Goal: Task Accomplishment & Management: Complete application form

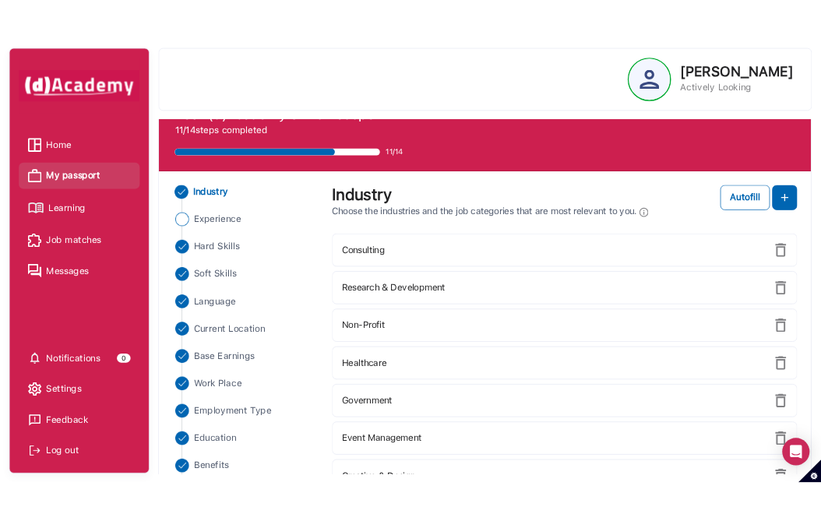
scroll to position [28, 0]
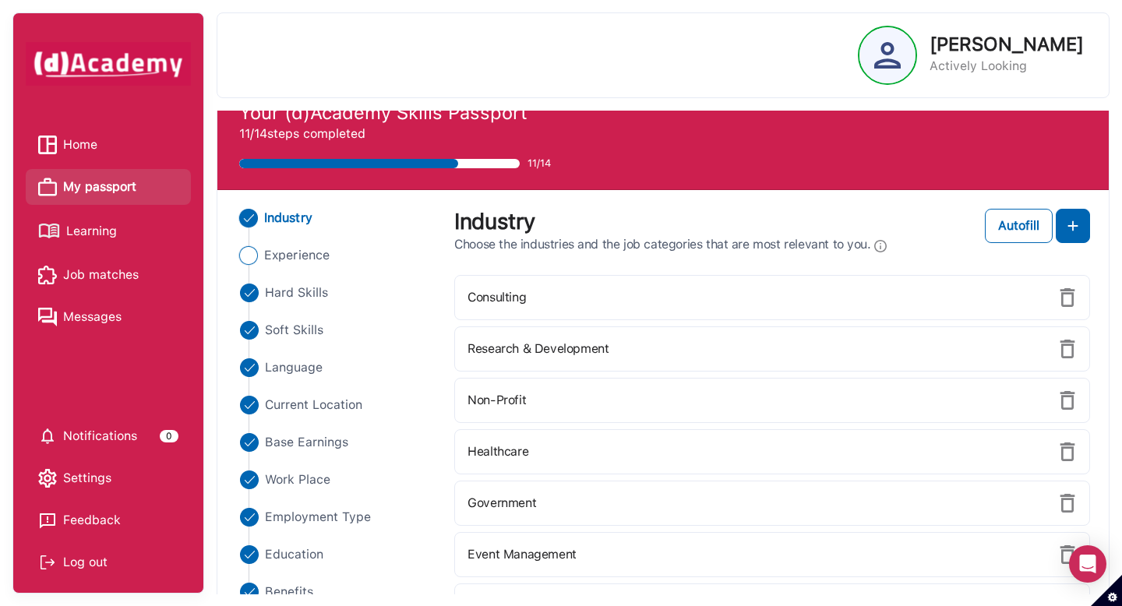
click at [256, 248] on img "Close" at bounding box center [248, 255] width 19 height 19
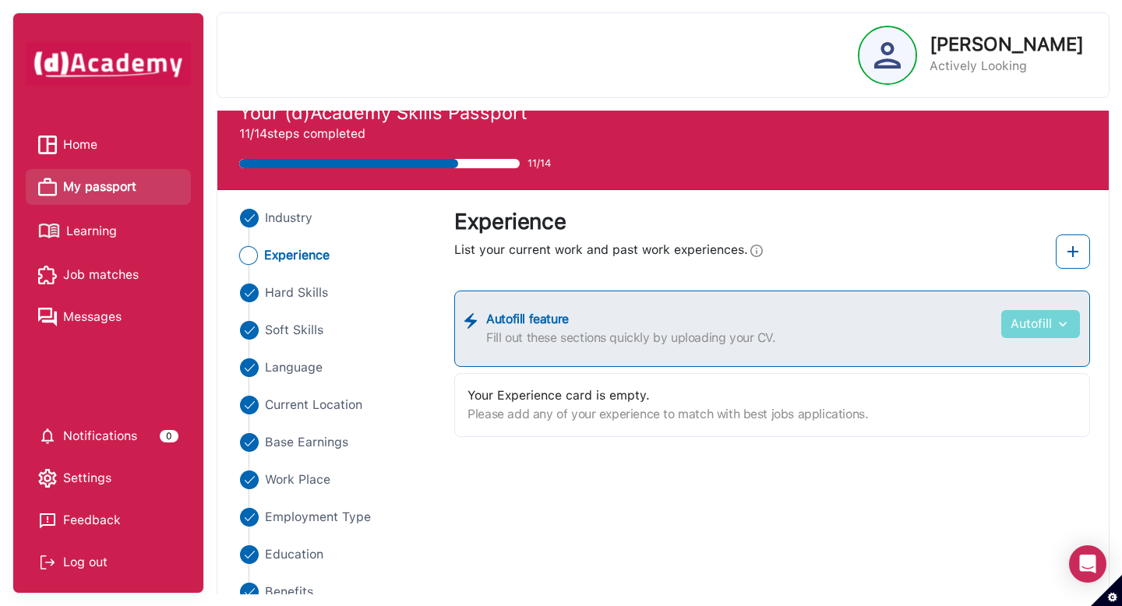
click at [1050, 324] on button "Autofill" at bounding box center [1040, 324] width 79 height 28
click at [1012, 376] on link "Upload from CV" at bounding box center [1016, 362] width 123 height 31
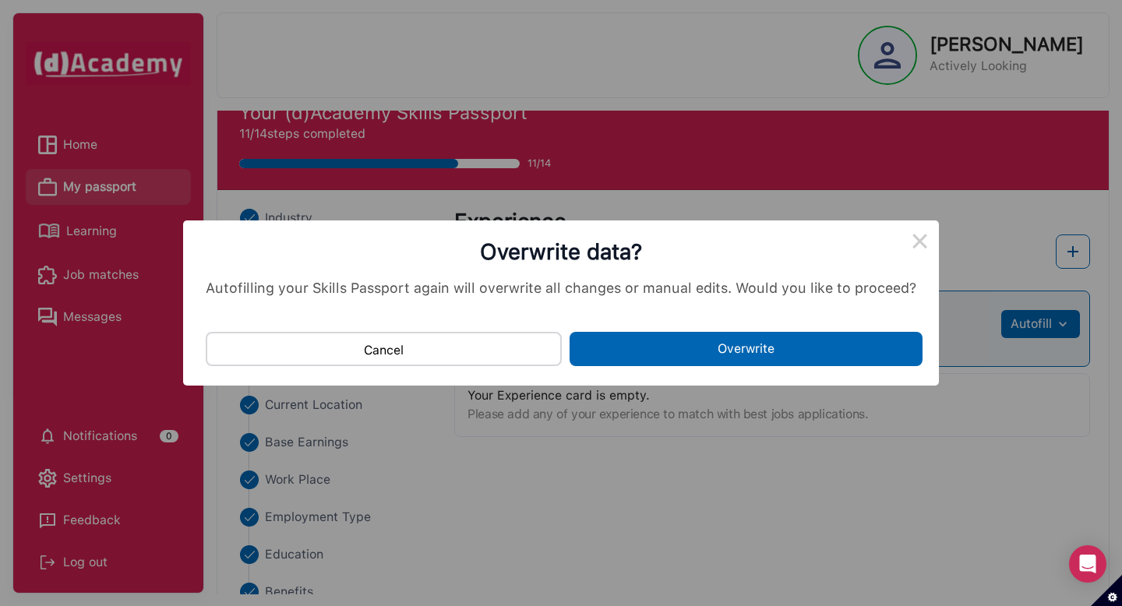
click at [779, 355] on button "Overwrite" at bounding box center [746, 349] width 353 height 34
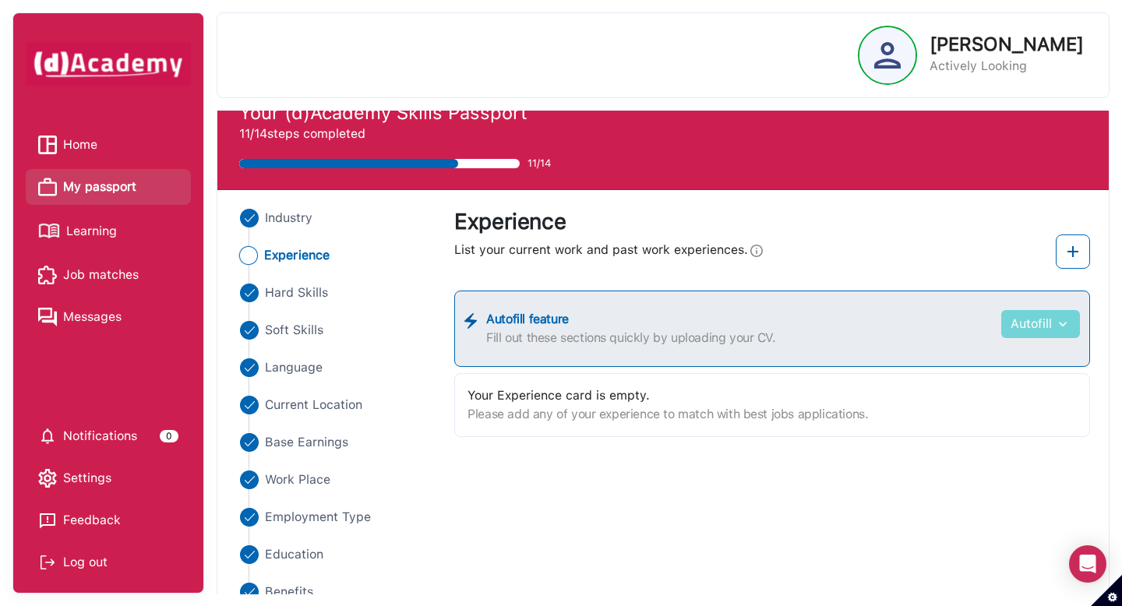
click at [1027, 324] on button "Autofill" at bounding box center [1040, 324] width 79 height 28
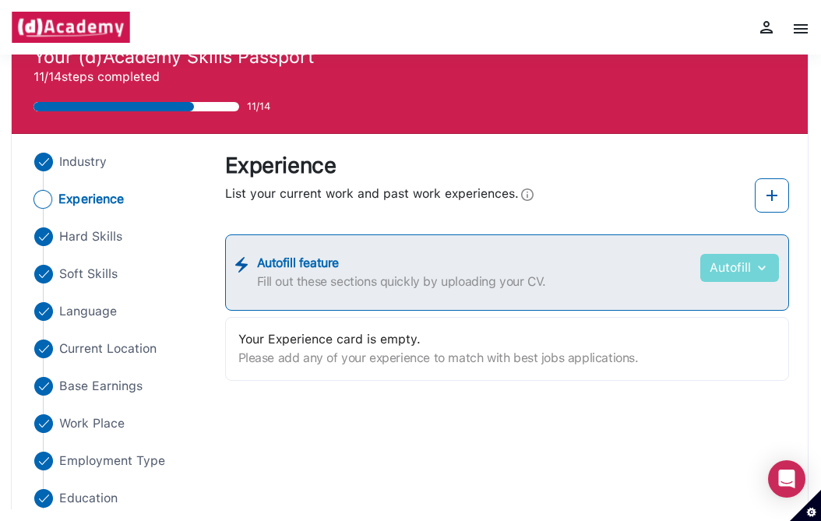
click at [765, 278] on button "Autofill" at bounding box center [740, 268] width 79 height 28
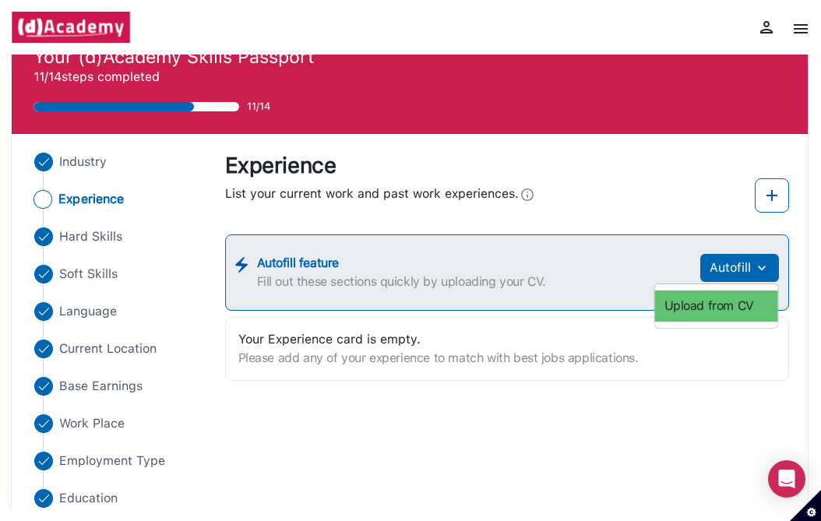
click at [739, 304] on link "Upload from CV" at bounding box center [716, 306] width 123 height 31
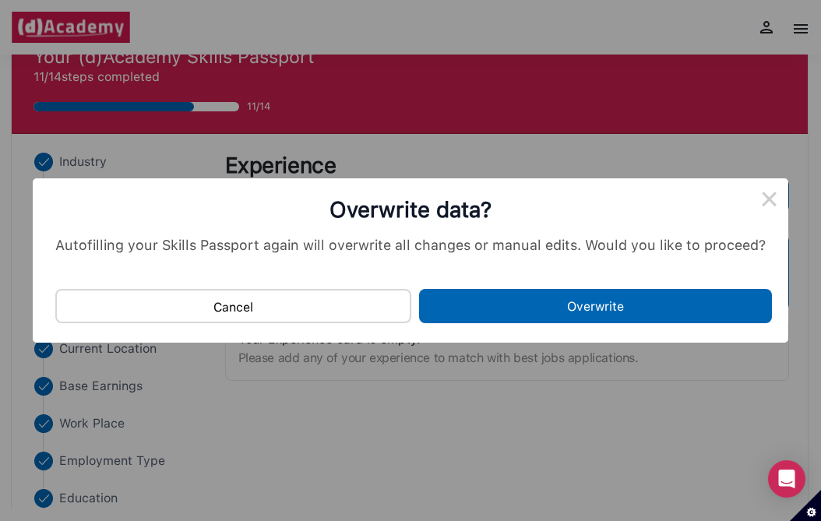
click at [532, 320] on button "Overwrite" at bounding box center [595, 306] width 353 height 34
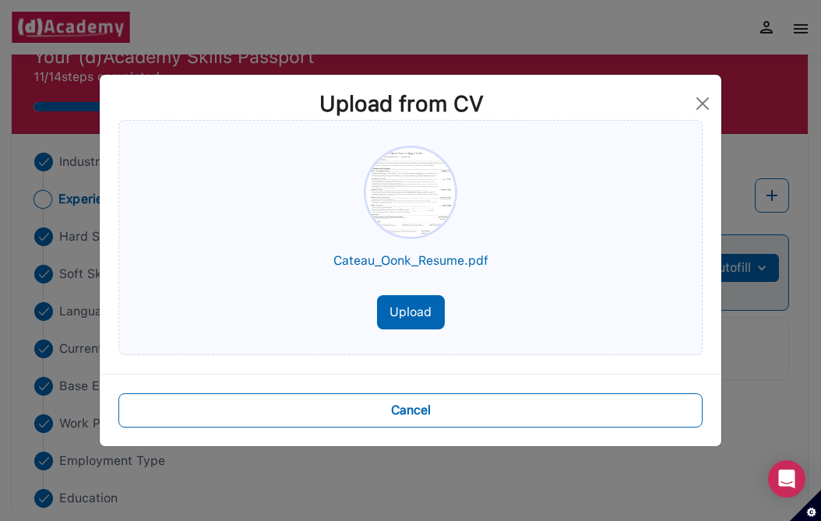
click at [412, 313] on button "Upload" at bounding box center [411, 312] width 68 height 34
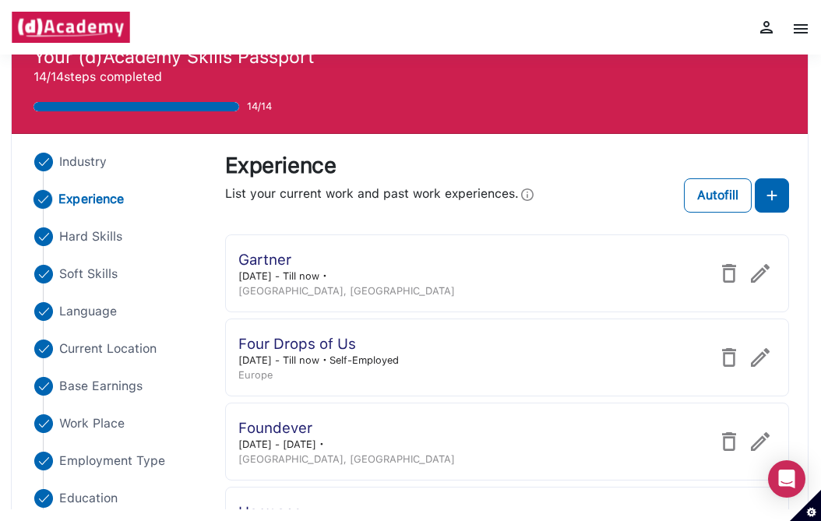
click at [762, 267] on img at bounding box center [760, 273] width 19 height 19
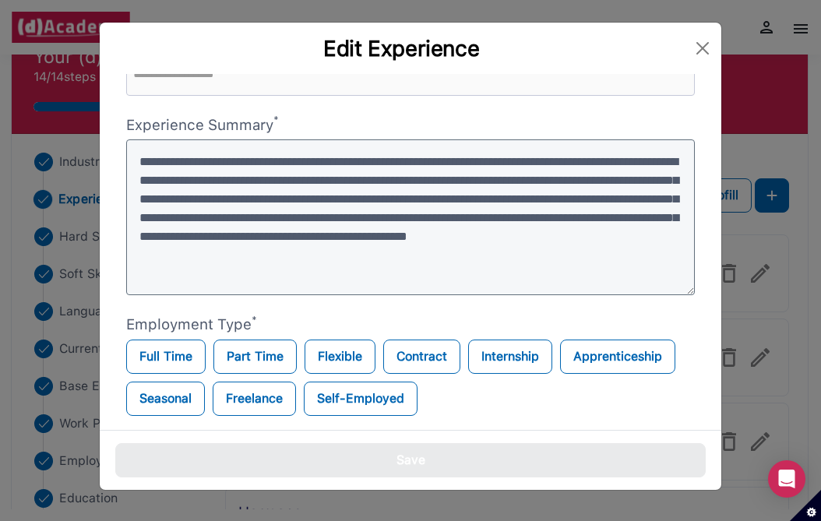
scroll to position [143, 0]
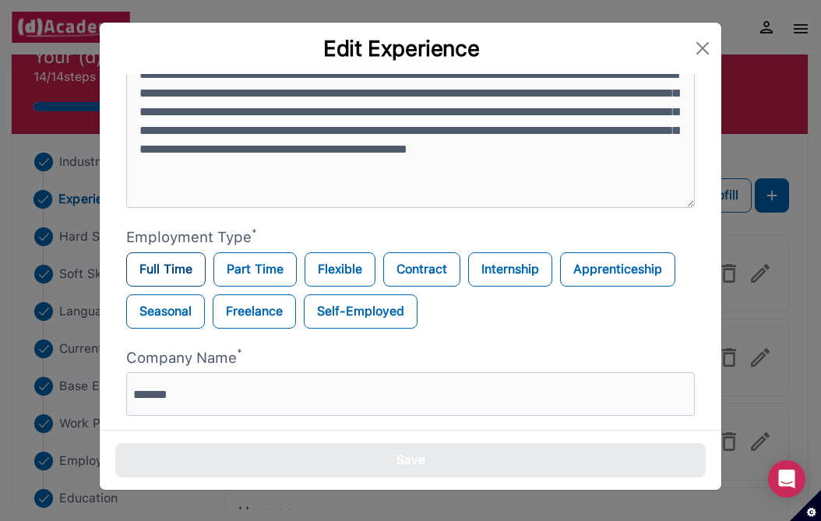
click at [159, 281] on label "Full Time" at bounding box center [165, 270] width 79 height 34
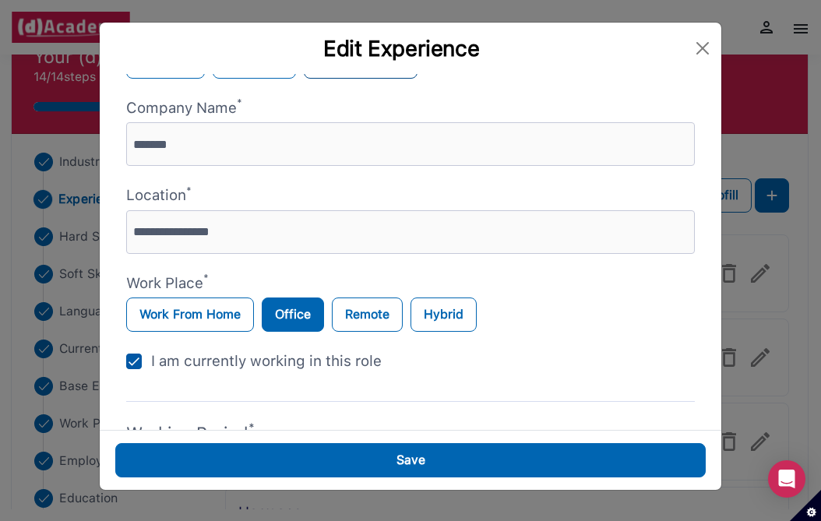
scroll to position [496, 0]
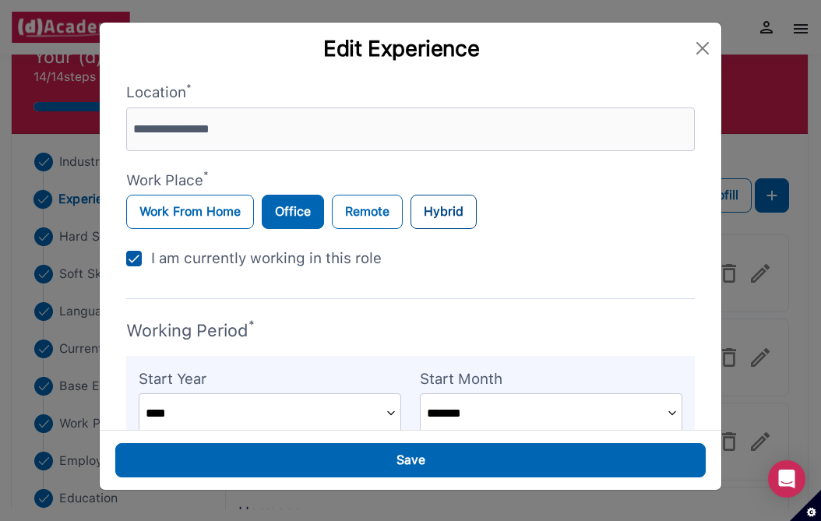
click at [446, 213] on label "Hybrid" at bounding box center [444, 212] width 66 height 34
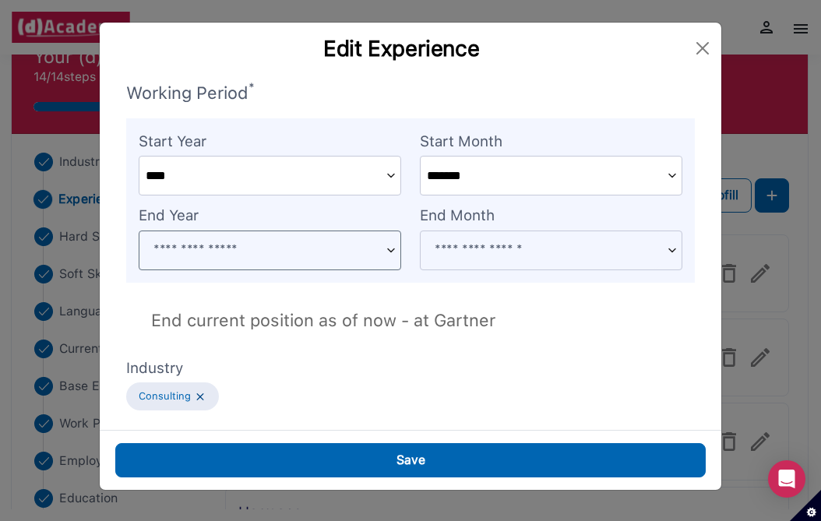
scroll to position [0, 0]
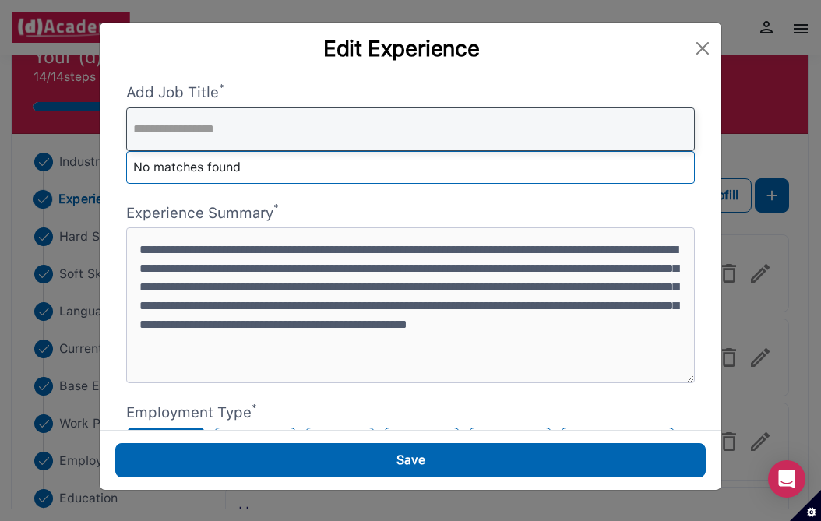
click at [314, 119] on input "text" at bounding box center [410, 130] width 569 height 44
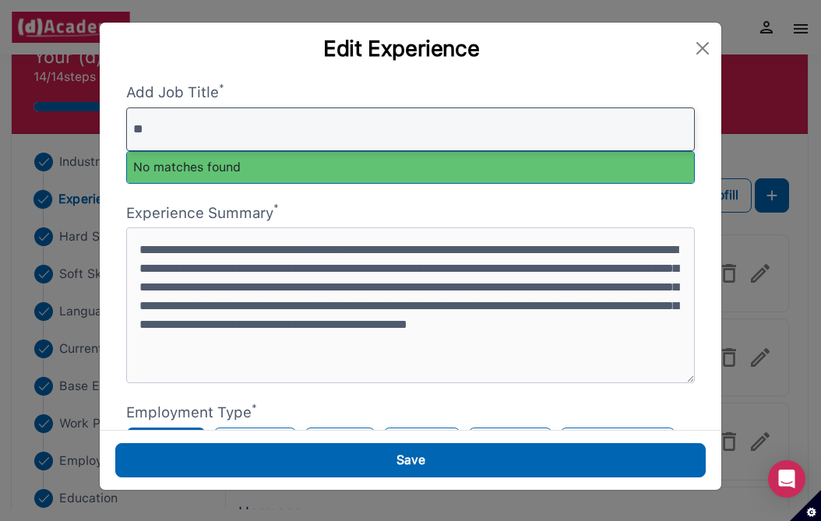
type input "*"
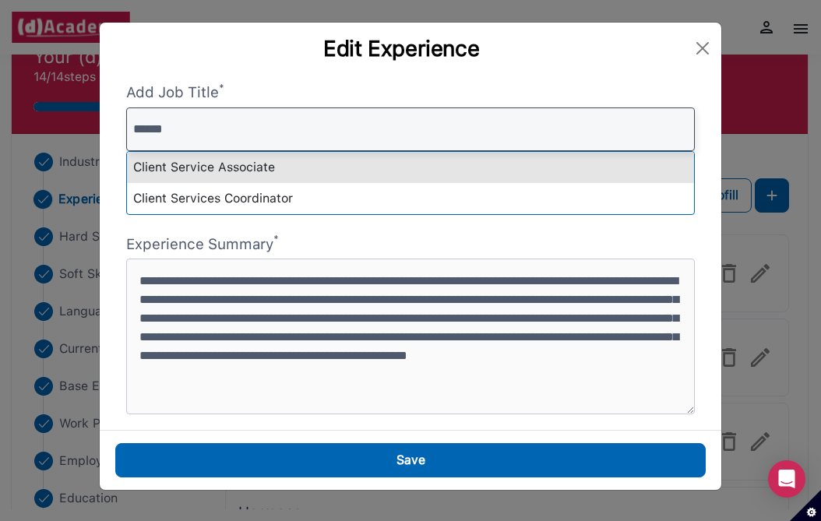
type input "******"
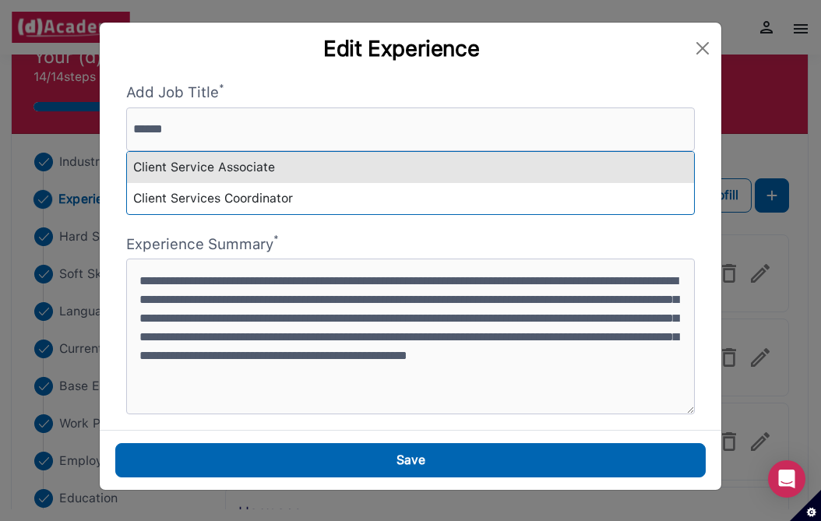
click at [307, 173] on div "Client Service Associate" at bounding box center [410, 167] width 567 height 31
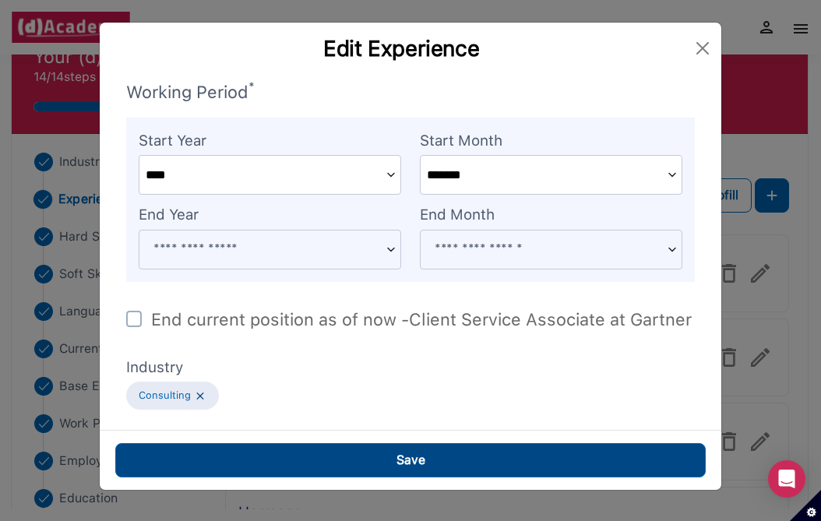
click at [330, 473] on button "Save" at bounding box center [410, 460] width 591 height 34
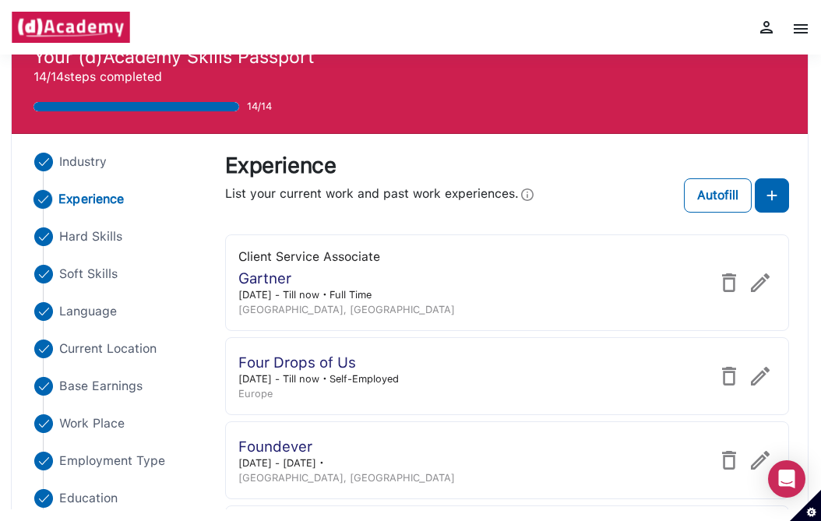
scroll to position [749, 0]
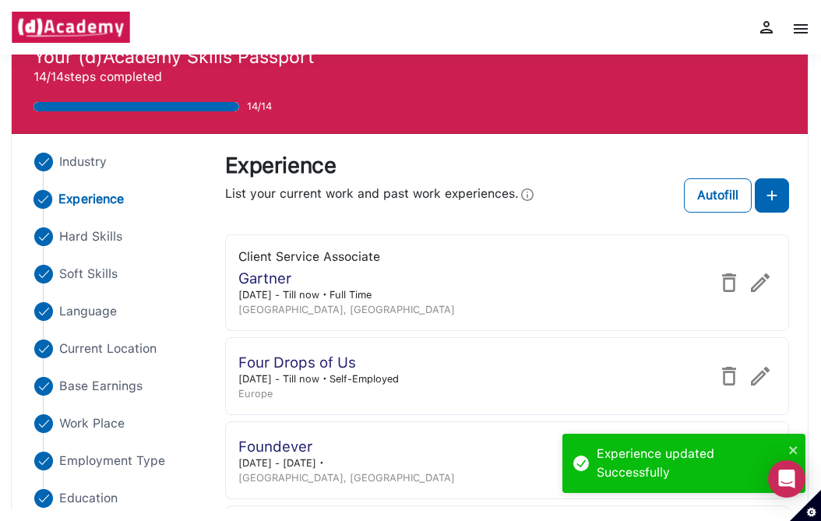
click at [756, 283] on img at bounding box center [760, 283] width 19 height 19
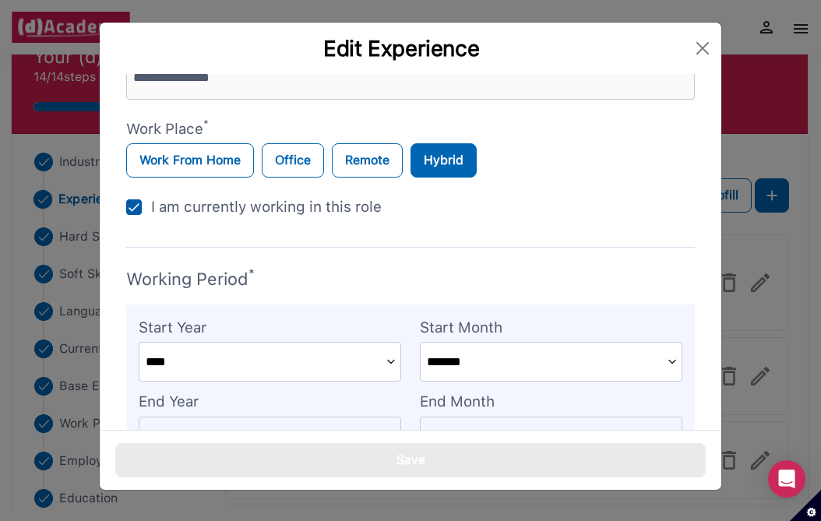
scroll to position [736, 0]
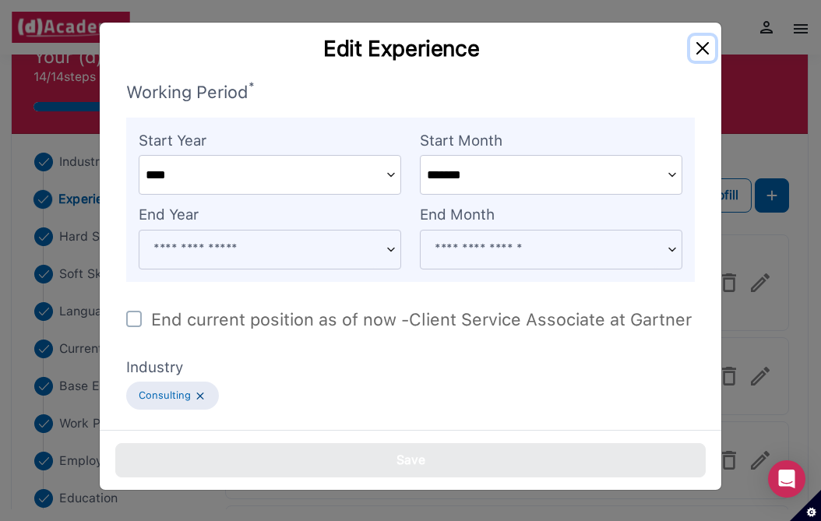
click at [701, 51] on button "Close" at bounding box center [703, 48] width 25 height 25
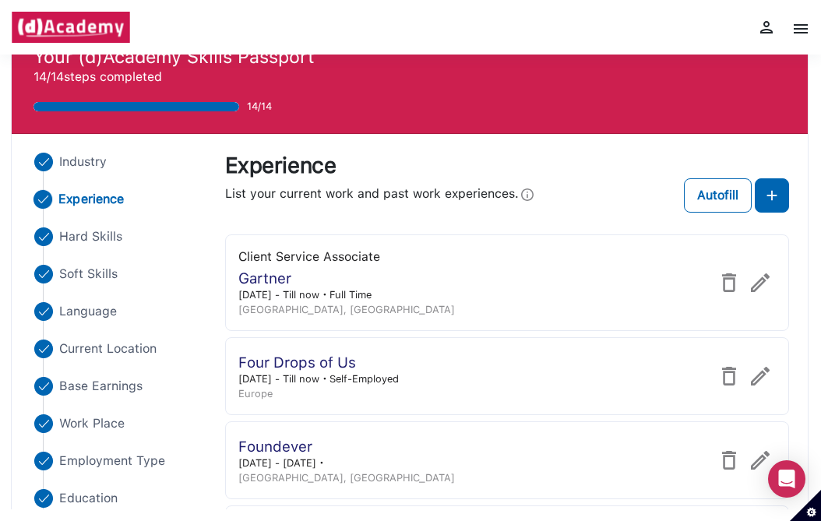
scroll to position [749, 0]
click at [769, 372] on img at bounding box center [760, 376] width 19 height 19
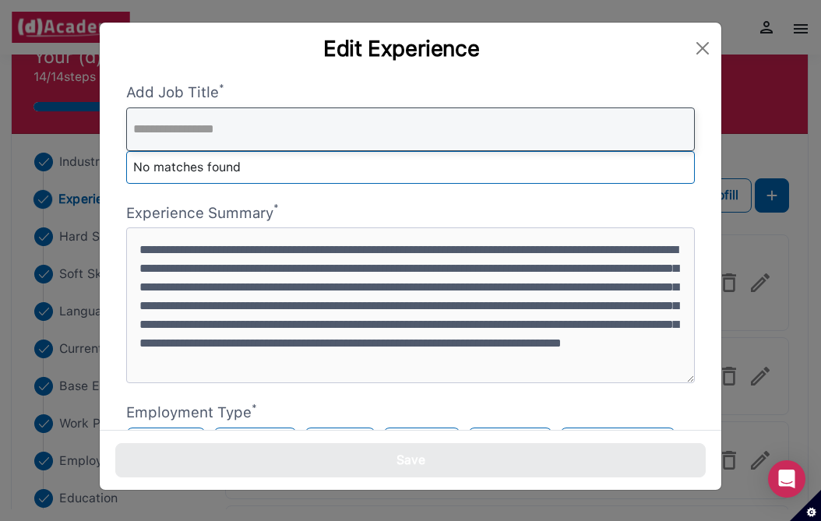
click at [320, 133] on input "text" at bounding box center [410, 130] width 569 height 44
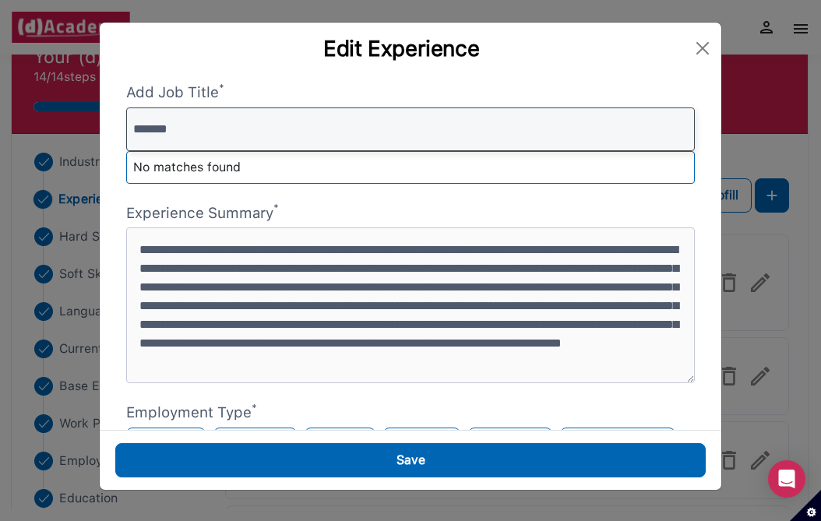
type input "*******"
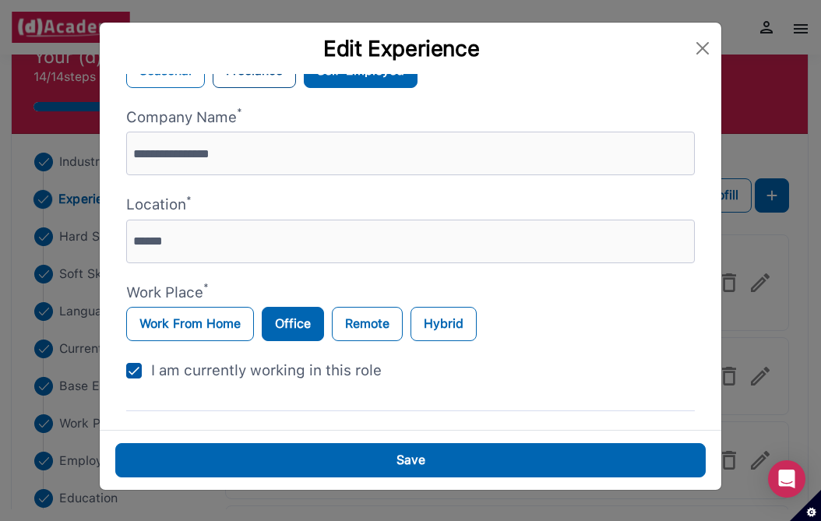
scroll to position [414, 0]
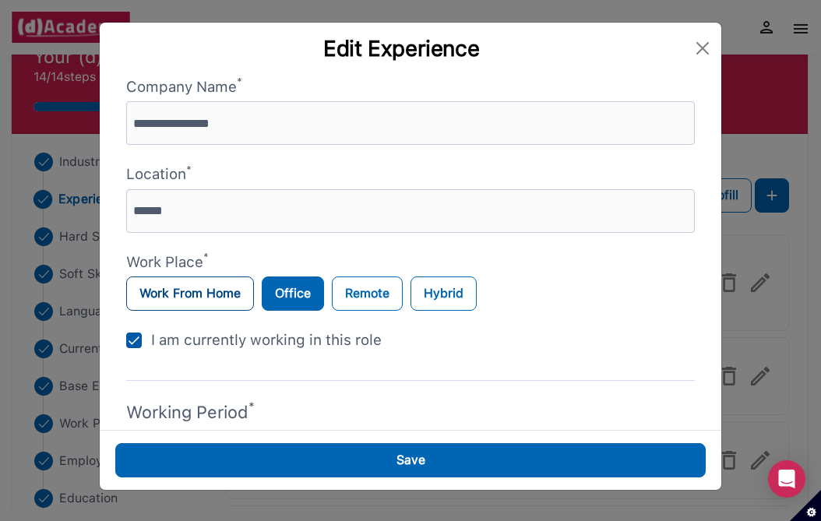
click at [244, 297] on label "Work From Home" at bounding box center [190, 294] width 128 height 34
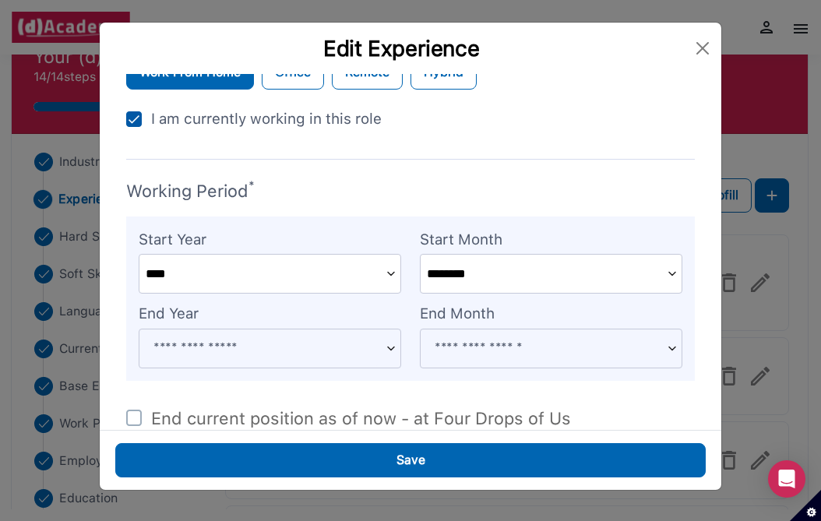
scroll to position [733, 0]
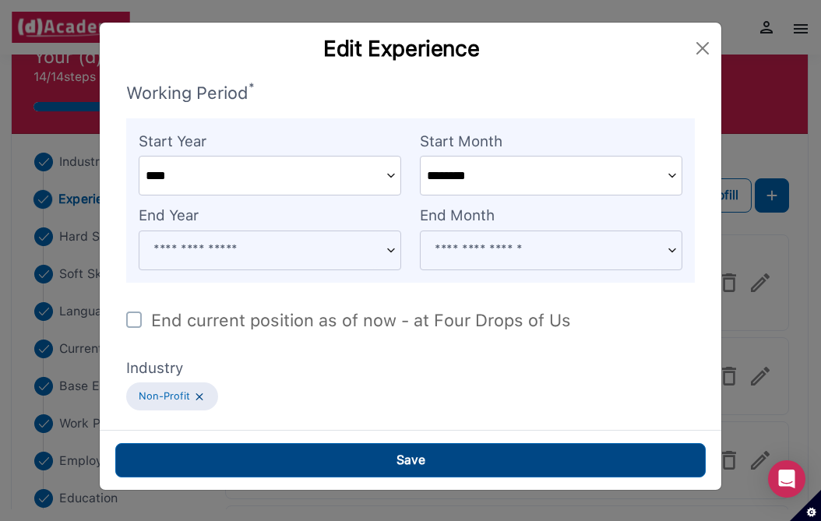
click at [271, 468] on button "Save" at bounding box center [410, 460] width 591 height 34
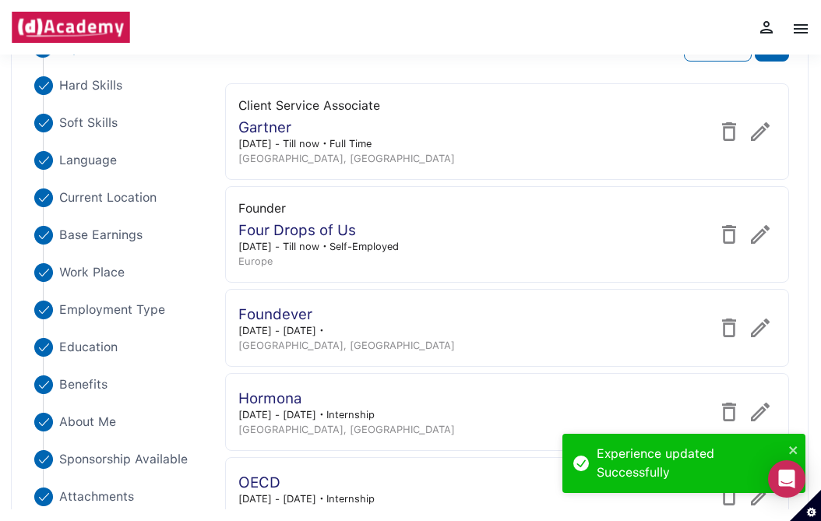
scroll to position [186, 0]
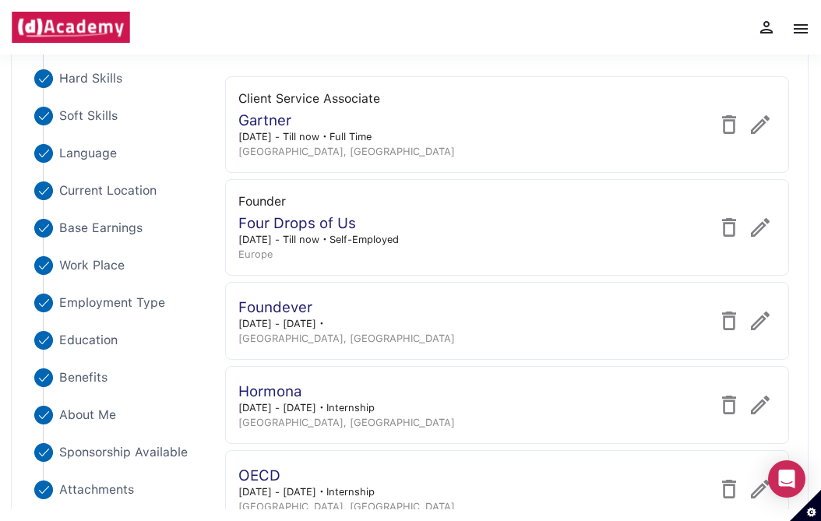
click at [758, 321] on img at bounding box center [760, 321] width 19 height 19
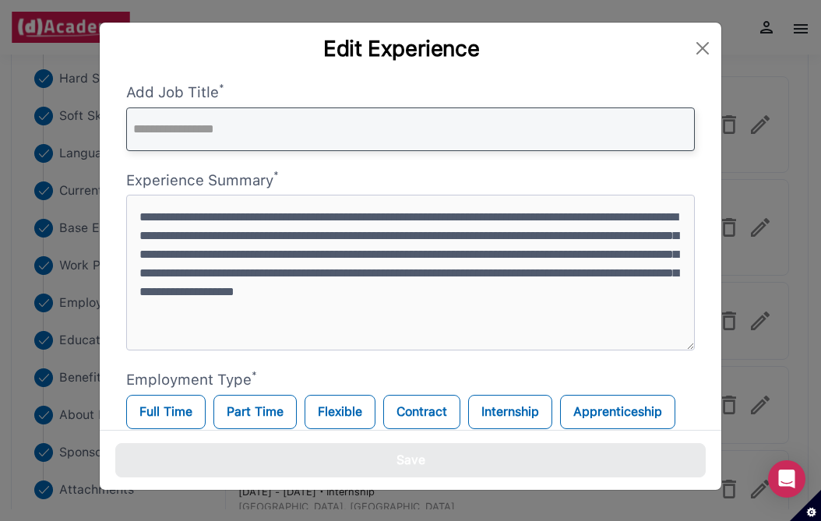
click at [279, 125] on input "text" at bounding box center [410, 130] width 569 height 44
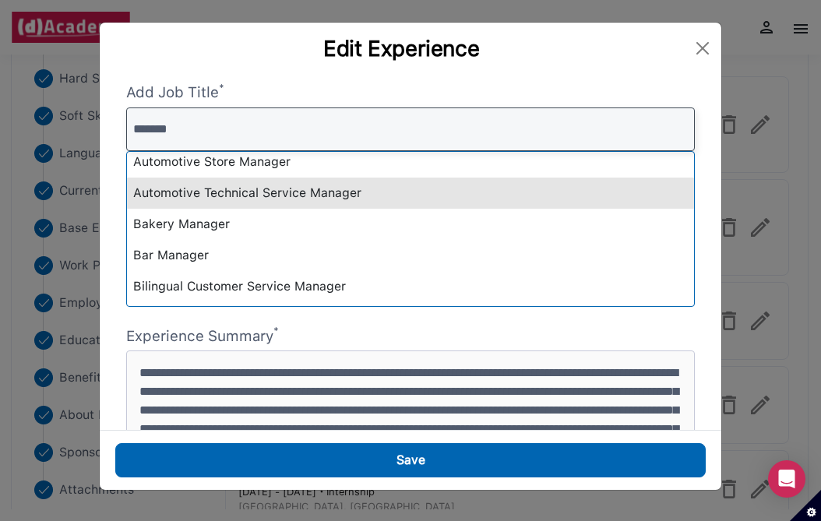
scroll to position [381, 0]
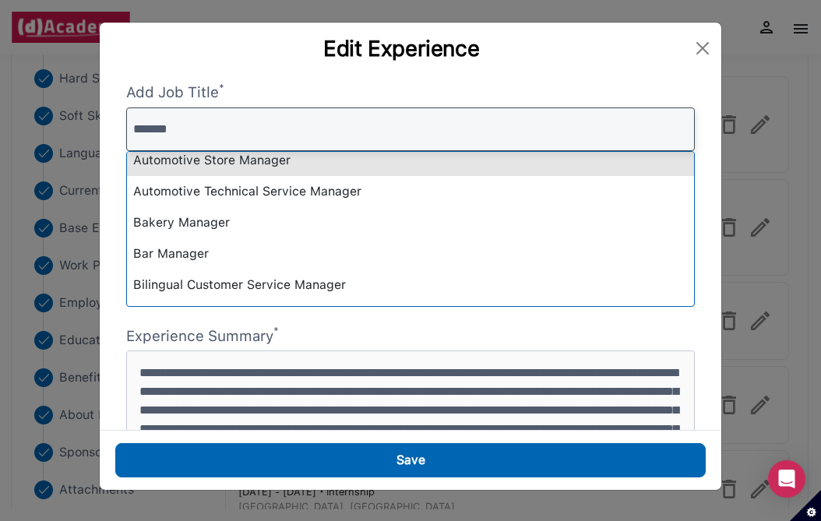
type input "*******"
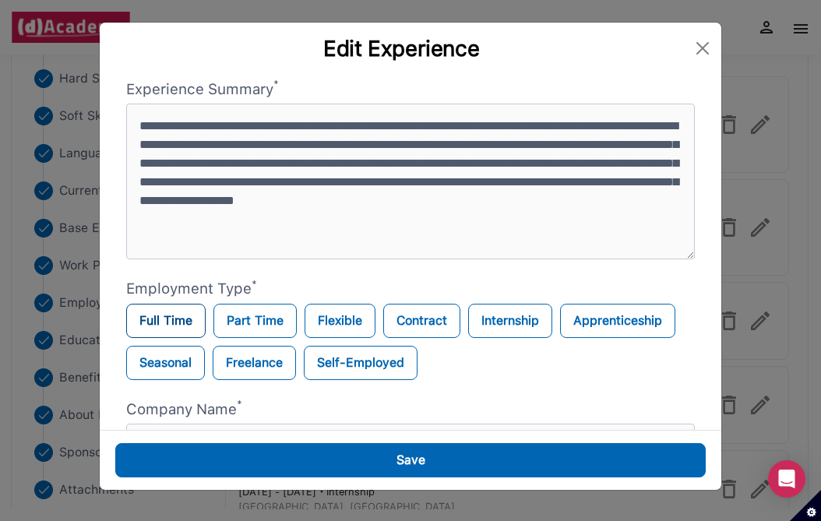
click at [174, 324] on label "Full Time" at bounding box center [165, 321] width 79 height 34
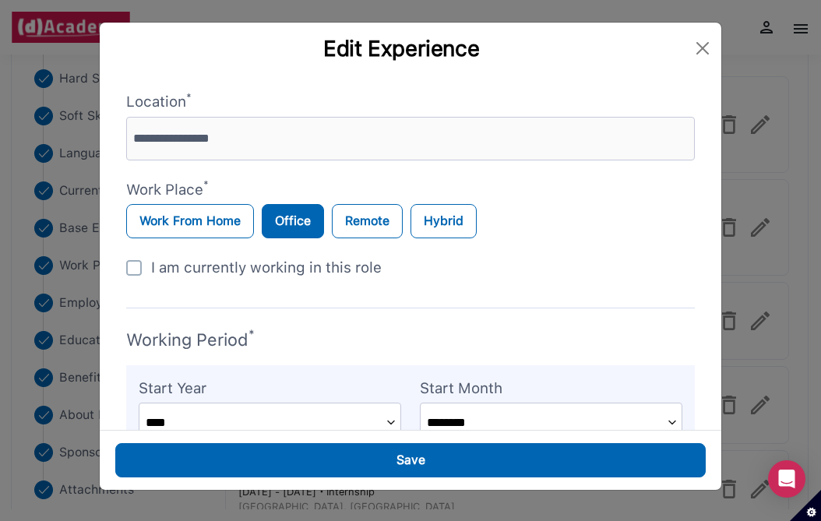
scroll to position [493, 0]
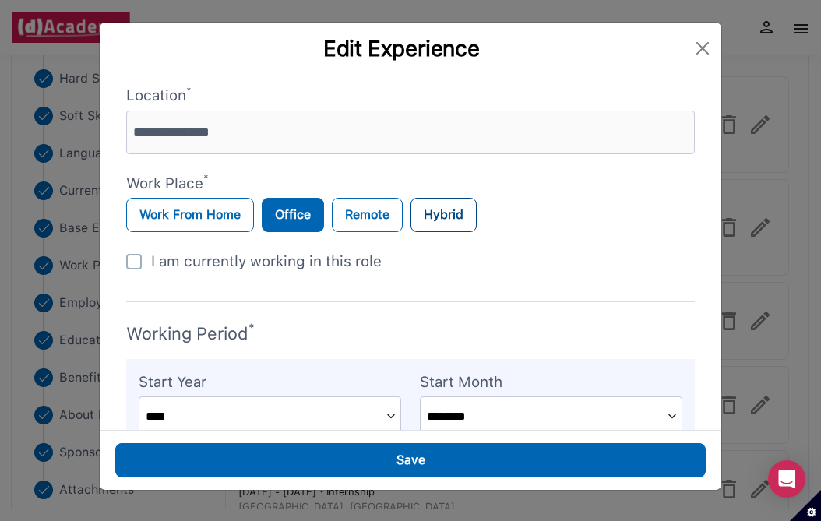
click at [424, 213] on label "Hybrid" at bounding box center [444, 215] width 66 height 34
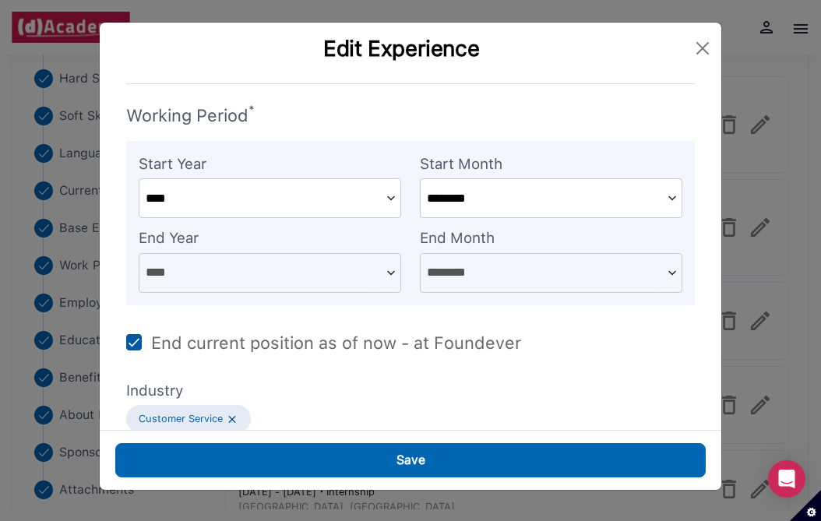
scroll to position [733, 0]
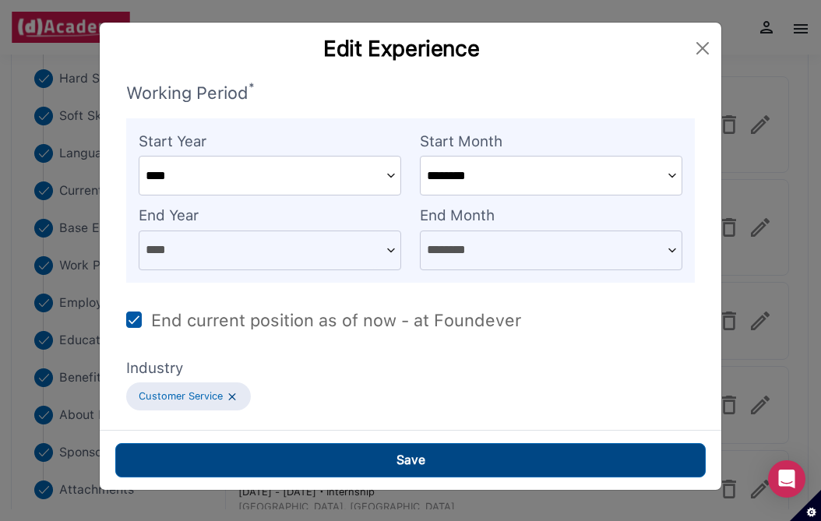
click at [286, 461] on button "Save" at bounding box center [410, 460] width 591 height 34
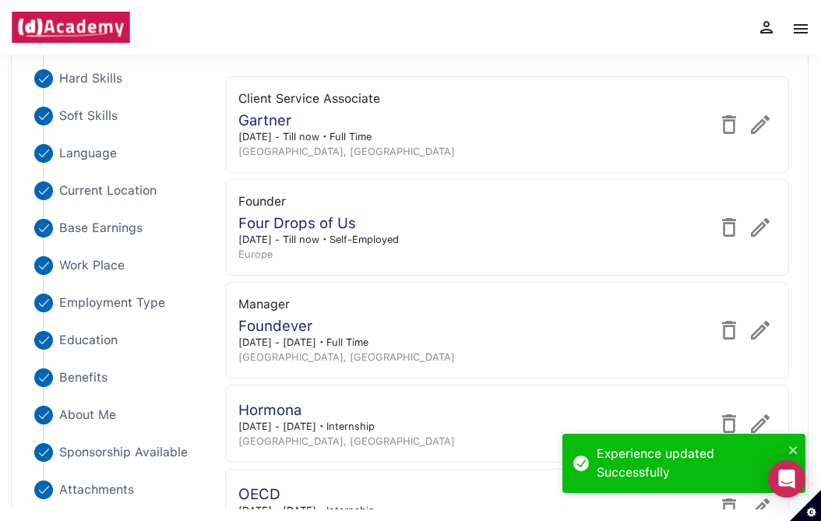
scroll to position [240, 0]
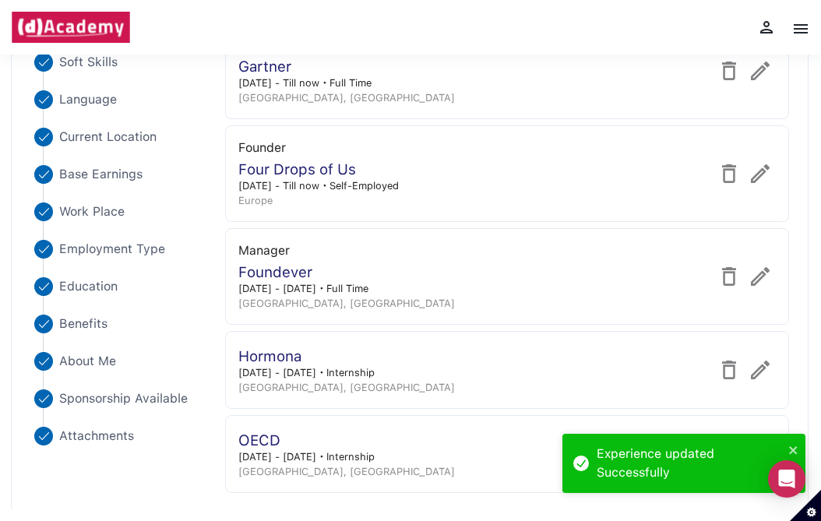
click at [754, 362] on img at bounding box center [760, 370] width 19 height 19
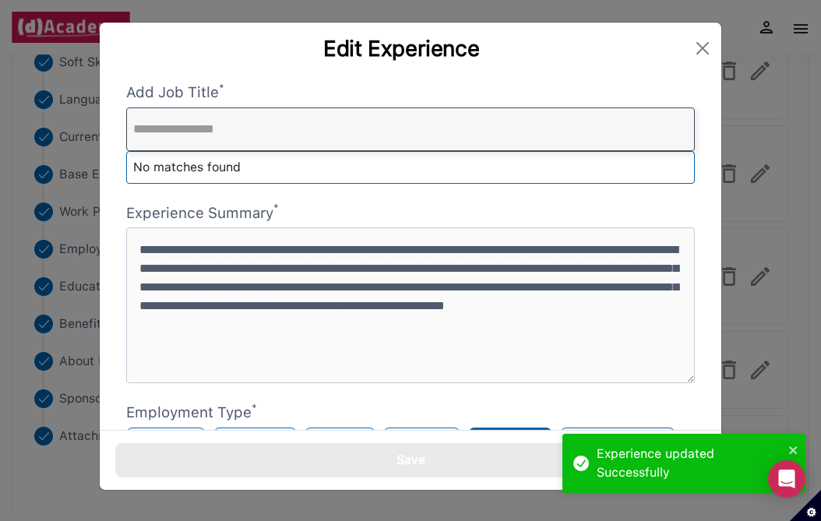
click at [251, 118] on input "text" at bounding box center [410, 130] width 569 height 44
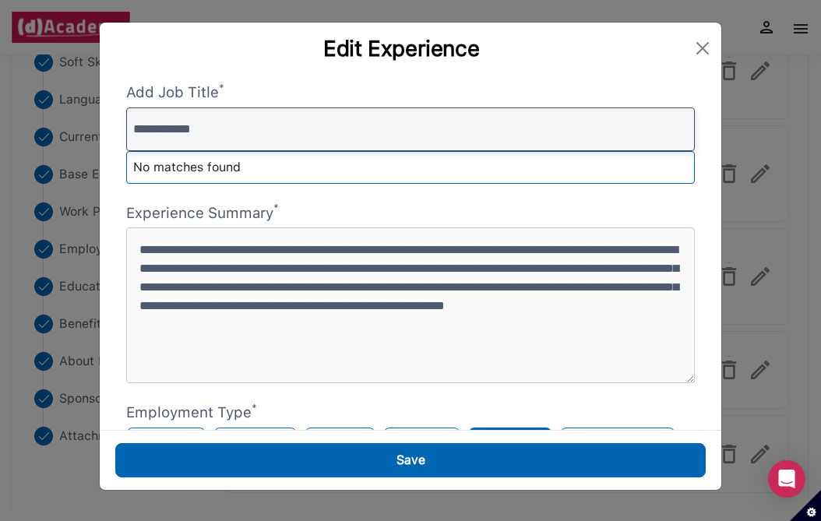
type input "**********"
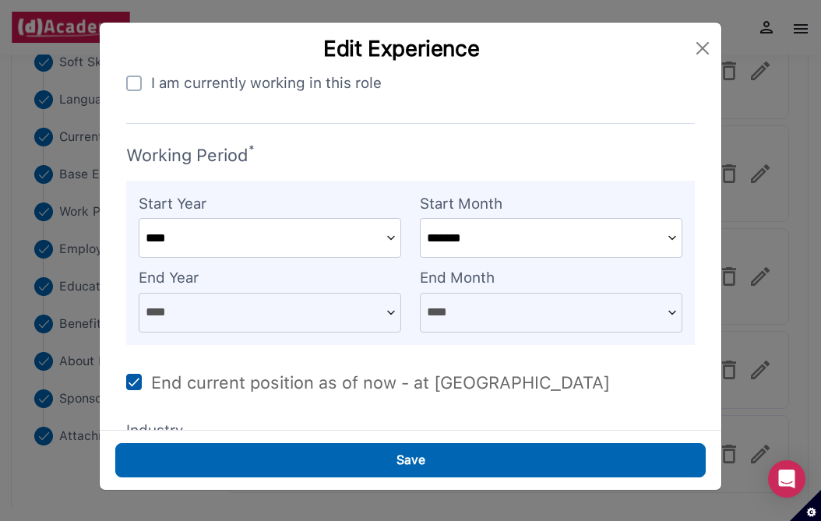
scroll to position [766, 0]
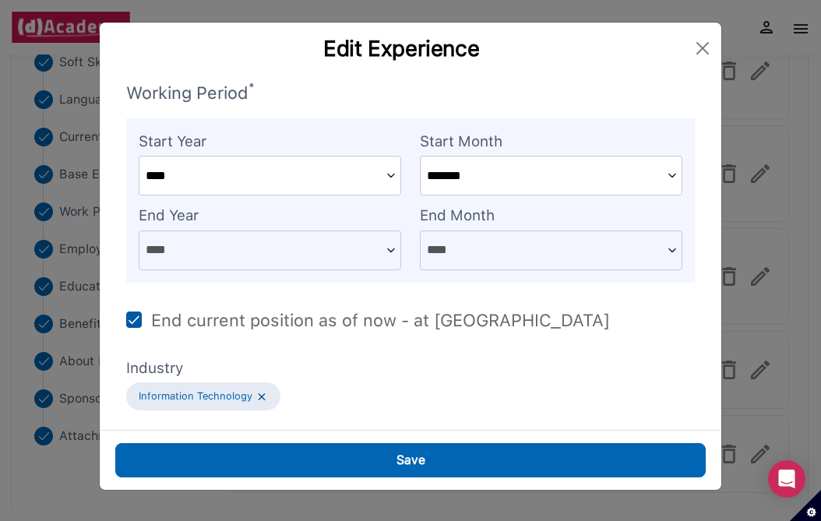
type input "**********"
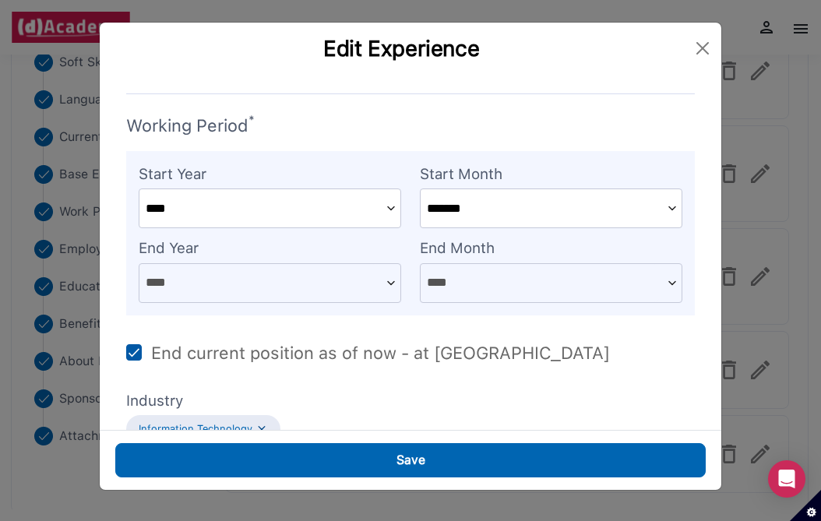
click at [291, 415] on div "Information Technology" at bounding box center [410, 429] width 569 height 28
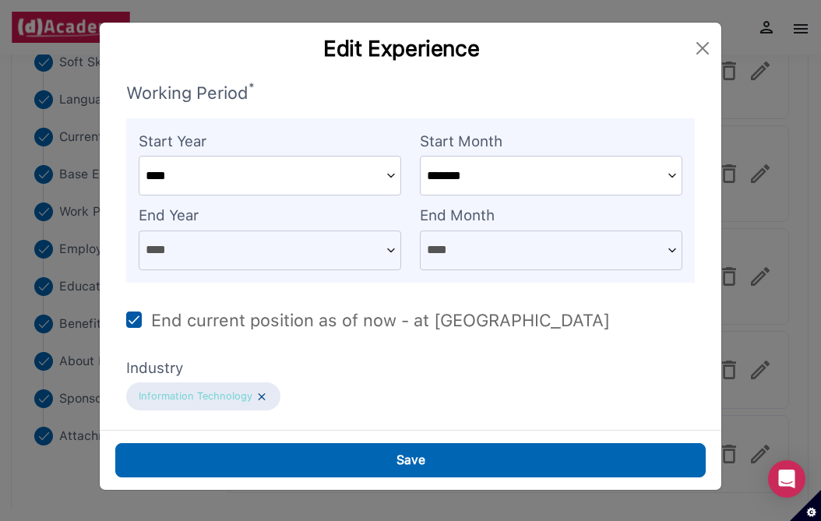
click at [265, 398] on img at bounding box center [262, 396] width 12 height 13
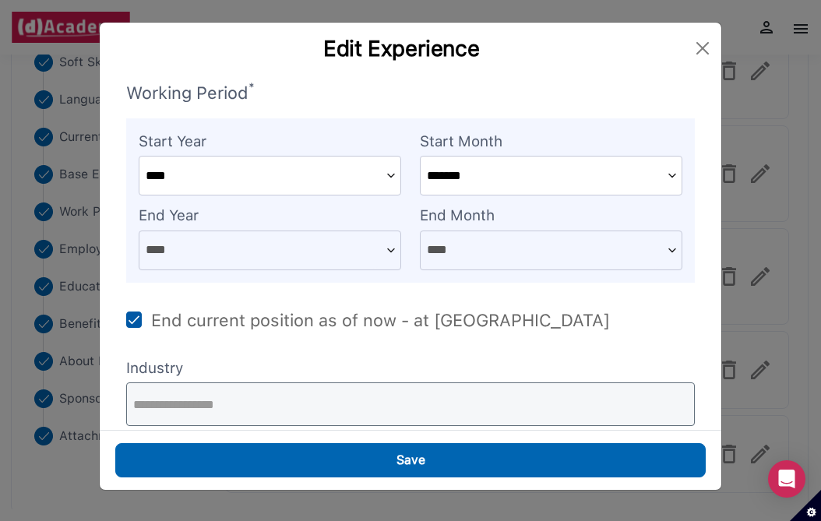
scroll to position [749, 0]
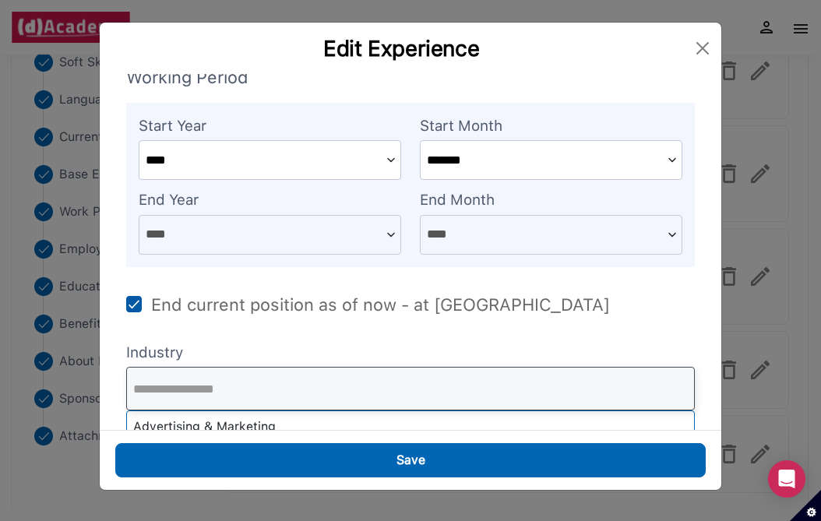
click at [210, 375] on input "text" at bounding box center [410, 389] width 569 height 44
type input "*"
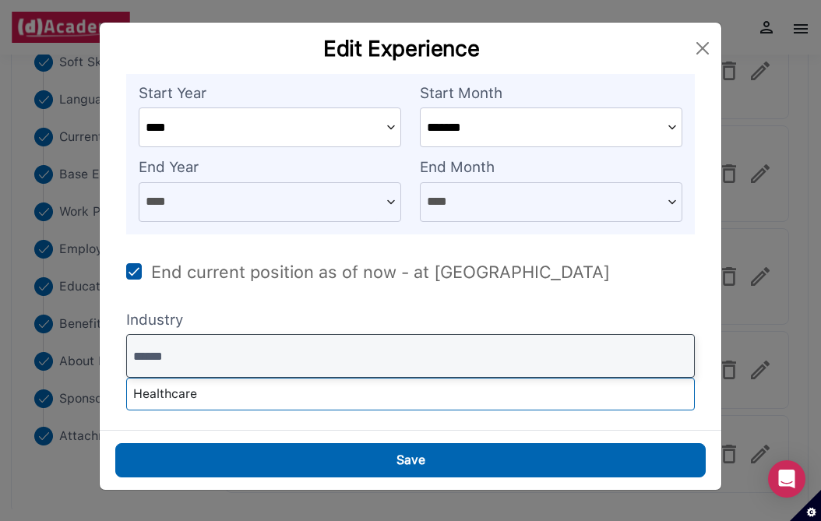
type input "******"
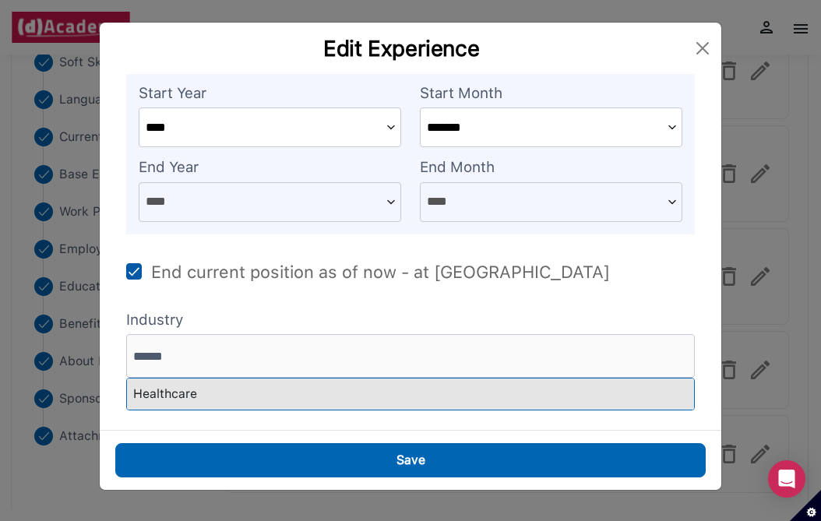
click at [200, 394] on div "Healthcare" at bounding box center [410, 394] width 567 height 31
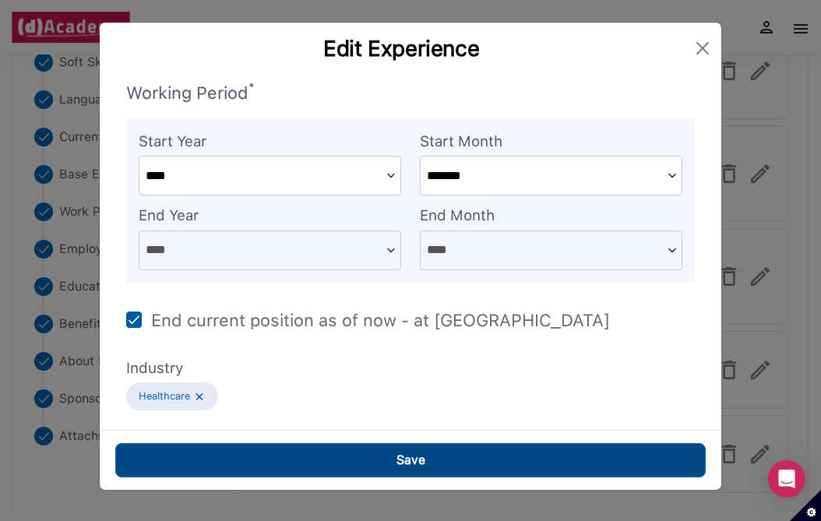
click at [259, 466] on button "Save" at bounding box center [410, 460] width 591 height 34
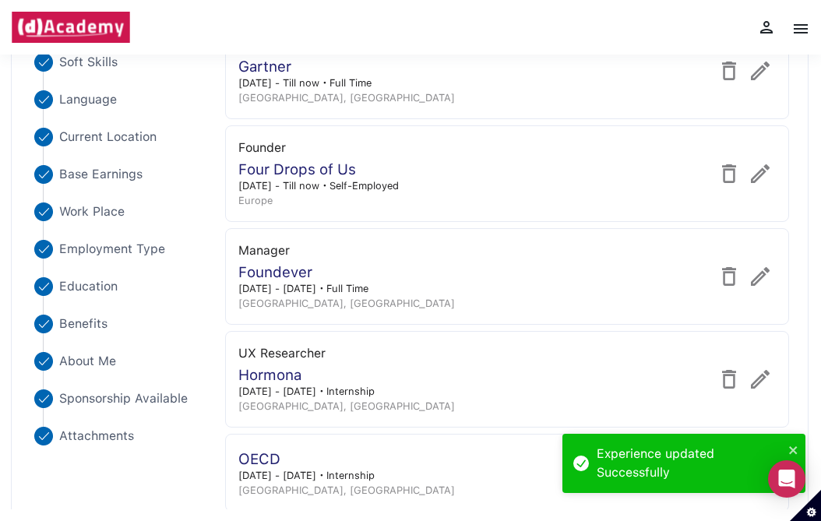
scroll to position [259, 0]
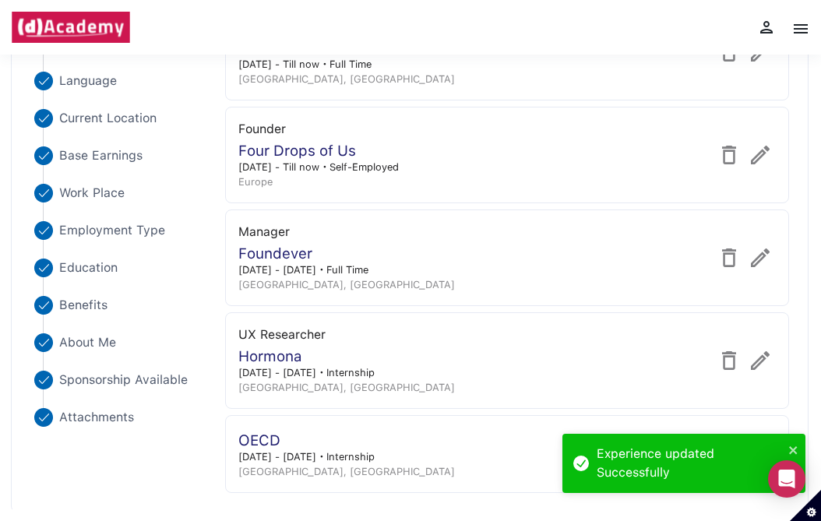
click at [784, 444] on div "Experience updated Successfully" at bounding box center [679, 463] width 220 height 47
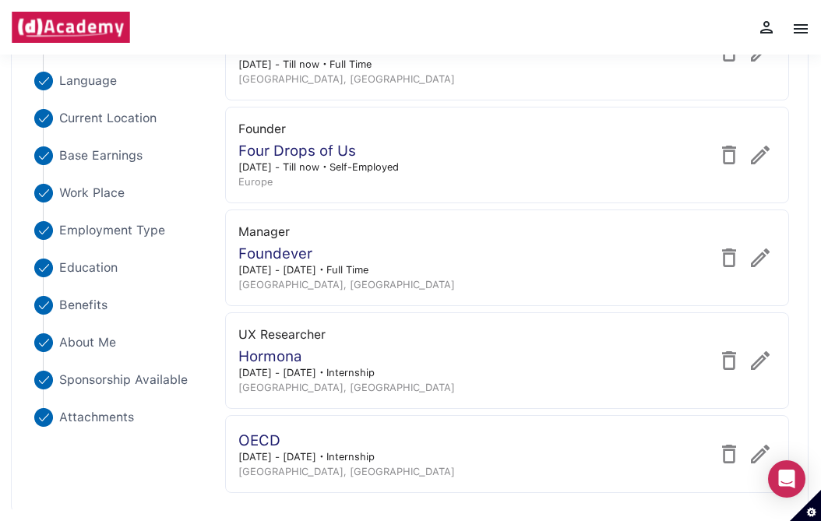
click at [772, 447] on div "Experience updated Successfully" at bounding box center [684, 470] width 249 height 78
click at [761, 447] on img at bounding box center [760, 454] width 19 height 19
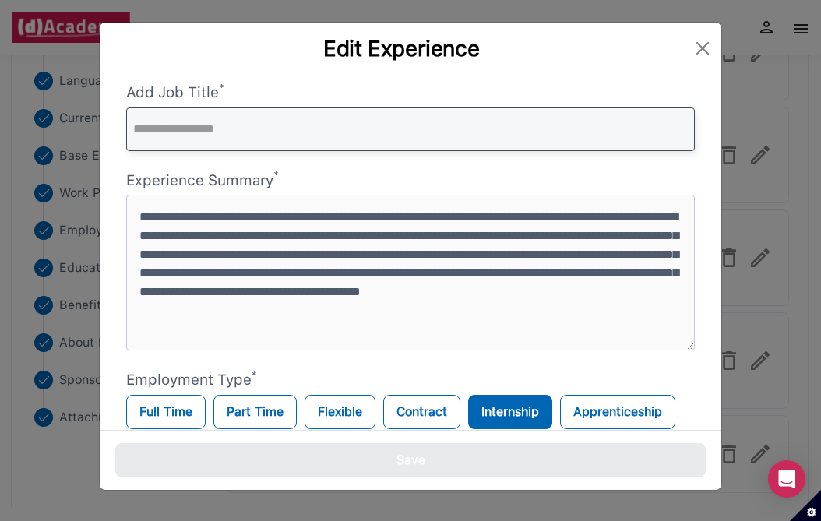
click at [261, 115] on input "text" at bounding box center [410, 130] width 569 height 44
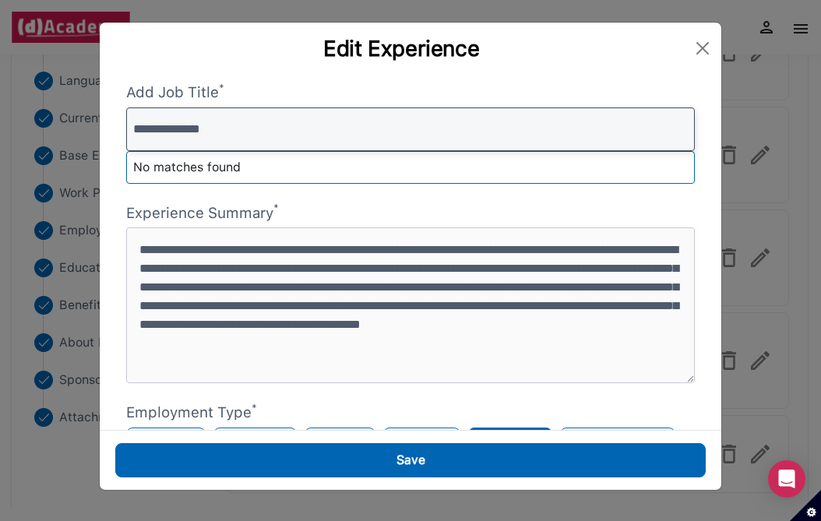
type input "**********"
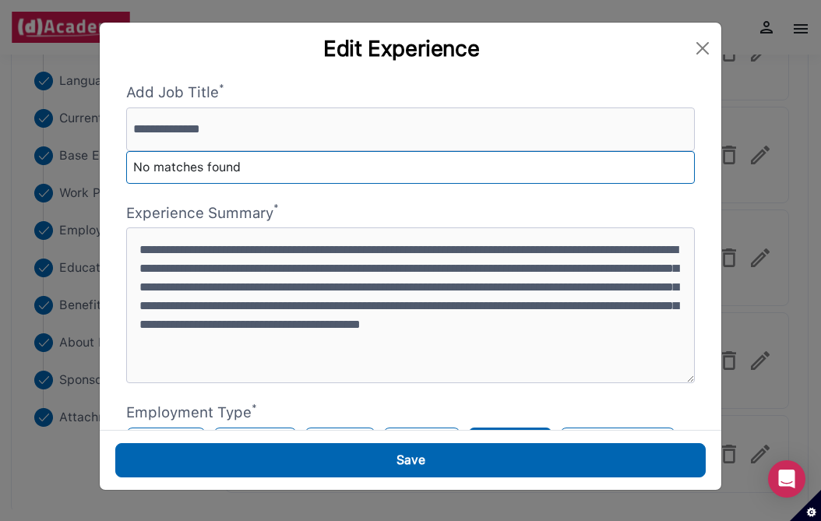
click at [200, 82] on label "Add Job Title *" at bounding box center [410, 93] width 569 height 23
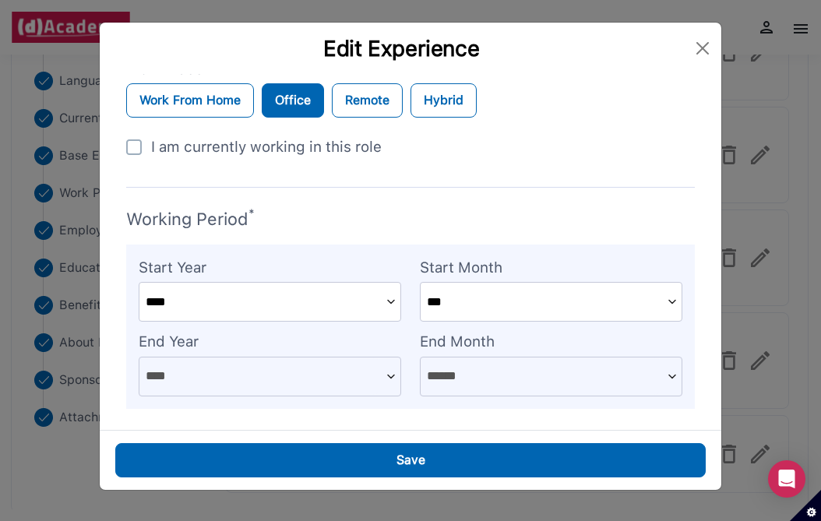
scroll to position [733, 0]
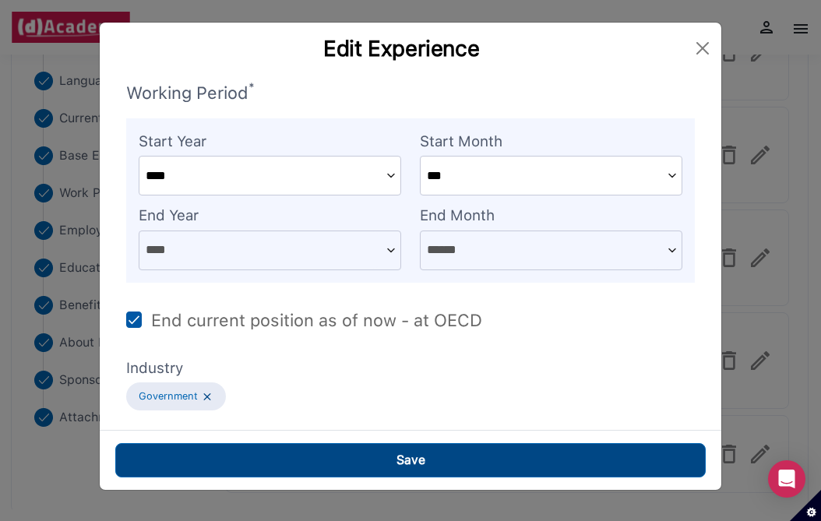
click at [257, 457] on button "Save" at bounding box center [410, 460] width 591 height 34
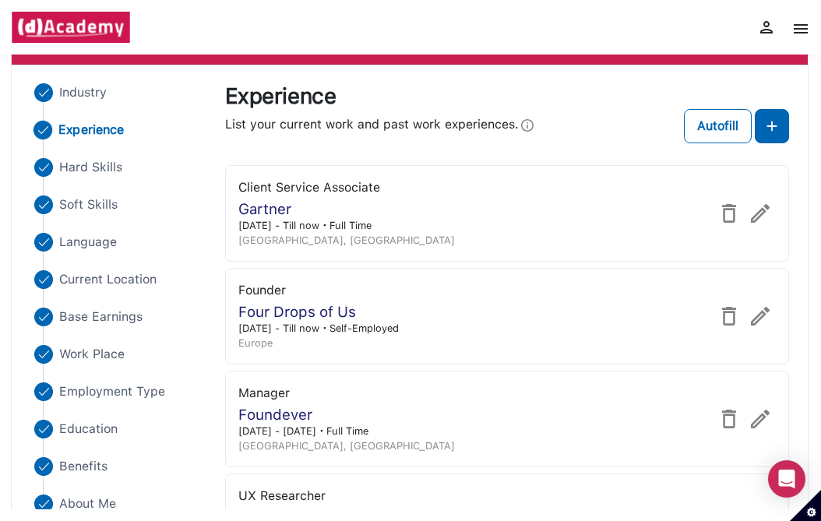
scroll to position [71, 0]
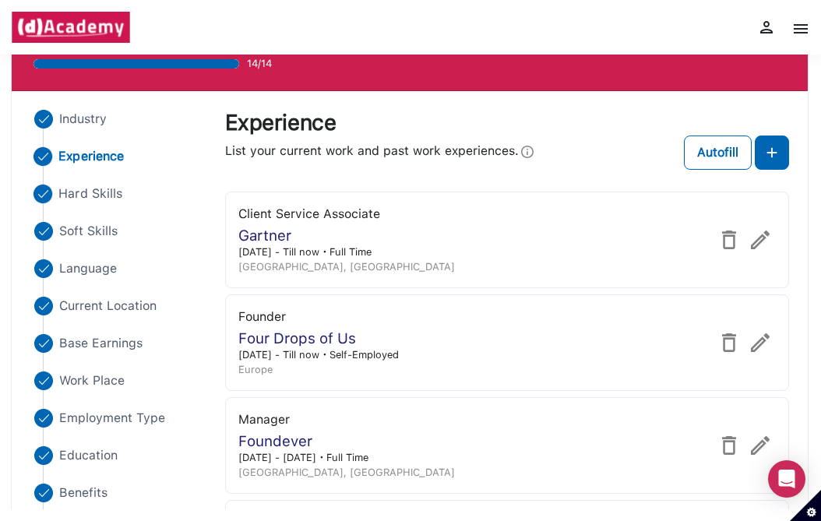
click at [90, 198] on span "Hard Skills" at bounding box center [90, 194] width 64 height 19
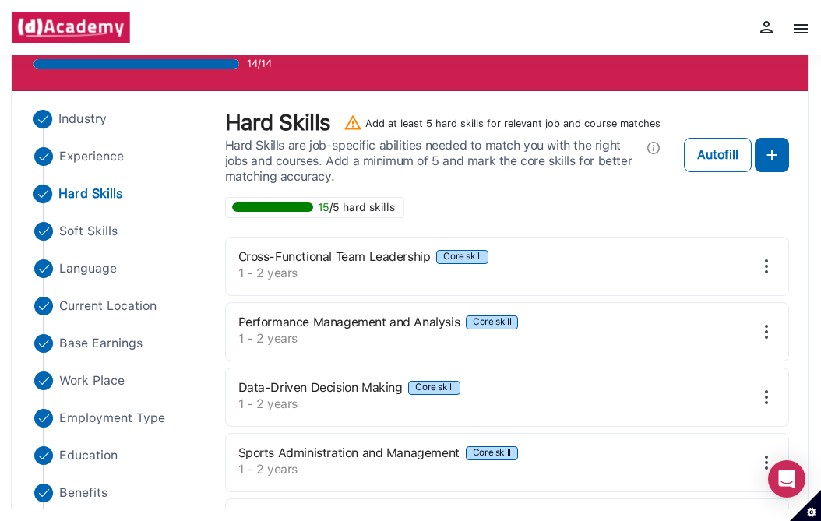
click at [91, 111] on span "Industry" at bounding box center [82, 119] width 48 height 19
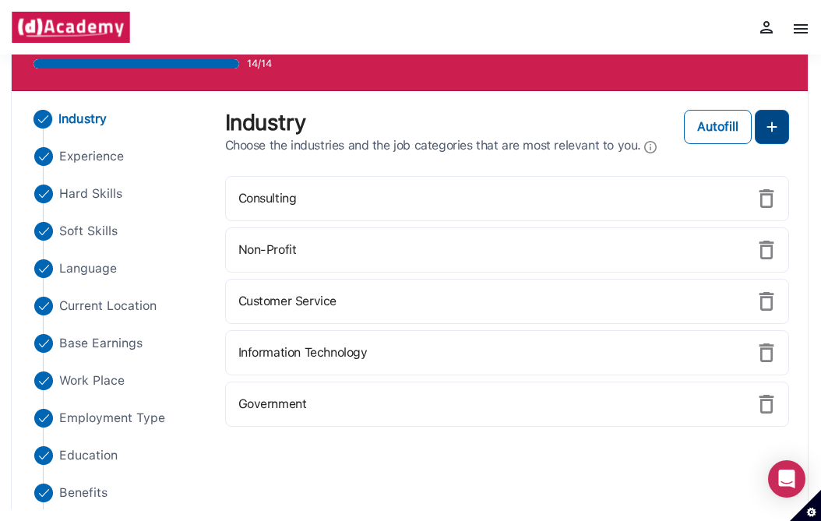
click at [767, 133] on img at bounding box center [772, 127] width 19 height 19
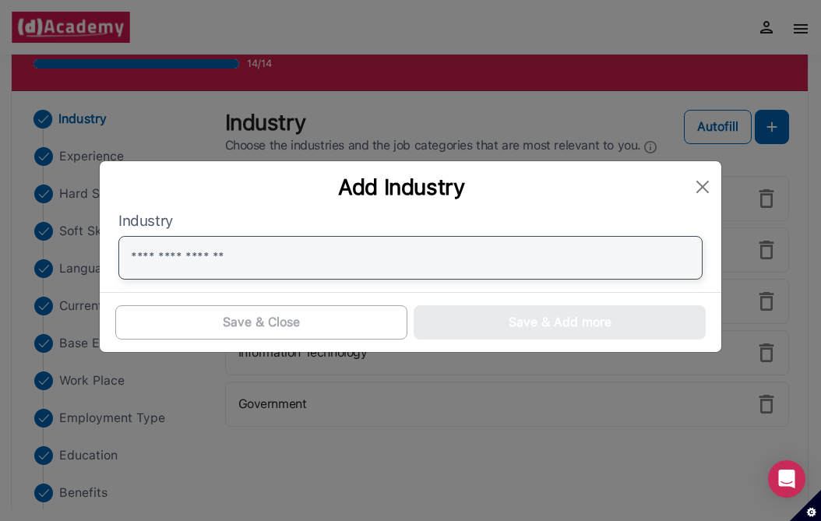
click at [357, 247] on input "text" at bounding box center [410, 258] width 585 height 44
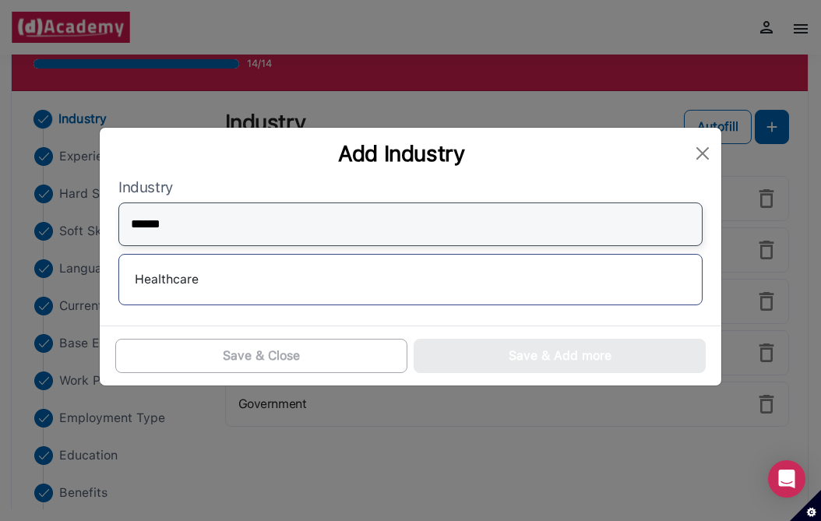
type input "******"
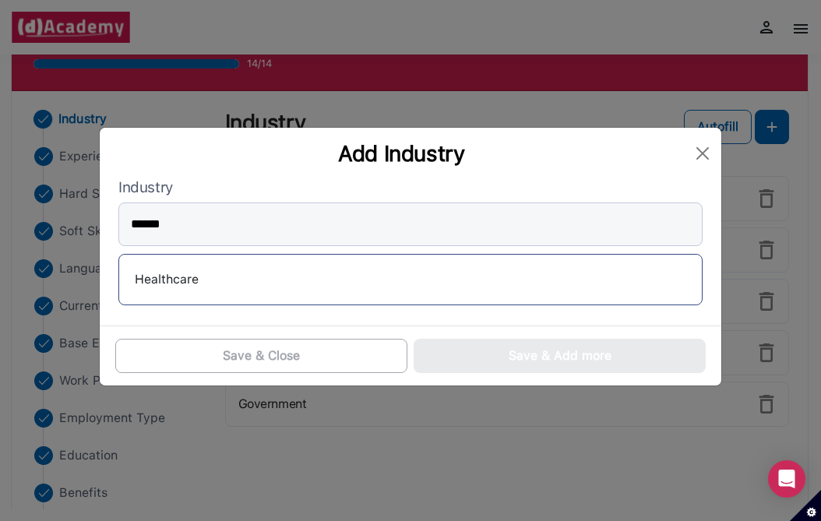
click at [140, 267] on div "Healthcare" at bounding box center [411, 279] width 558 height 25
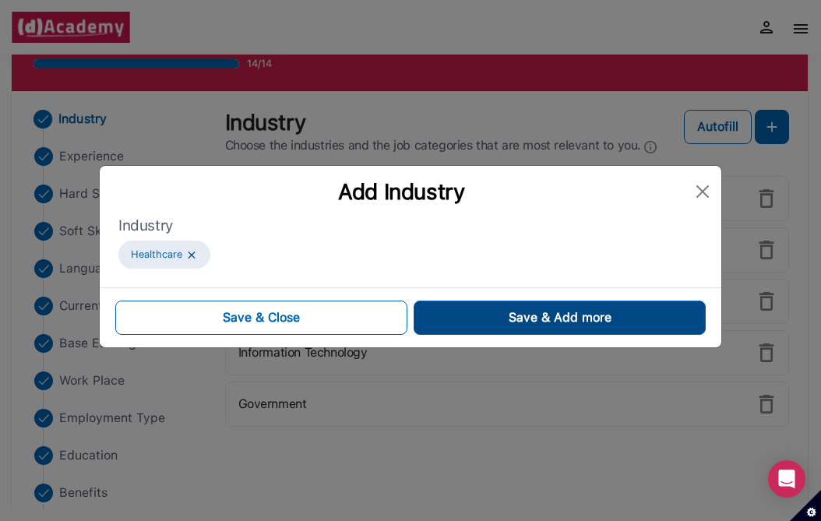
click at [475, 324] on button "Save & Add more" at bounding box center [560, 318] width 292 height 34
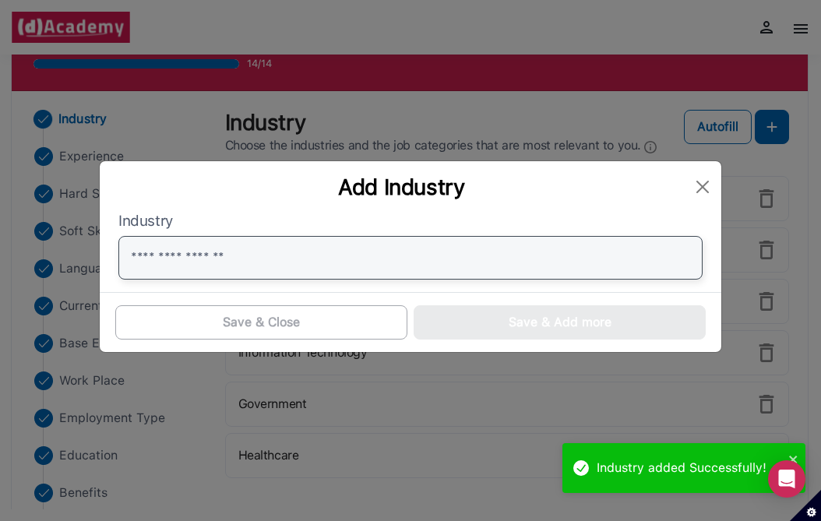
click at [568, 242] on input "text" at bounding box center [410, 258] width 585 height 44
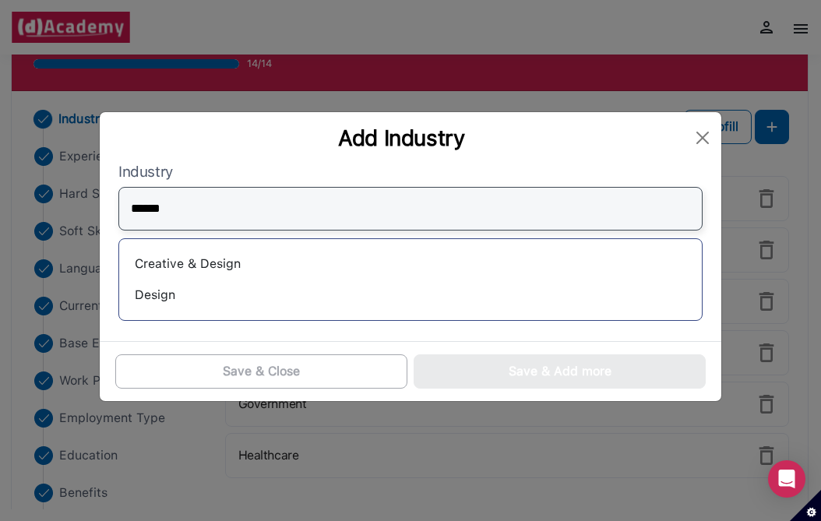
type input "******"
click at [383, 277] on div "Creative & Design Design" at bounding box center [410, 279] width 585 height 83
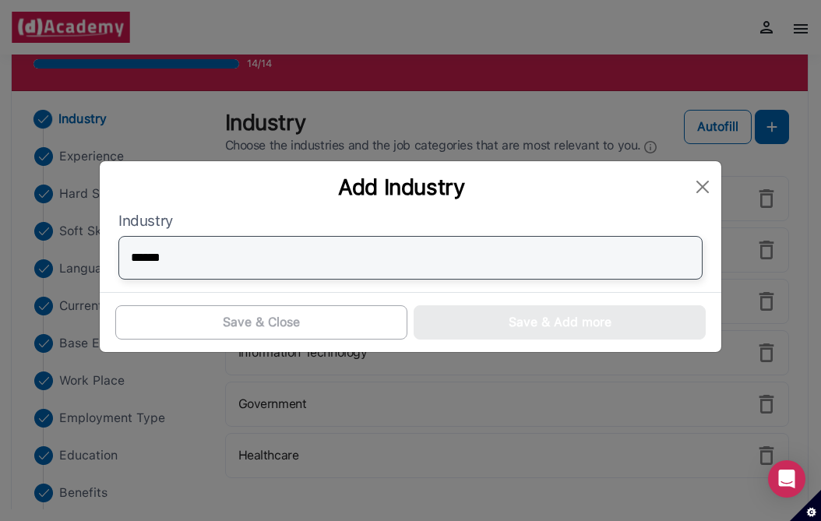
click at [341, 260] on input "******" at bounding box center [410, 258] width 585 height 44
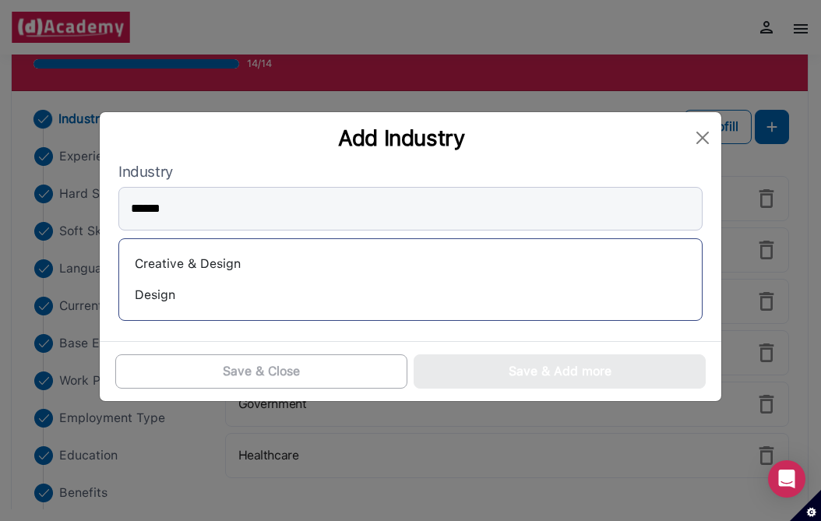
click at [261, 263] on div "Creative & Design" at bounding box center [411, 264] width 558 height 25
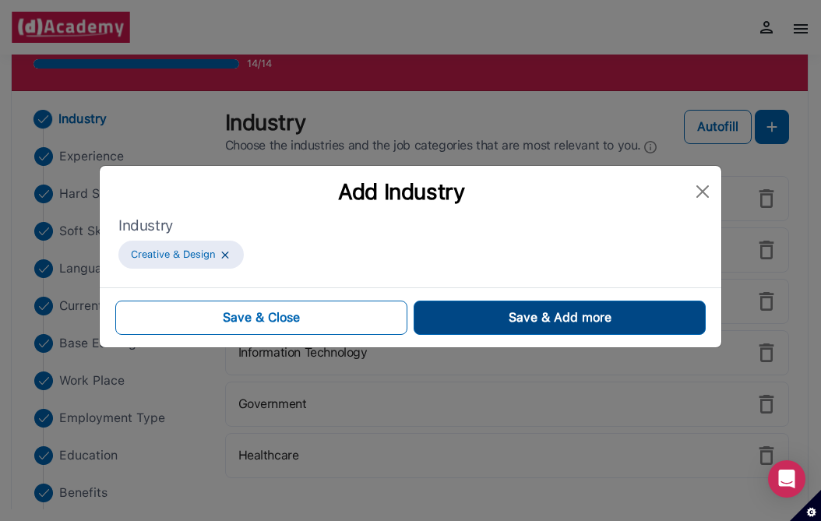
click at [429, 314] on button "Save & Add more" at bounding box center [560, 318] width 292 height 34
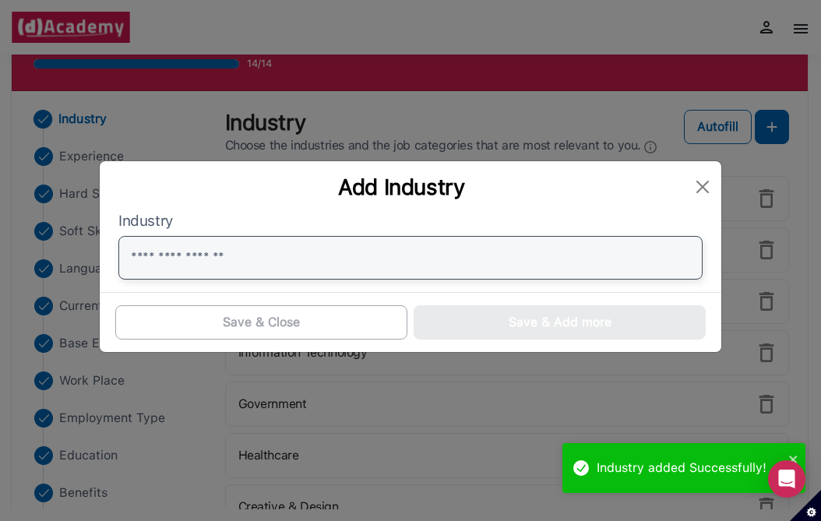
click at [323, 260] on input "text" at bounding box center [410, 258] width 585 height 44
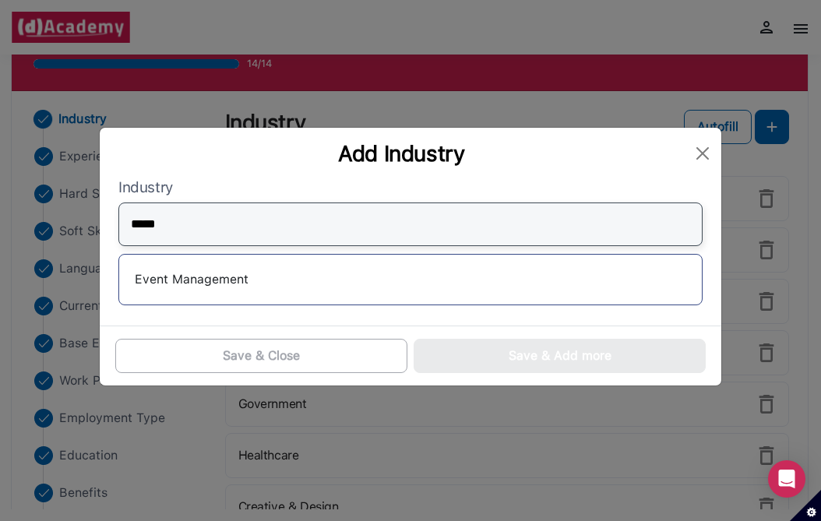
type input "*****"
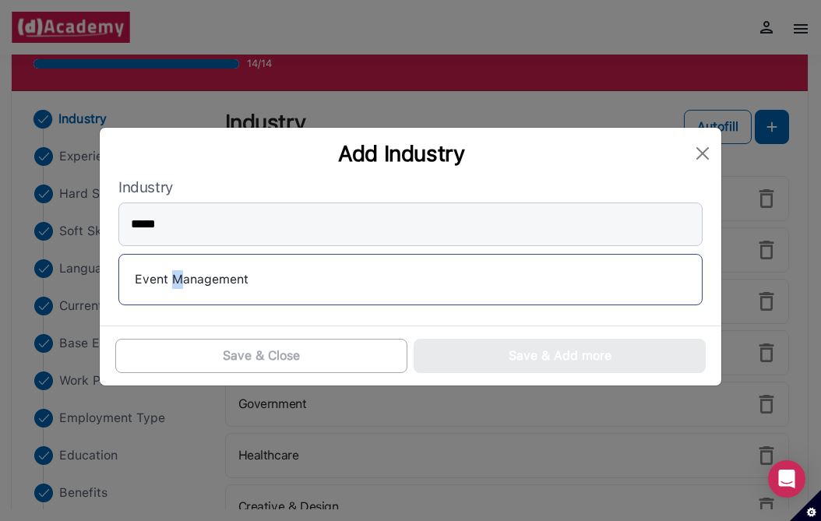
click at [176, 272] on div "Event Management" at bounding box center [411, 279] width 558 height 25
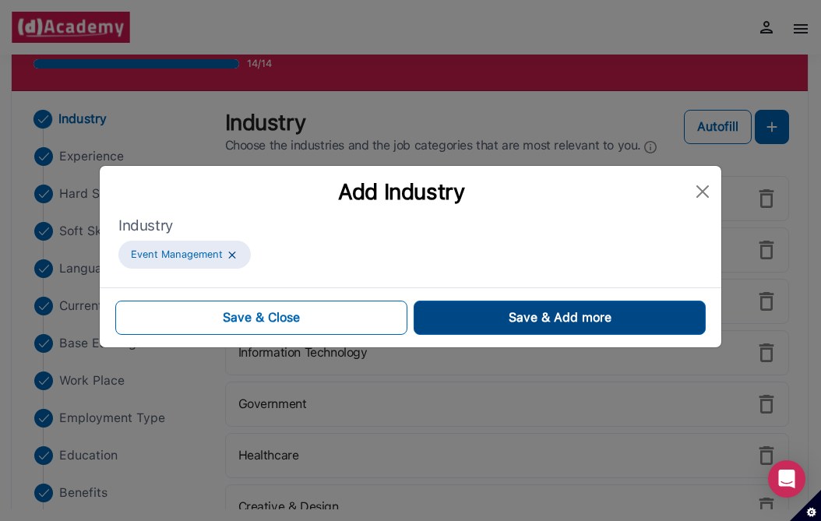
click at [475, 330] on button "Save & Add more" at bounding box center [560, 318] width 292 height 34
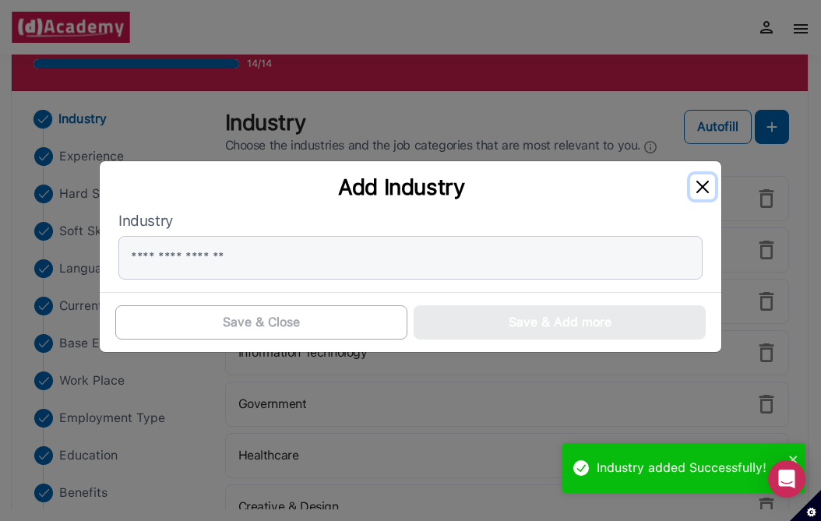
click at [705, 183] on button "Close" at bounding box center [703, 187] width 25 height 25
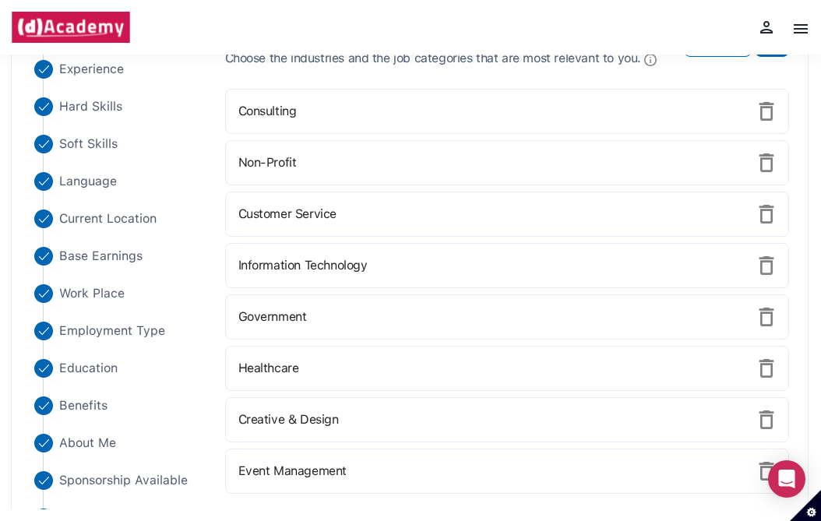
scroll to position [159, 0]
click at [765, 219] on img at bounding box center [767, 213] width 19 height 19
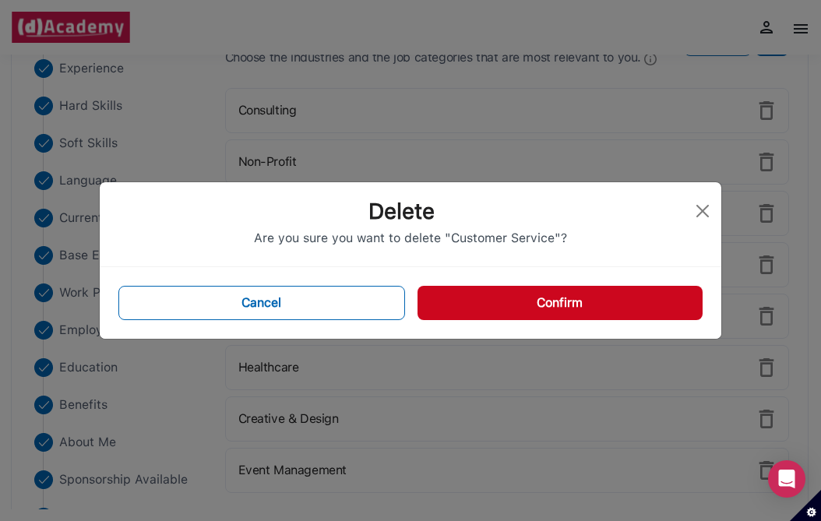
click at [582, 313] on button "Confirm" at bounding box center [560, 303] width 285 height 34
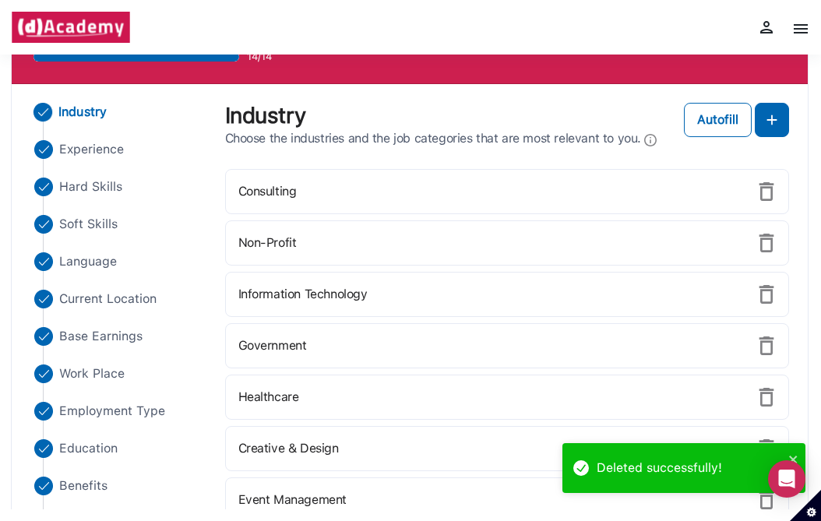
scroll to position [49, 0]
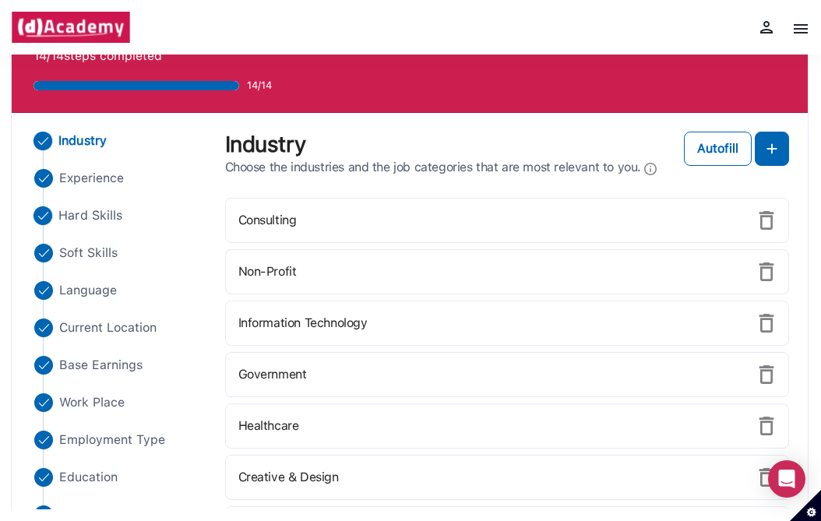
click at [88, 210] on span "Hard Skills" at bounding box center [90, 216] width 64 height 19
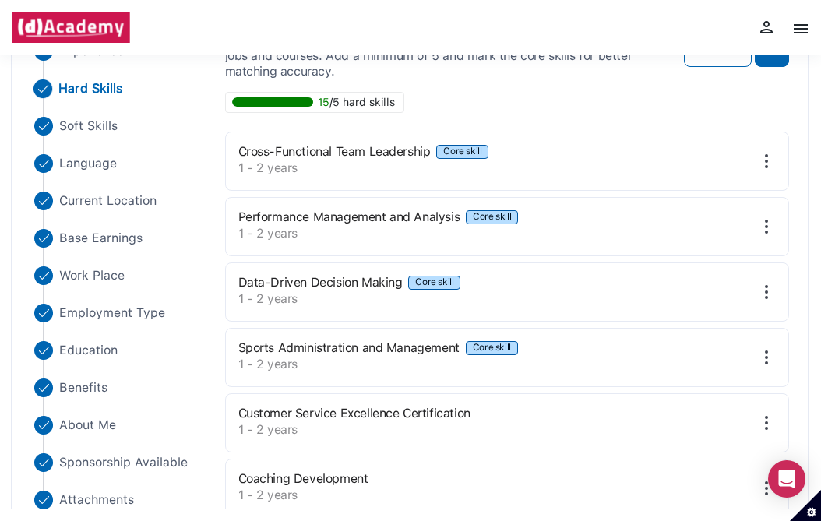
scroll to position [189, 0]
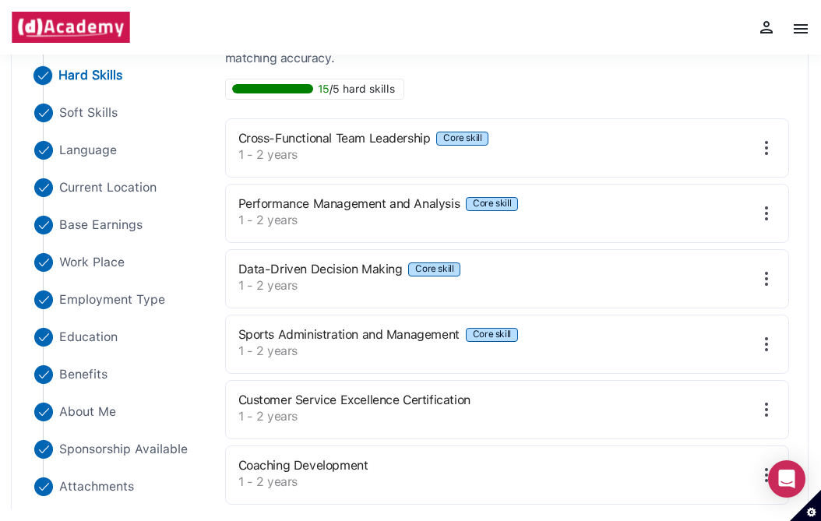
click at [765, 342] on img at bounding box center [767, 344] width 19 height 19
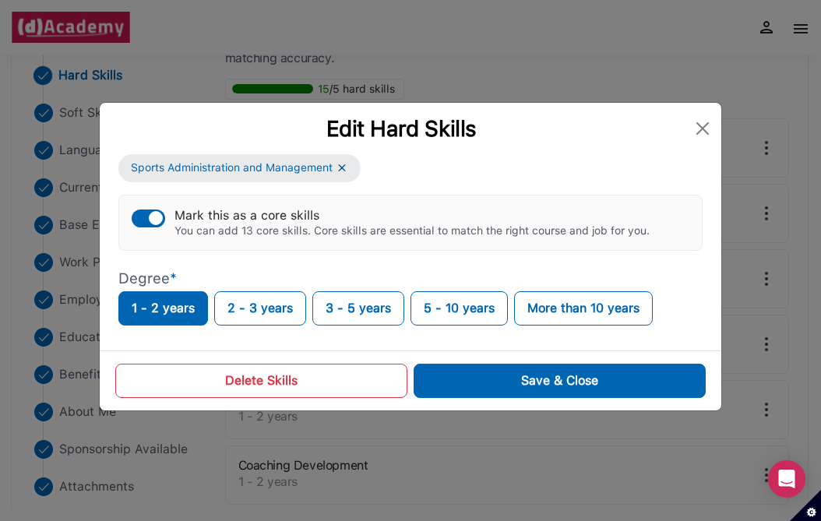
click at [335, 386] on button "Delete Skills" at bounding box center [261, 381] width 292 height 34
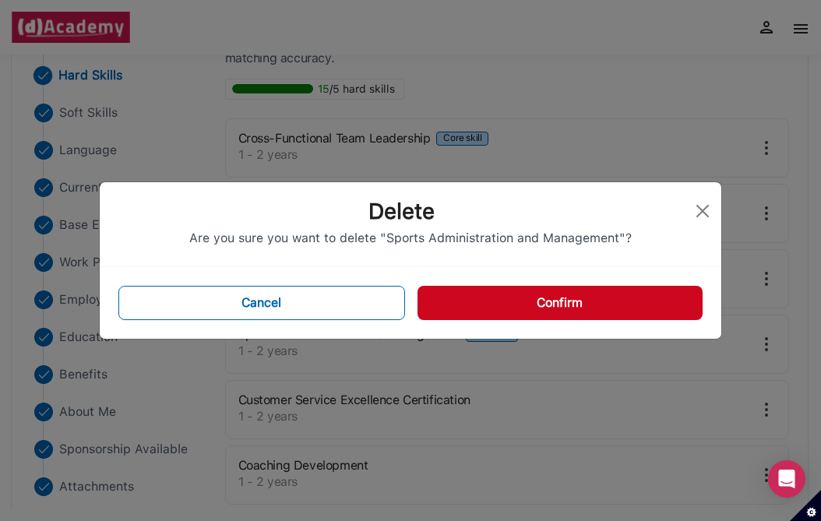
click at [478, 311] on button "Confirm" at bounding box center [560, 303] width 285 height 34
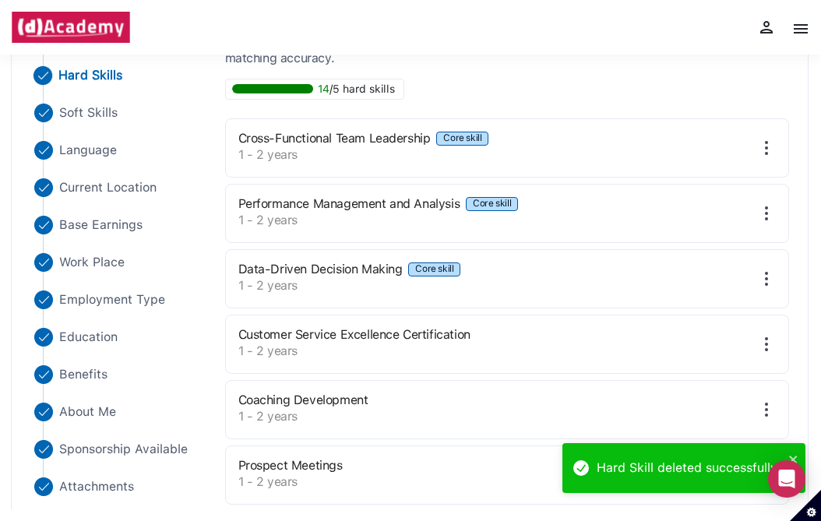
click at [759, 344] on img at bounding box center [767, 344] width 19 height 19
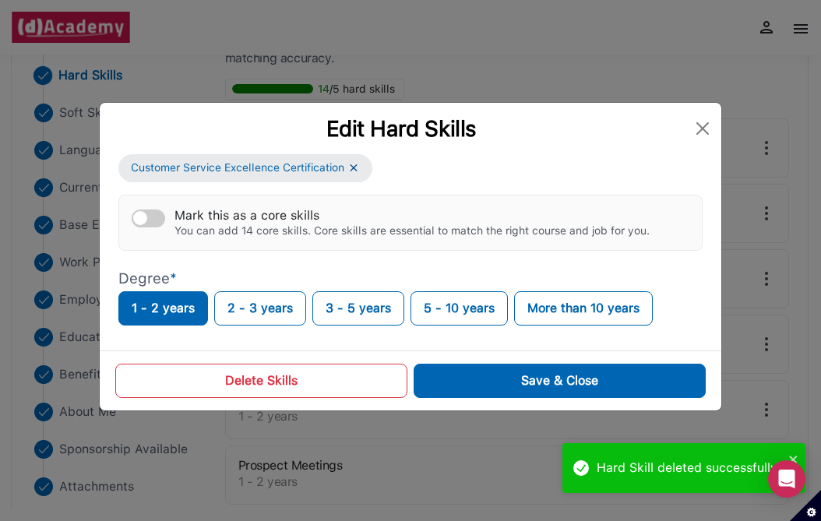
click at [265, 382] on button "Delete Skills" at bounding box center [261, 381] width 292 height 34
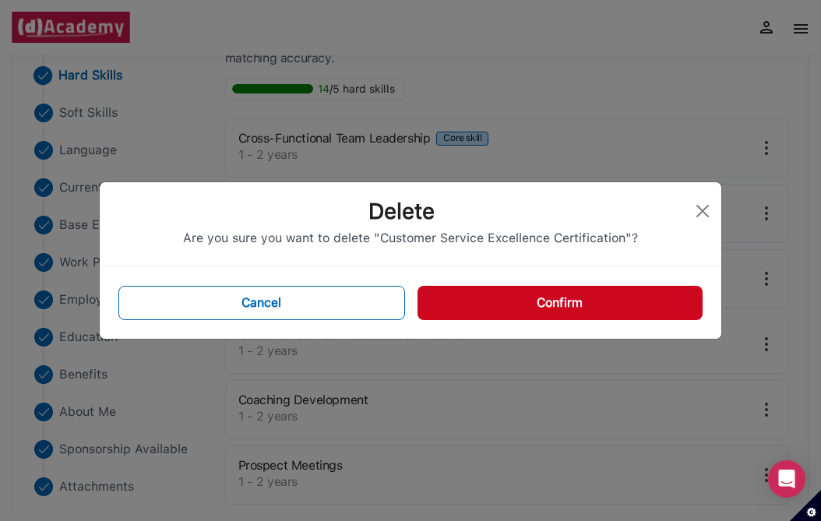
click at [505, 306] on button "Confirm" at bounding box center [560, 303] width 285 height 34
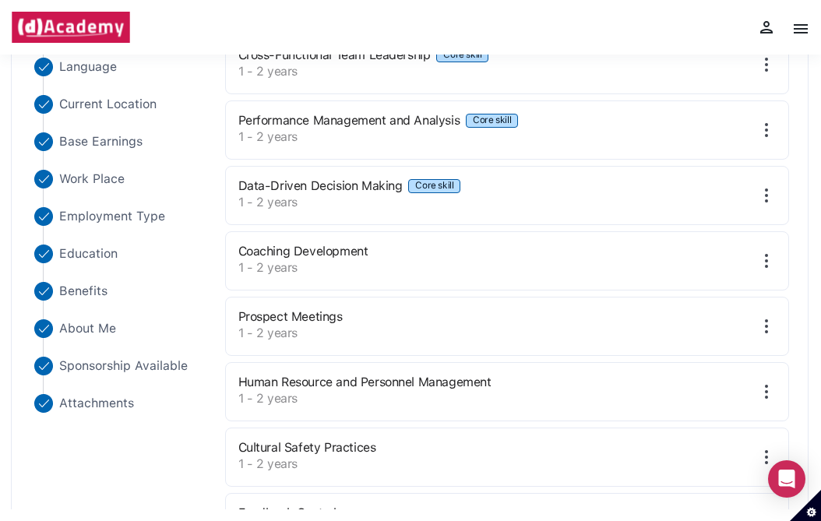
scroll to position [277, 0]
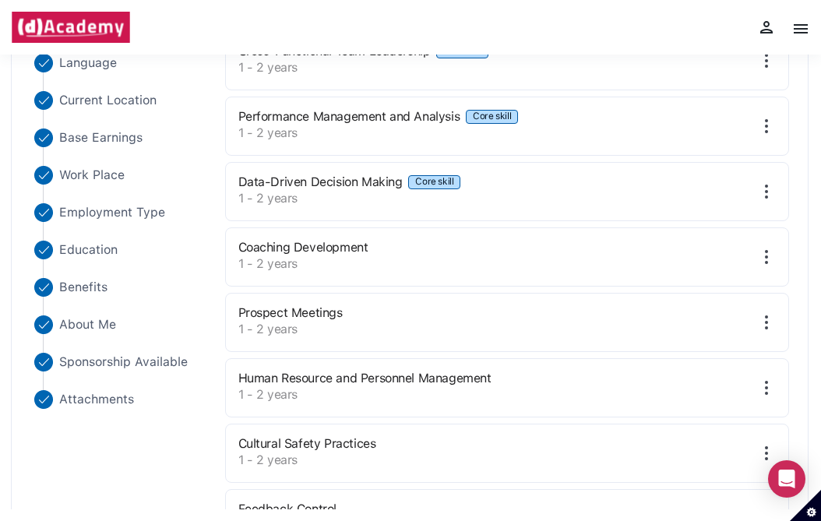
click at [764, 318] on img at bounding box center [767, 322] width 19 height 19
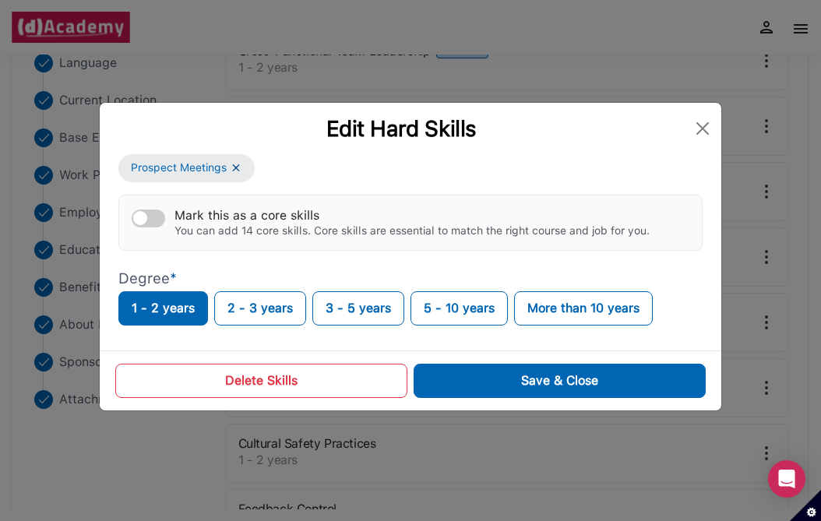
click at [327, 377] on button "Delete Skills" at bounding box center [261, 381] width 292 height 34
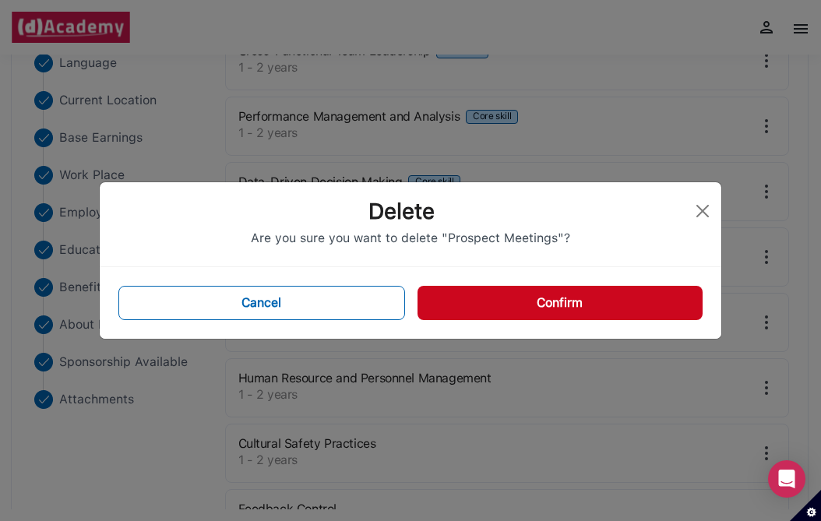
click at [549, 304] on button "Confirm" at bounding box center [560, 303] width 285 height 34
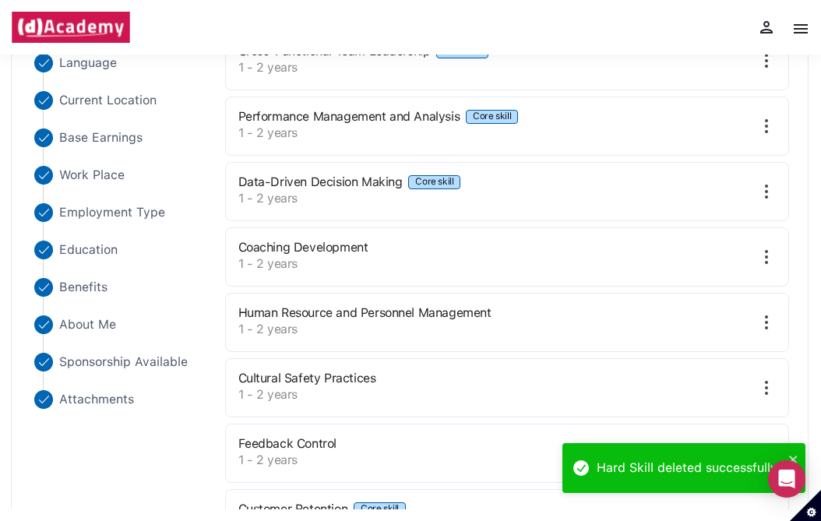
click at [773, 321] on img at bounding box center [767, 322] width 19 height 19
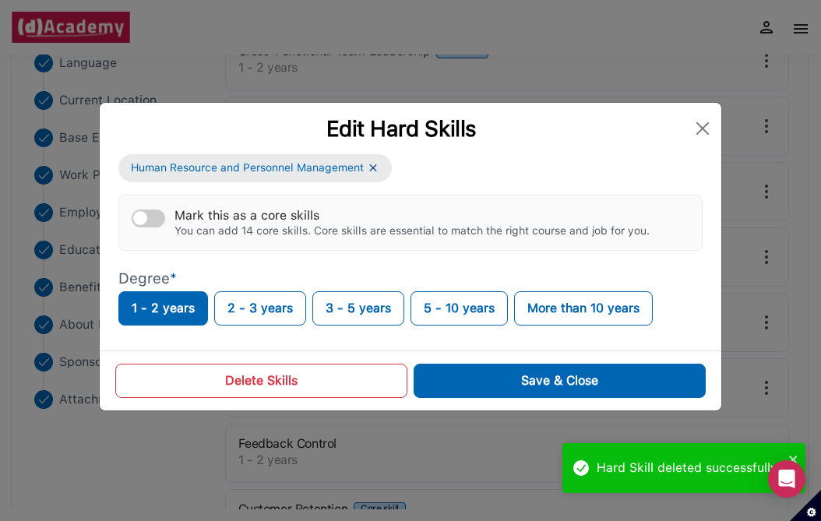
click at [320, 373] on button "Delete Skills" at bounding box center [261, 381] width 292 height 34
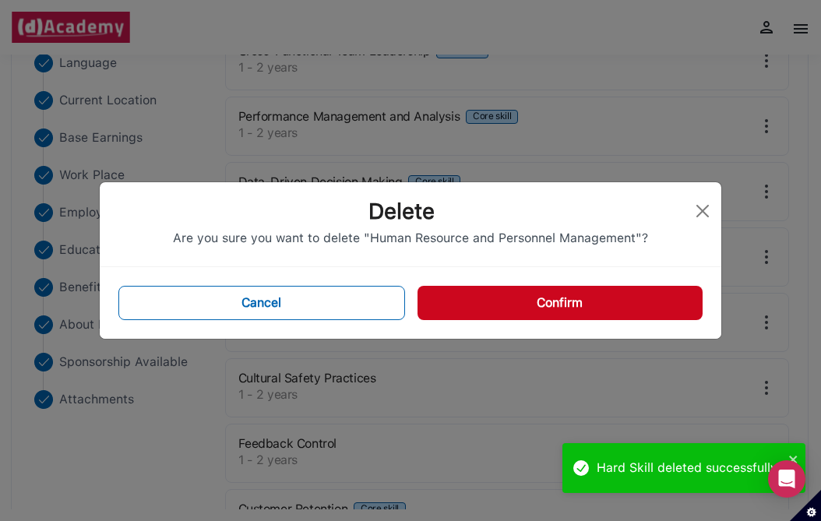
click at [483, 306] on button "Confirm" at bounding box center [560, 303] width 285 height 34
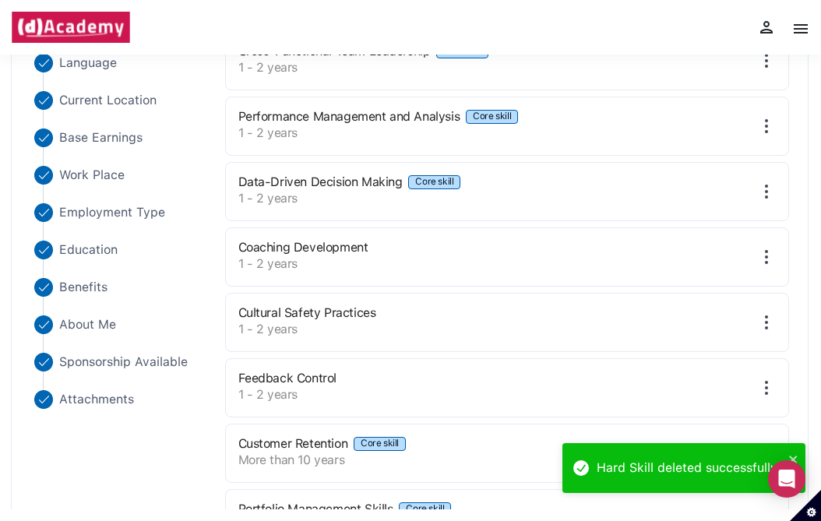
scroll to position [318, 0]
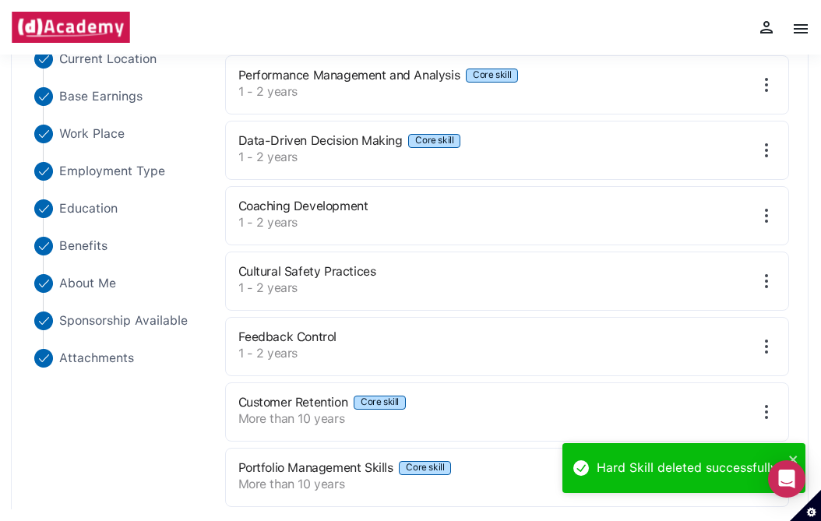
click at [768, 278] on img at bounding box center [767, 281] width 19 height 19
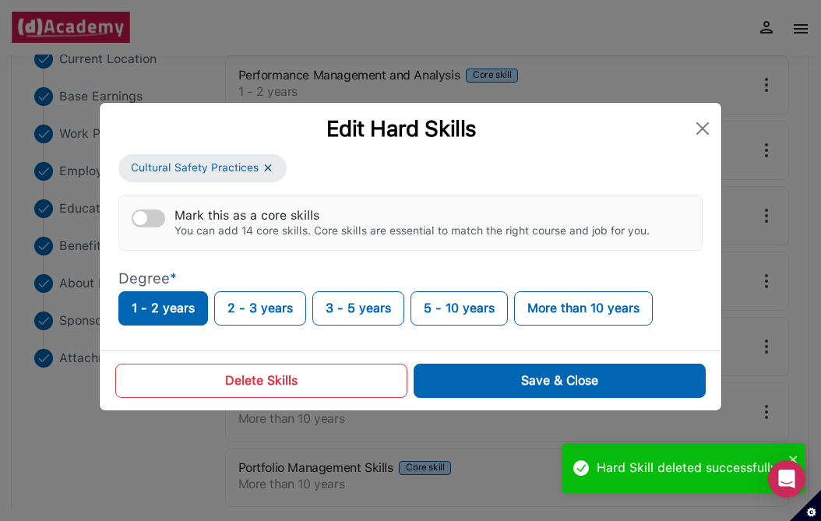
click at [330, 379] on button "Delete Skills" at bounding box center [261, 381] width 292 height 34
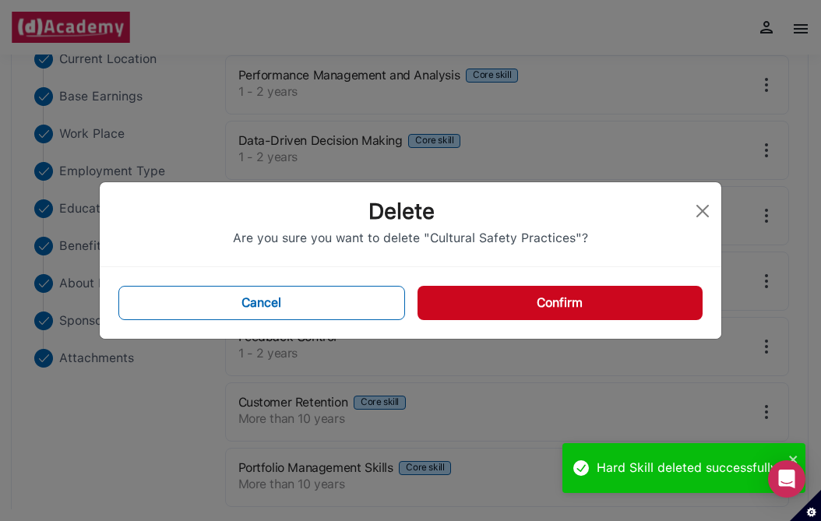
click at [473, 312] on button "Confirm" at bounding box center [560, 303] width 285 height 34
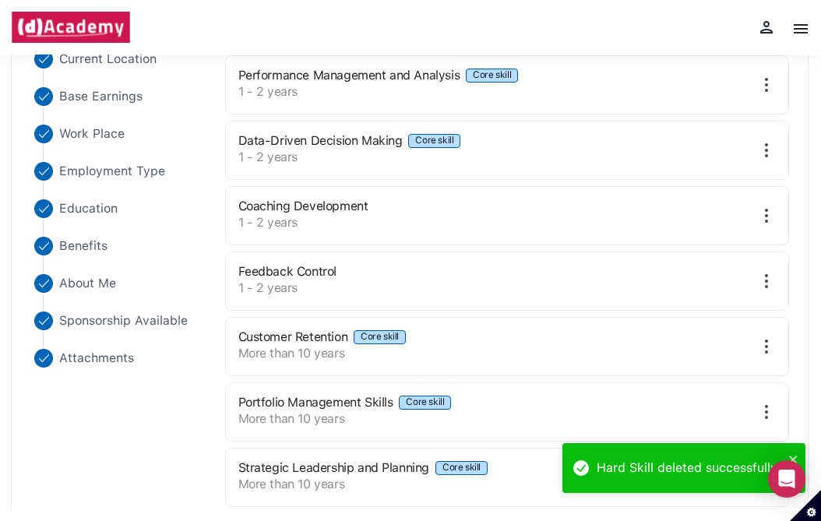
click at [769, 282] on img at bounding box center [767, 281] width 19 height 19
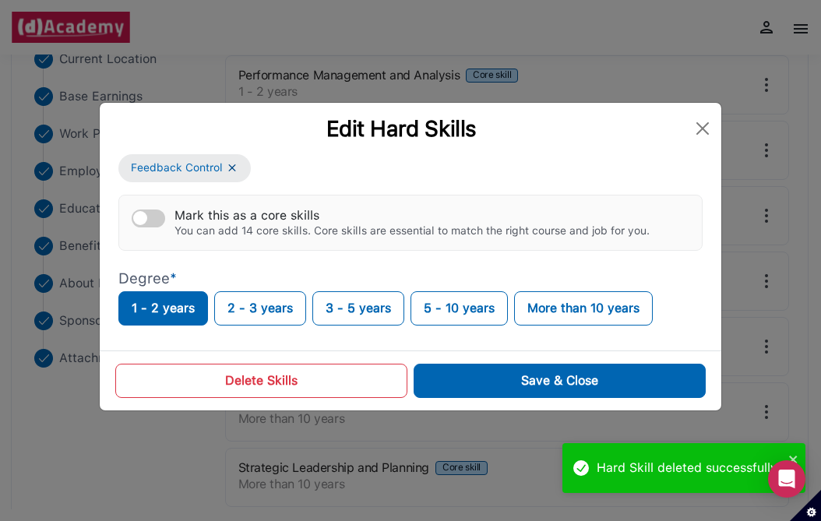
click at [308, 369] on button "Delete Skills" at bounding box center [261, 381] width 292 height 34
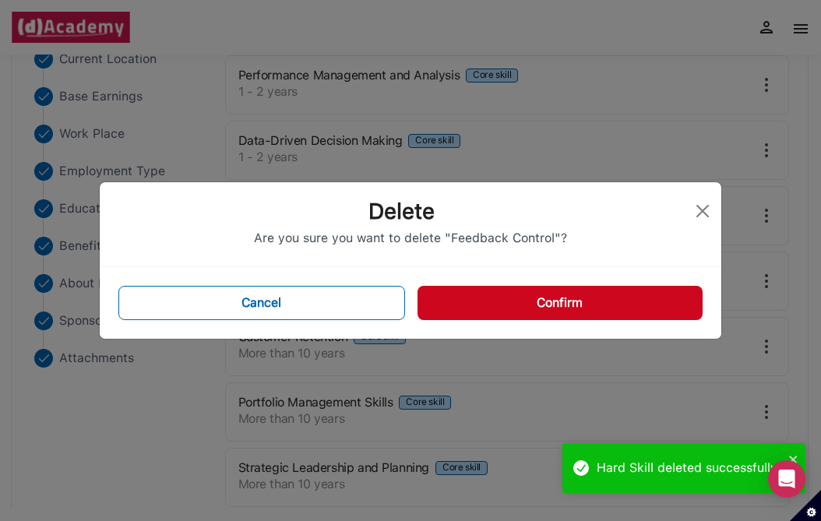
click at [478, 313] on button "Confirm" at bounding box center [560, 303] width 285 height 34
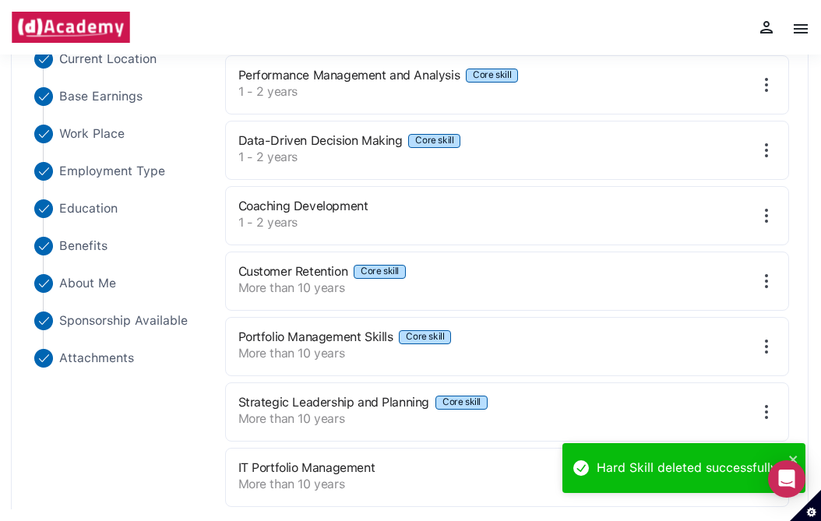
scroll to position [406, 0]
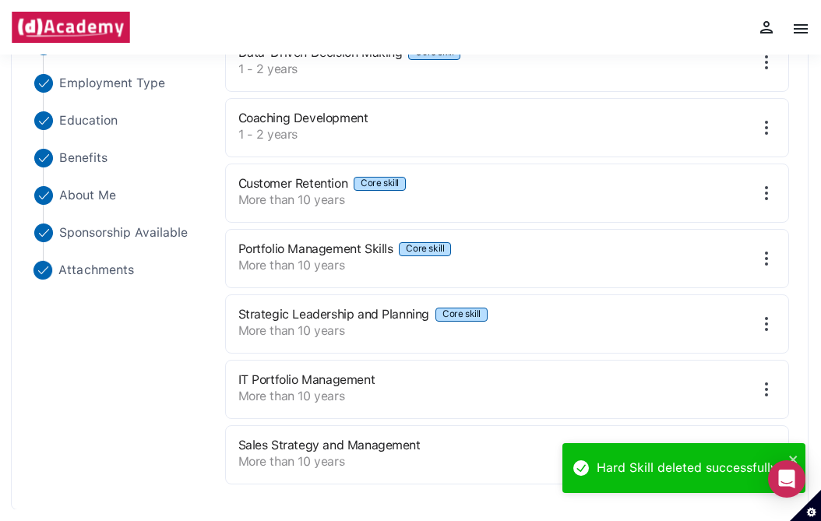
click at [101, 276] on span "Attachments" at bounding box center [96, 270] width 76 height 19
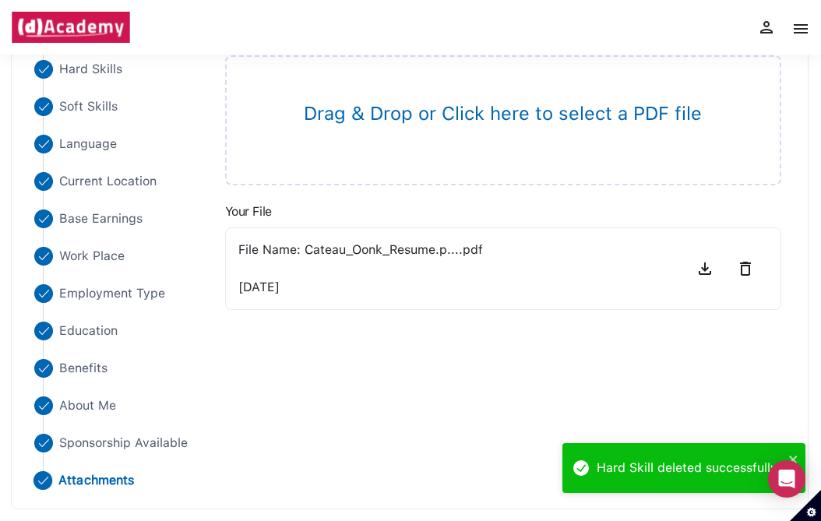
scroll to position [196, 0]
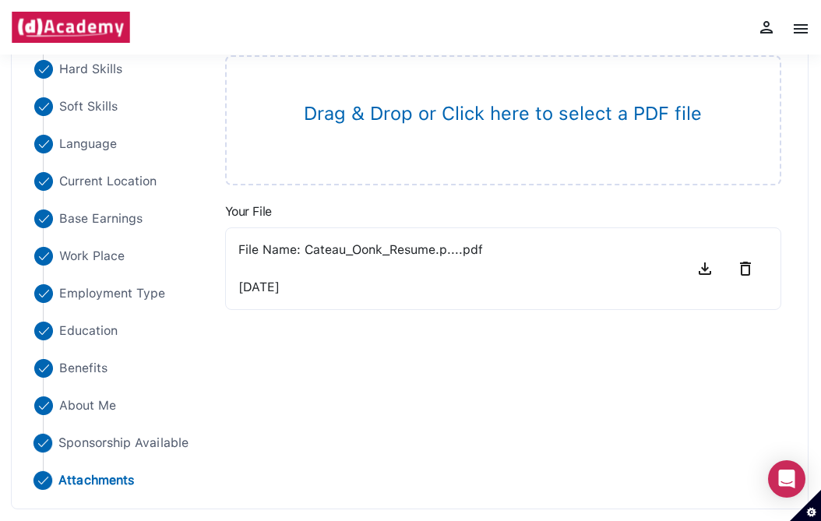
click at [128, 436] on span "Sponsorship Available" at bounding box center [123, 443] width 130 height 19
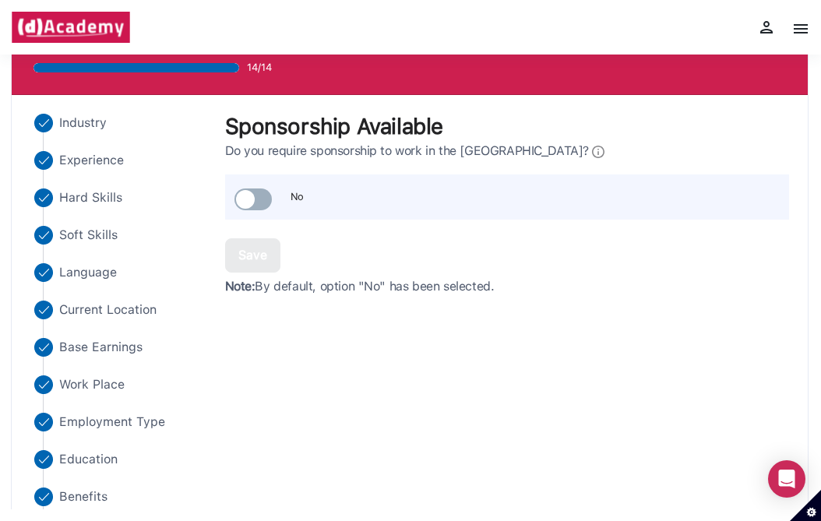
scroll to position [82, 0]
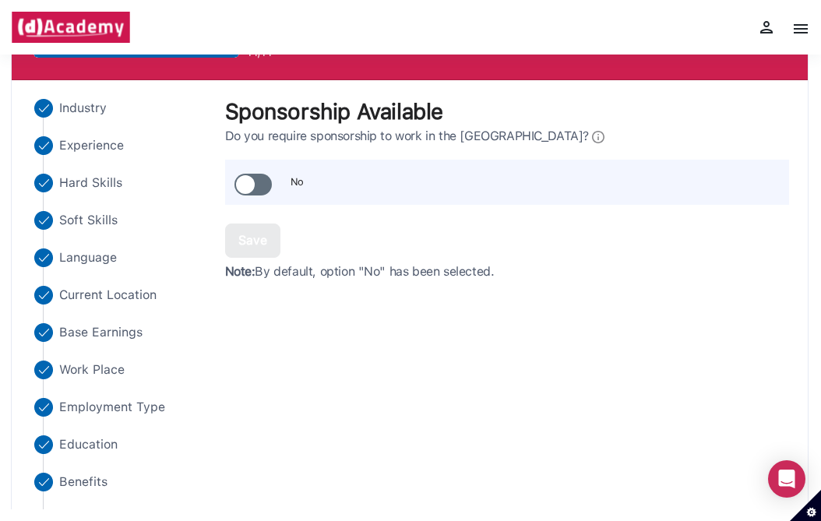
click at [248, 184] on span at bounding box center [253, 185] width 37 height 22
click at [242, 190] on span at bounding box center [253, 185] width 37 height 22
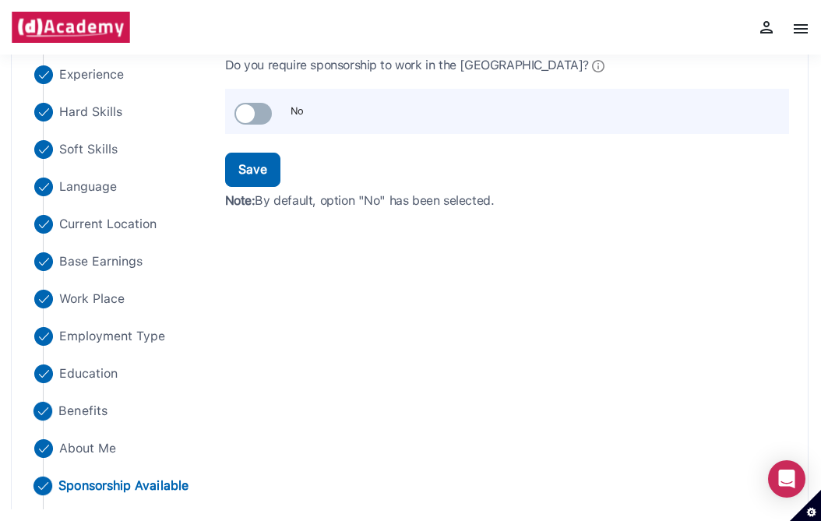
scroll to position [175, 0]
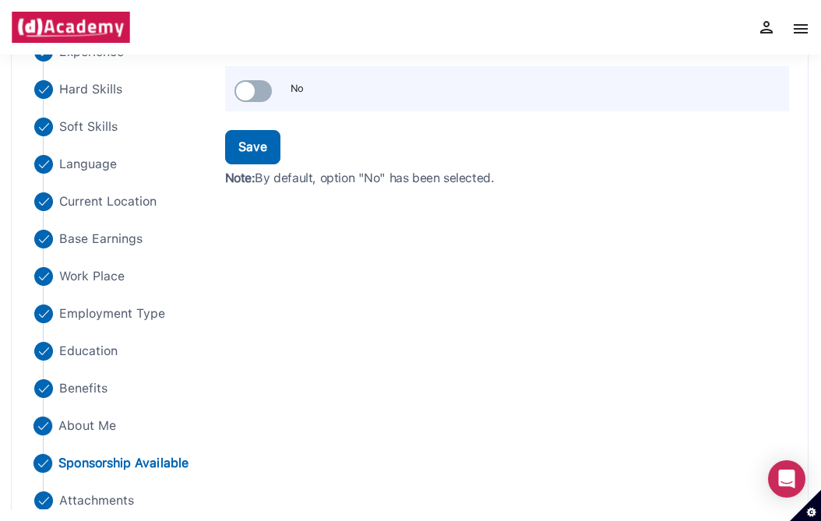
click at [88, 428] on span "About Me" at bounding box center [87, 426] width 58 height 19
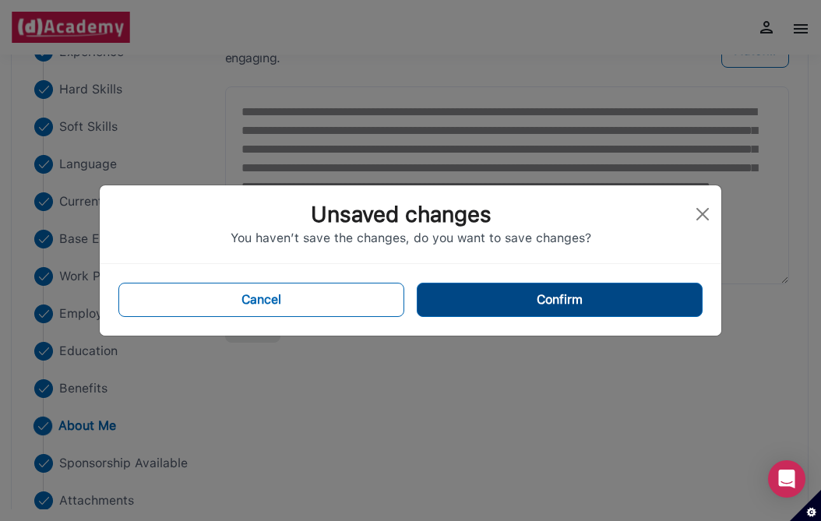
click at [446, 294] on button "Confirm" at bounding box center [560, 300] width 286 height 34
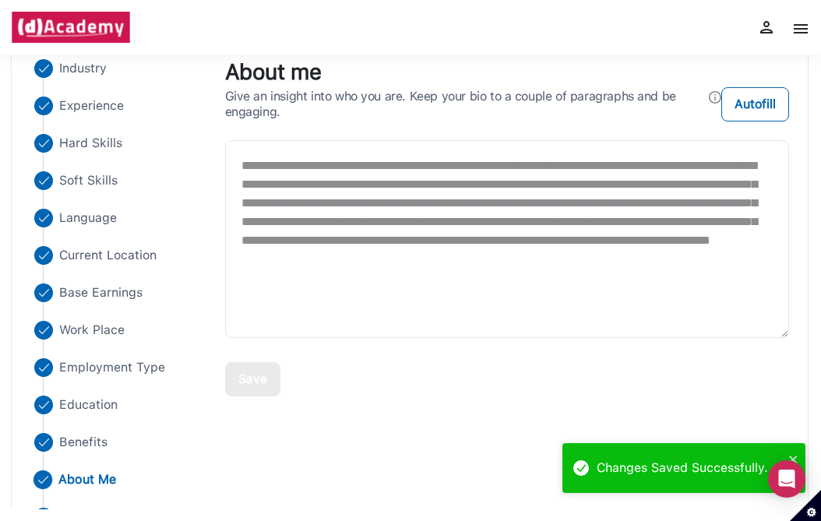
scroll to position [110, 0]
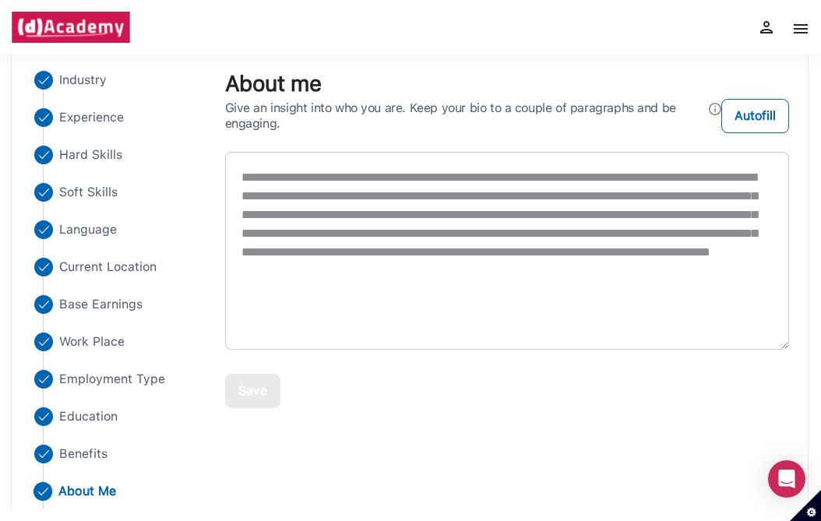
click at [315, 242] on textarea "**********" at bounding box center [507, 251] width 565 height 198
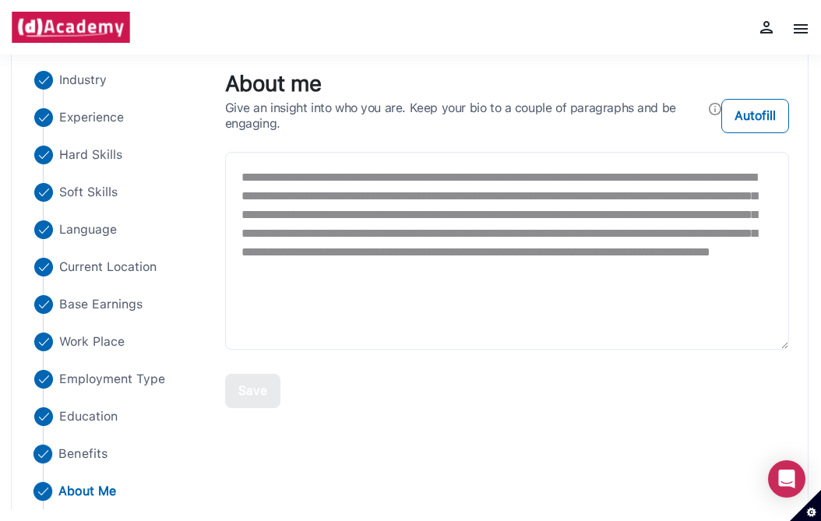
click at [93, 460] on span "Benefits" at bounding box center [82, 454] width 49 height 19
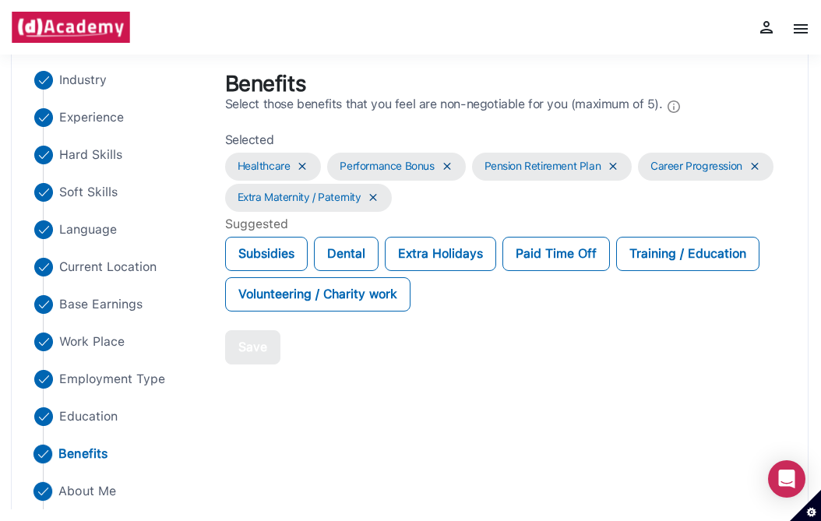
click at [75, 491] on span "About Me" at bounding box center [87, 491] width 58 height 19
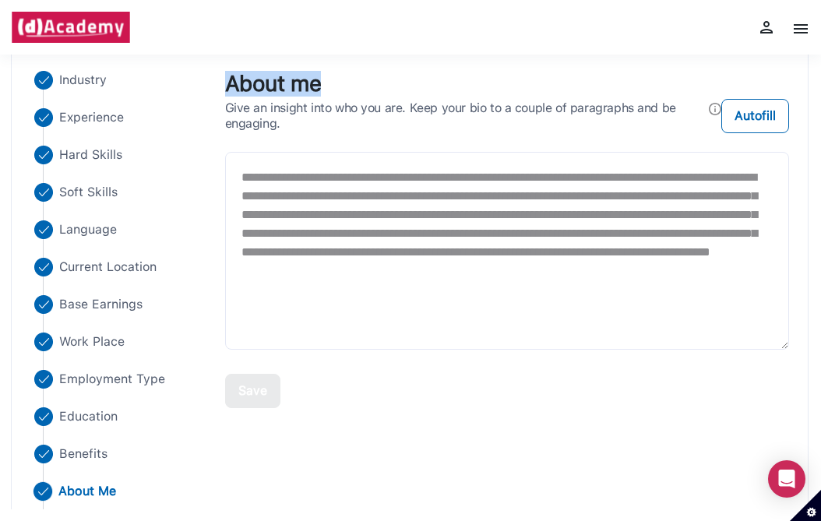
click at [67, 428] on ul "Industry Experience Hard Skills Soft Skills Language Current Location Base Earn…" at bounding box center [118, 323] width 176 height 505
click at [68, 414] on span "Education" at bounding box center [87, 417] width 59 height 19
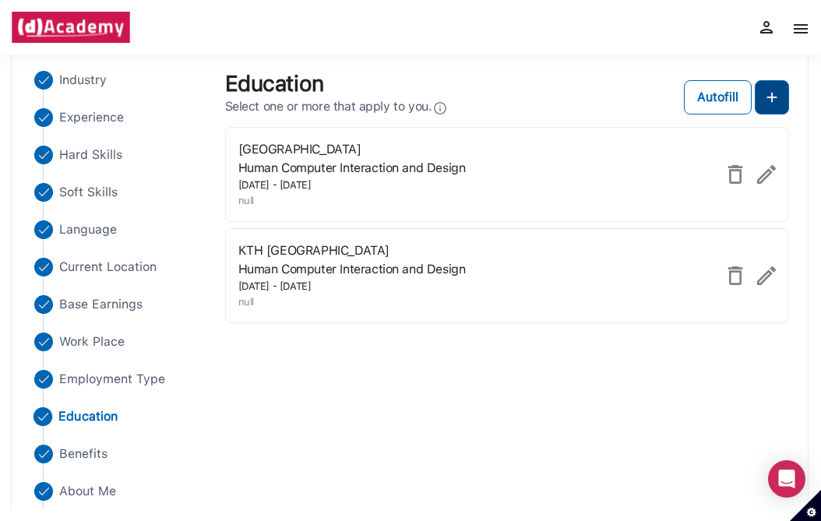
click at [763, 113] on button at bounding box center [772, 97] width 34 height 34
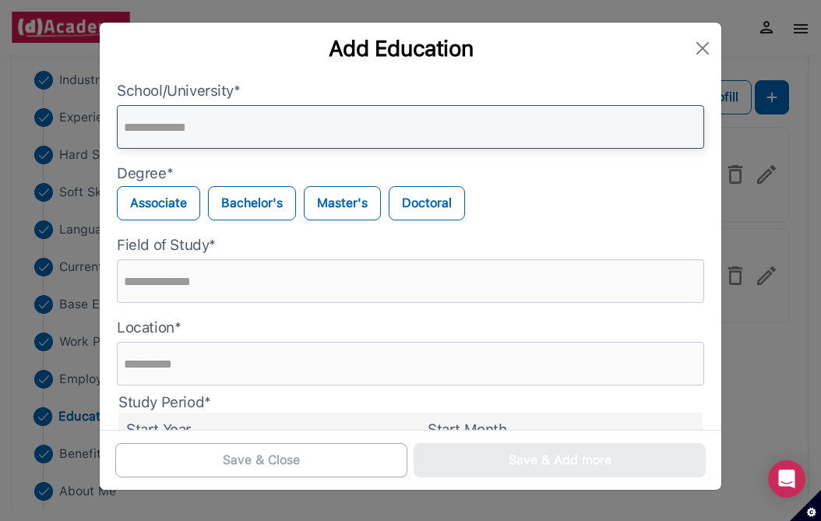
click at [282, 131] on input "text" at bounding box center [411, 127] width 588 height 44
type input "**********"
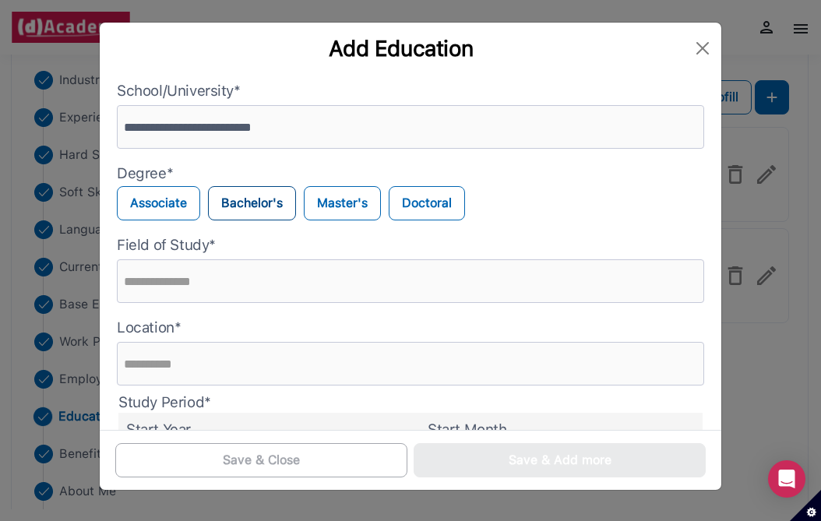
click at [259, 208] on label "Bachelor's" at bounding box center [252, 203] width 88 height 34
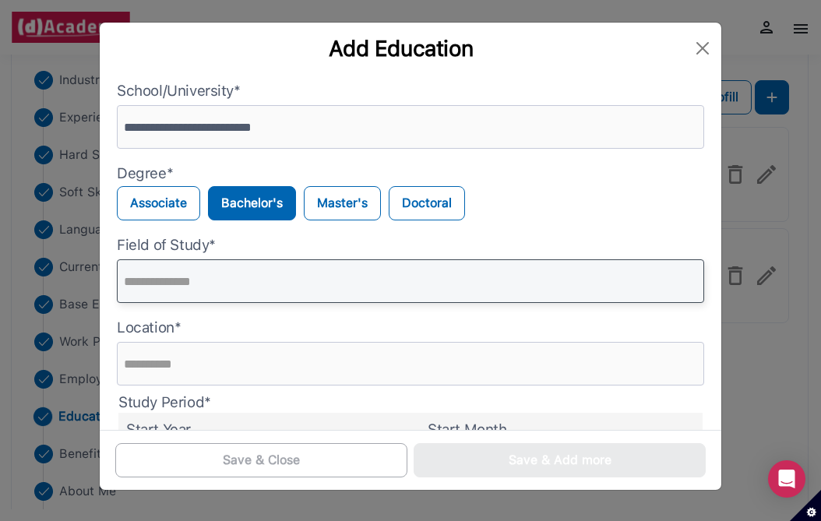
click at [208, 293] on input "text" at bounding box center [411, 282] width 588 height 44
type input "**********"
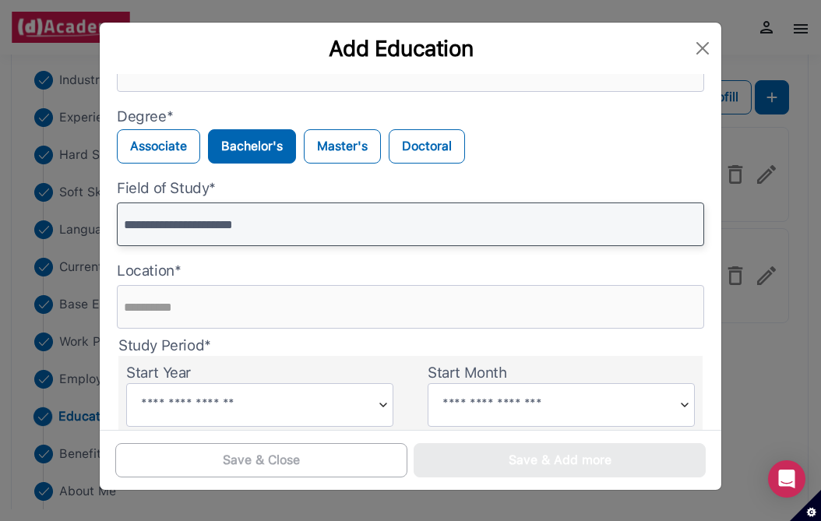
scroll to position [76, 0]
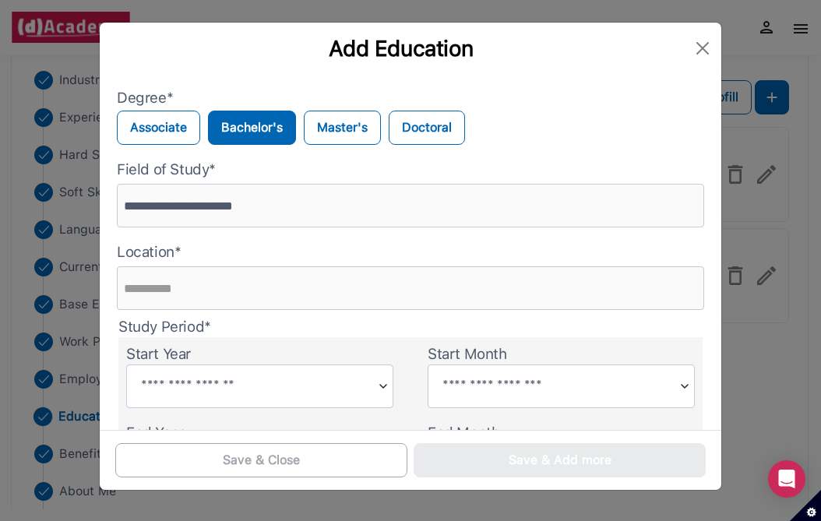
click at [253, 324] on div "Study Period* Start Year Start Month End Year End Month" at bounding box center [410, 406] width 603 height 177
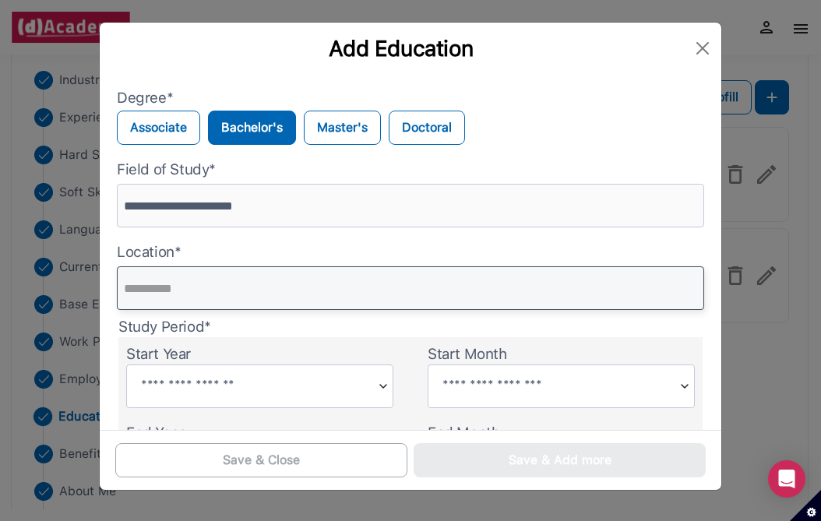
click at [245, 290] on input "text" at bounding box center [411, 289] width 588 height 44
type input "**********"
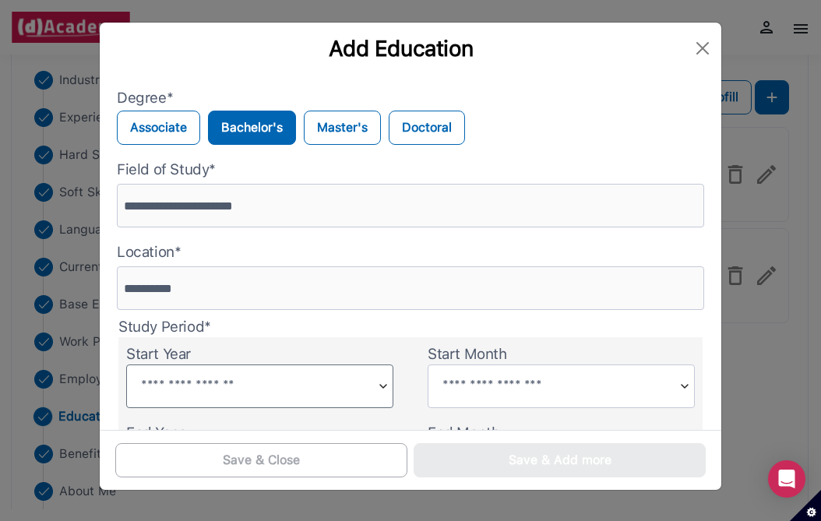
click at [240, 390] on input "text" at bounding box center [249, 385] width 245 height 39
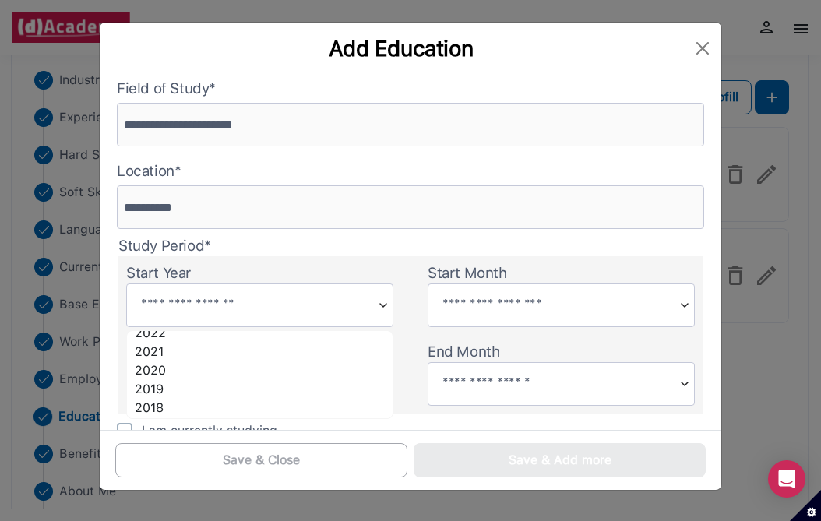
scroll to position [69, 0]
type input "****"
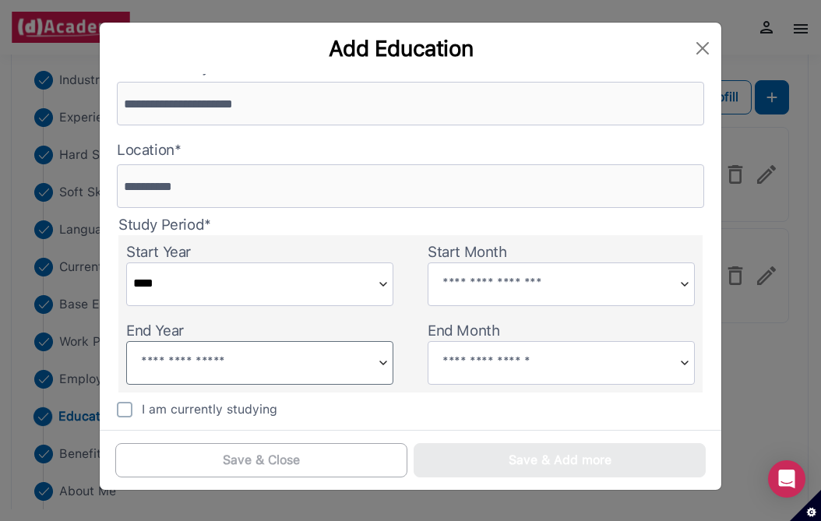
click at [181, 366] on input "text" at bounding box center [249, 361] width 245 height 39
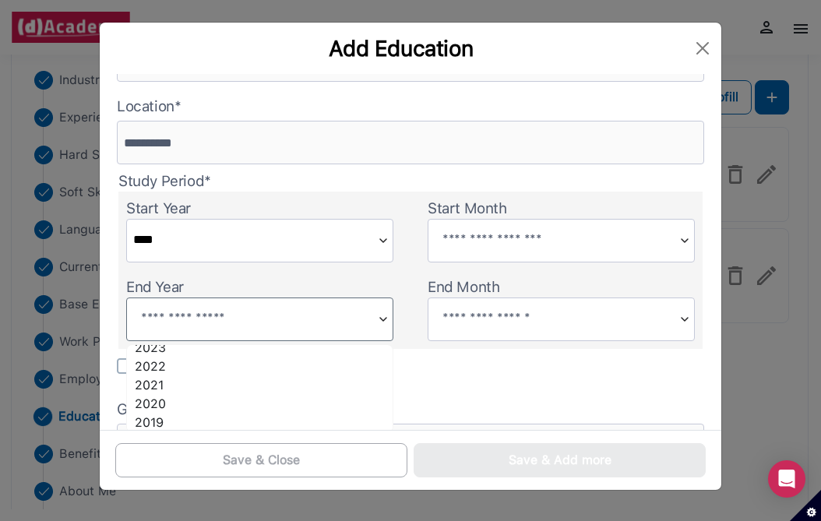
scroll to position [42, 0]
type input "****"
click at [475, 247] on input "text" at bounding box center [551, 239] width 245 height 39
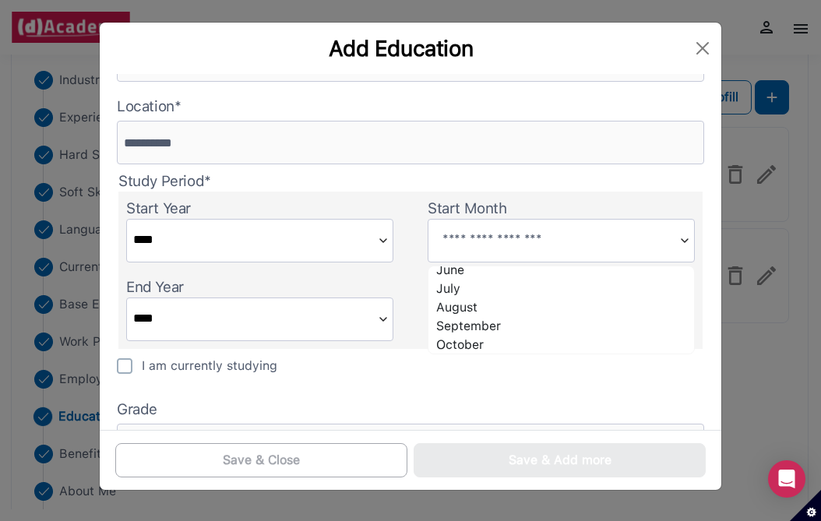
scroll to position [102, 0]
type input "******"
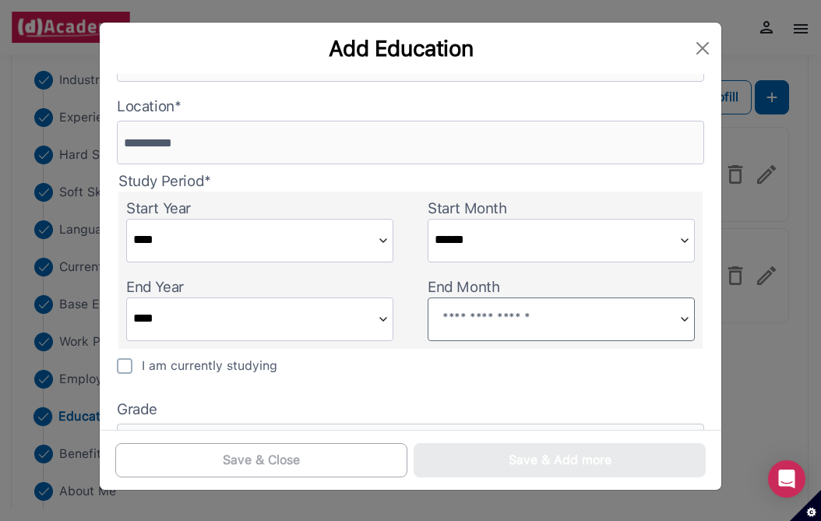
click at [470, 309] on input "text" at bounding box center [551, 317] width 245 height 39
type input "****"
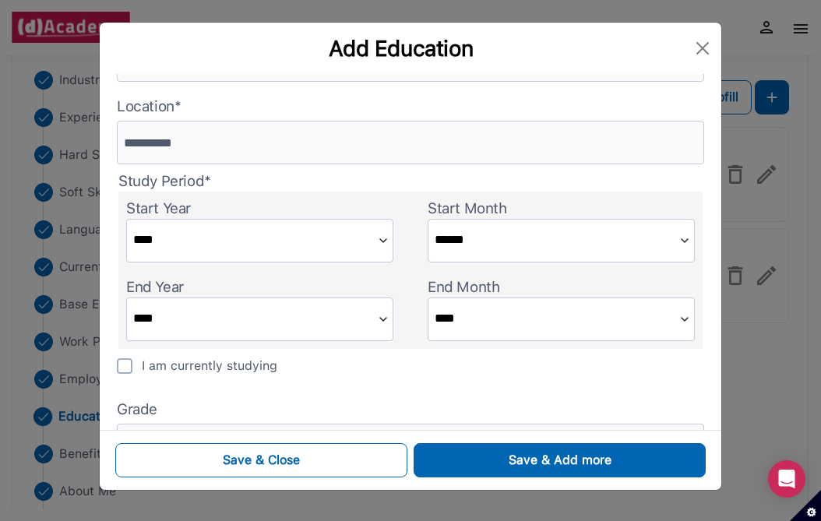
scroll to position [284, 0]
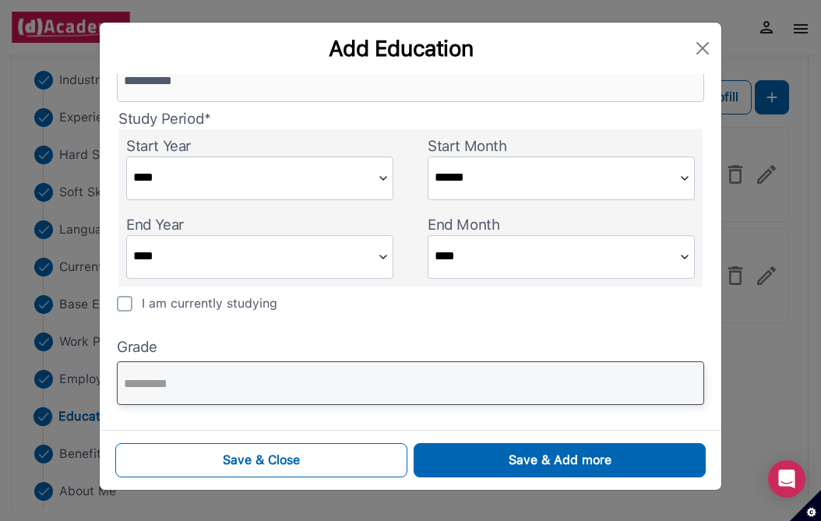
click at [320, 388] on input "text" at bounding box center [411, 384] width 588 height 44
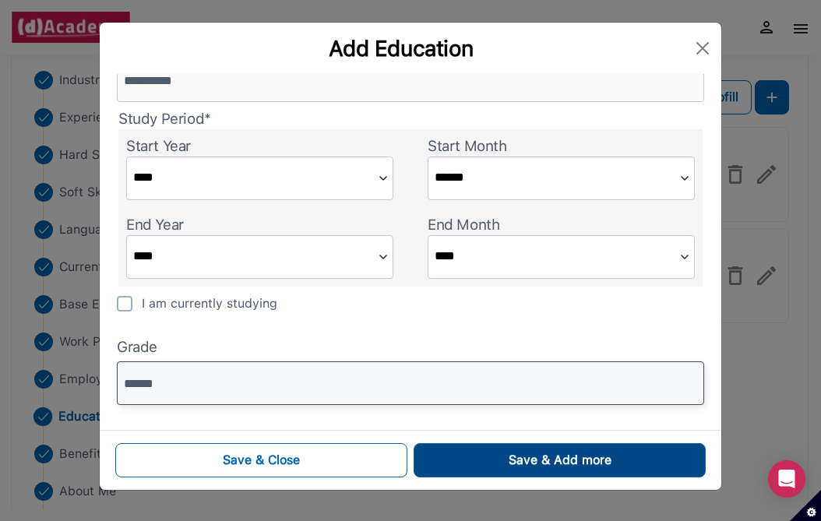
type input "******"
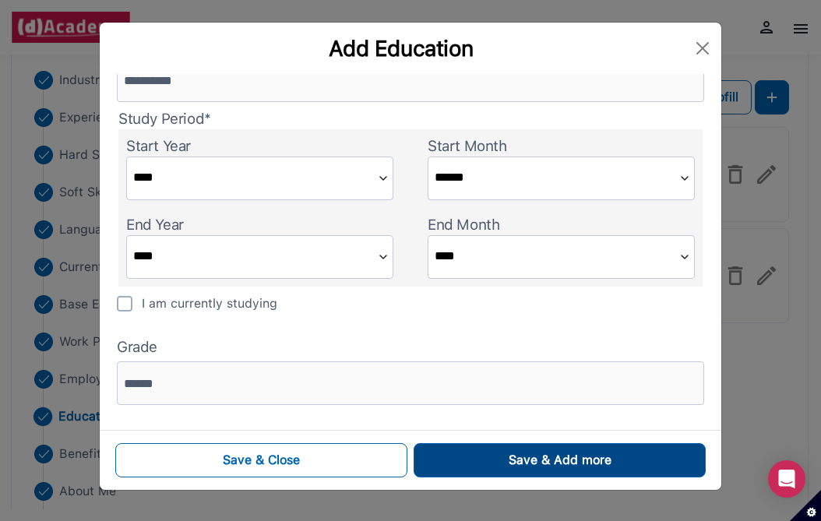
click at [551, 454] on div "Save & Add more" at bounding box center [560, 460] width 103 height 19
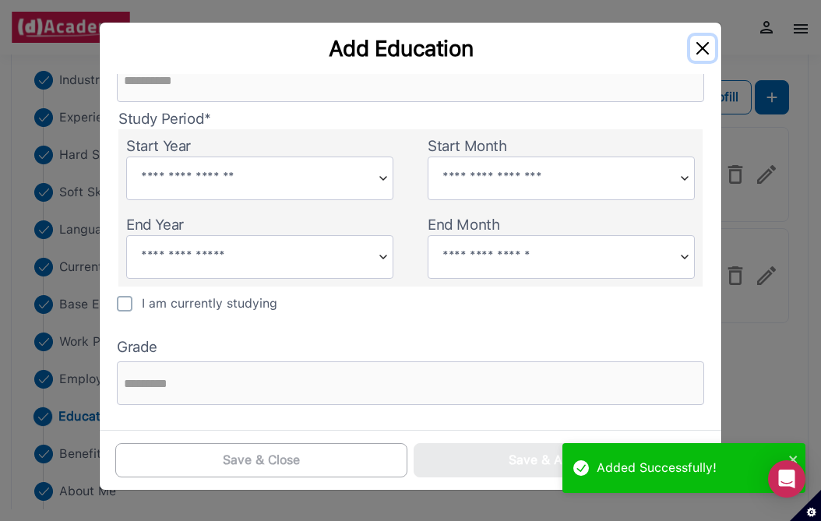
click at [696, 54] on button "Close" at bounding box center [703, 48] width 25 height 25
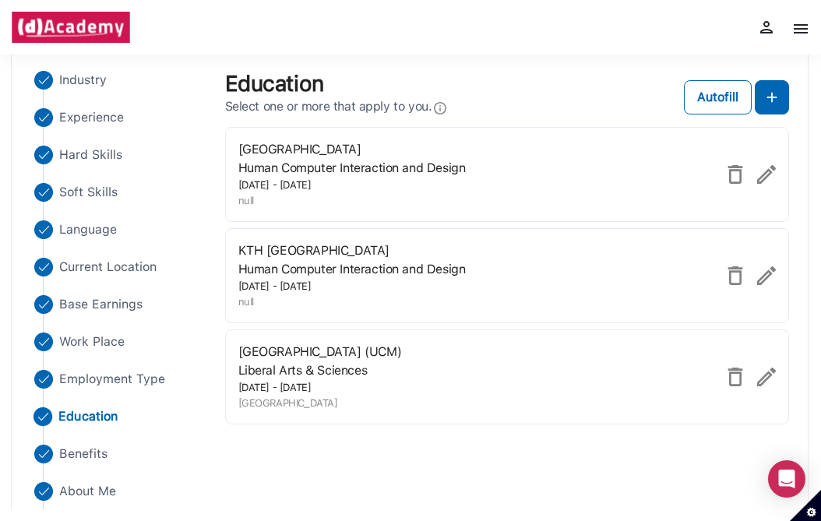
click at [765, 168] on img at bounding box center [767, 174] width 19 height 19
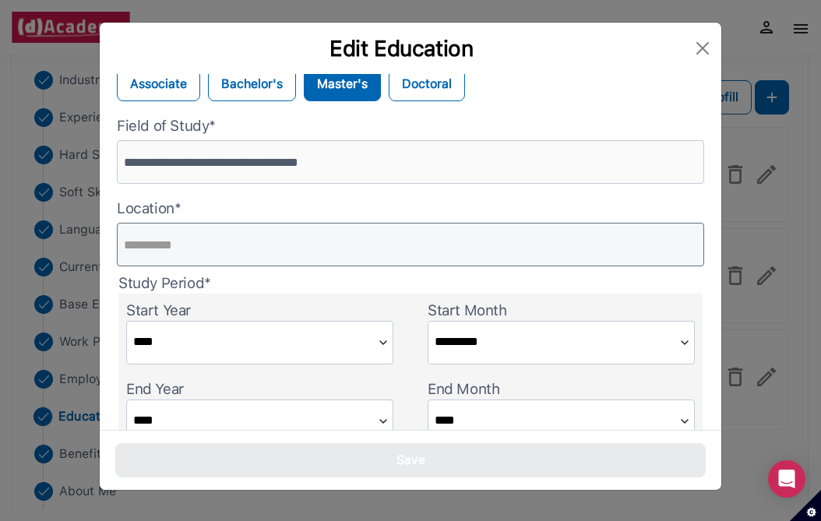
scroll to position [125, 0]
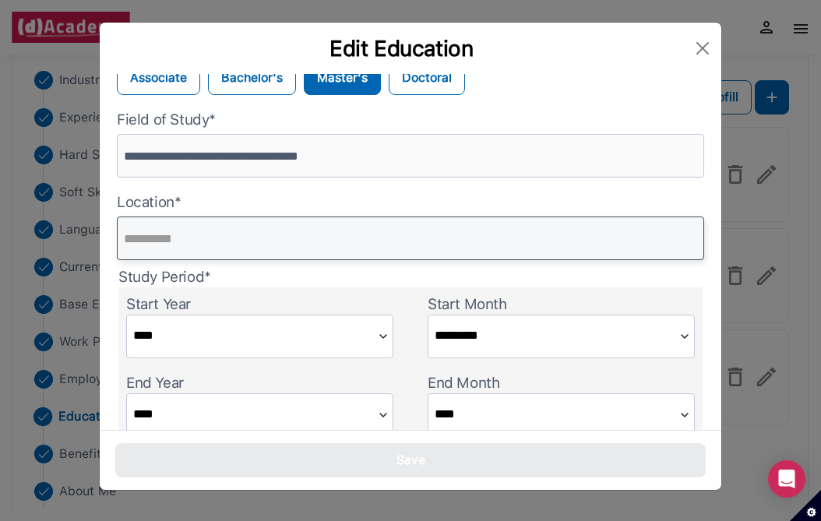
click at [368, 237] on input "text" at bounding box center [411, 239] width 588 height 44
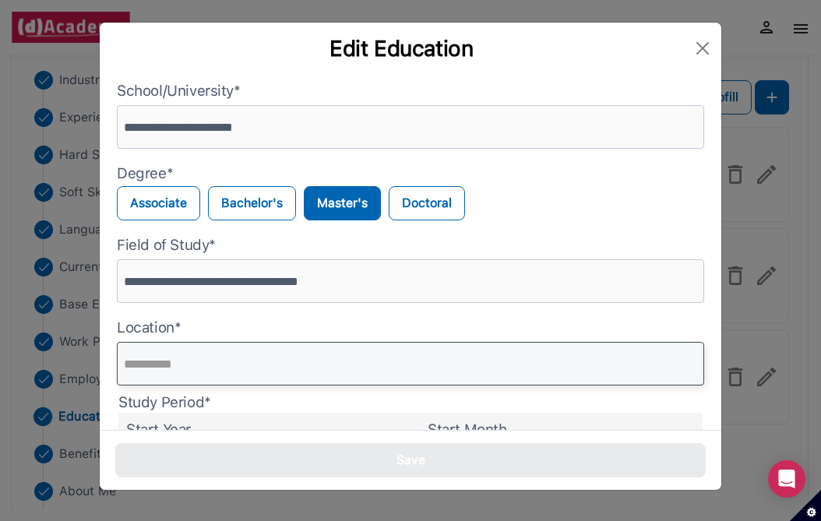
scroll to position [30, 0]
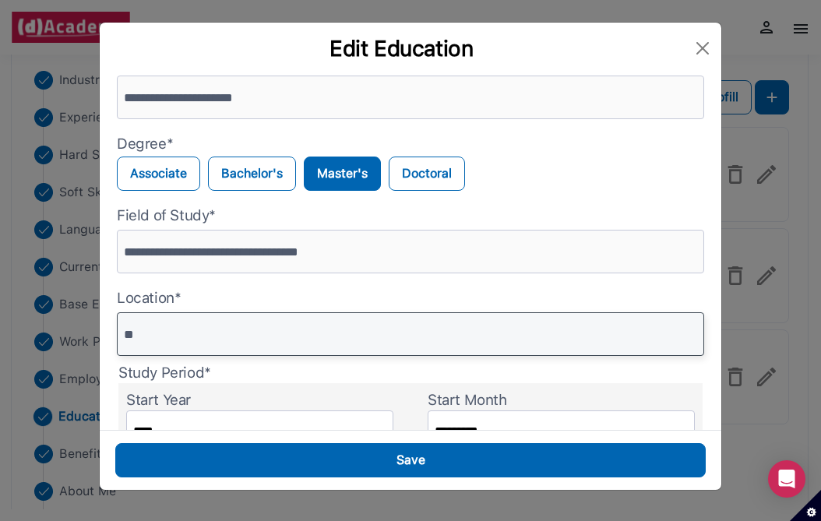
type input "*"
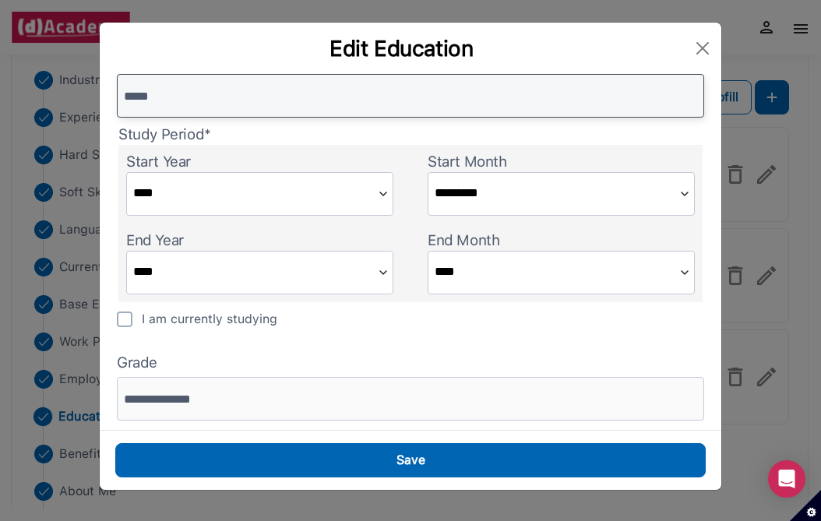
scroll to position [284, 0]
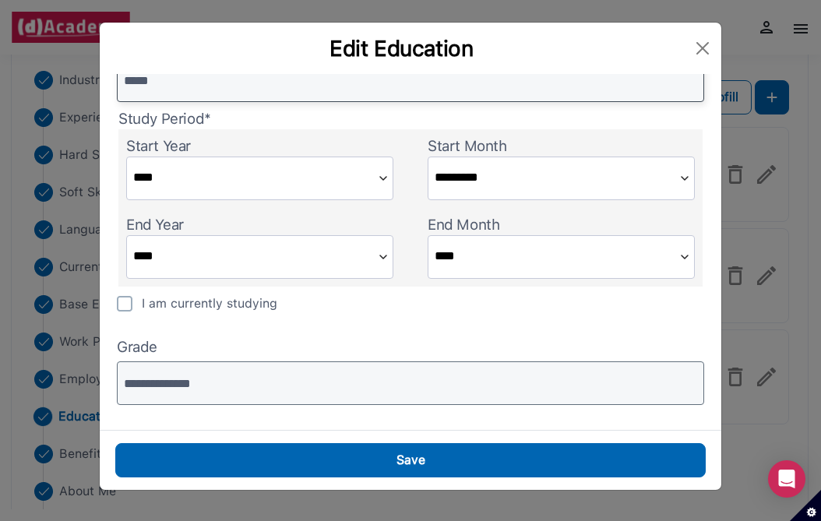
type input "*****"
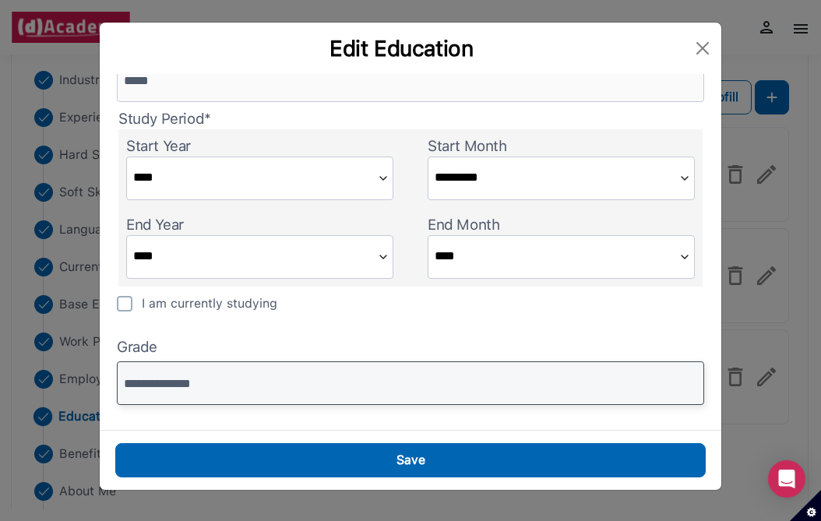
click at [287, 398] on input "**********" at bounding box center [411, 384] width 588 height 44
click at [286, 398] on input "**********" at bounding box center [411, 384] width 588 height 44
click at [134, 384] on input "*******" at bounding box center [411, 384] width 588 height 44
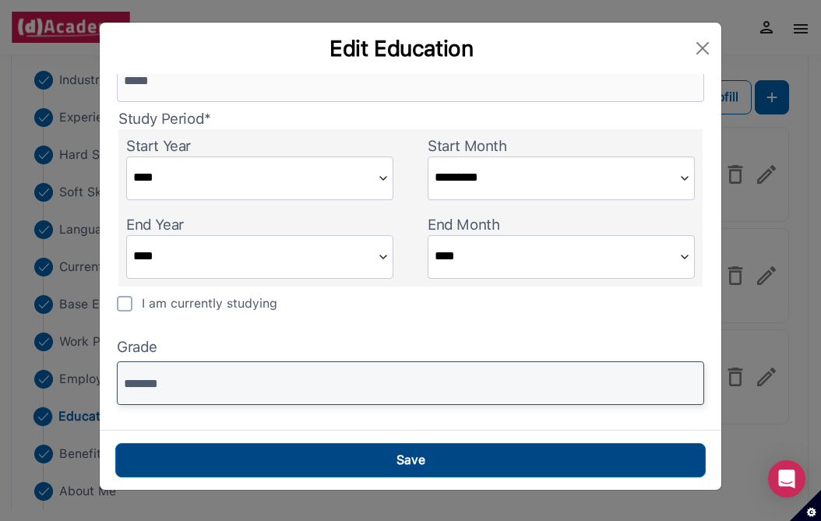
type input "*******"
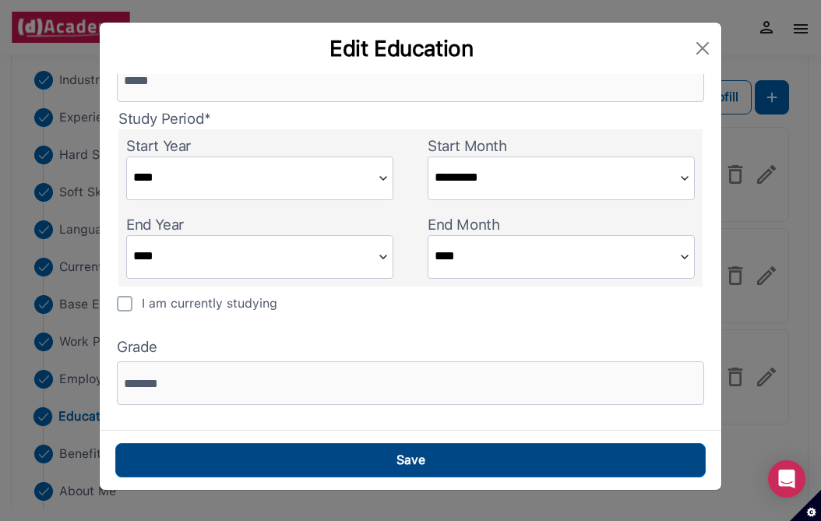
click at [348, 461] on button "Save" at bounding box center [410, 460] width 591 height 34
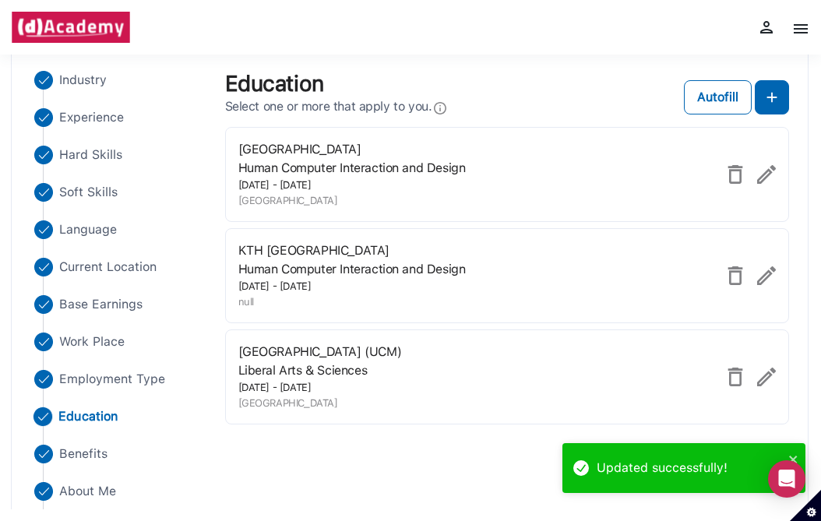
click at [764, 263] on div "KTH Royal Institute of Technology Human Computer Interaction and Design [DATE] …" at bounding box center [507, 275] width 565 height 95
click at [780, 277] on div "KTH Royal Institute of Technology Human Computer Interaction and Design [DATE] …" at bounding box center [507, 275] width 565 height 95
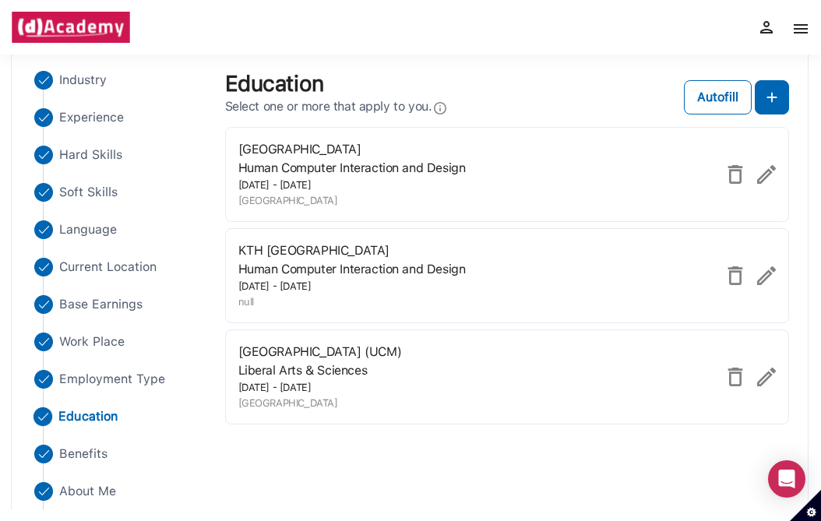
click at [753, 275] on div at bounding box center [751, 276] width 50 height 19
click at [768, 281] on img at bounding box center [767, 276] width 19 height 19
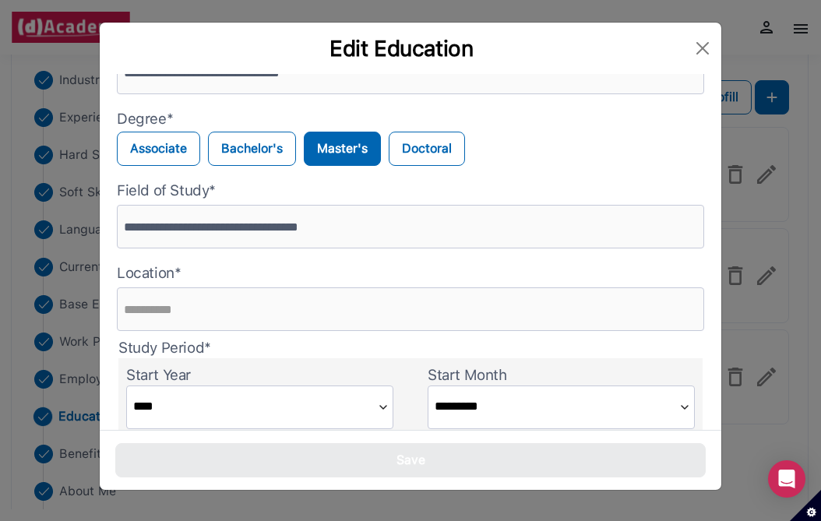
scroll to position [70, 0]
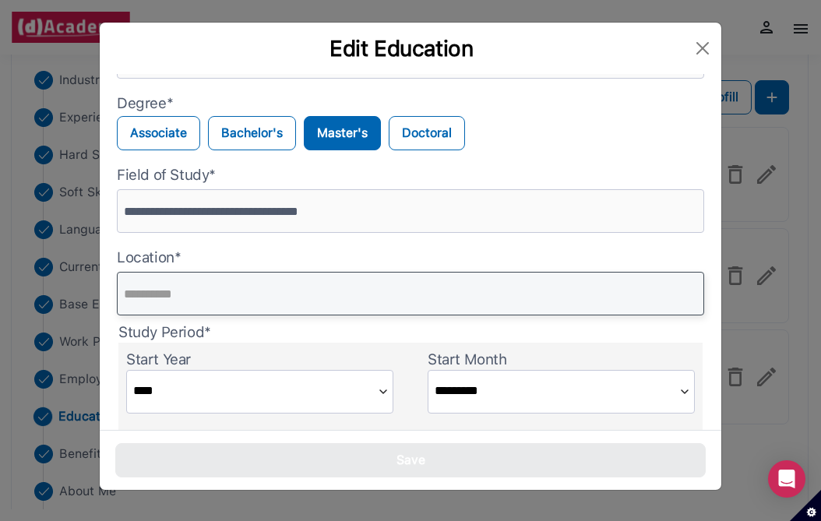
click at [297, 286] on input "text" at bounding box center [411, 294] width 588 height 44
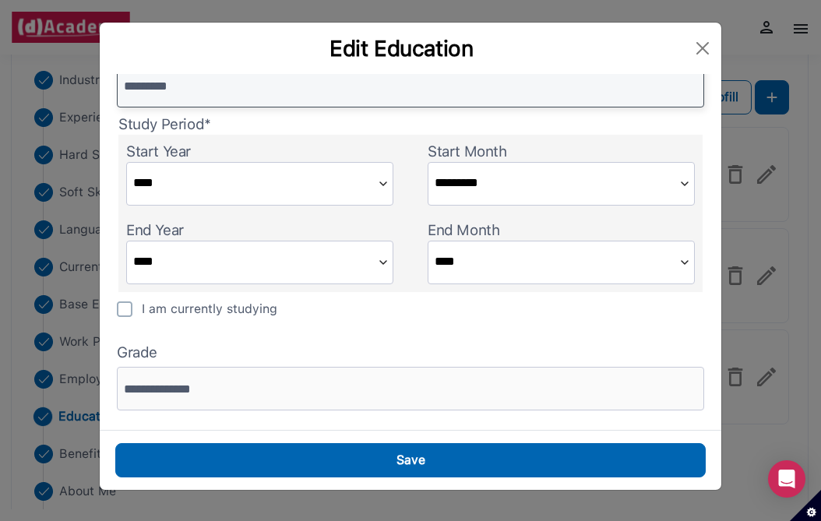
scroll to position [281, 0]
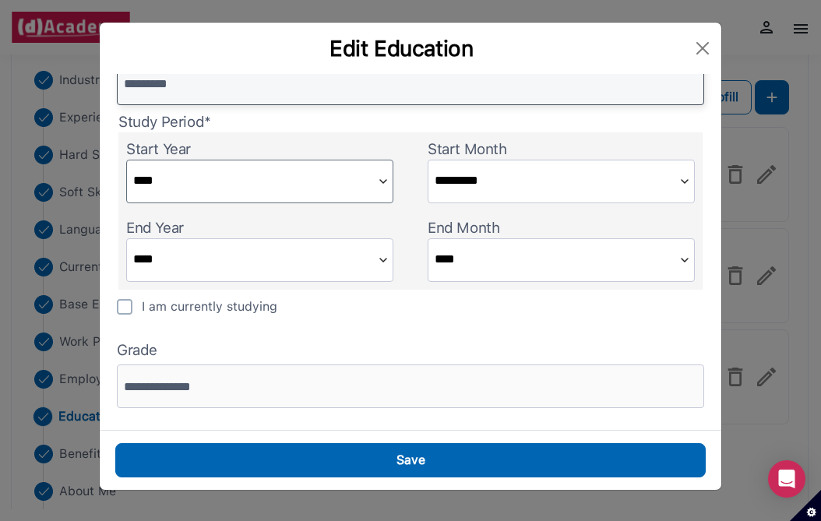
type input "*********"
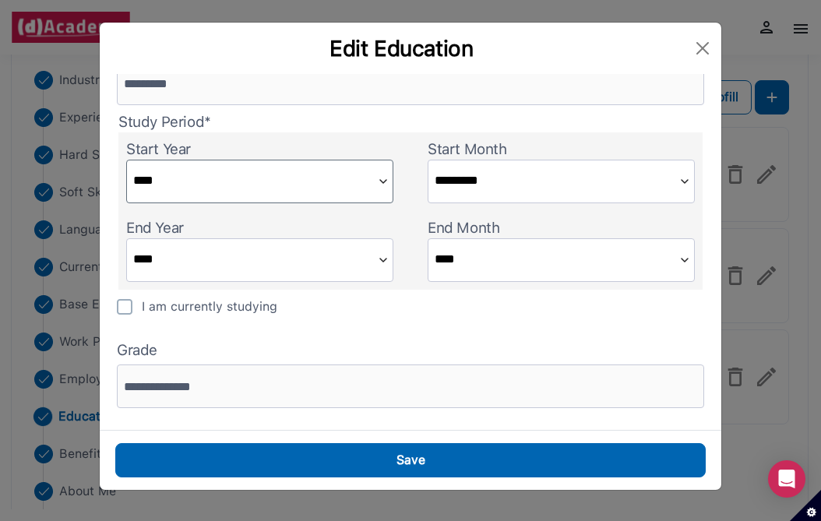
click at [235, 185] on input "****" at bounding box center [249, 180] width 245 height 39
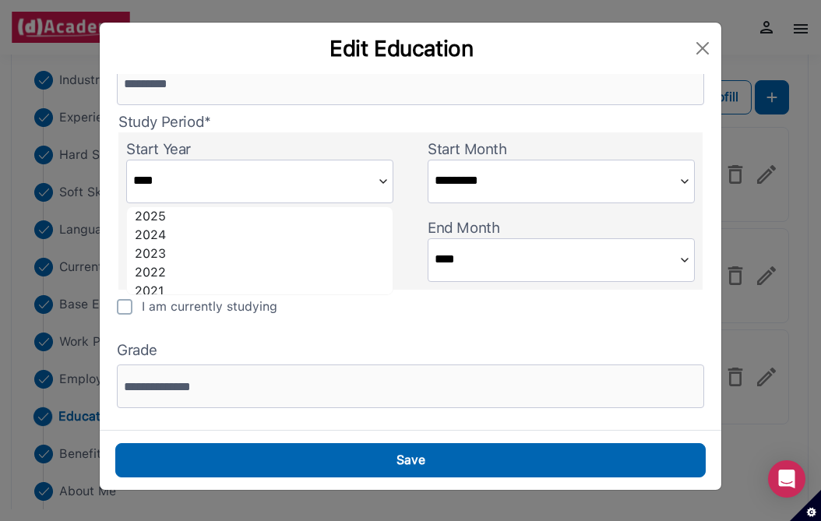
scroll to position [5, 0]
type input "****"
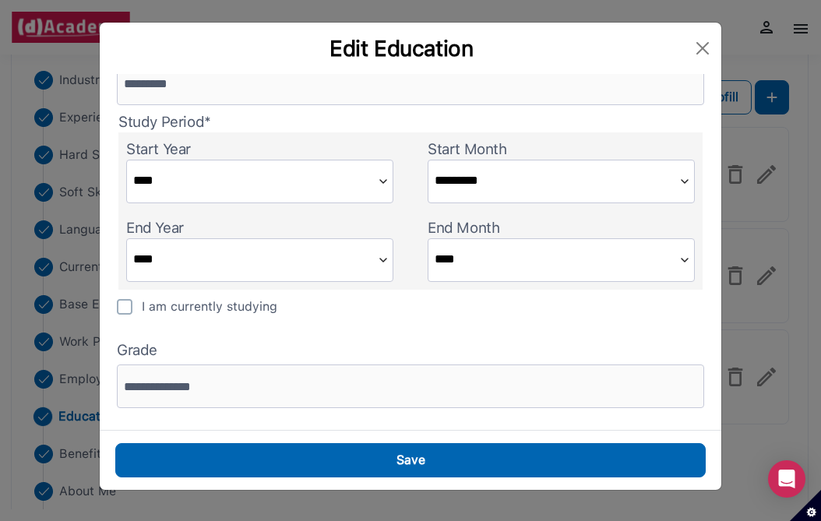
scroll to position [284, 0]
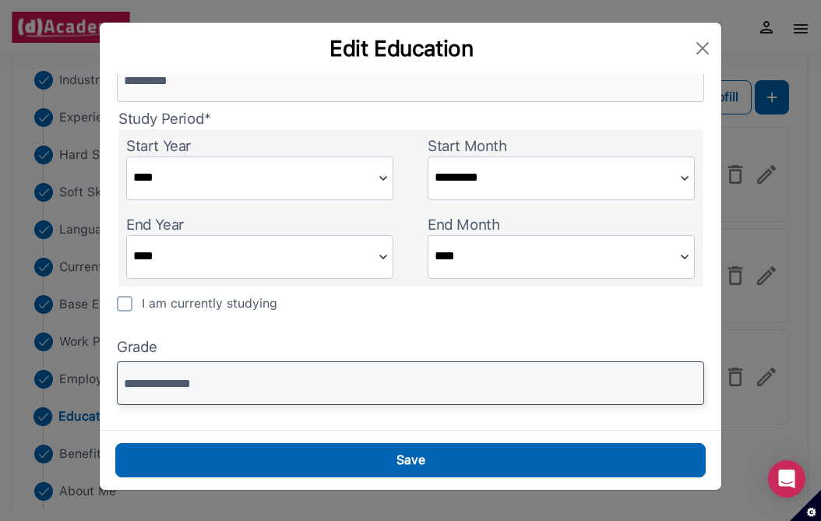
click at [164, 382] on input "**********" at bounding box center [411, 384] width 588 height 44
click at [164, 383] on input "**********" at bounding box center [411, 384] width 588 height 44
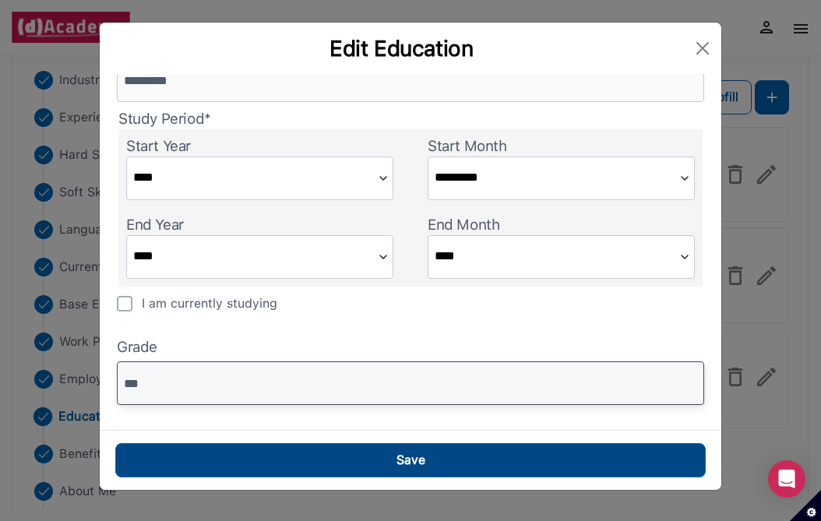
type input "***"
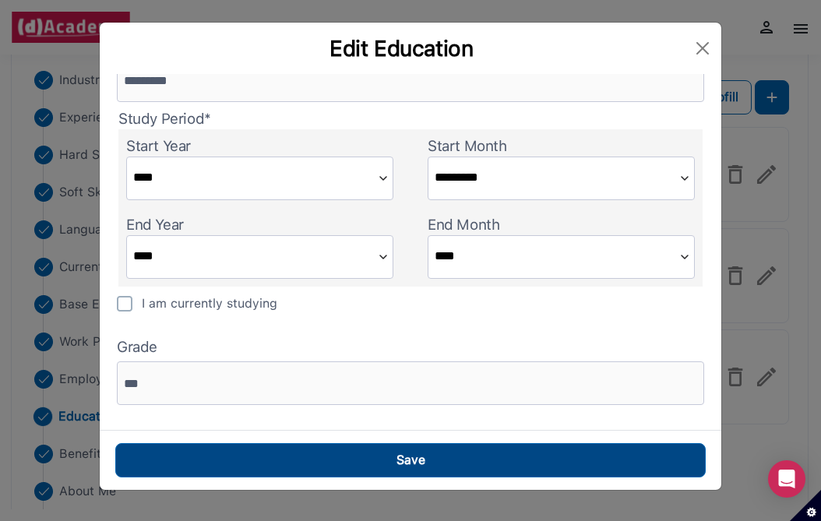
click at [228, 472] on button "Save" at bounding box center [410, 460] width 591 height 34
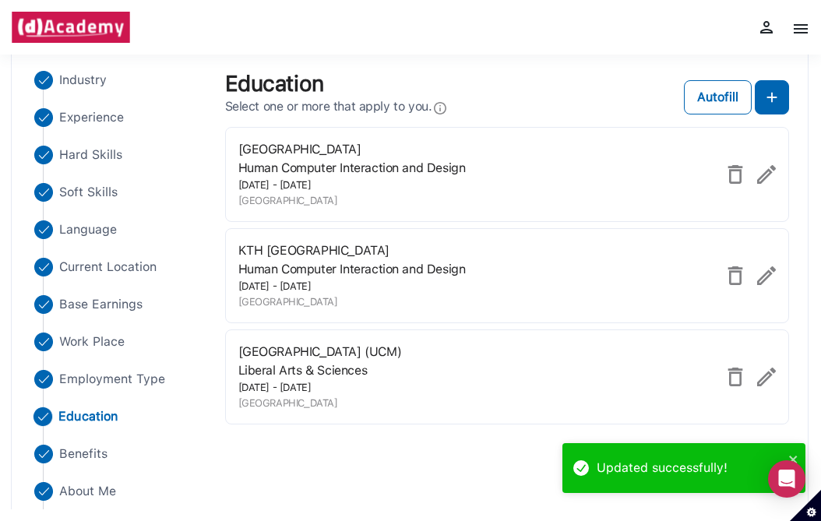
click at [772, 175] on img at bounding box center [767, 174] width 19 height 19
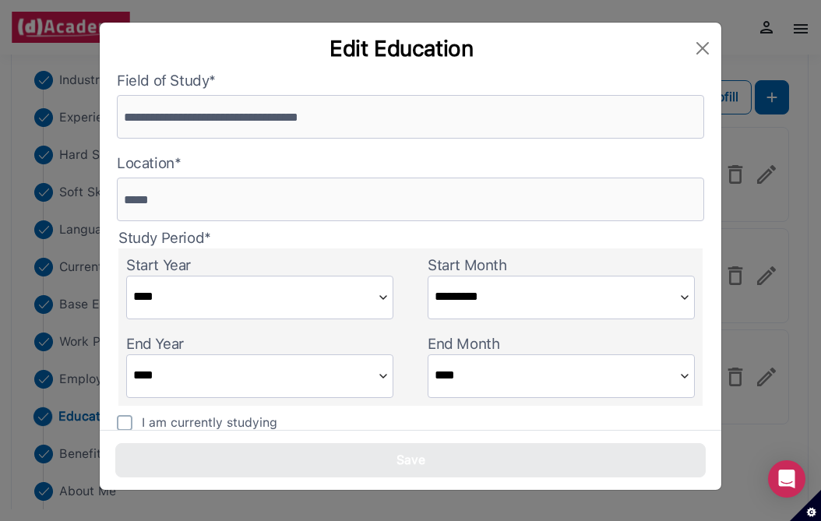
scroll to position [198, 0]
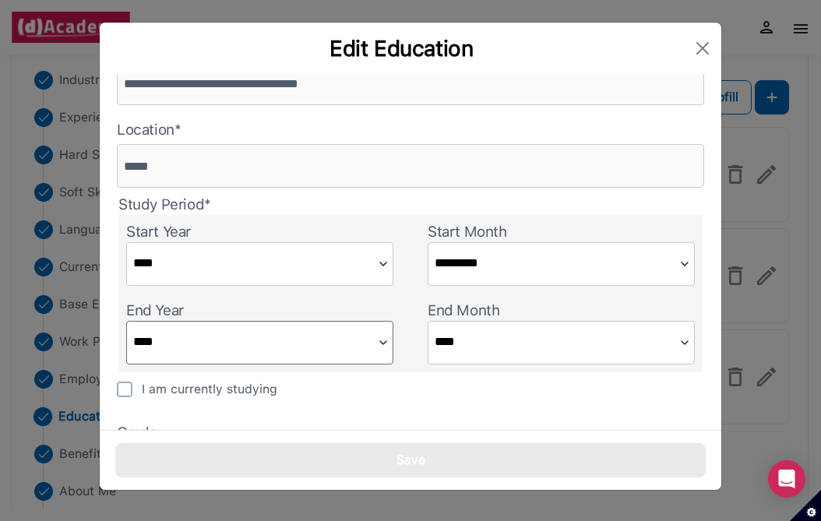
click at [222, 343] on input "****" at bounding box center [249, 341] width 245 height 39
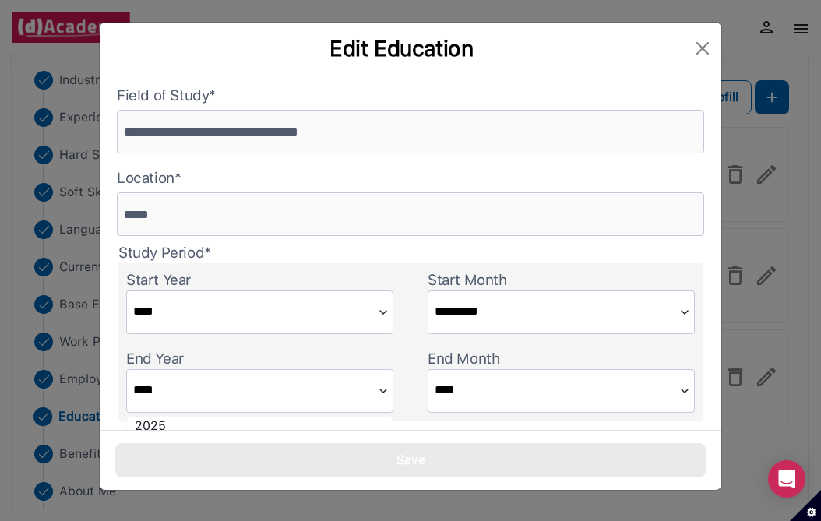
scroll to position [260, 0]
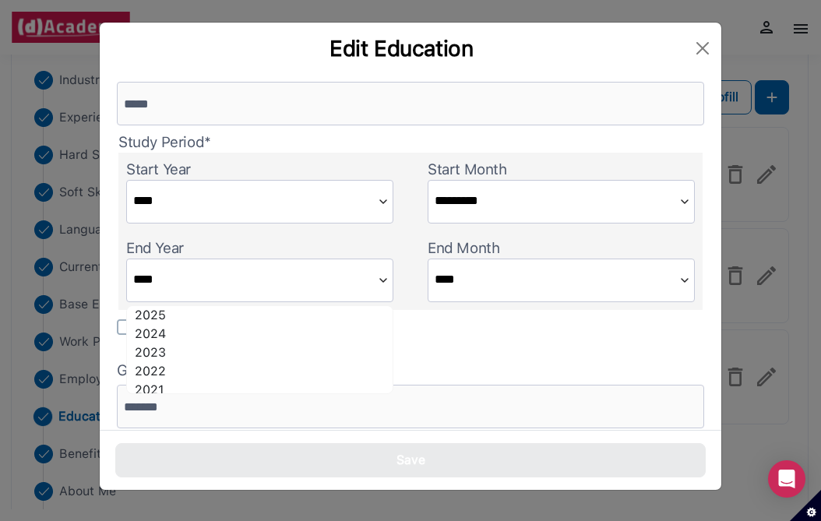
type input "****"
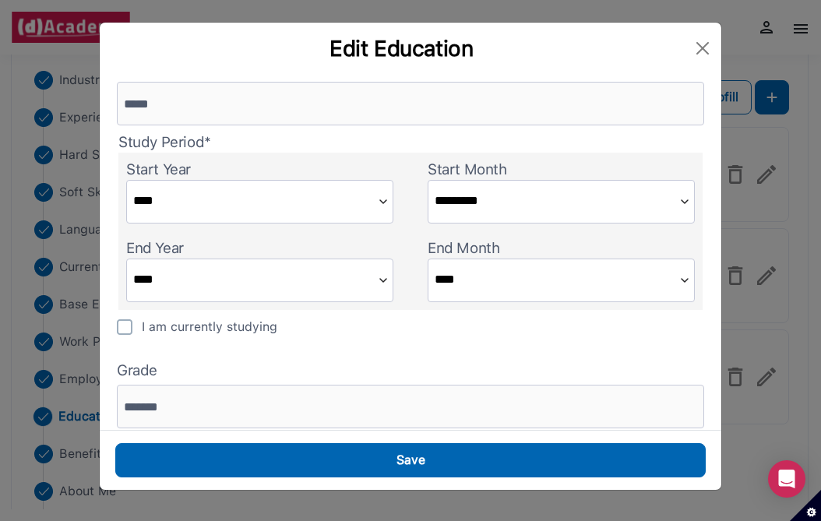
scroll to position [284, 0]
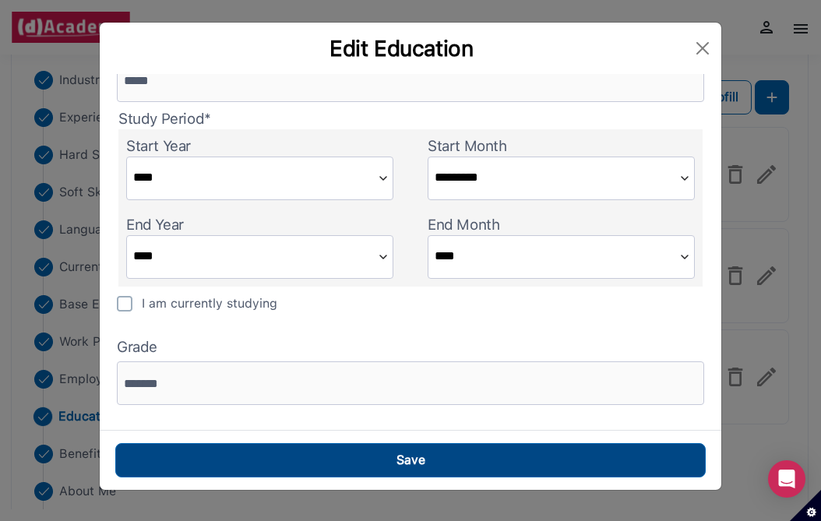
click at [245, 460] on button "Save" at bounding box center [410, 460] width 591 height 34
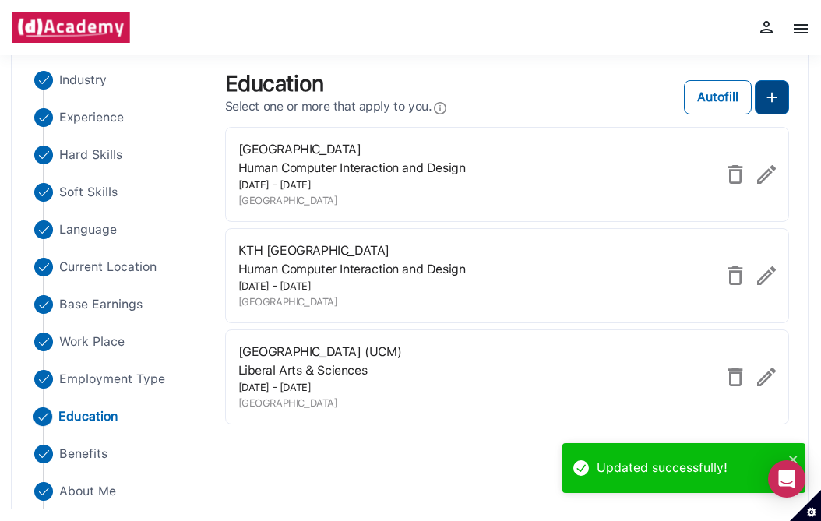
click at [768, 95] on img at bounding box center [772, 97] width 19 height 19
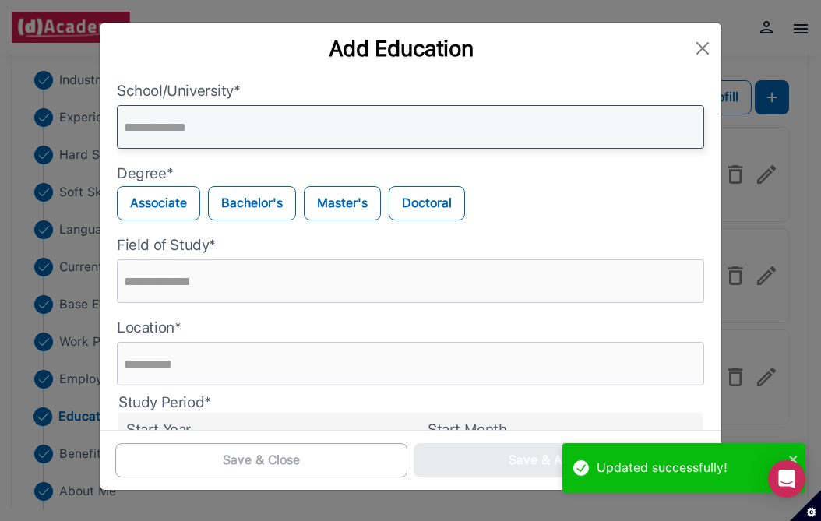
click at [339, 132] on input "text" at bounding box center [411, 127] width 588 height 44
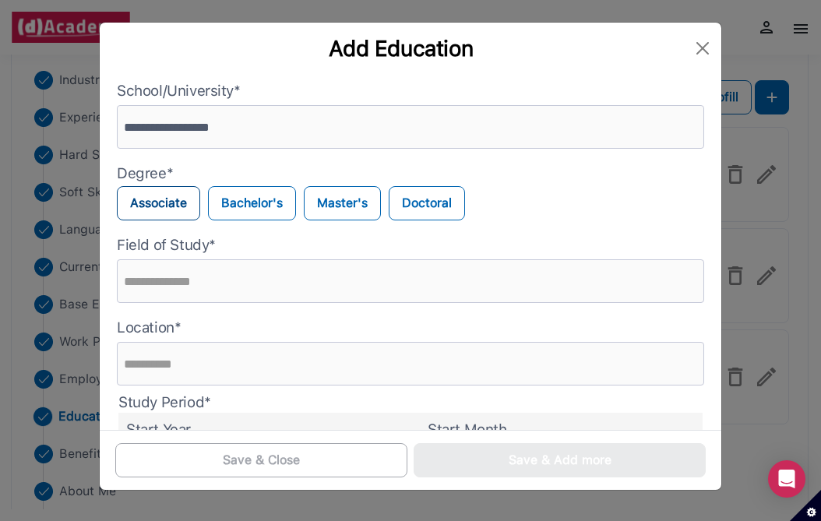
click at [156, 203] on label "Associate" at bounding box center [158, 203] width 83 height 34
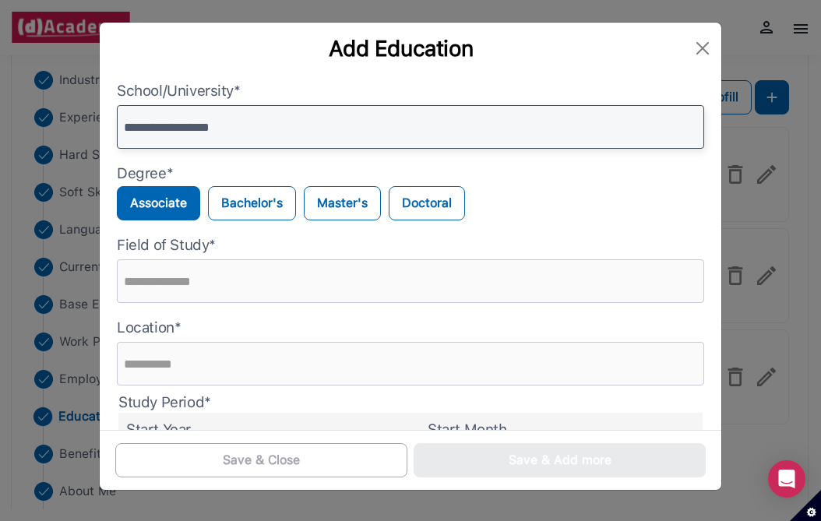
click at [154, 132] on input "**********" at bounding box center [411, 127] width 588 height 44
click at [140, 128] on input "**********" at bounding box center [411, 127] width 588 height 44
type input "**********"
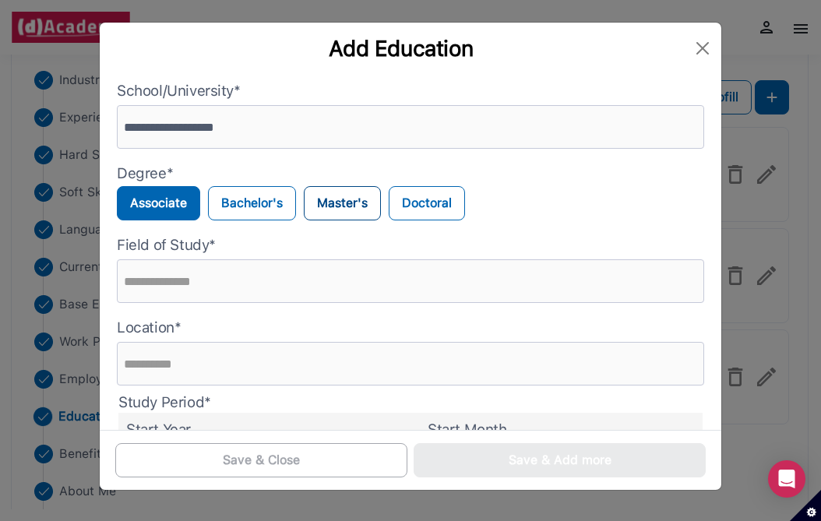
click at [320, 201] on label "Master's" at bounding box center [342, 203] width 77 height 34
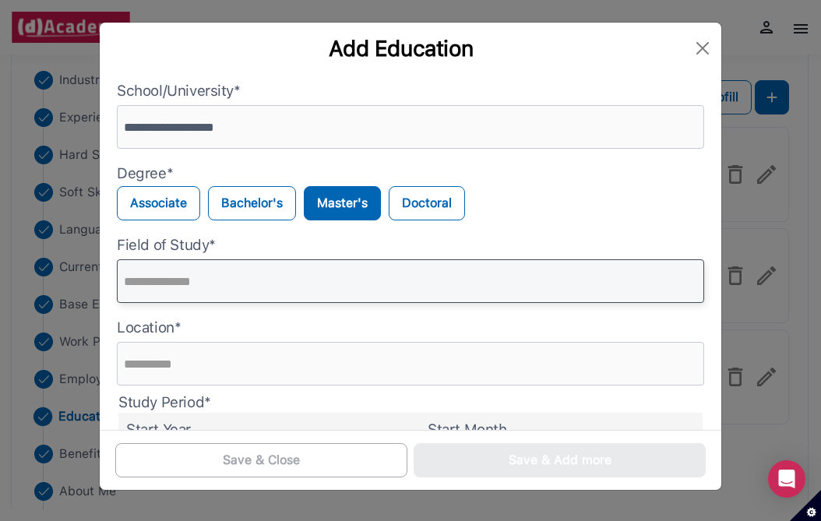
click at [184, 295] on input "text" at bounding box center [411, 282] width 588 height 44
click at [216, 284] on input "**********" at bounding box center [411, 282] width 588 height 44
click at [215, 284] on input "**********" at bounding box center [411, 282] width 588 height 44
type input "**********"
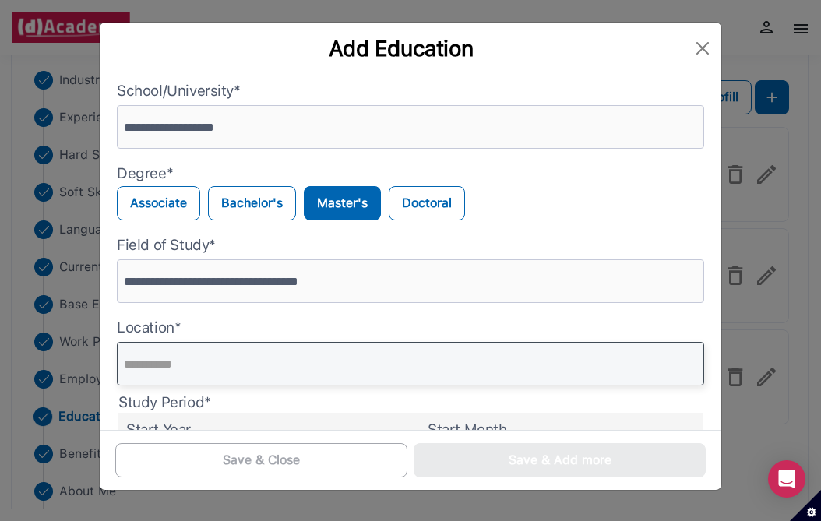
click at [177, 375] on input "text" at bounding box center [411, 364] width 588 height 44
type input "*"
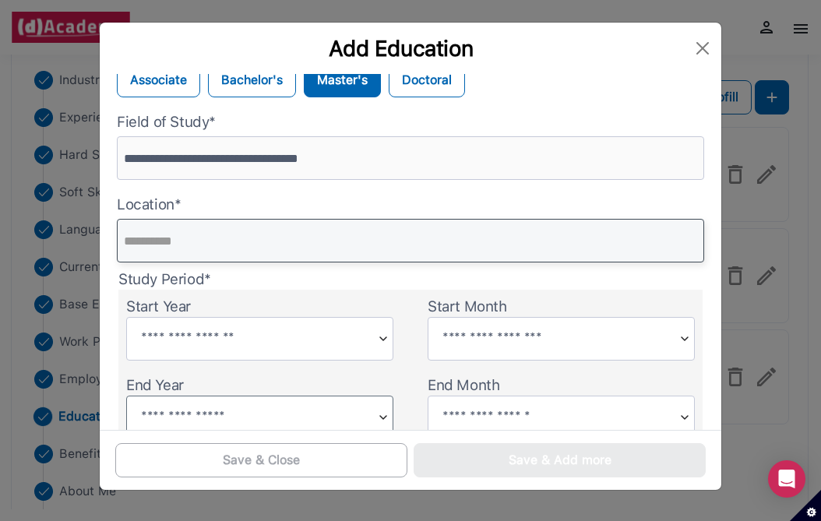
scroll to position [141, 0]
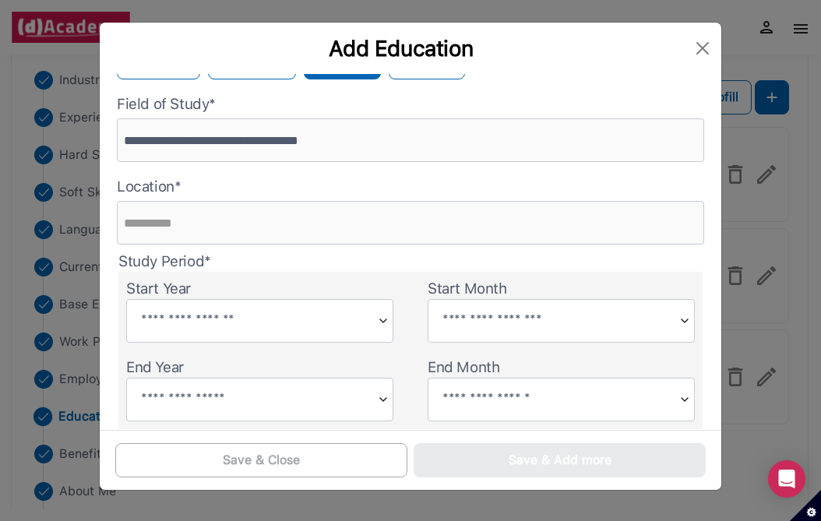
click at [168, 347] on div "Start Year" at bounding box center [259, 311] width 283 height 79
click at [167, 327] on input "text" at bounding box center [249, 319] width 245 height 39
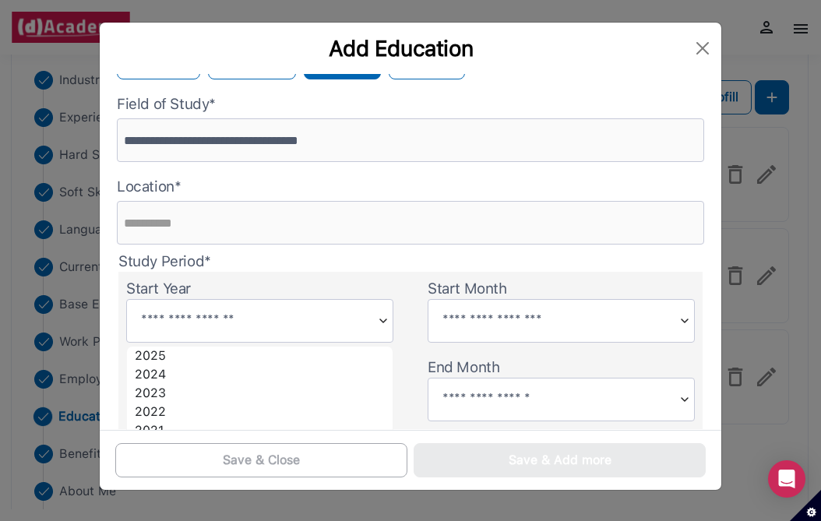
scroll to position [50, 0]
type input "****"
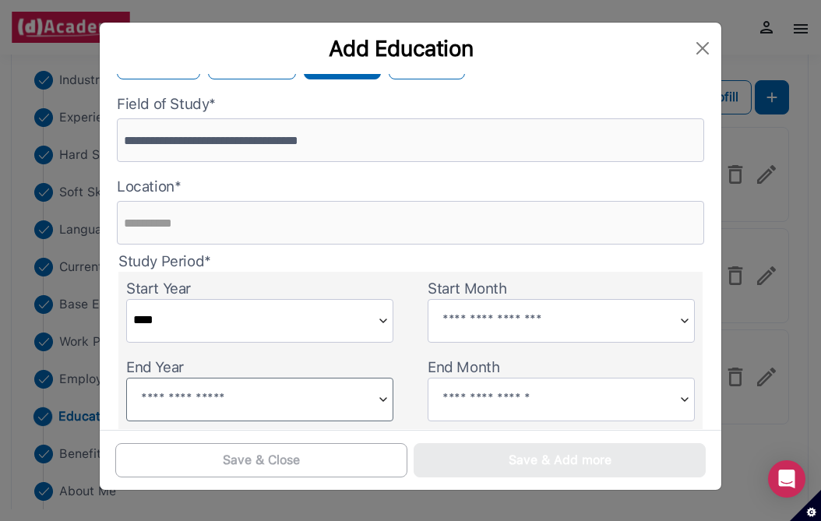
click at [171, 392] on input "text" at bounding box center [249, 398] width 245 height 39
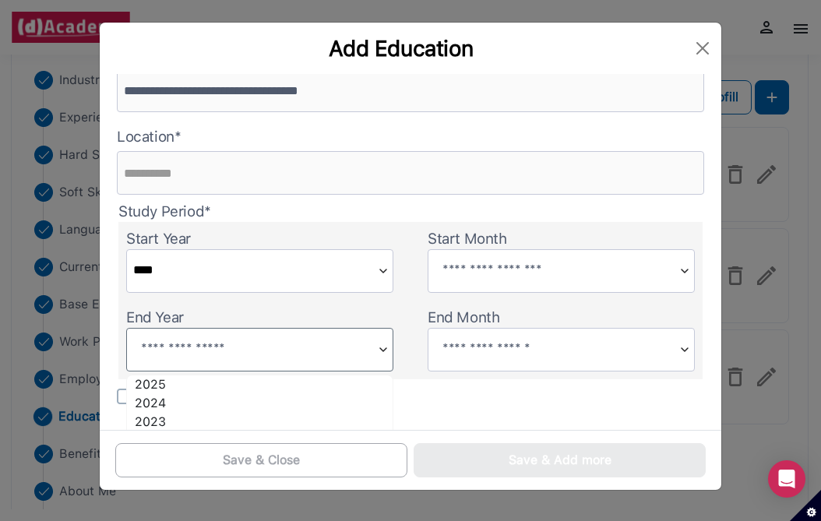
scroll to position [196, 0]
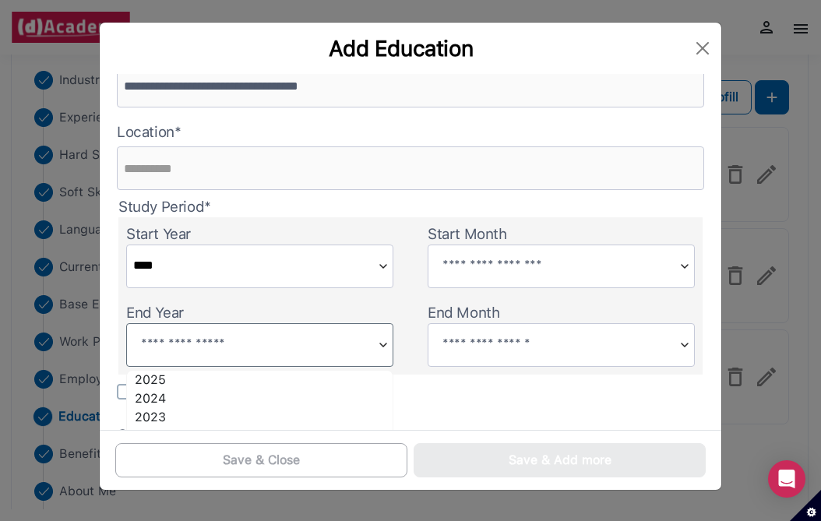
click at [201, 340] on input "text" at bounding box center [249, 343] width 245 height 39
click at [202, 340] on input "text" at bounding box center [249, 343] width 245 height 39
type input "****"
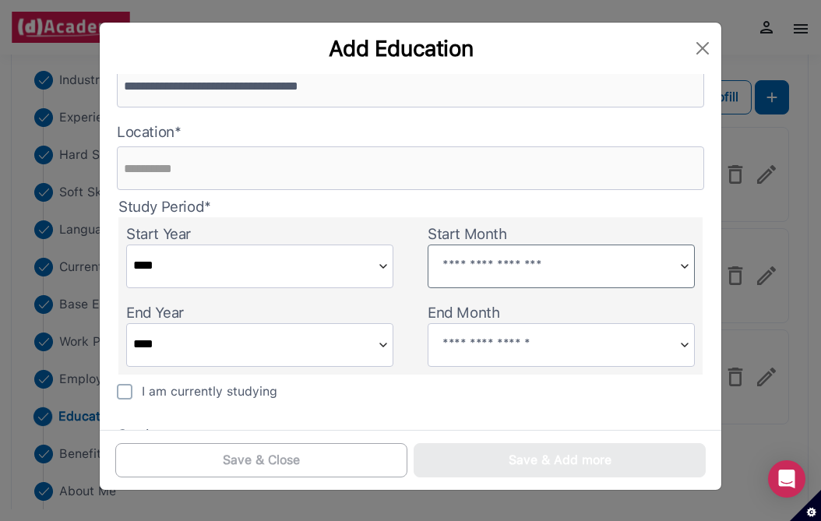
click at [447, 270] on input "text" at bounding box center [551, 264] width 245 height 39
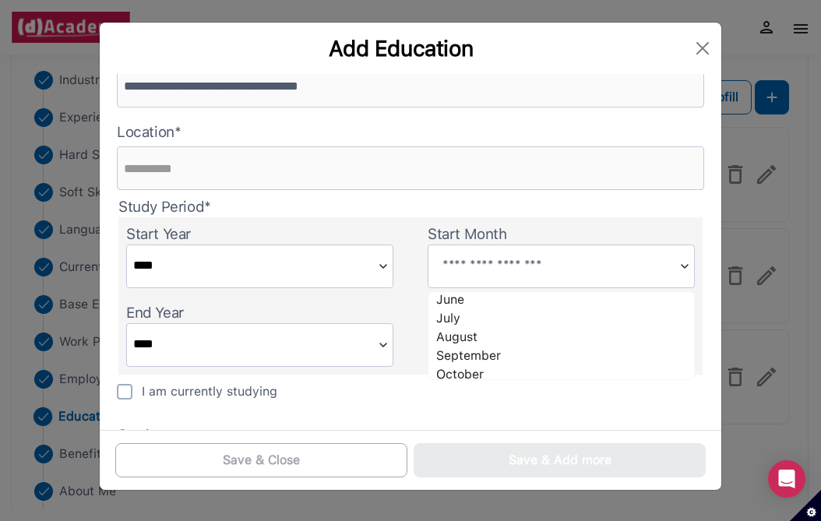
scroll to position [99, 0]
type input "******"
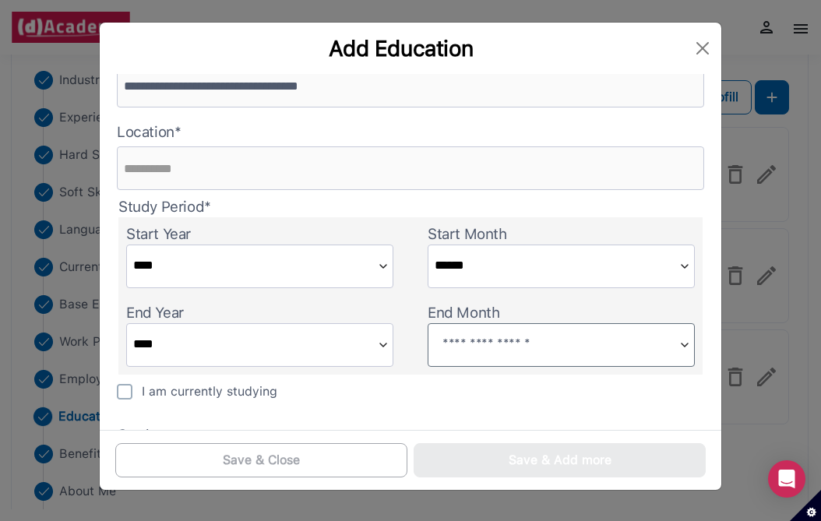
click at [464, 337] on input "text" at bounding box center [551, 343] width 245 height 39
type input "****"
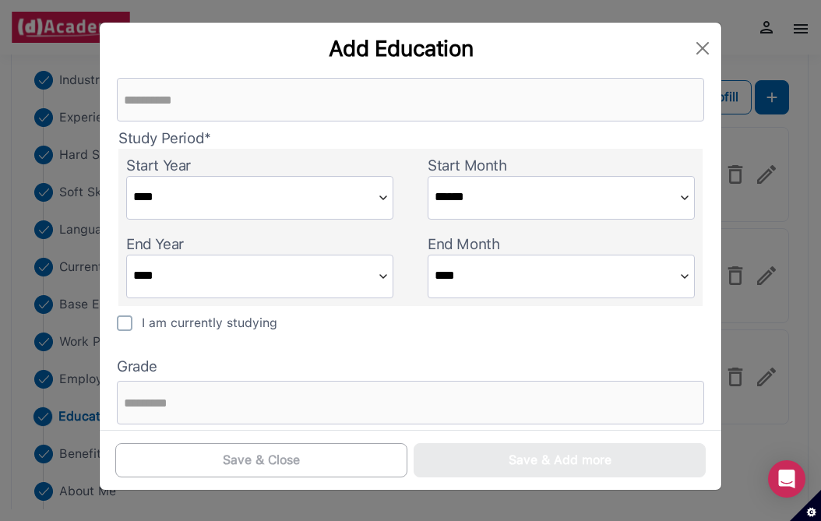
scroll to position [284, 0]
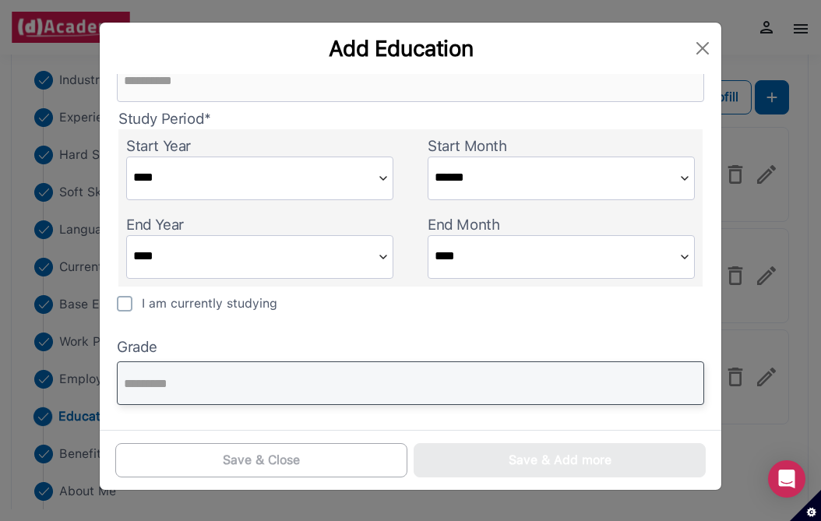
click at [461, 390] on input "text" at bounding box center [411, 384] width 588 height 44
type input "*********"
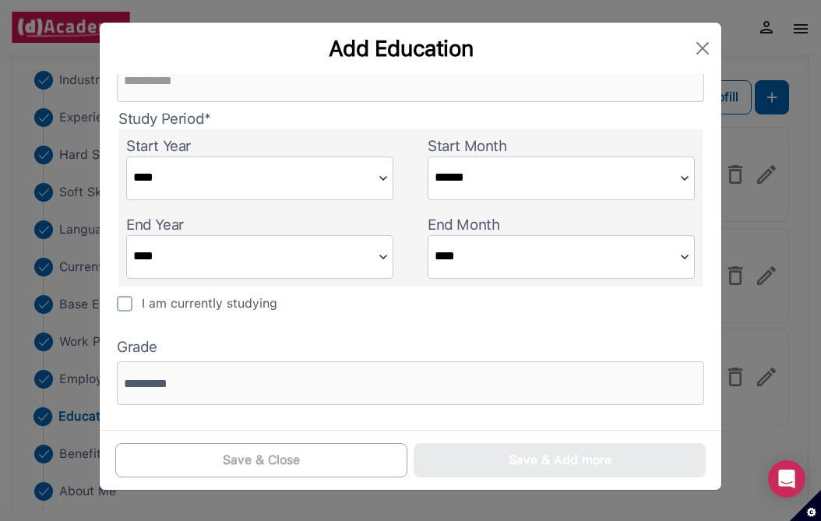
click at [382, 436] on div "Save & Close Save & Add more" at bounding box center [411, 460] width 622 height 60
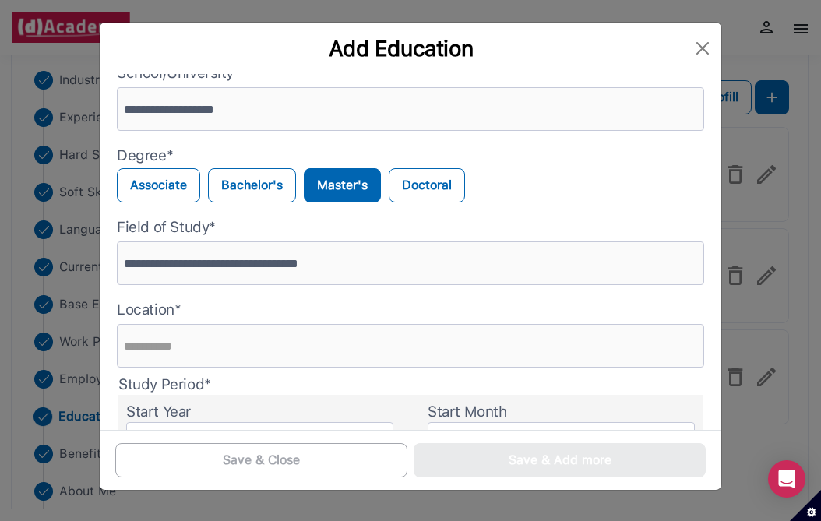
scroll to position [16, 0]
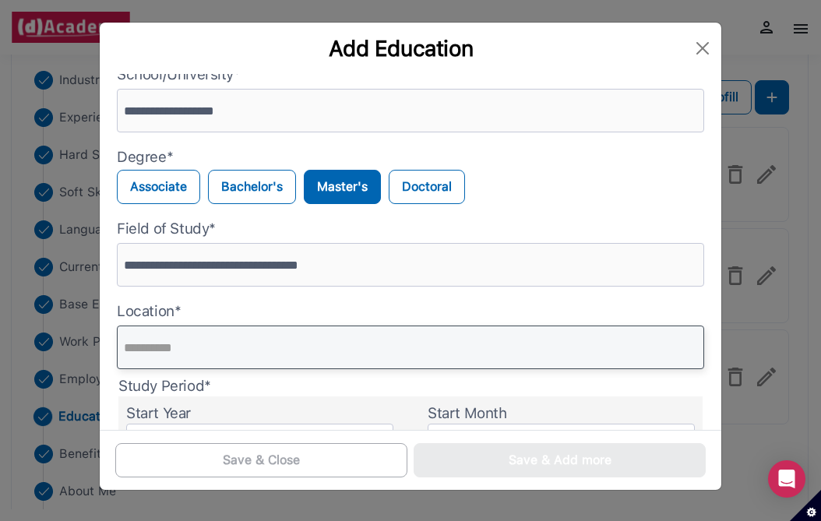
click at [445, 349] on input "text" at bounding box center [411, 348] width 588 height 44
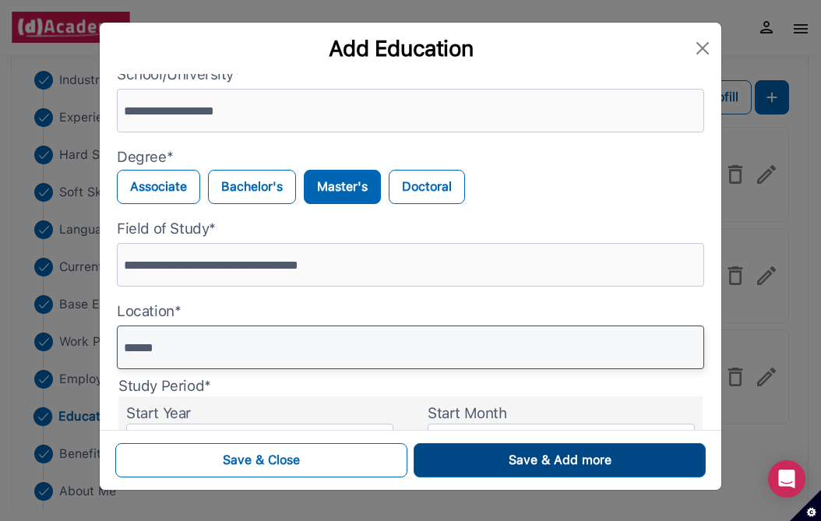
type input "******"
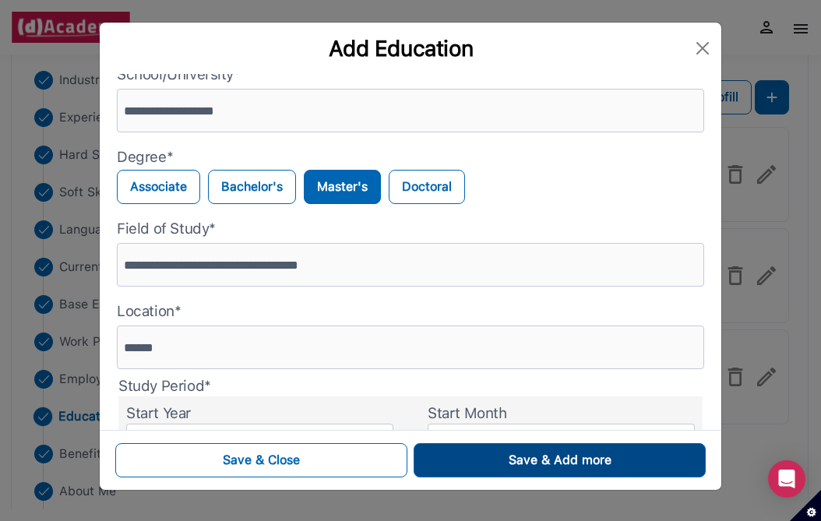
click at [521, 468] on div "Save & Add more" at bounding box center [560, 460] width 103 height 19
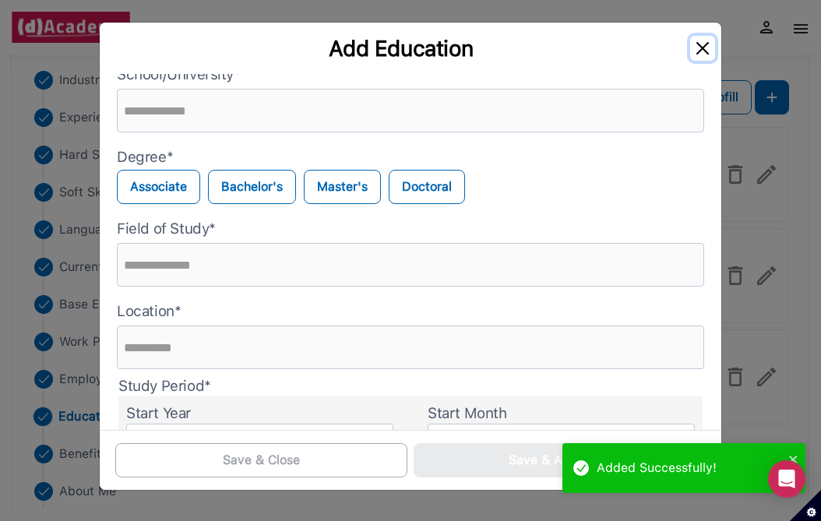
click at [706, 37] on button "Close" at bounding box center [703, 48] width 25 height 25
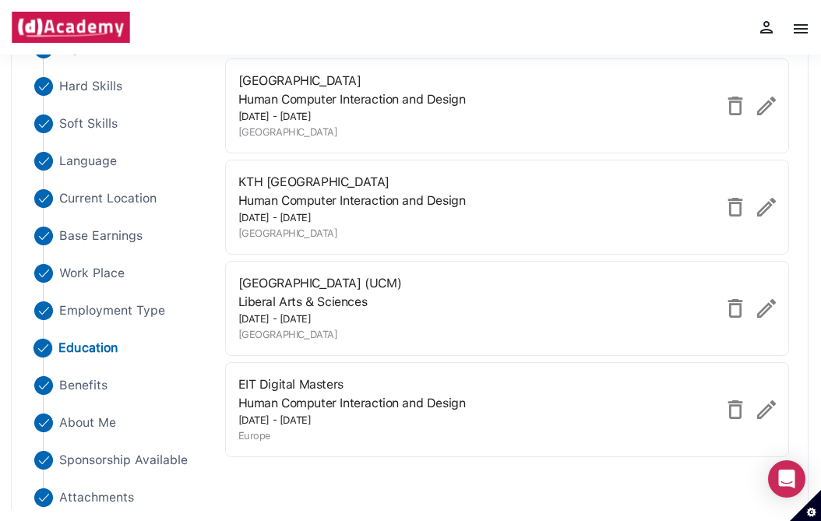
scroll to position [196, 0]
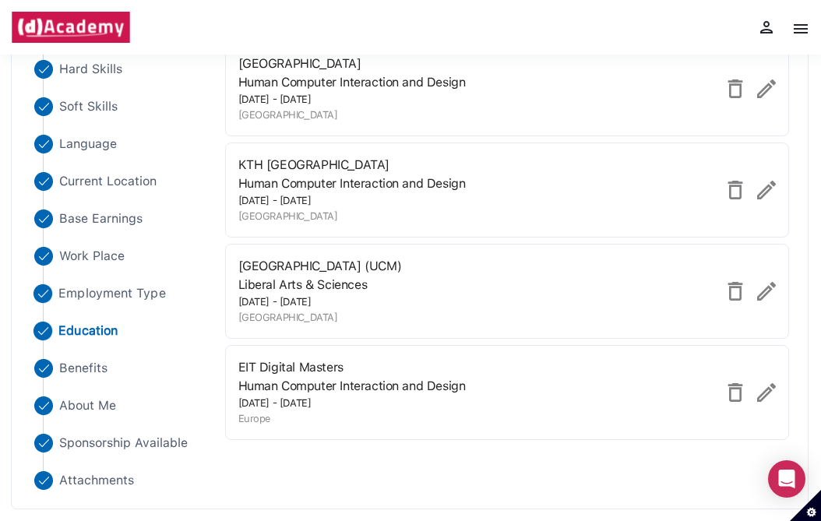
click at [137, 289] on span "Employment Type" at bounding box center [111, 293] width 107 height 19
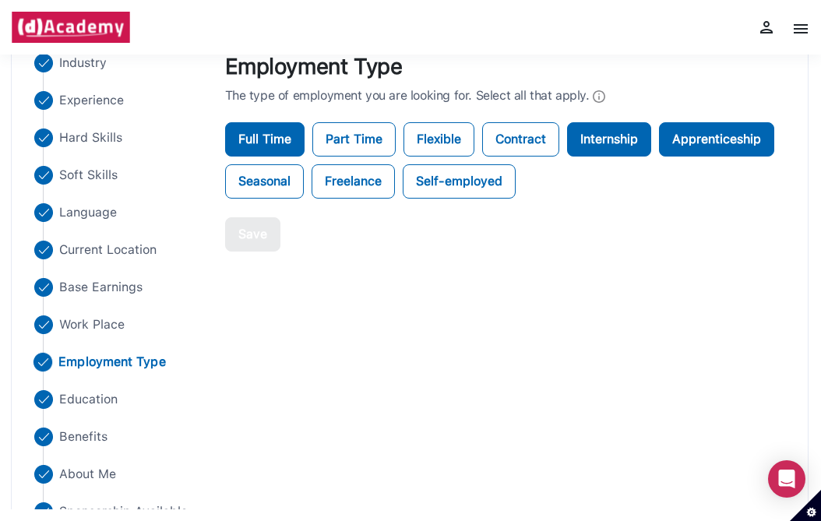
scroll to position [120, 0]
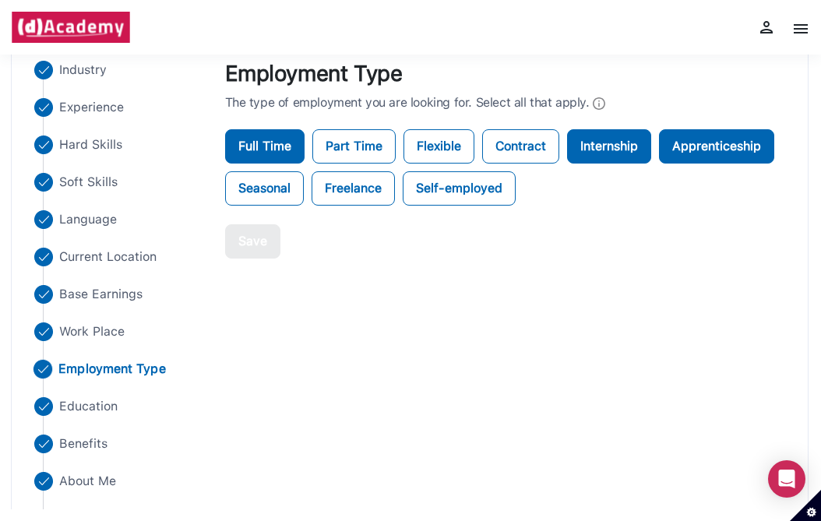
click at [89, 344] on ul "Industry Experience Hard Skills Soft Skills Language Current Location Base Earn…" at bounding box center [118, 313] width 176 height 505
click at [82, 333] on span "Work Place" at bounding box center [91, 332] width 66 height 19
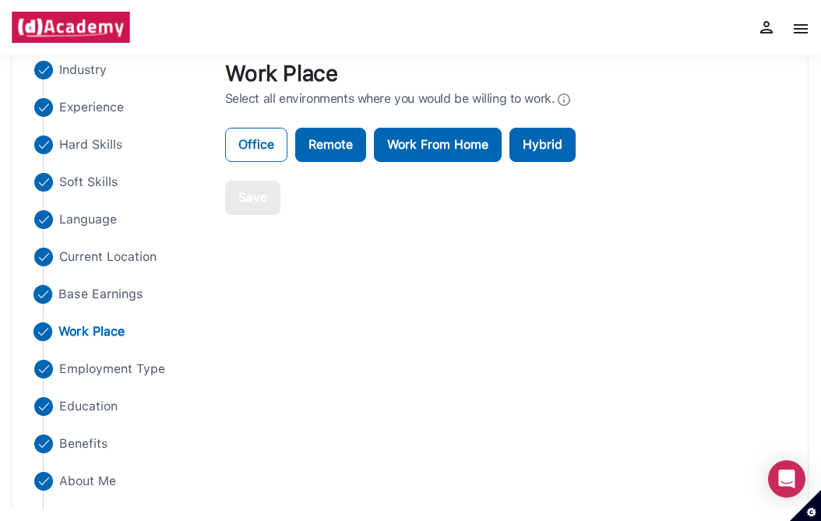
click at [65, 292] on span "Base Earnings" at bounding box center [100, 294] width 84 height 19
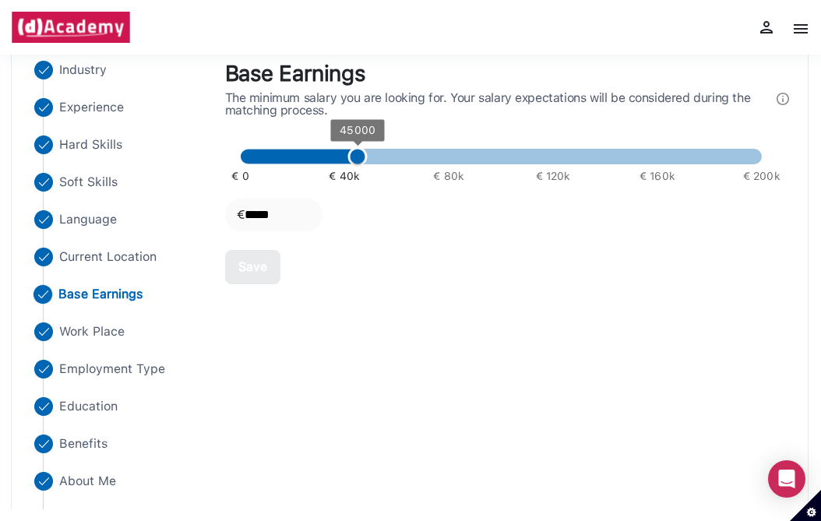
click at [94, 267] on ul "Industry Experience Hard Skills Soft Skills Language Current Location Base Earn…" at bounding box center [118, 313] width 176 height 505
click at [90, 263] on span "Current Location" at bounding box center [107, 257] width 98 height 19
select select "*****"
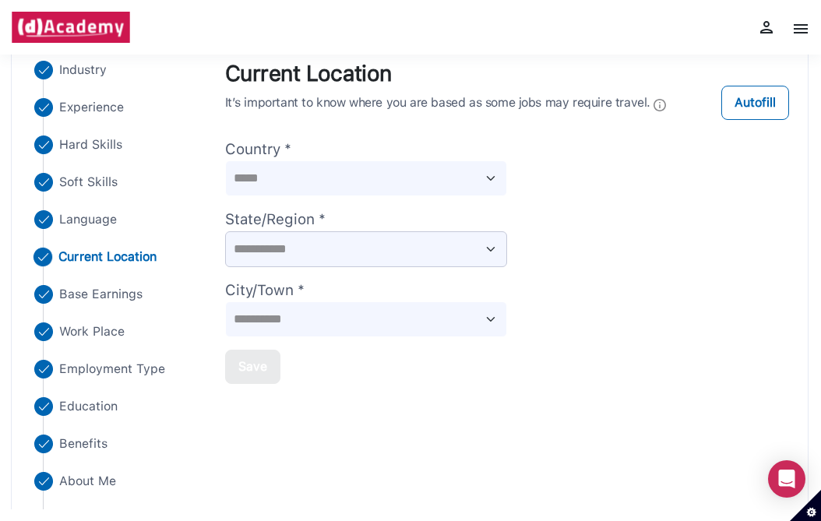
click at [265, 241] on select "**********" at bounding box center [366, 249] width 282 height 36
select select "*********"
click at [225, 231] on select "**********" at bounding box center [366, 249] width 282 height 36
select select "*********"
click at [290, 312] on select "**********" at bounding box center [366, 320] width 282 height 36
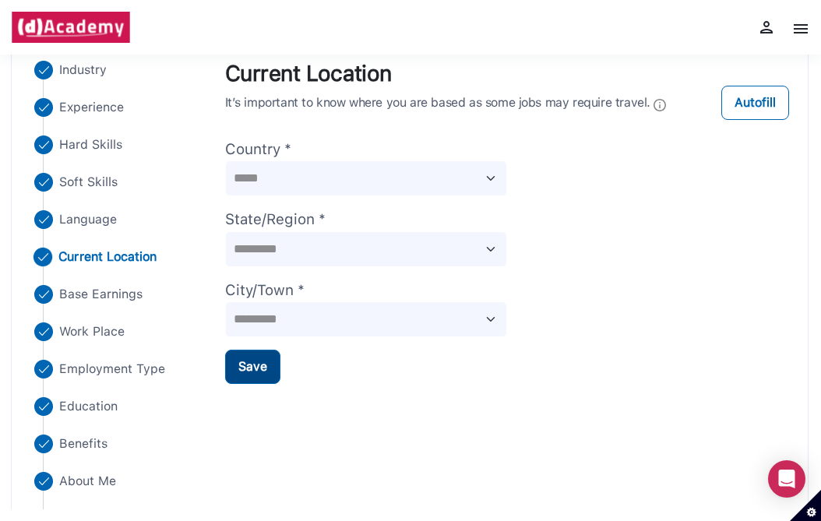
click at [253, 359] on div "Save" at bounding box center [252, 367] width 29 height 19
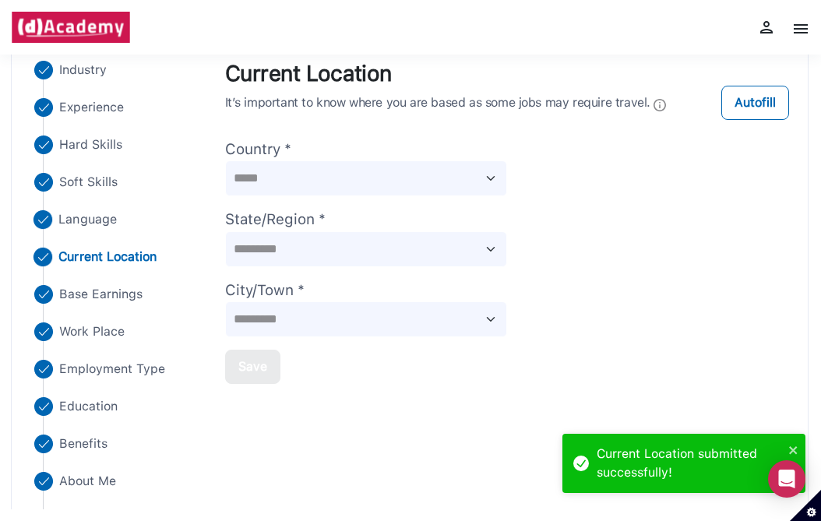
click at [83, 224] on span "Language" at bounding box center [87, 219] width 58 height 19
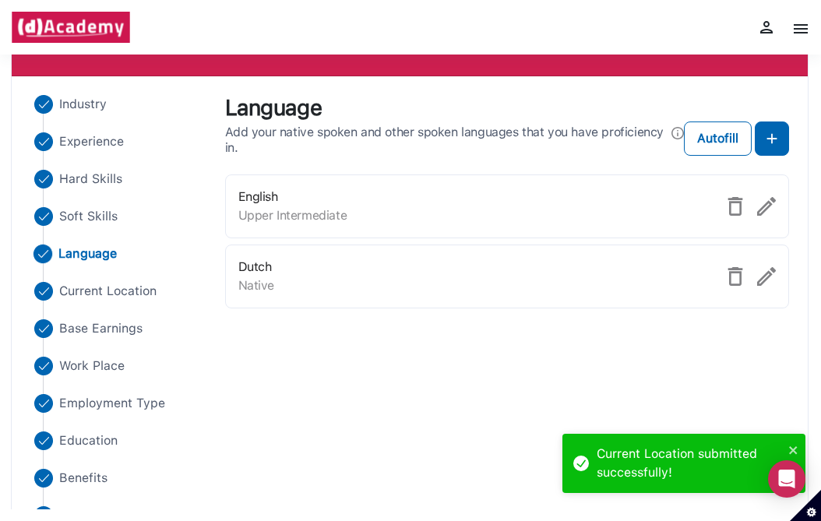
scroll to position [85, 0]
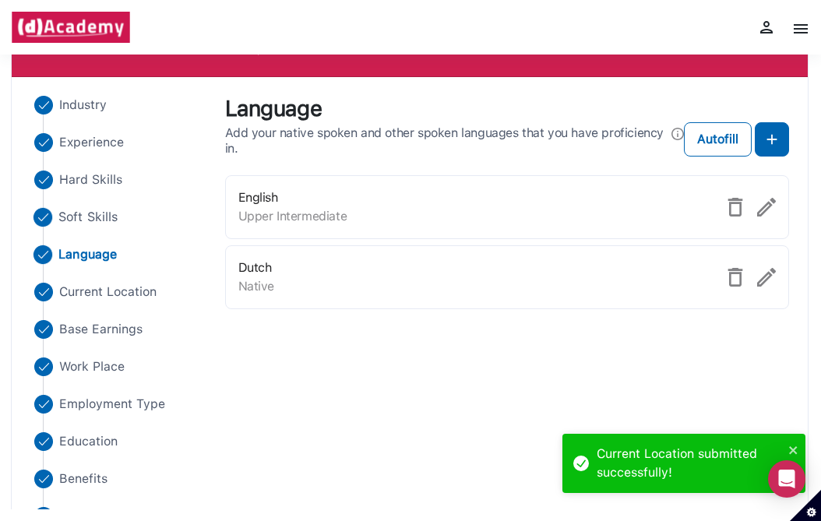
click at [87, 217] on span "Soft Skills" at bounding box center [87, 217] width 59 height 19
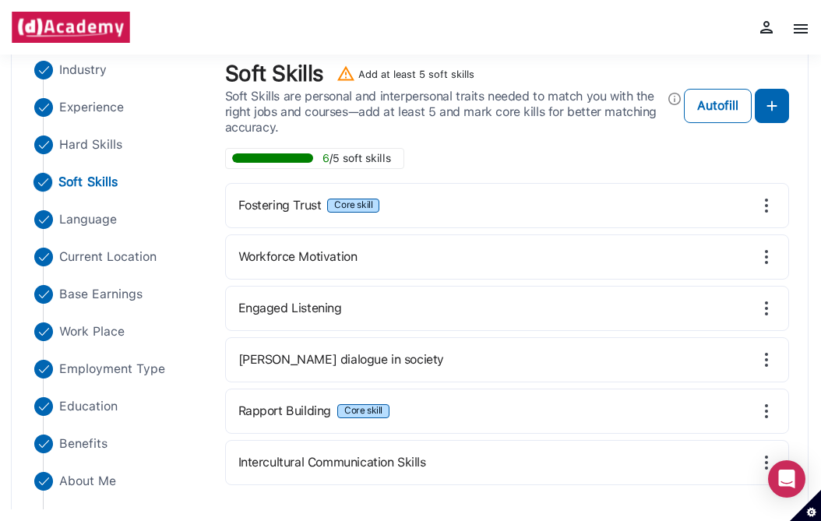
scroll to position [130, 0]
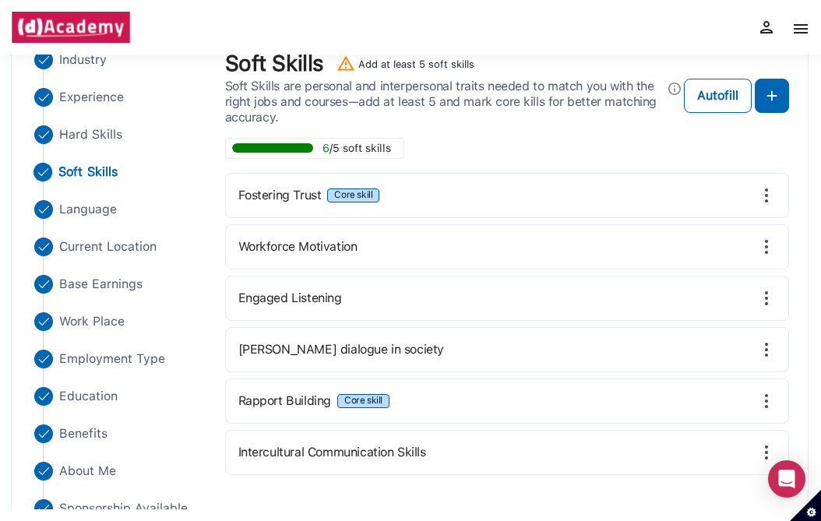
click at [775, 245] on img at bounding box center [767, 247] width 19 height 19
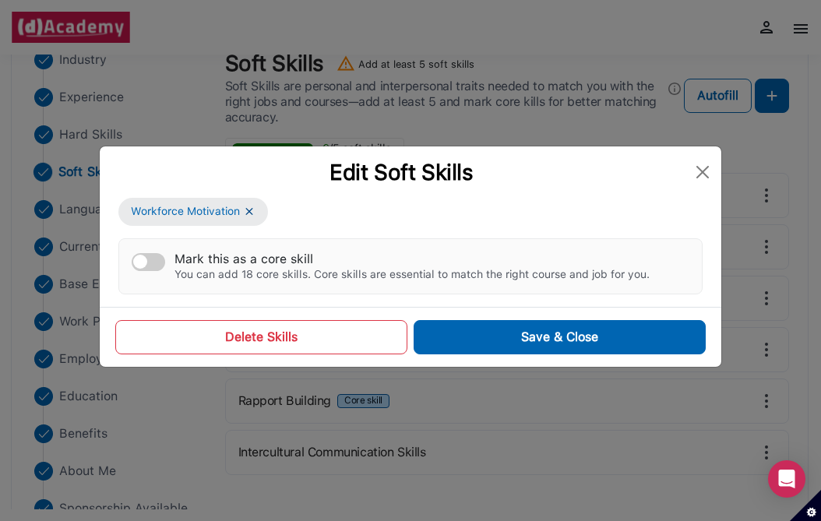
click at [334, 334] on button "Delete Skills" at bounding box center [261, 337] width 292 height 34
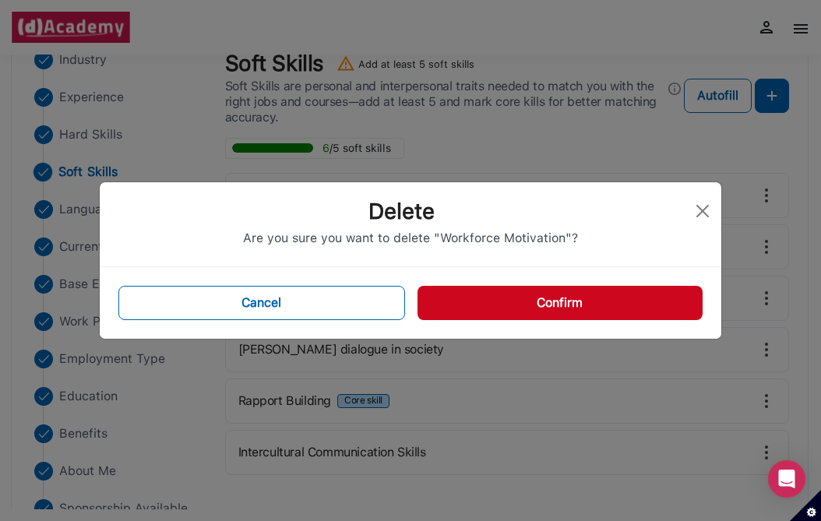
click at [532, 282] on div "Cancel Confirm" at bounding box center [411, 303] width 622 height 72
click at [540, 297] on button "Confirm" at bounding box center [560, 303] width 285 height 34
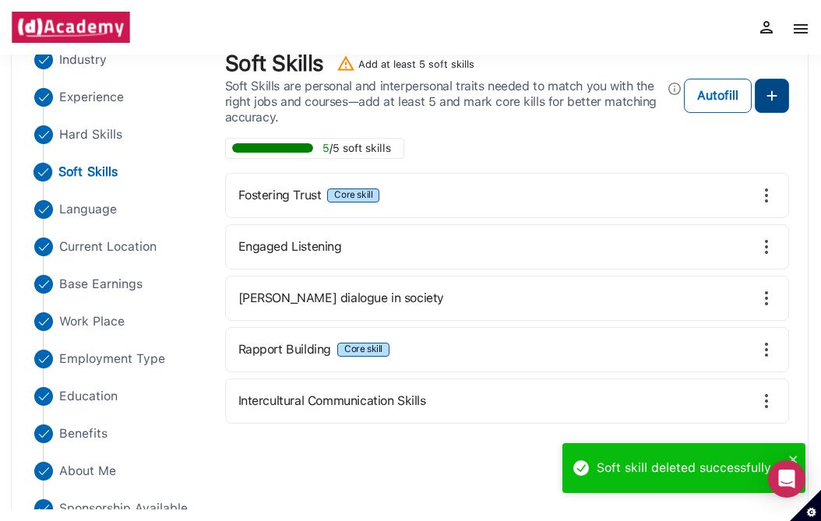
click at [765, 98] on img at bounding box center [772, 96] width 19 height 19
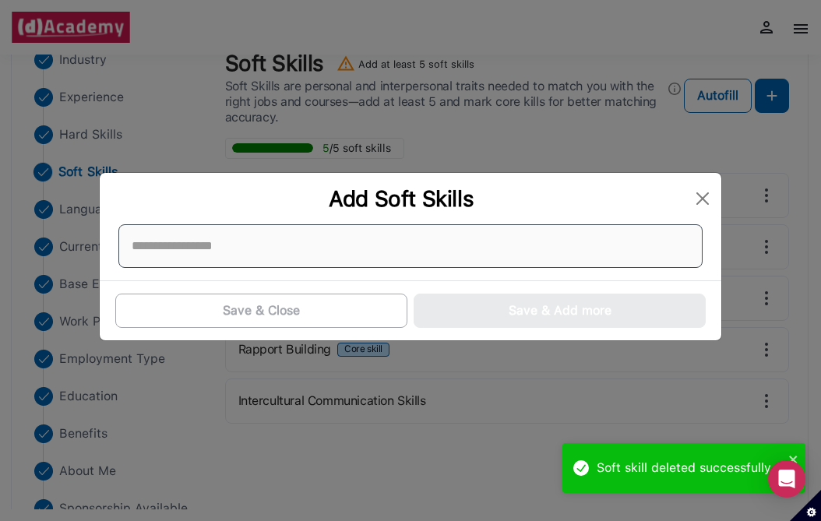
click at [475, 226] on div at bounding box center [410, 246] width 585 height 44
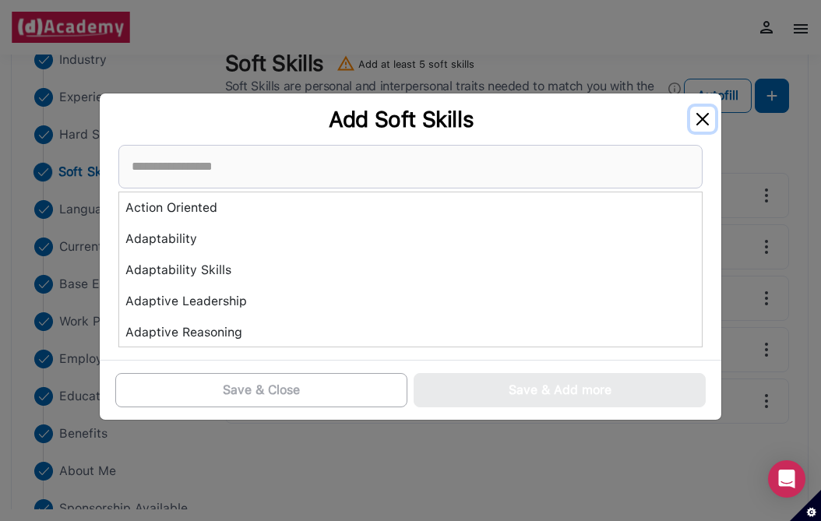
click at [705, 121] on button "Close" at bounding box center [703, 119] width 25 height 25
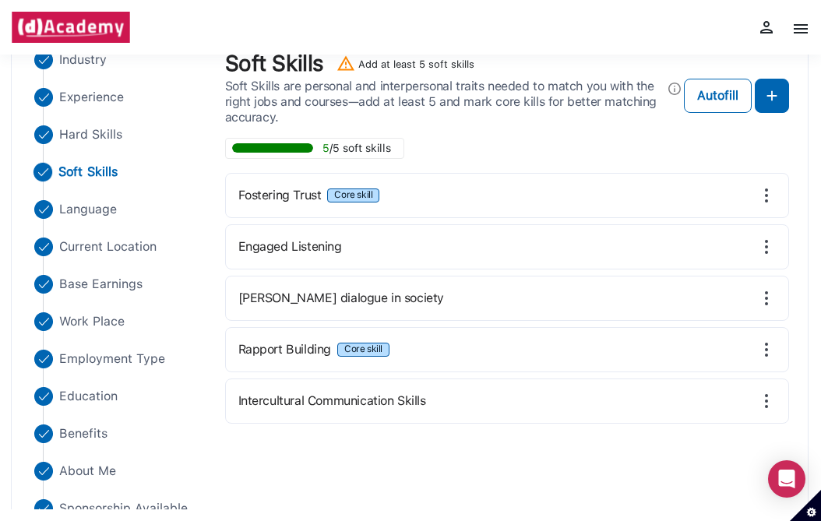
click at [768, 350] on img at bounding box center [767, 350] width 19 height 19
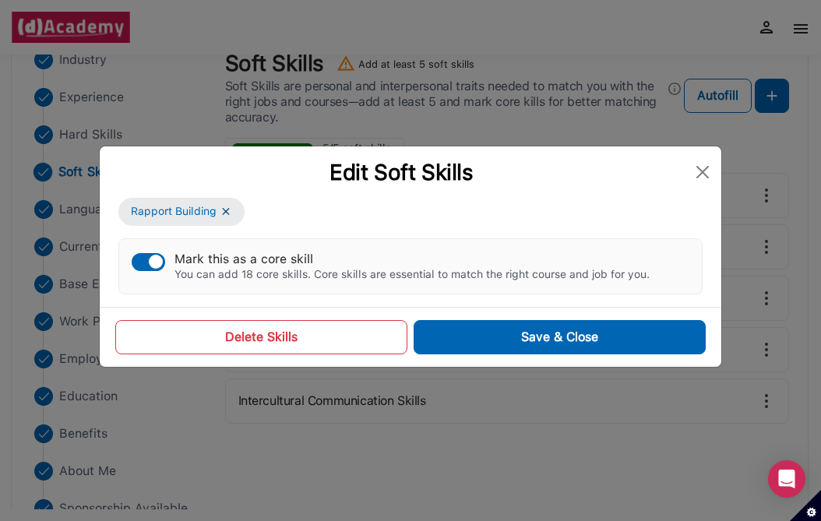
click at [327, 329] on button "Delete Skills" at bounding box center [261, 337] width 292 height 34
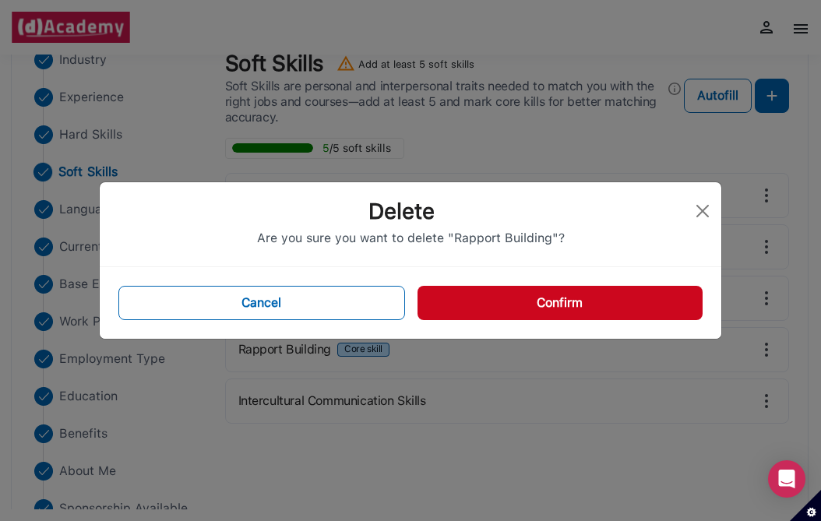
click at [507, 303] on button "Confirm" at bounding box center [560, 303] width 285 height 34
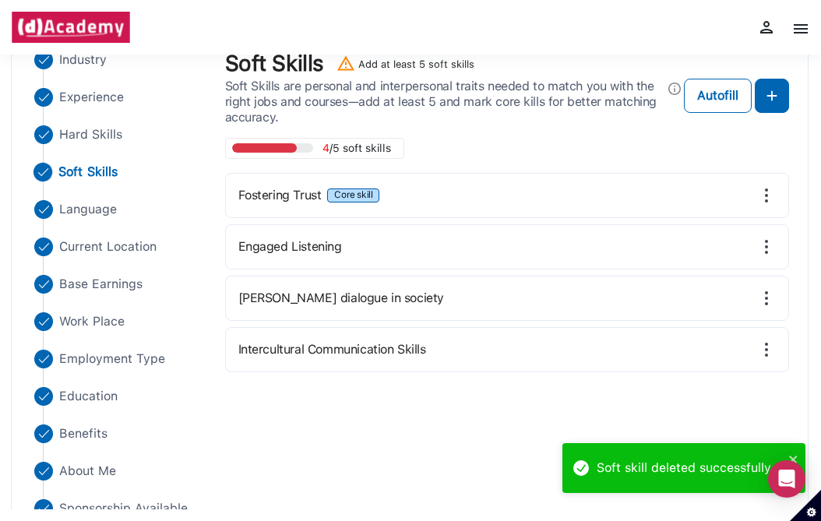
click at [769, 355] on img at bounding box center [767, 350] width 19 height 19
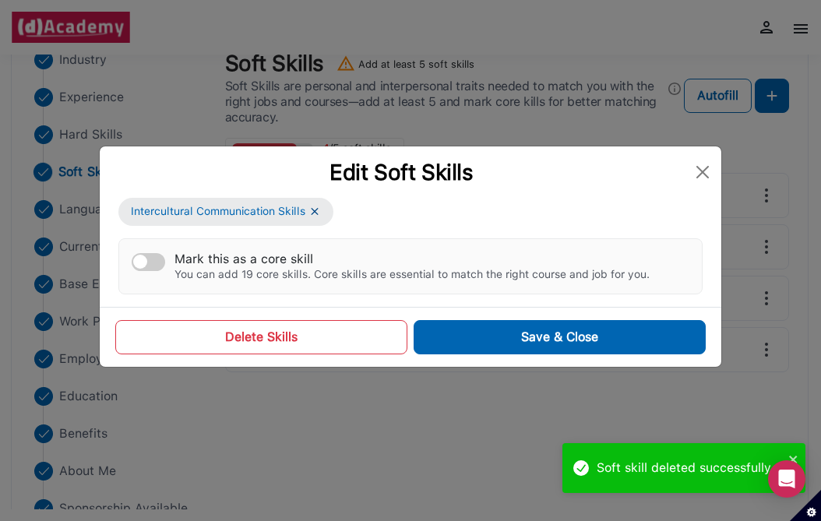
click at [348, 330] on button "Delete Skills" at bounding box center [261, 337] width 292 height 34
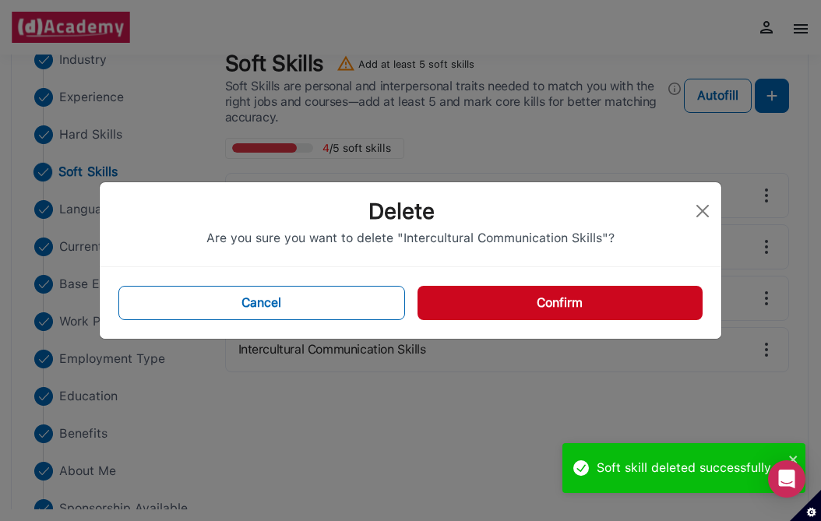
click at [456, 296] on button "Confirm" at bounding box center [560, 303] width 285 height 34
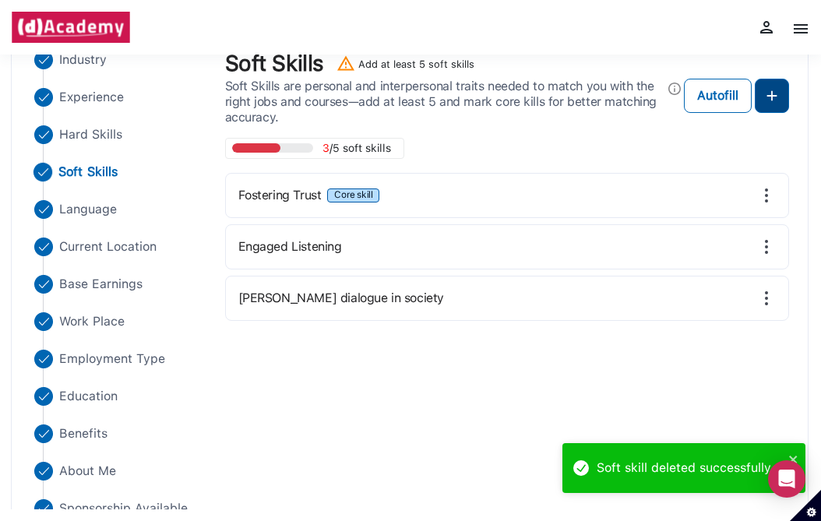
click at [759, 102] on button at bounding box center [772, 96] width 34 height 34
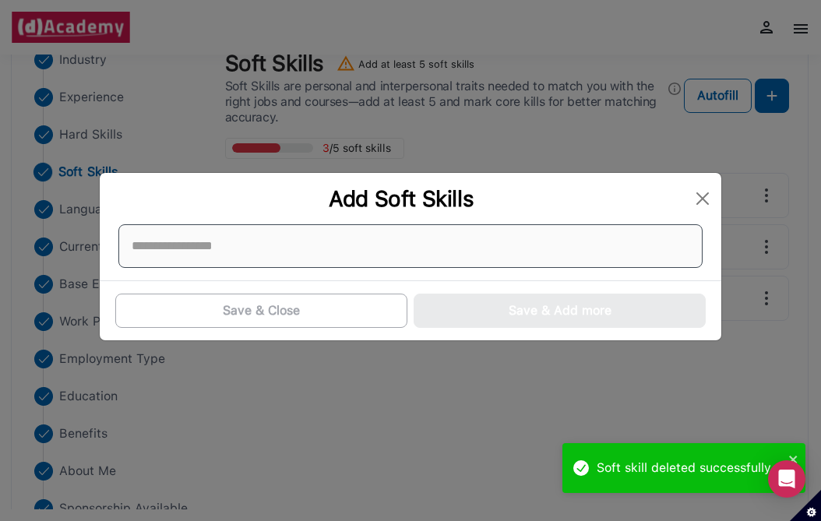
click at [323, 238] on div at bounding box center [410, 246] width 585 height 44
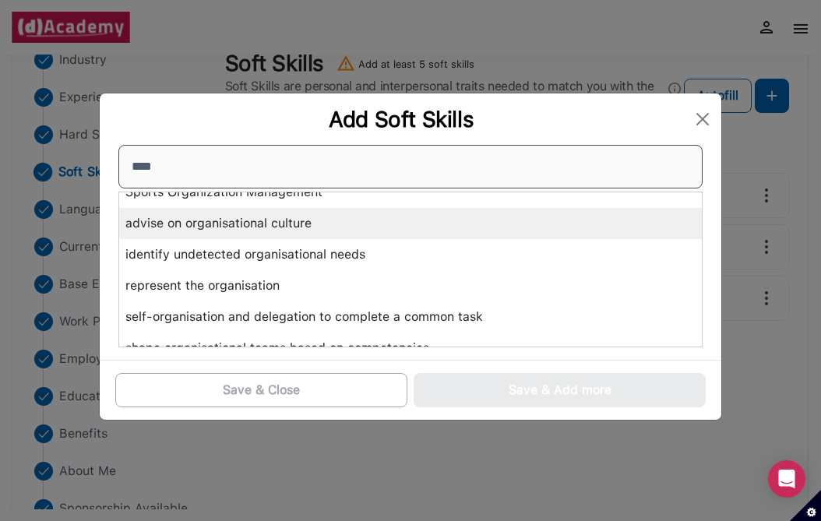
scroll to position [0, 0]
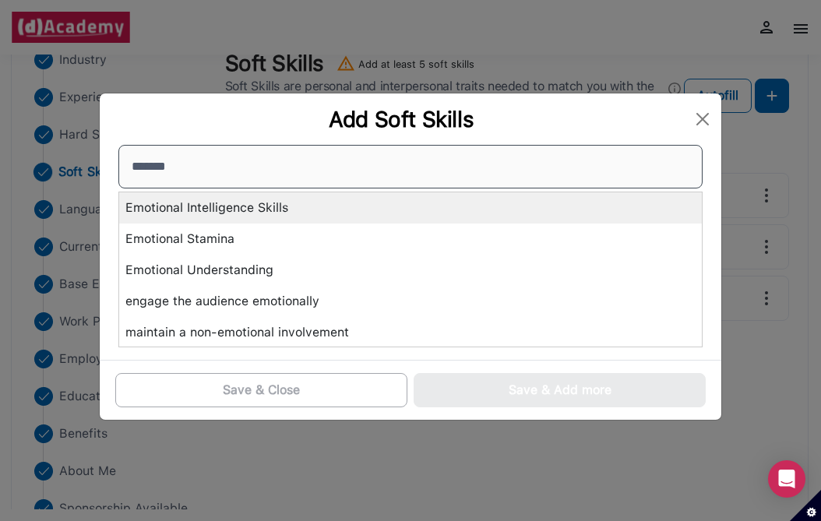
type input "*******"
click at [174, 209] on div "Emotional Intelligence Skills" at bounding box center [410, 208] width 583 height 31
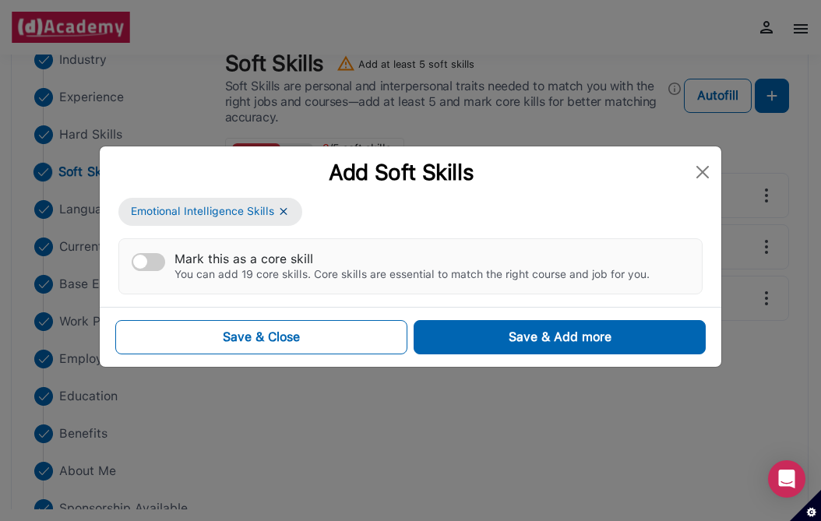
click at [154, 266] on button "Mark this as a core skill You can add 19 core skills. Core skills are essential…" at bounding box center [149, 262] width 34 height 18
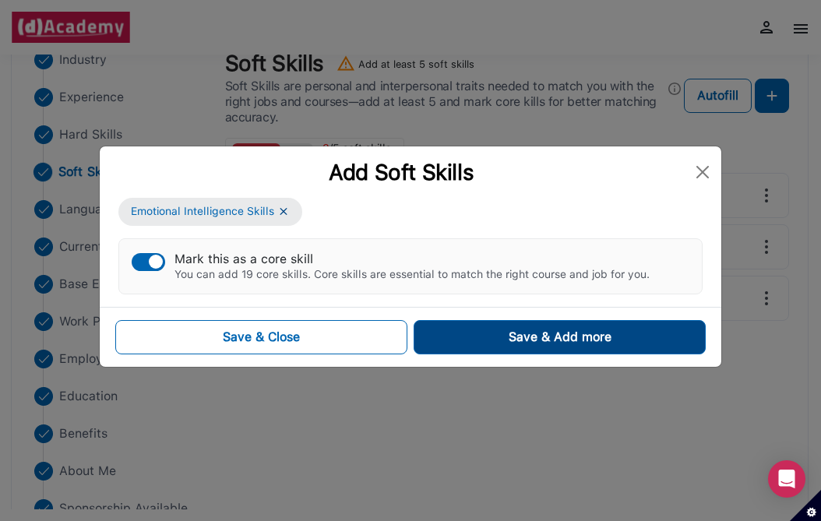
click at [451, 334] on button "Save & Add more" at bounding box center [560, 337] width 292 height 34
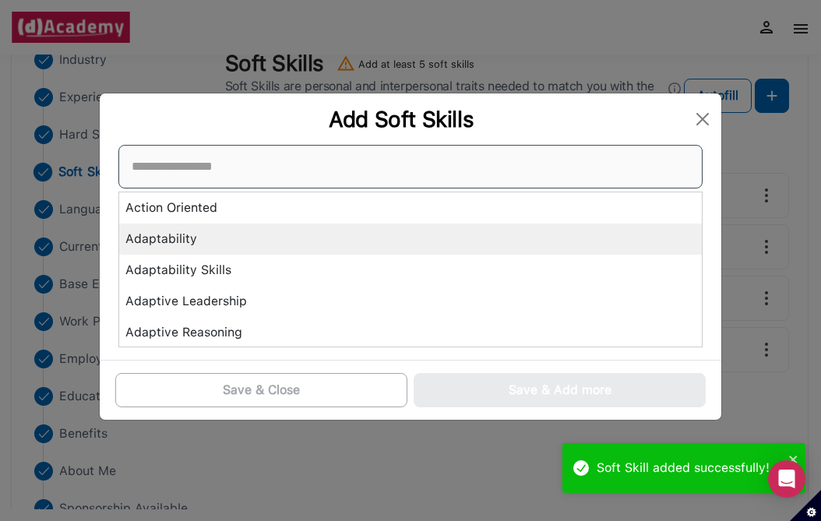
click at [461, 249] on div "Action Oriented Adaptability Adaptability Skills Adaptive Leadership Adaptive R…" at bounding box center [410, 246] width 585 height 203
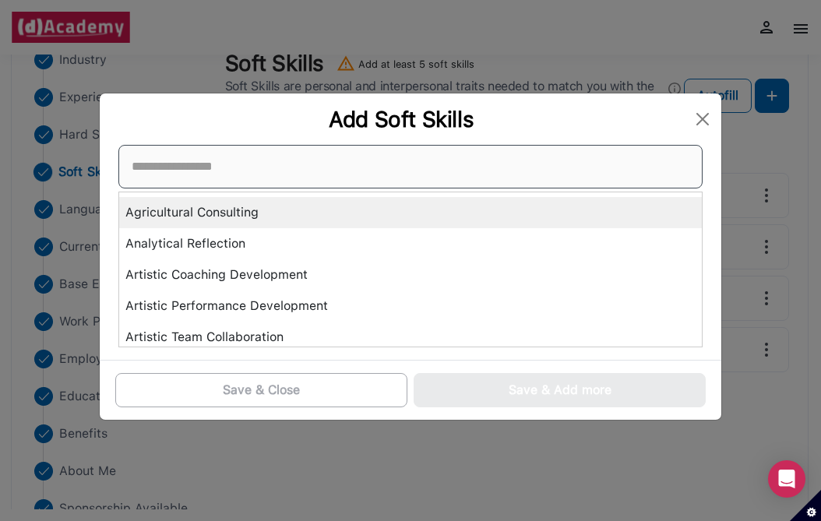
scroll to position [221, 0]
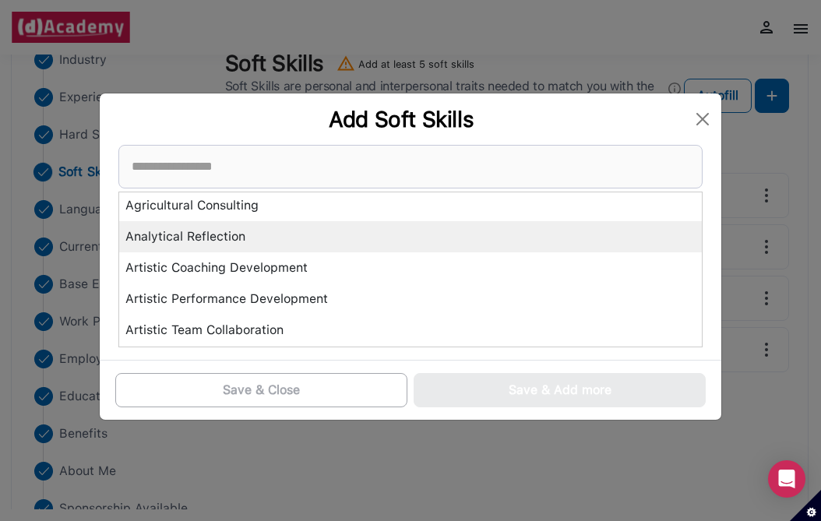
click at [449, 243] on div "Analytical Reflection" at bounding box center [410, 236] width 583 height 31
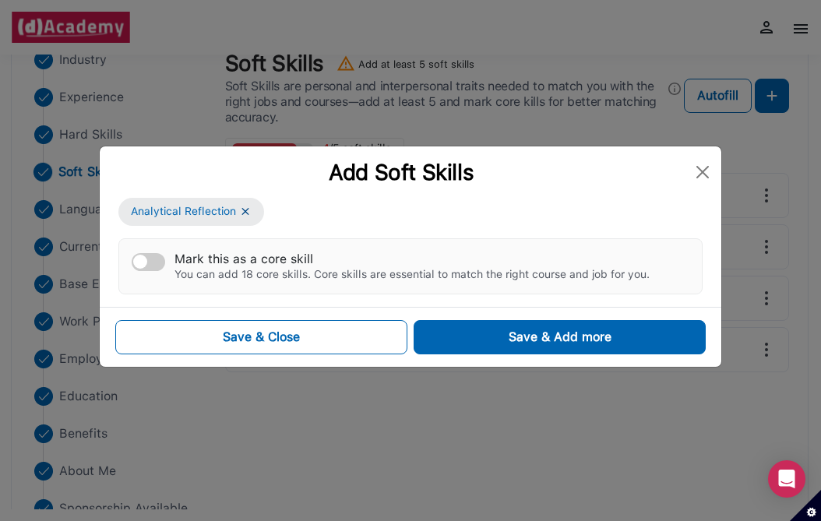
click at [149, 260] on button "Mark this as a core skill You can add 18 core skills. Core skills are essential…" at bounding box center [149, 262] width 34 height 18
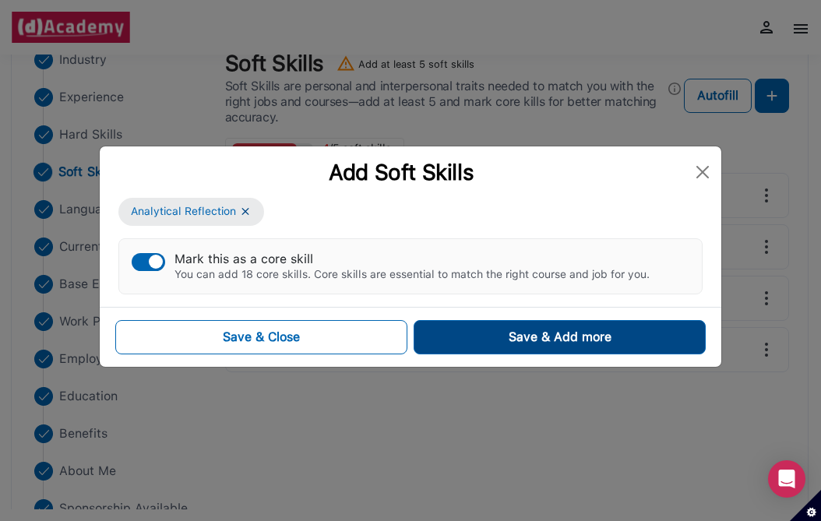
click at [443, 334] on button "Save & Add more" at bounding box center [560, 337] width 292 height 34
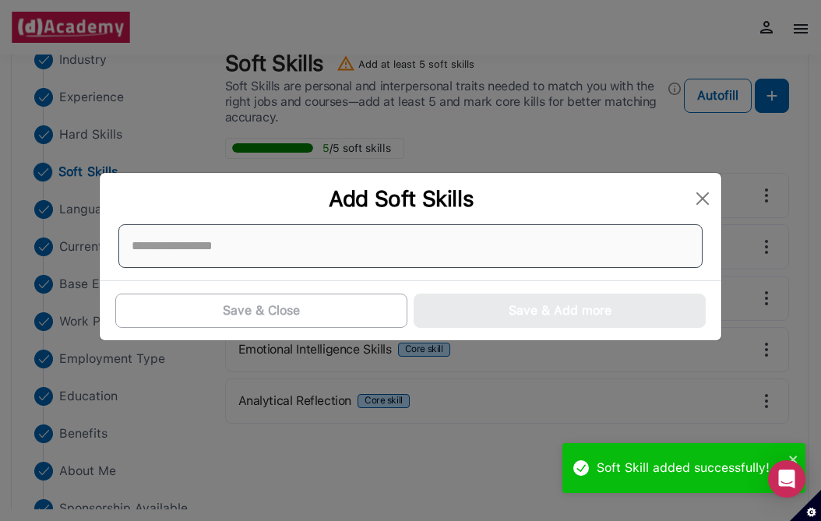
click at [312, 263] on div at bounding box center [410, 246] width 585 height 44
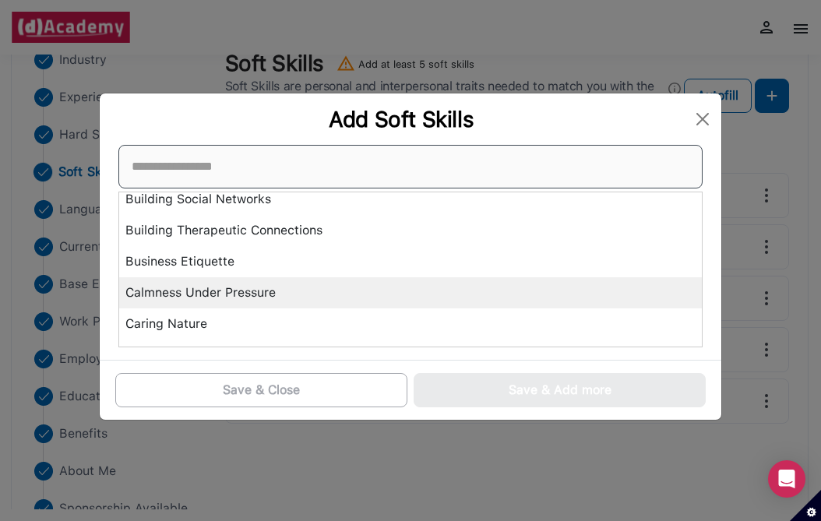
scroll to position [471, 0]
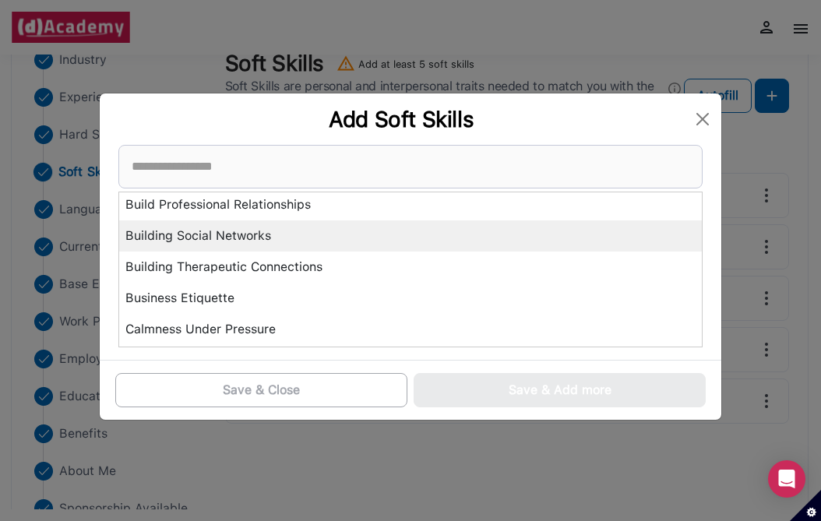
click at [274, 235] on div "Building Social Networks" at bounding box center [410, 236] width 583 height 31
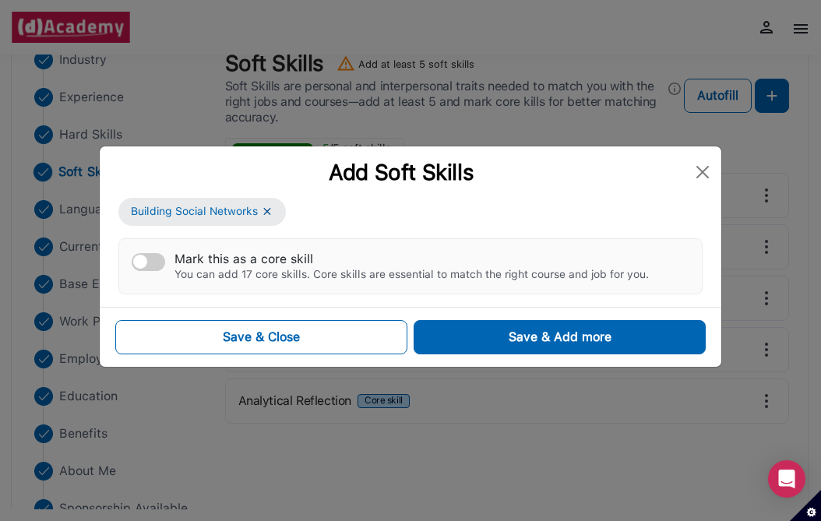
click at [160, 263] on button "Mark this as a core skill You can add 17 core skills. Core skills are essential…" at bounding box center [149, 262] width 34 height 18
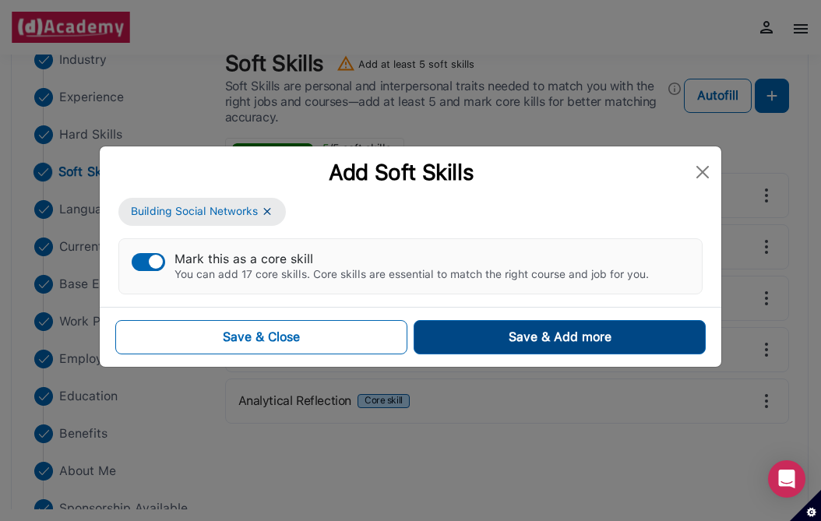
click at [461, 334] on button "Save & Add more" at bounding box center [560, 337] width 292 height 34
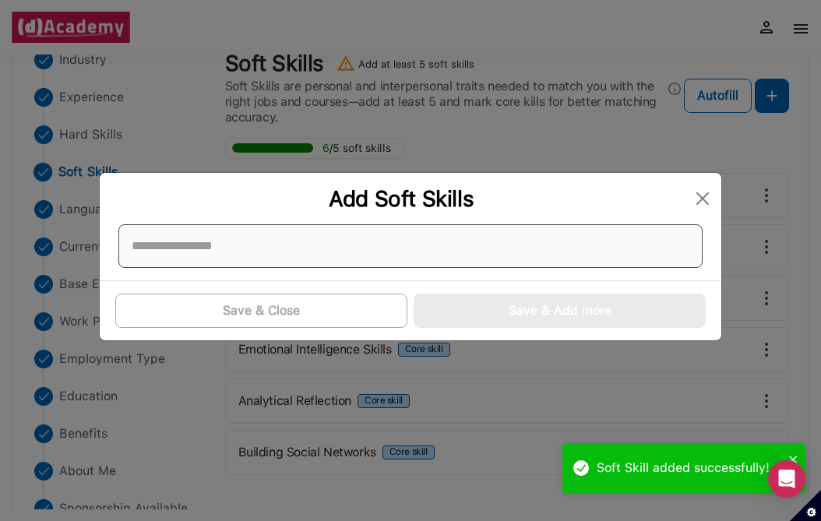
click at [309, 252] on div at bounding box center [410, 246] width 585 height 44
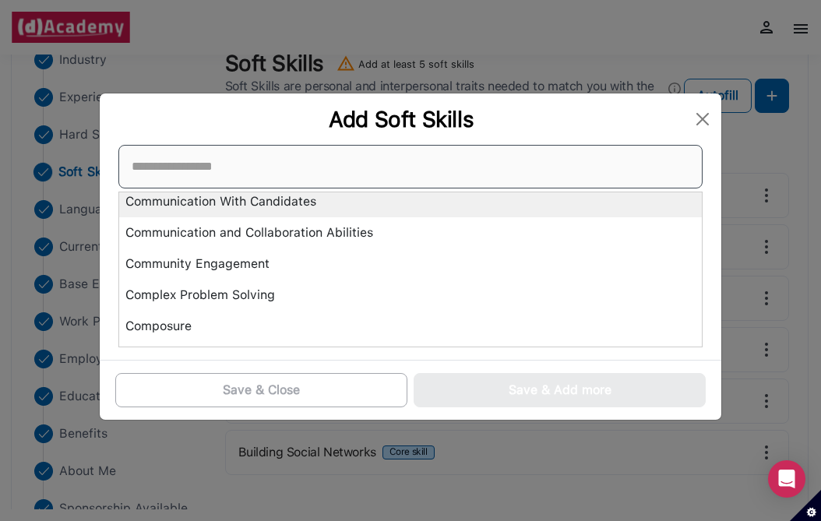
scroll to position [1037, 0]
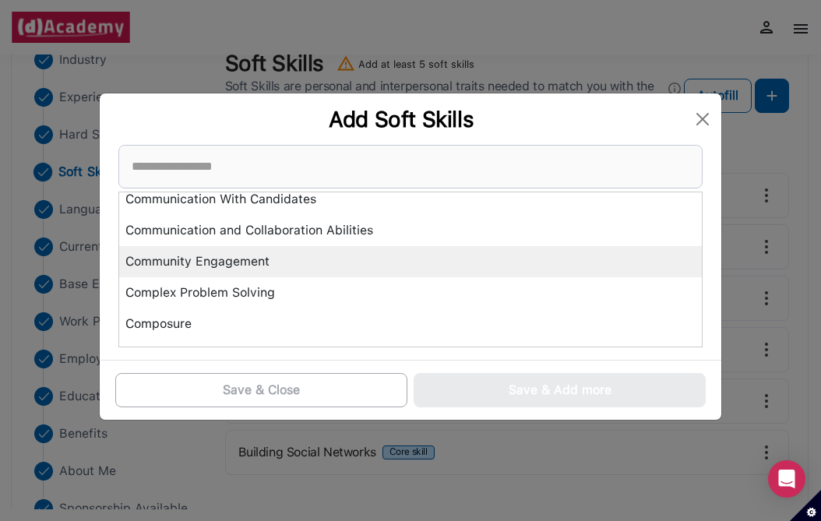
click at [298, 254] on div "Community Engagement" at bounding box center [410, 261] width 583 height 31
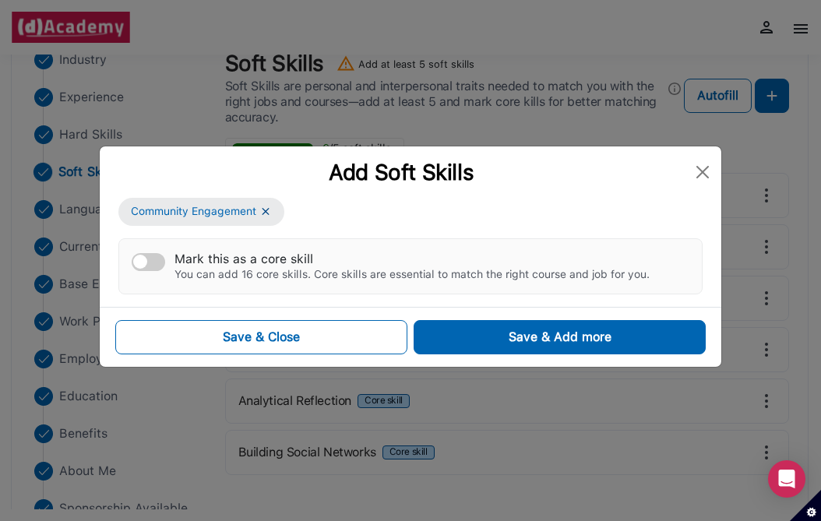
click at [143, 267] on button "Mark this as a core skill You can add 16 core skills. Core skills are essential…" at bounding box center [149, 262] width 34 height 18
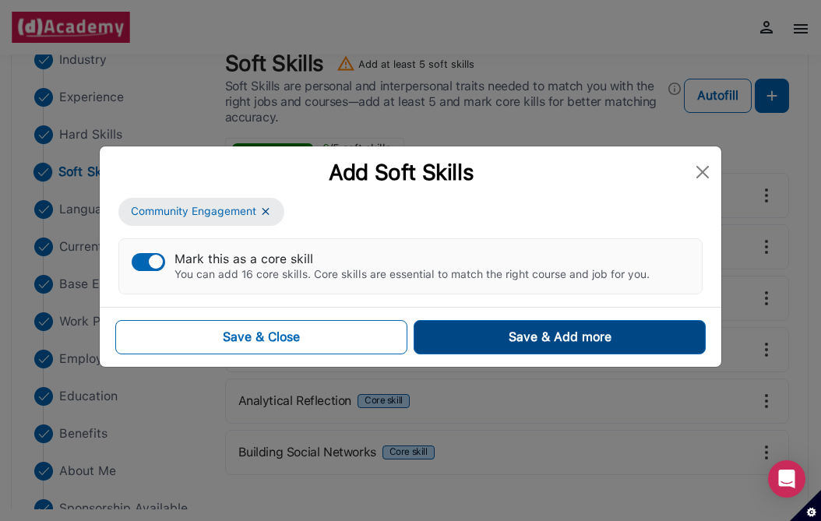
click at [482, 334] on button "Save & Add more" at bounding box center [560, 337] width 292 height 34
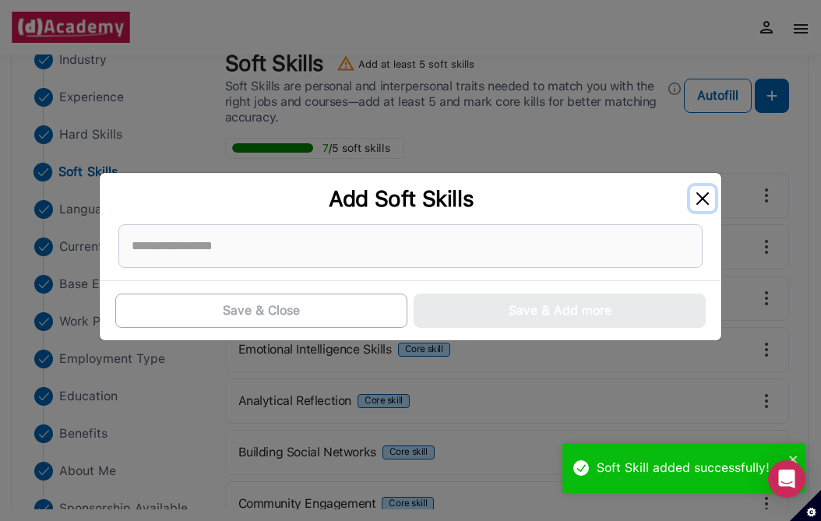
click at [714, 192] on button "Close" at bounding box center [703, 198] width 25 height 25
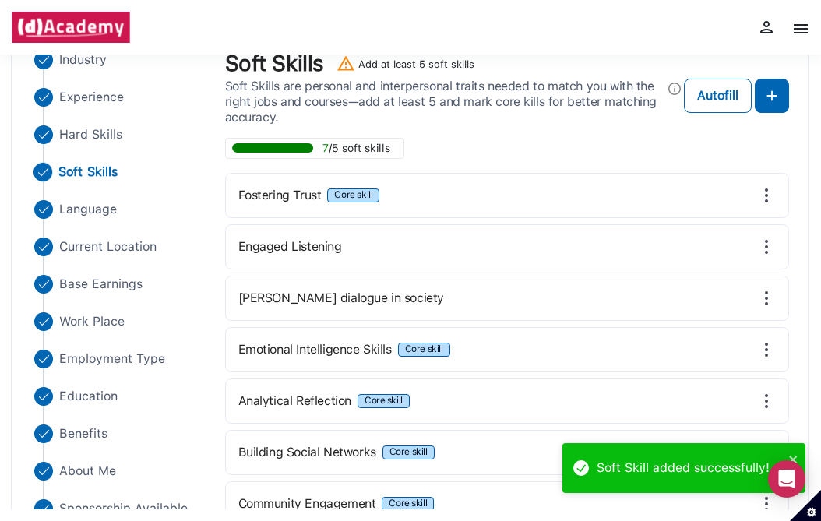
scroll to position [196, 0]
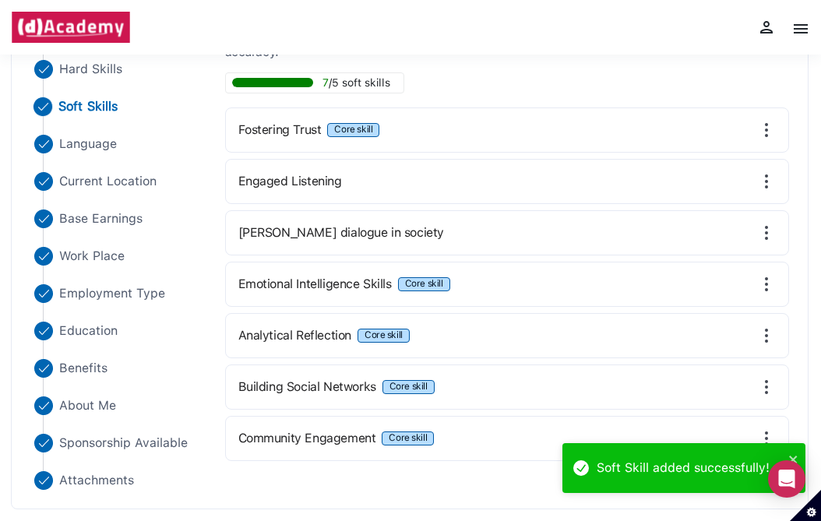
click at [758, 383] on img at bounding box center [767, 387] width 19 height 19
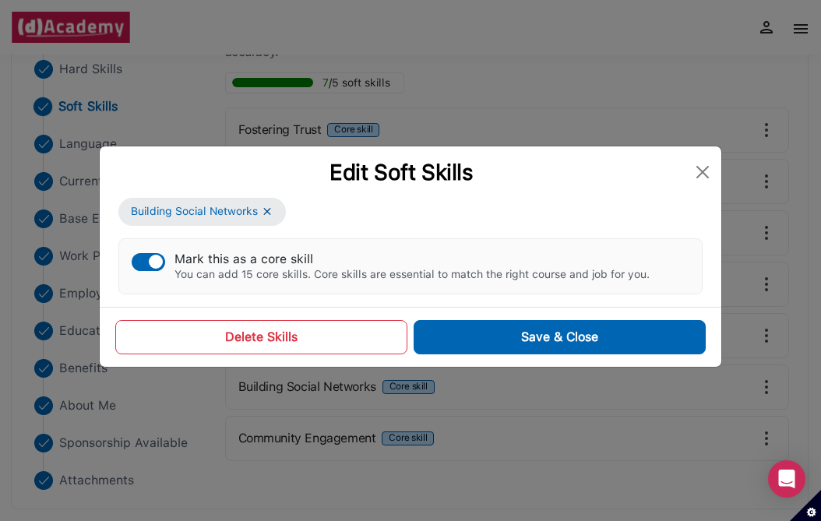
click at [315, 346] on button "Delete Skills" at bounding box center [261, 337] width 292 height 34
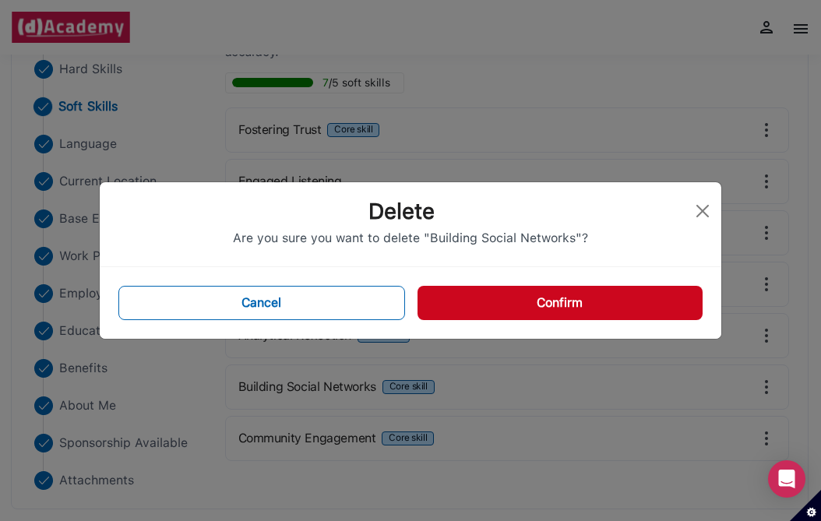
click at [472, 305] on button "Confirm" at bounding box center [560, 303] width 285 height 34
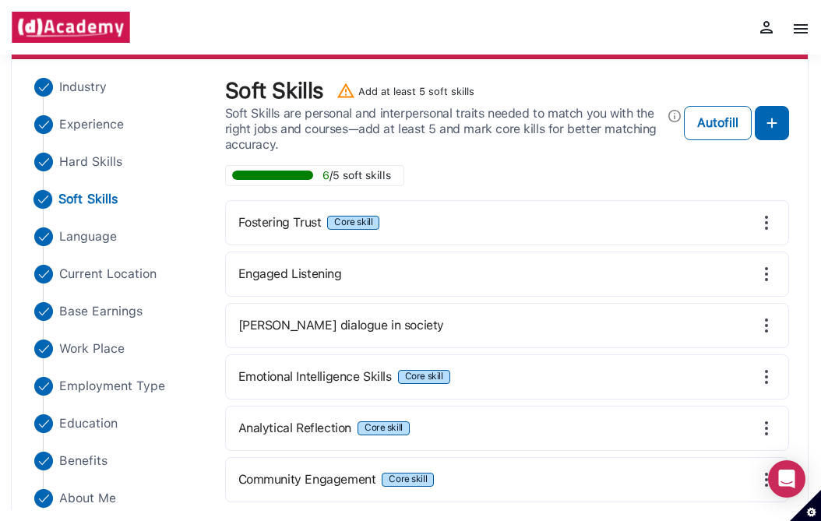
scroll to position [84, 0]
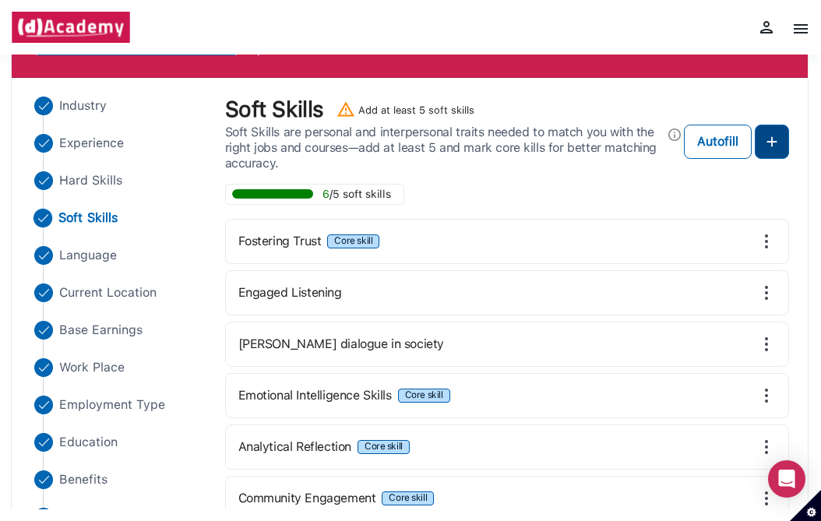
click at [770, 140] on img at bounding box center [772, 141] width 19 height 19
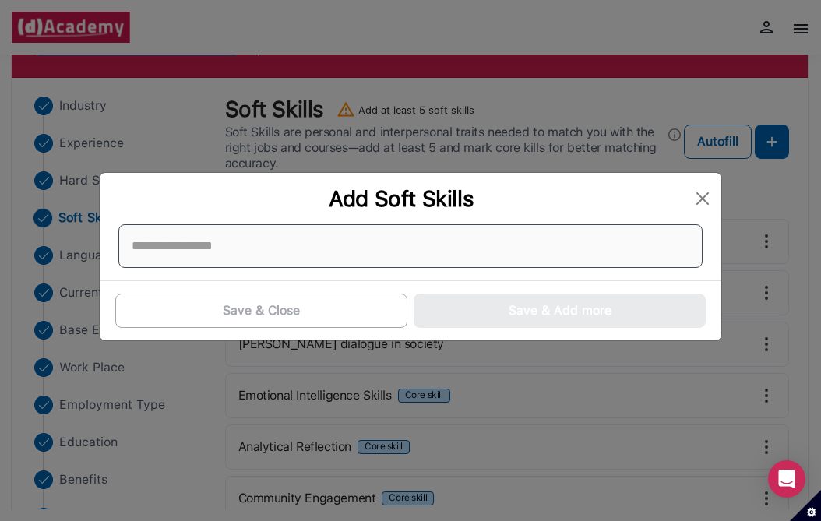
click at [456, 248] on div at bounding box center [410, 246] width 585 height 44
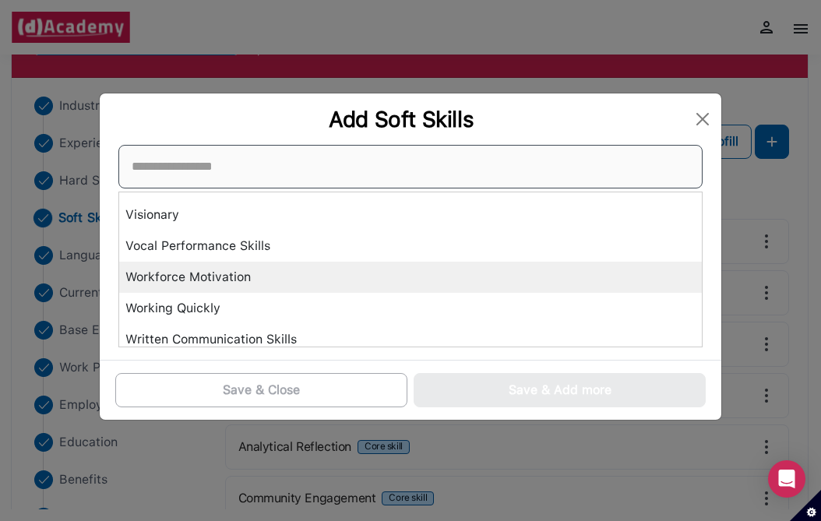
scroll to position [5878, 0]
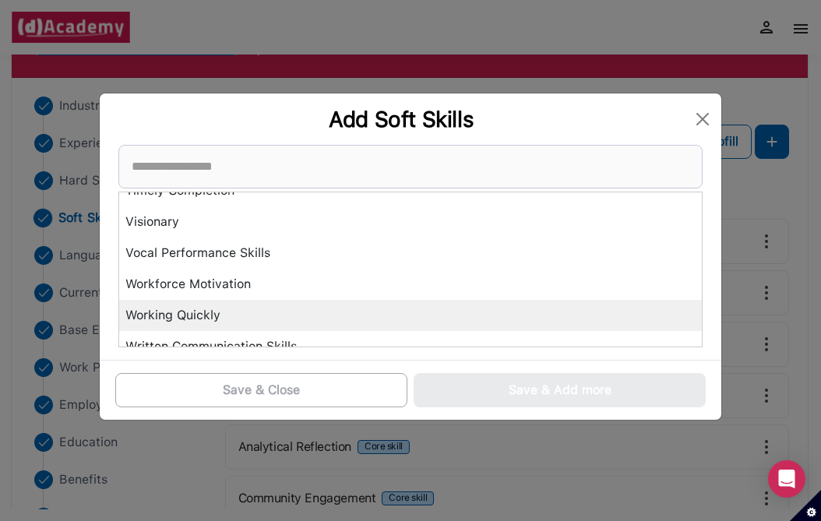
click at [447, 325] on div "Working Quickly" at bounding box center [410, 315] width 583 height 31
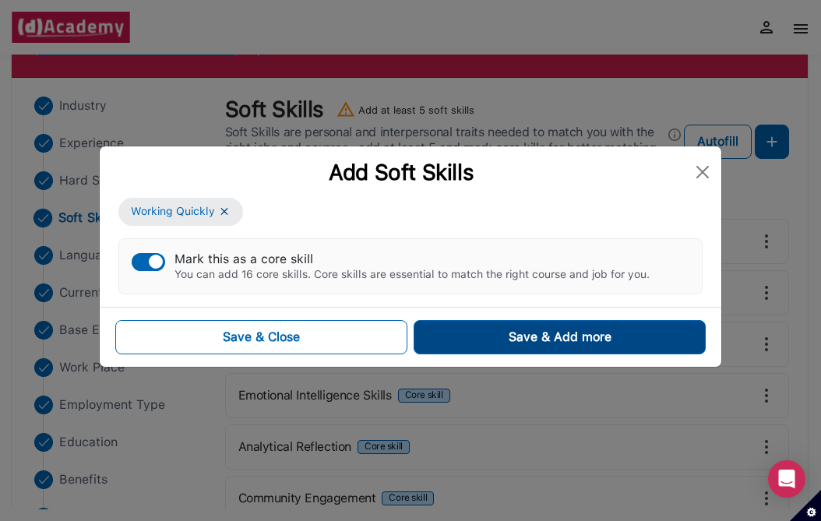
click at [517, 322] on button "Save & Add more" at bounding box center [560, 337] width 292 height 34
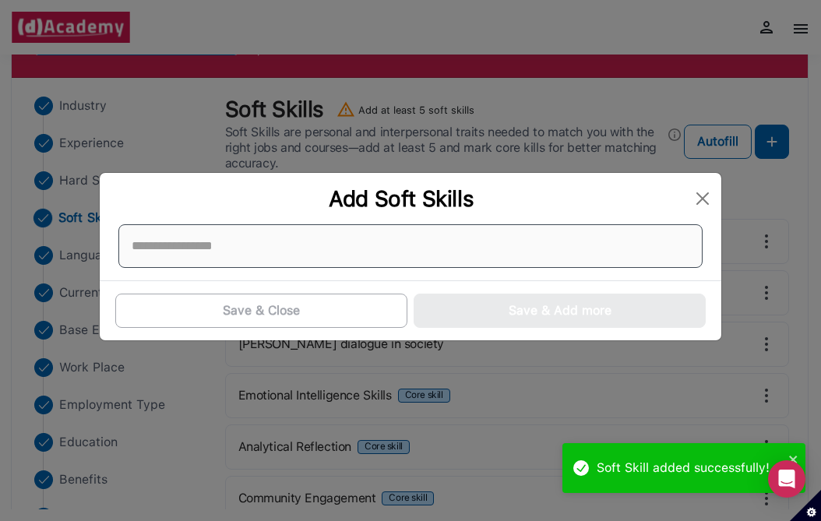
click at [399, 261] on div at bounding box center [410, 246] width 585 height 44
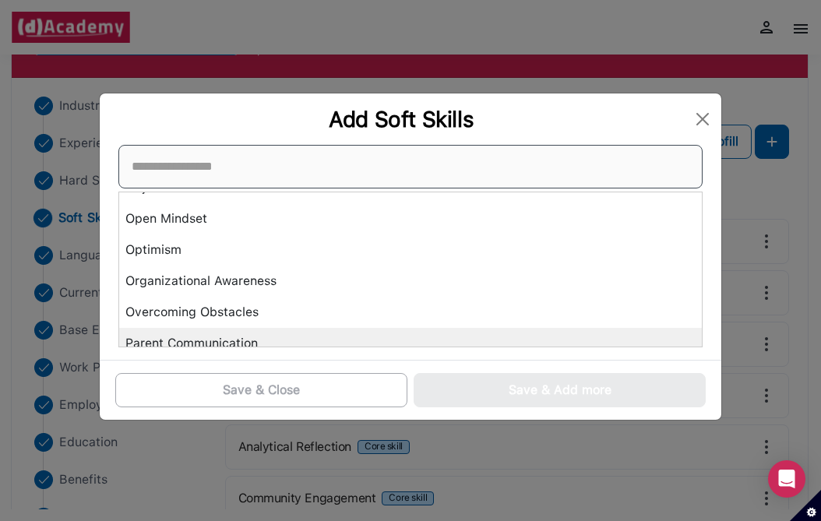
scroll to position [3852, 0]
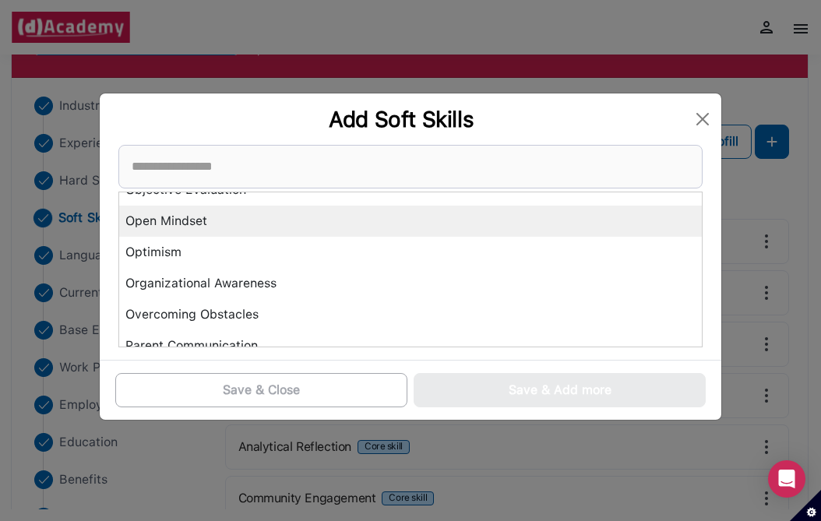
click at [323, 227] on div "Open Mindset" at bounding box center [410, 221] width 583 height 31
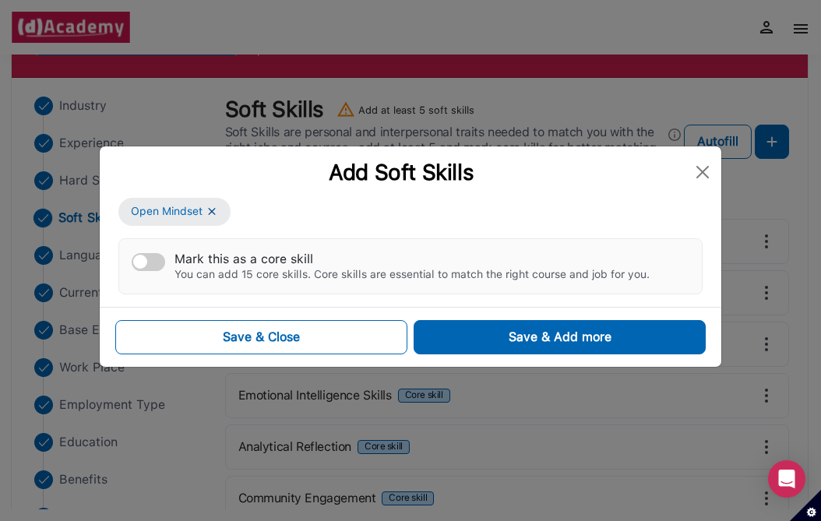
click at [474, 355] on div "Save & Close Save & Add more" at bounding box center [411, 337] width 622 height 60
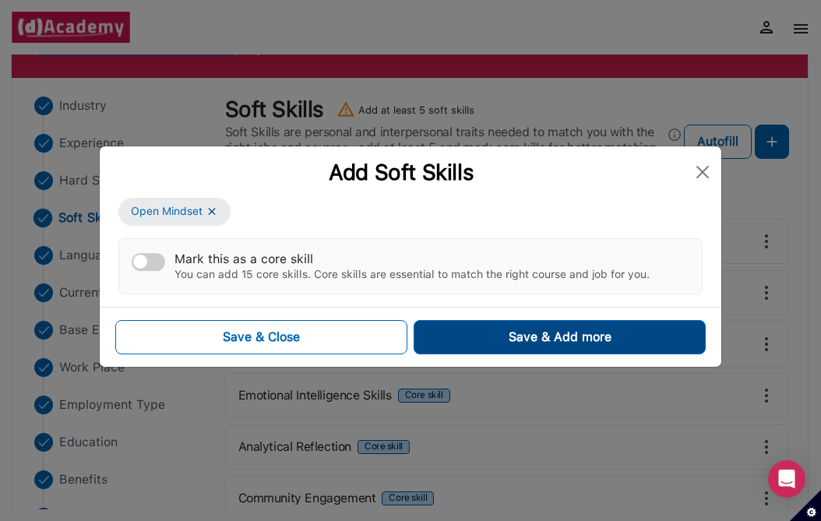
click at [453, 334] on button "Save & Add more" at bounding box center [560, 337] width 292 height 34
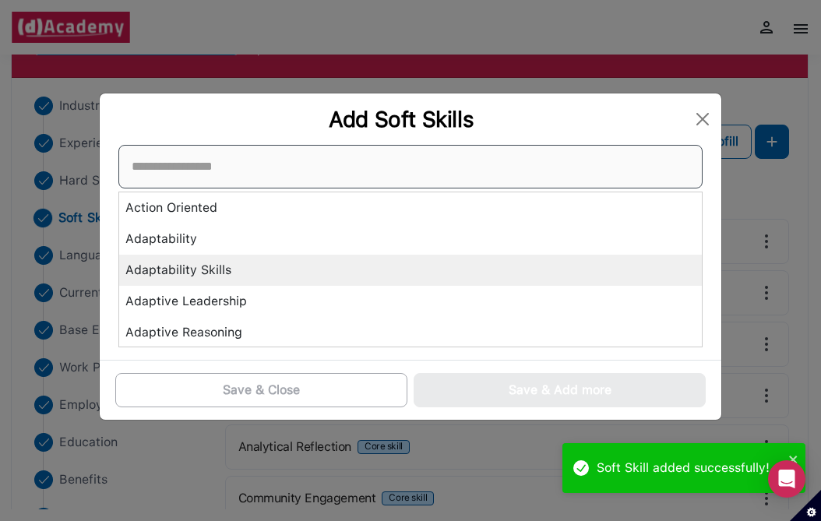
click at [266, 260] on div "Action Oriented Adaptability Adaptability Skills Adaptive Leadership Adaptive R…" at bounding box center [410, 246] width 585 height 203
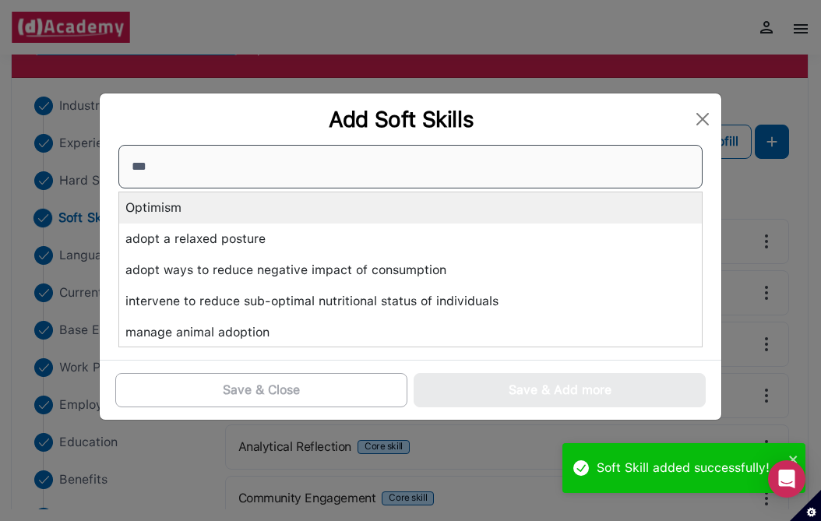
type input "***"
click at [175, 213] on div "Optimism" at bounding box center [410, 208] width 583 height 31
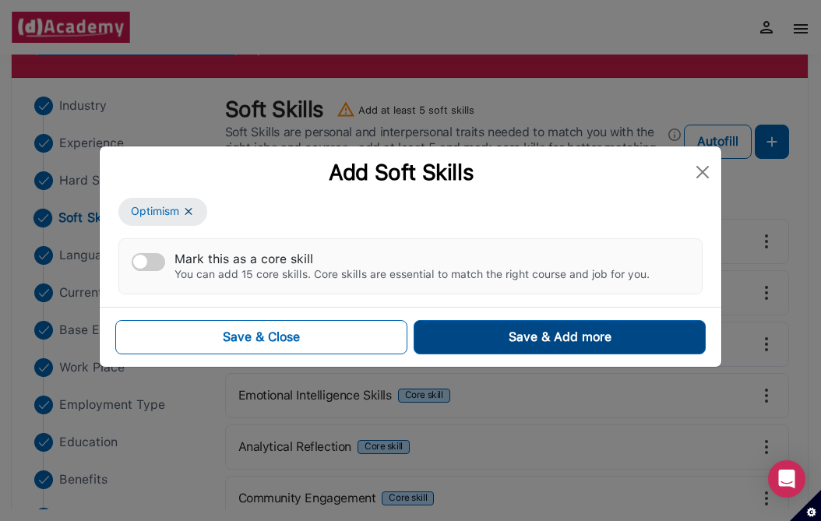
click at [473, 347] on button "Save & Add more" at bounding box center [560, 337] width 292 height 34
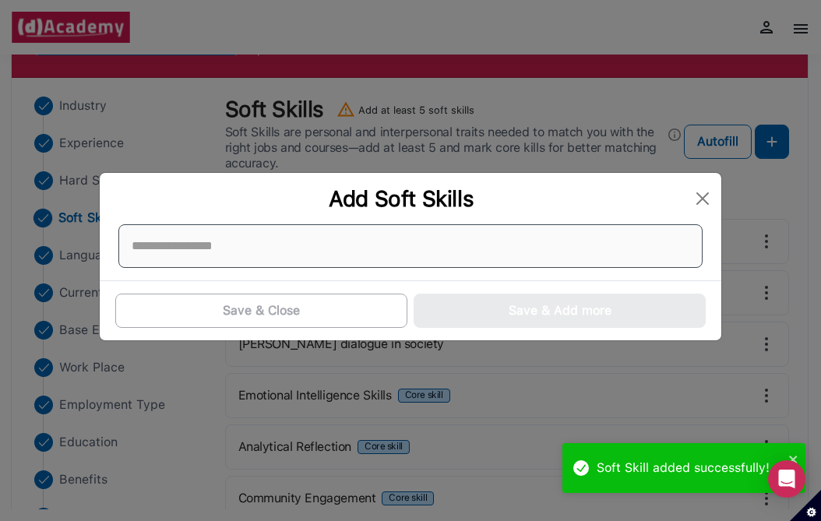
click at [347, 257] on div at bounding box center [410, 246] width 585 height 44
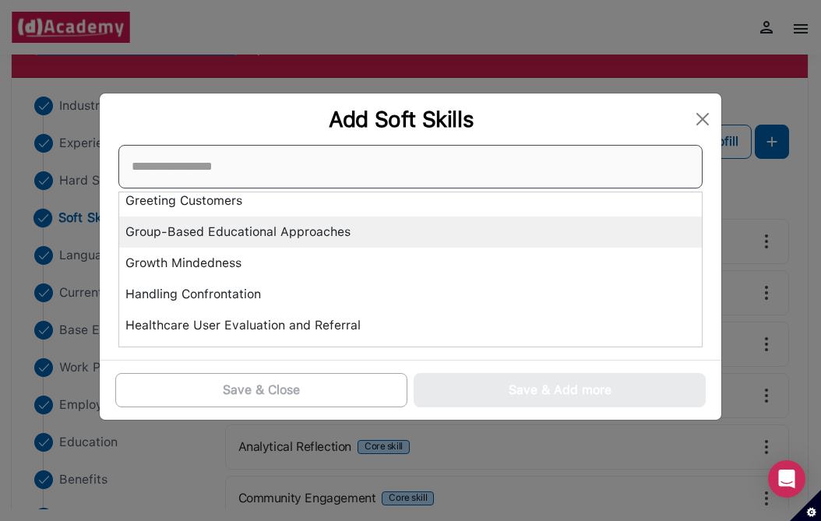
scroll to position [2845, 0]
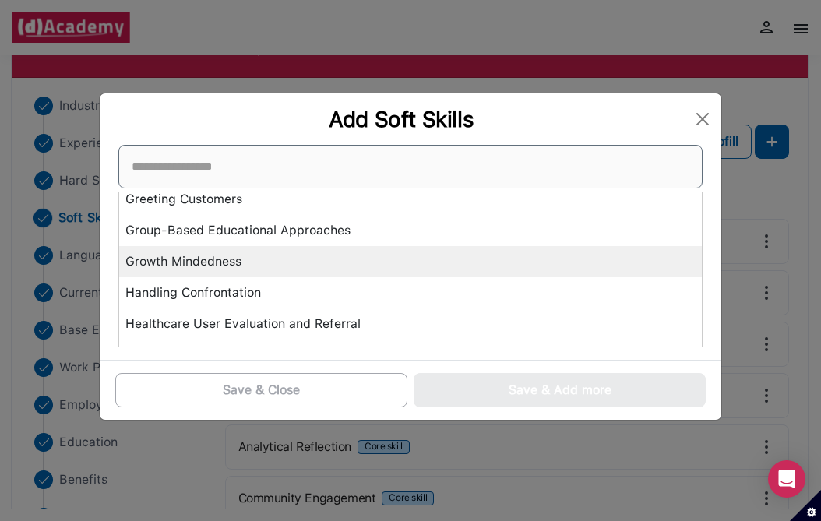
click at [344, 256] on div "Growth Mindedness" at bounding box center [410, 261] width 583 height 31
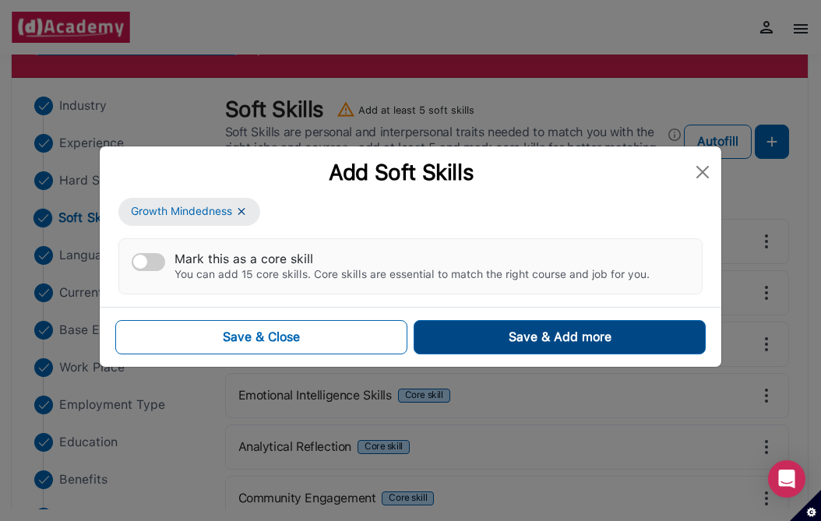
click at [479, 324] on button "Save & Add more" at bounding box center [560, 337] width 292 height 34
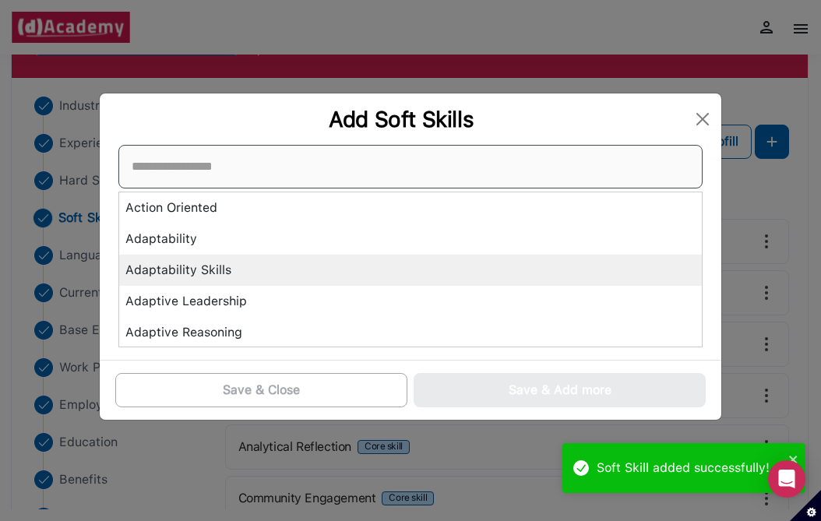
click at [348, 262] on div "Action Oriented Adaptability Adaptability Skills Adaptive Leadership Adaptive R…" at bounding box center [410, 246] width 585 height 203
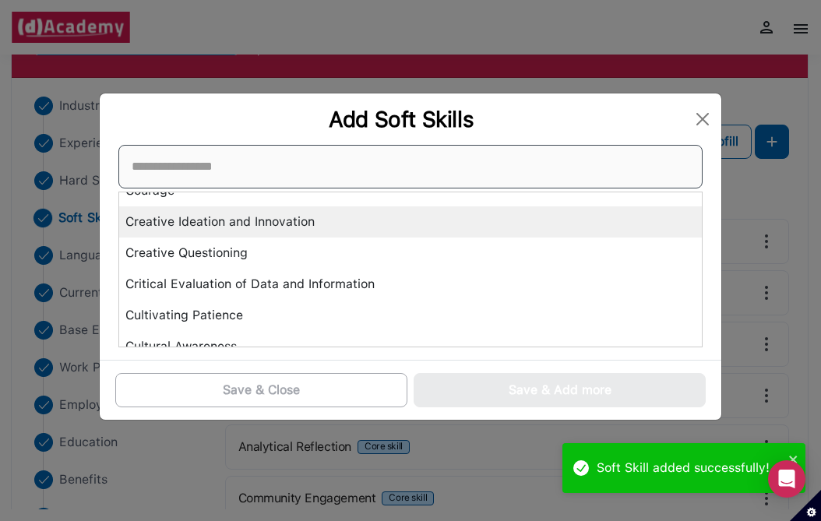
scroll to position [1899, 0]
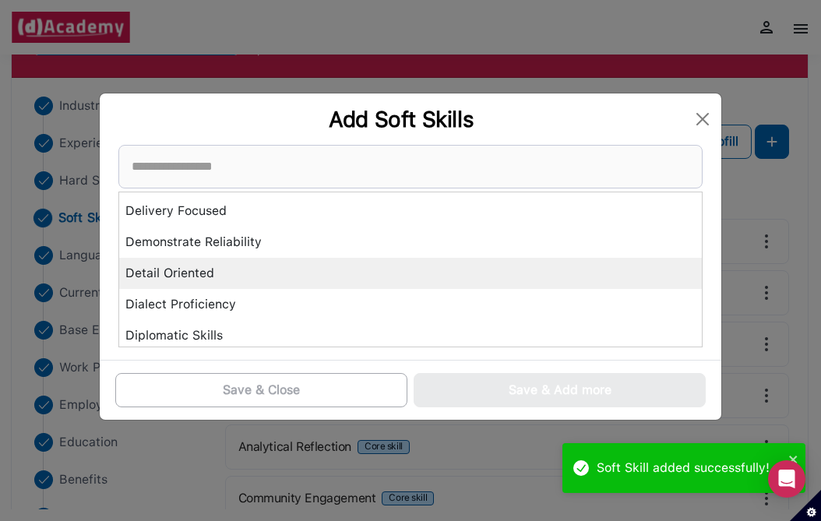
click at [348, 262] on div "Detail Oriented" at bounding box center [410, 273] width 583 height 31
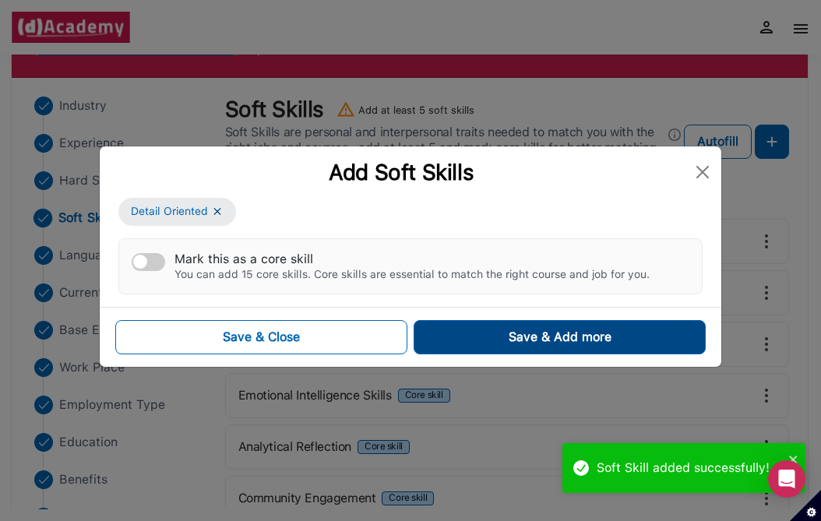
click at [457, 333] on button "Save & Add more" at bounding box center [560, 337] width 292 height 34
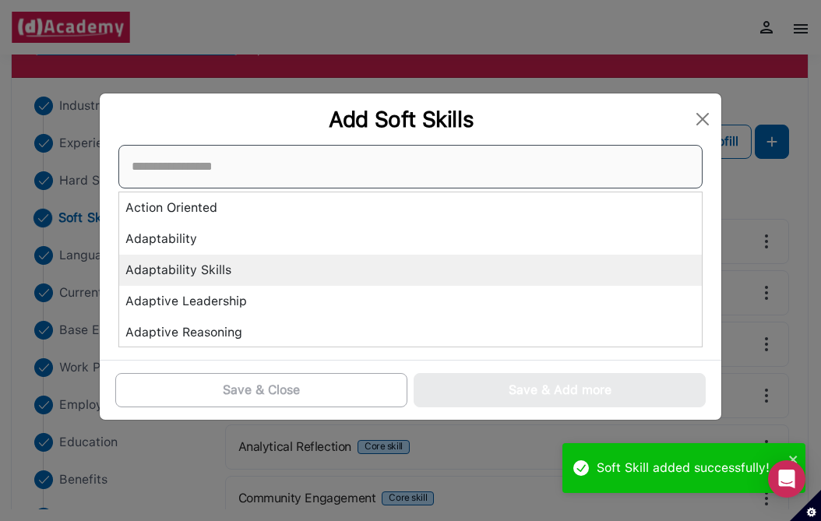
click at [310, 259] on div "Action Oriented Adaptability Adaptability Skills Adaptive Leadership Adaptive R…" at bounding box center [410, 246] width 585 height 203
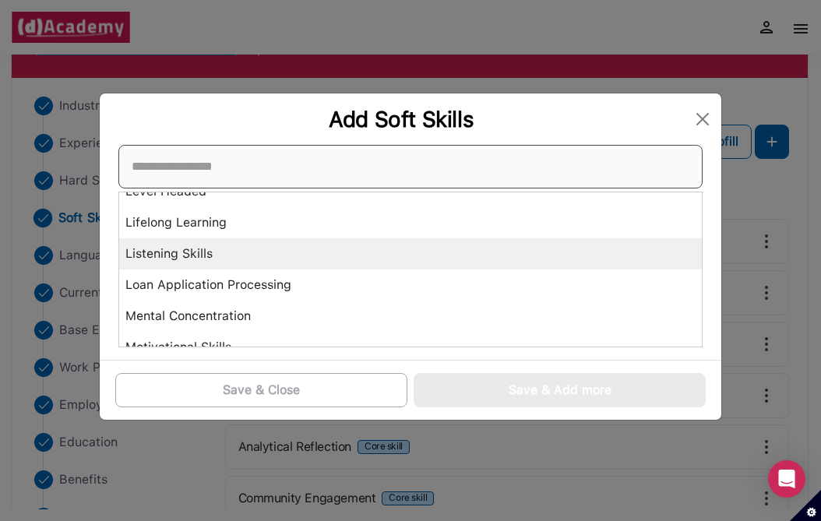
scroll to position [3509, 0]
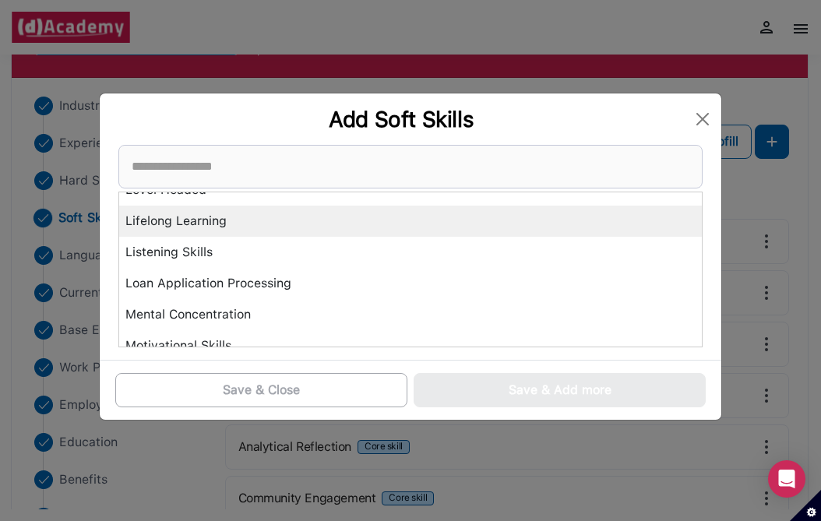
click at [289, 224] on div "Lifelong Learning" at bounding box center [410, 221] width 583 height 31
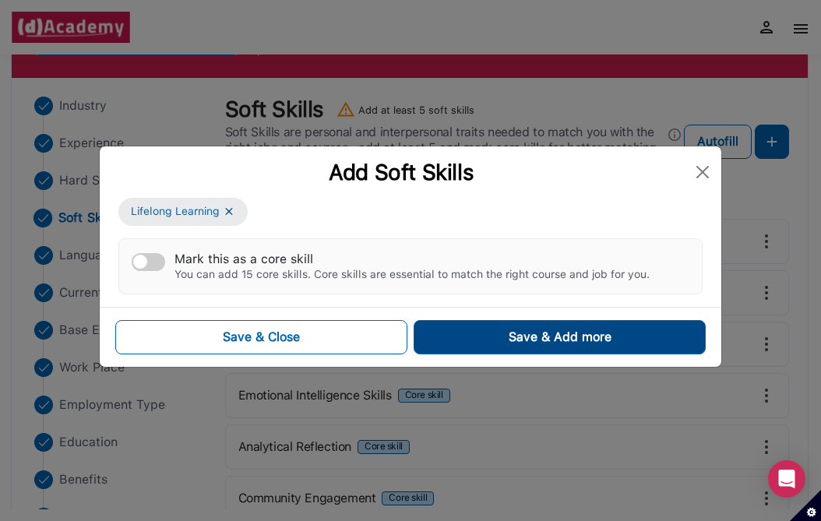
click at [483, 322] on button "Save & Add more" at bounding box center [560, 337] width 292 height 34
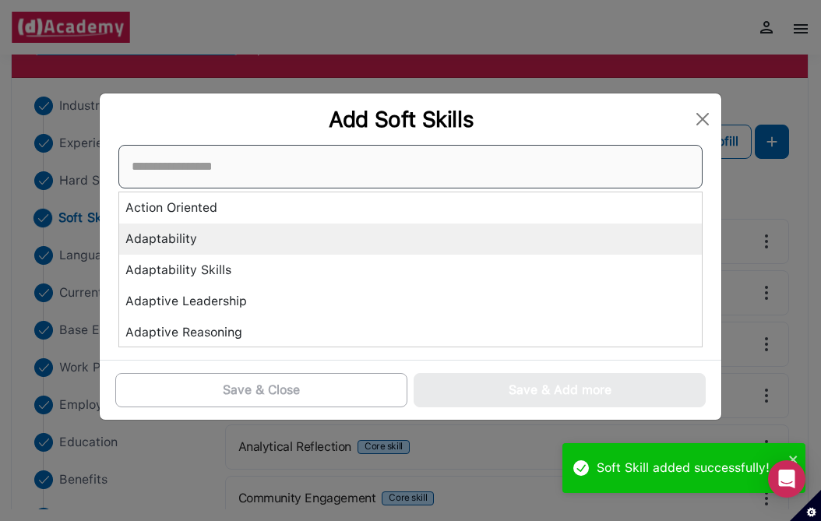
click at [345, 251] on div "Action Oriented Adaptability Adaptability Skills Adaptive Leadership Adaptive R…" at bounding box center [410, 246] width 585 height 203
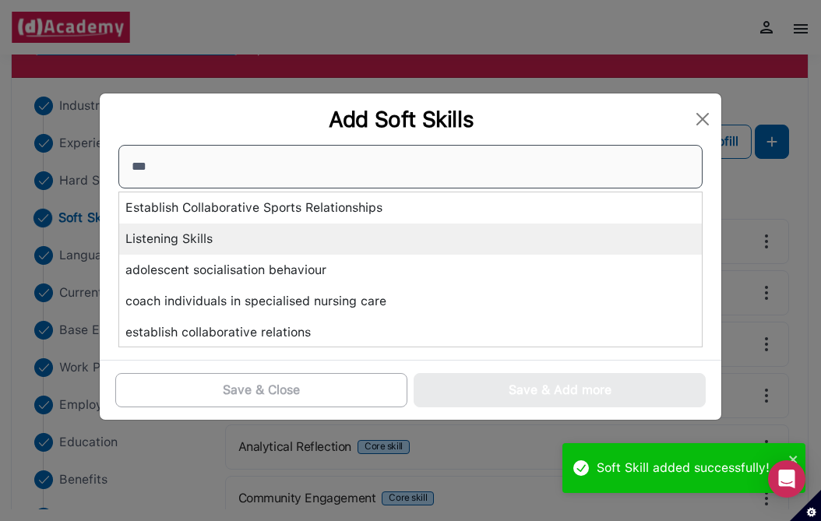
type input "***"
click at [257, 234] on div "Listening Skills" at bounding box center [410, 239] width 583 height 31
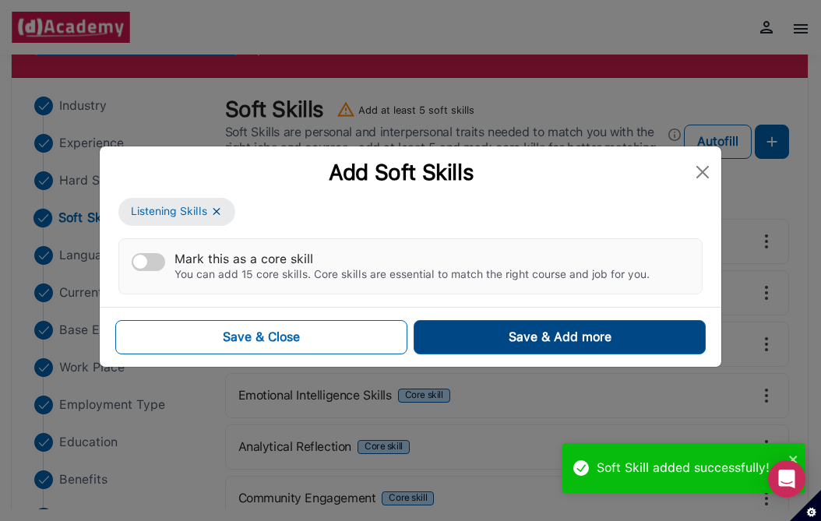
click at [475, 344] on button "Save & Add more" at bounding box center [560, 337] width 292 height 34
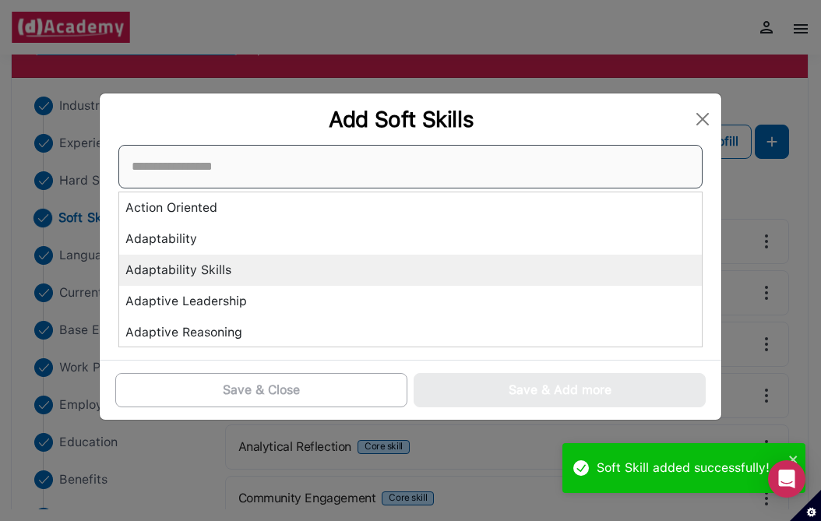
click at [282, 260] on div "Action Oriented Adaptability Adaptability Skills Adaptive Leadership Adaptive R…" at bounding box center [410, 246] width 585 height 203
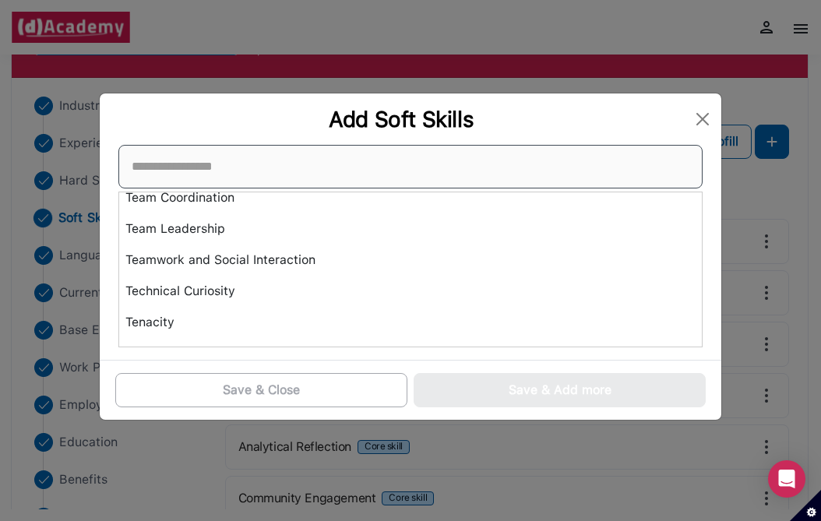
scroll to position [5530, 0]
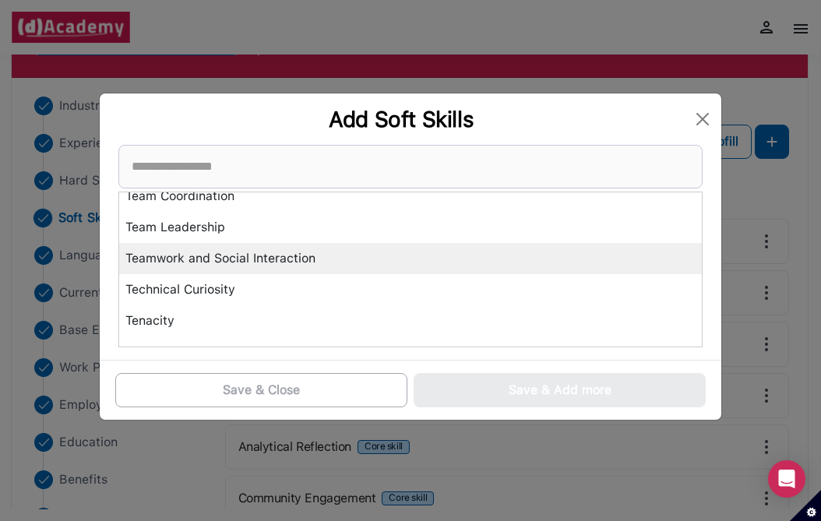
click at [277, 253] on div "Teamwork and Social Interaction" at bounding box center [410, 258] width 583 height 31
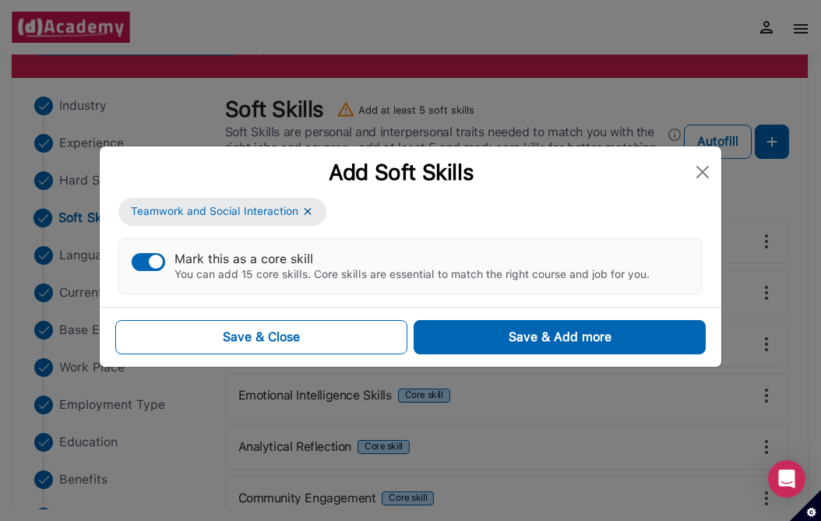
click at [157, 262] on div "button" at bounding box center [156, 262] width 14 height 14
click at [461, 319] on div "Save & Close Save & Add more" at bounding box center [411, 337] width 622 height 60
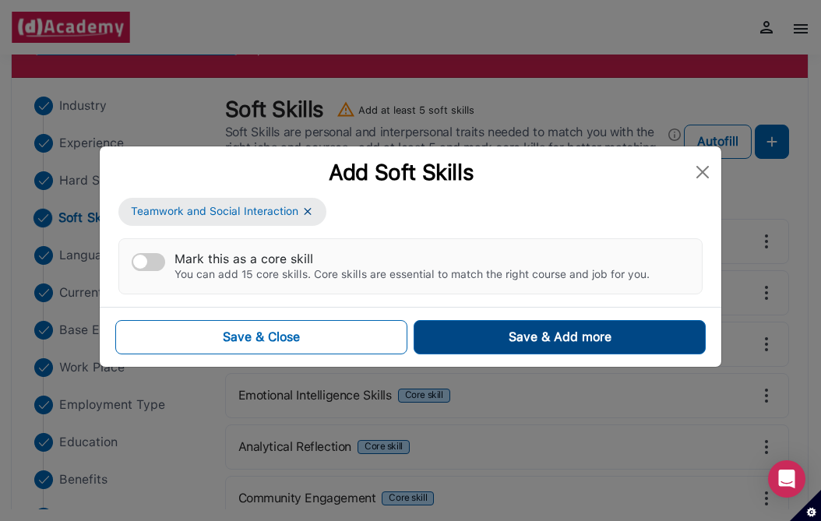
click at [461, 334] on button "Save & Add more" at bounding box center [560, 337] width 292 height 34
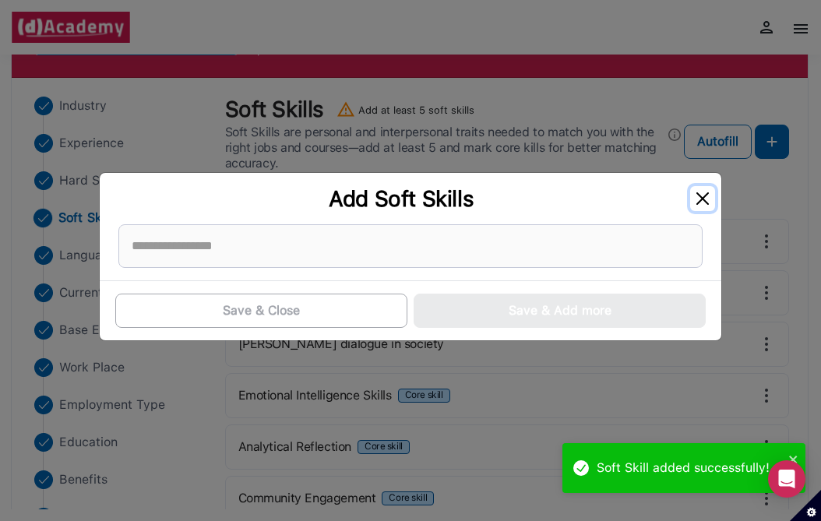
click at [696, 198] on button "Close" at bounding box center [703, 198] width 25 height 25
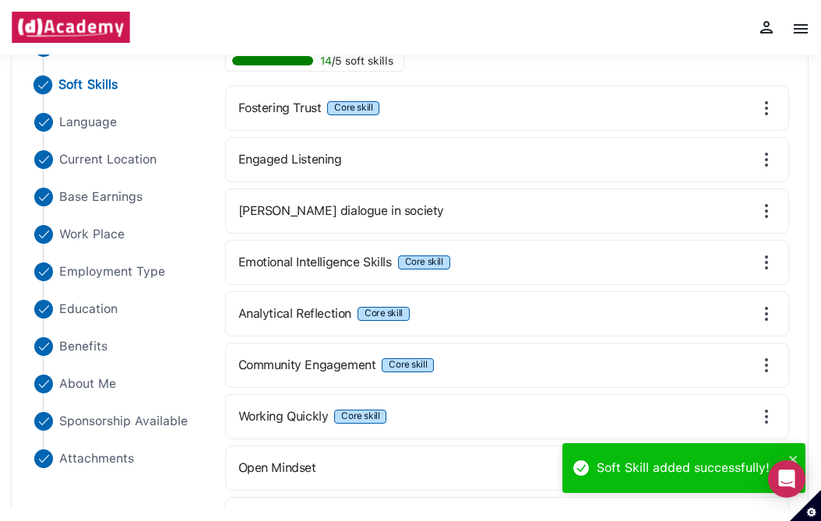
scroll to position [222, 0]
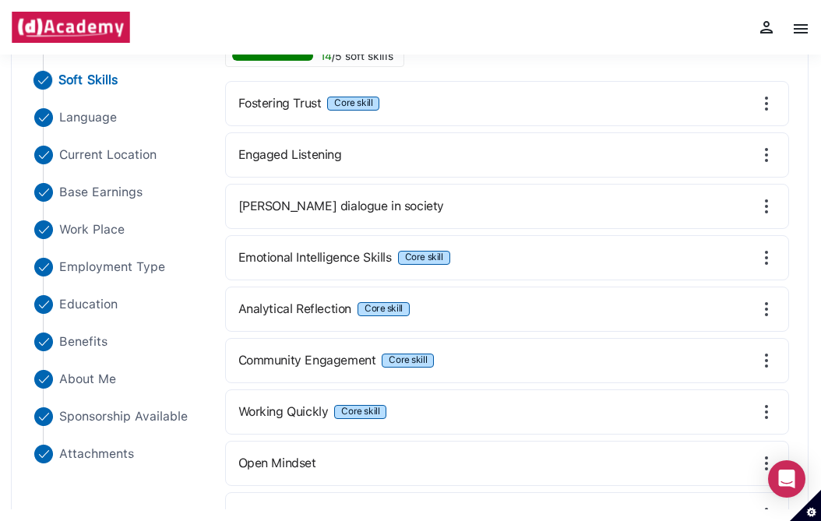
click at [768, 108] on img at bounding box center [767, 103] width 19 height 19
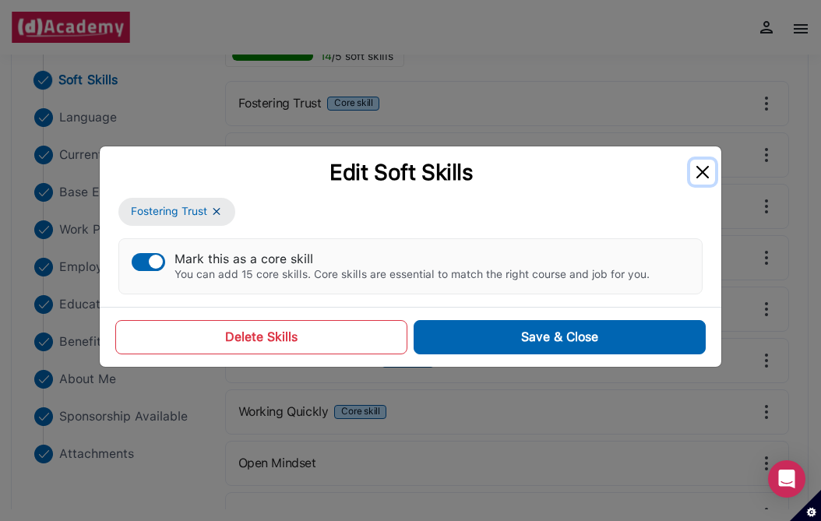
click at [700, 177] on button "Close" at bounding box center [703, 172] width 25 height 25
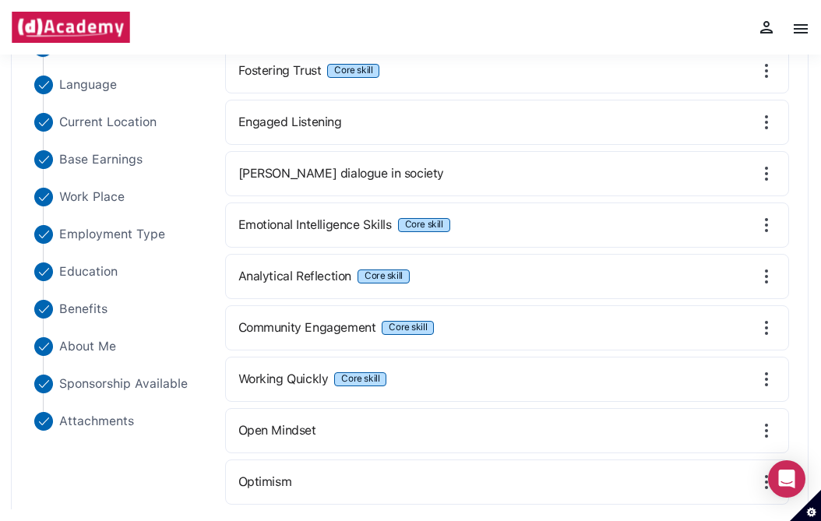
scroll to position [256, 0]
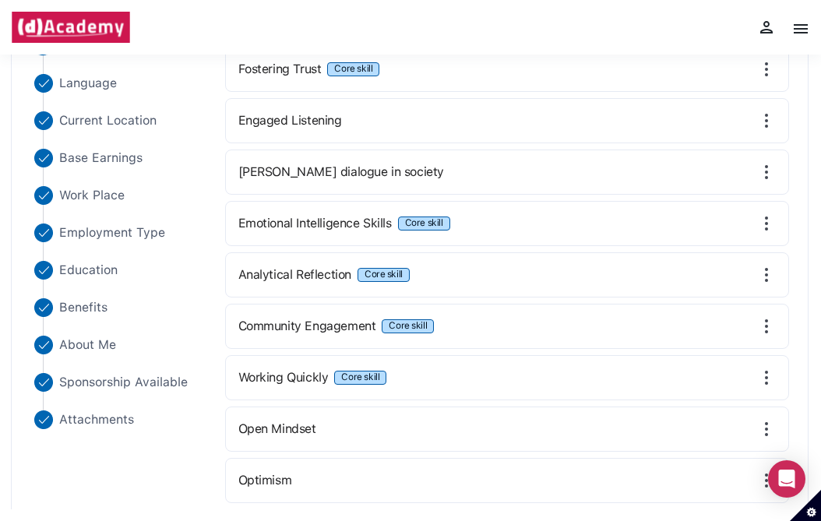
click at [776, 168] on div "[PERSON_NAME] dialogue in society" at bounding box center [507, 172] width 565 height 45
click at [765, 168] on img at bounding box center [767, 172] width 19 height 19
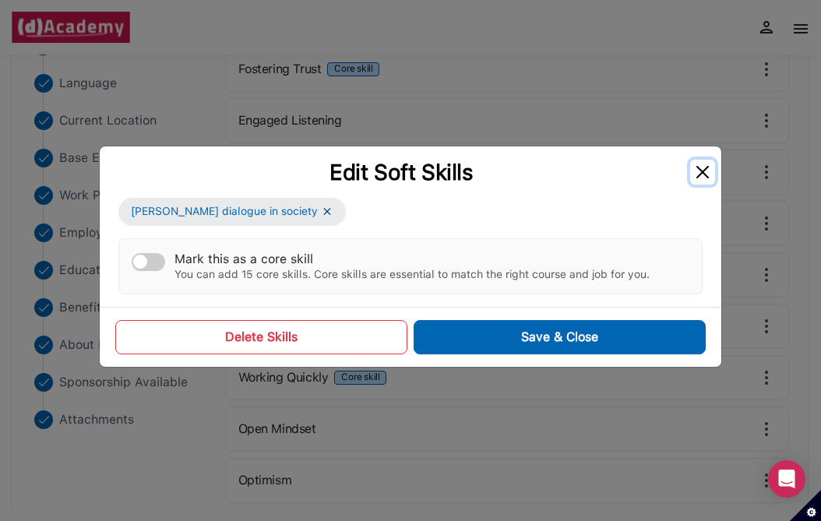
click at [693, 182] on button "Close" at bounding box center [703, 172] width 25 height 25
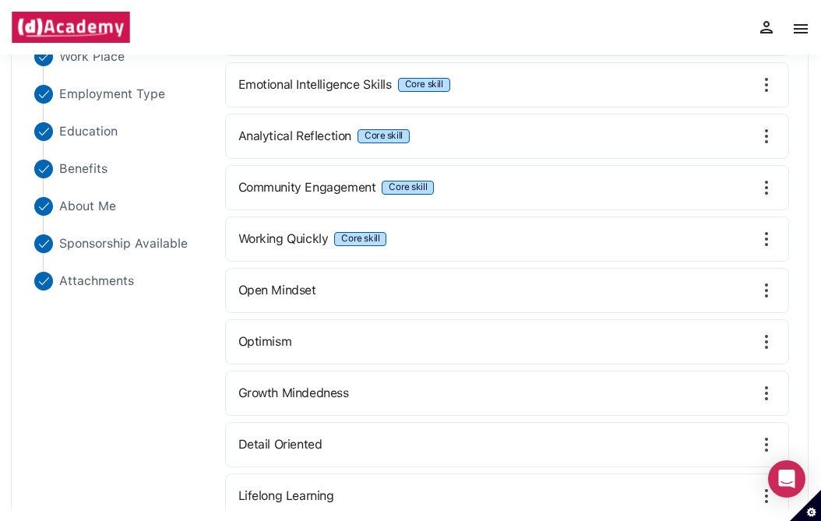
scroll to position [415, 0]
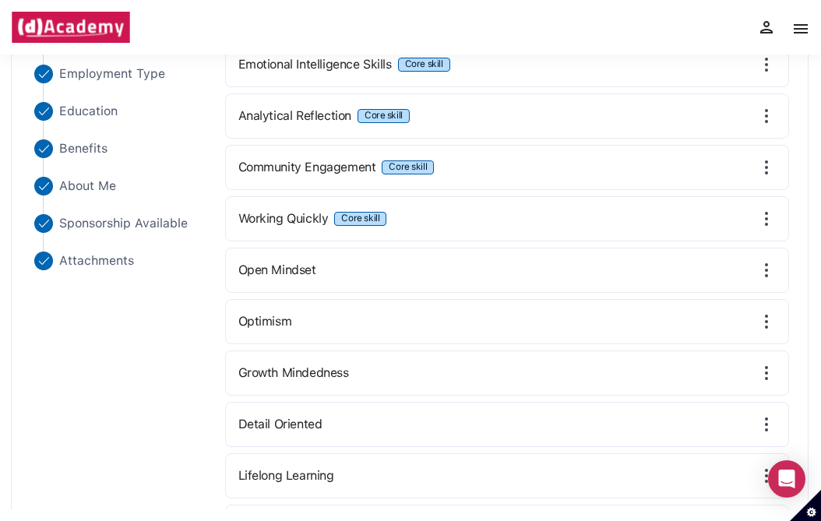
click at [768, 317] on img at bounding box center [767, 322] width 19 height 19
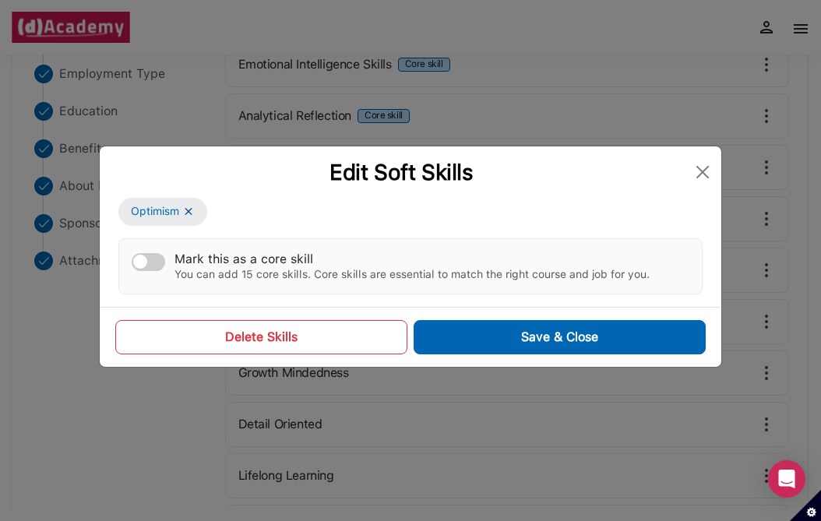
click at [176, 258] on div "Mark this as a core skill" at bounding box center [412, 259] width 475 height 15
click at [165, 258] on button "Mark this as a core skill You can add 15 core skills. Core skills are essential…" at bounding box center [149, 262] width 34 height 18
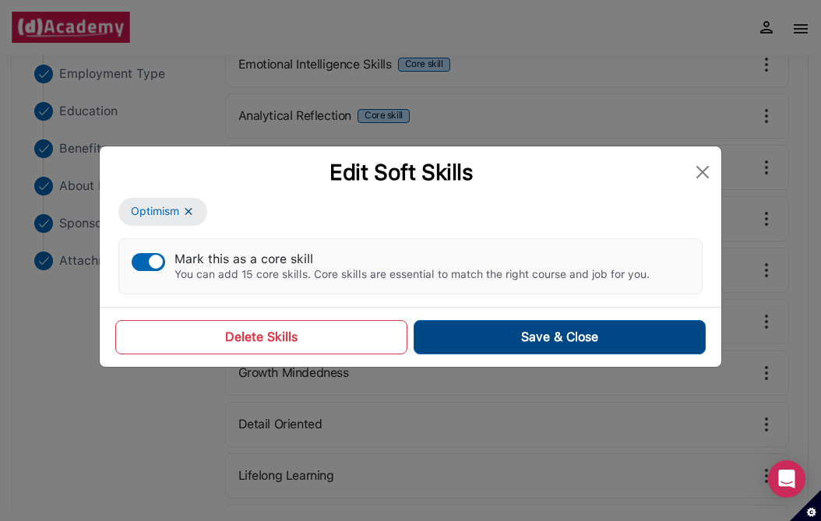
click at [479, 333] on button "Save & Close" at bounding box center [560, 337] width 292 height 34
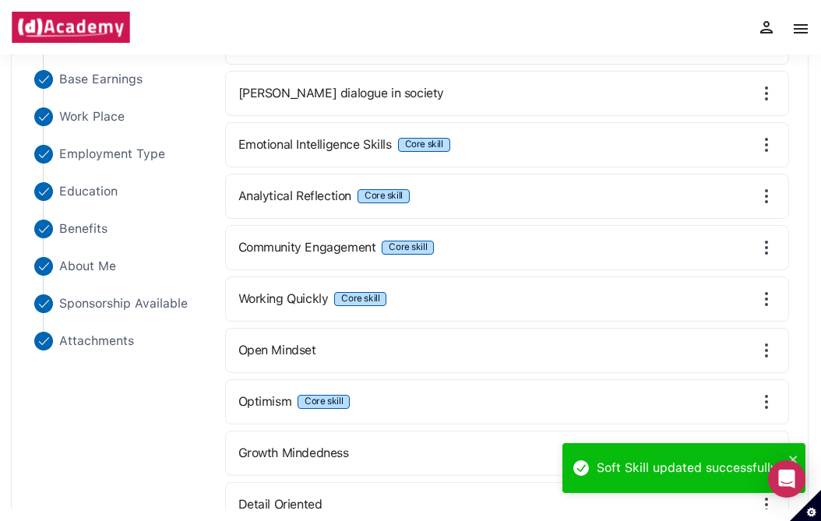
scroll to position [330, 0]
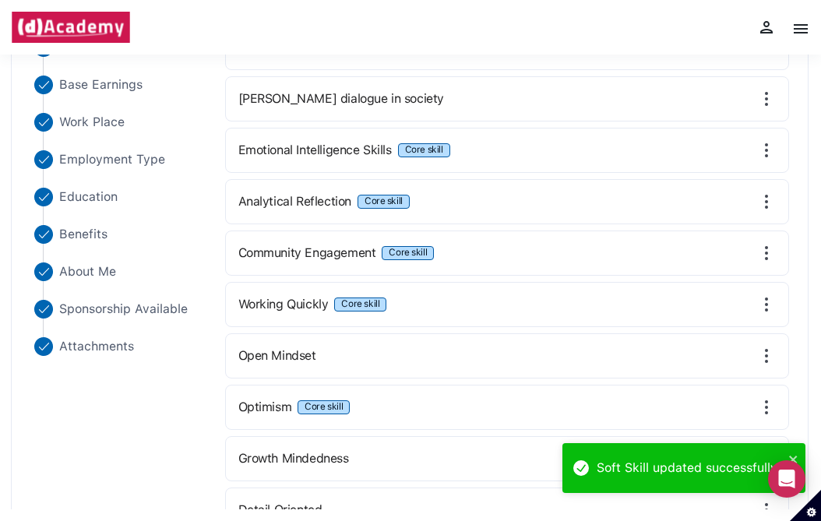
click at [762, 304] on img at bounding box center [767, 304] width 19 height 19
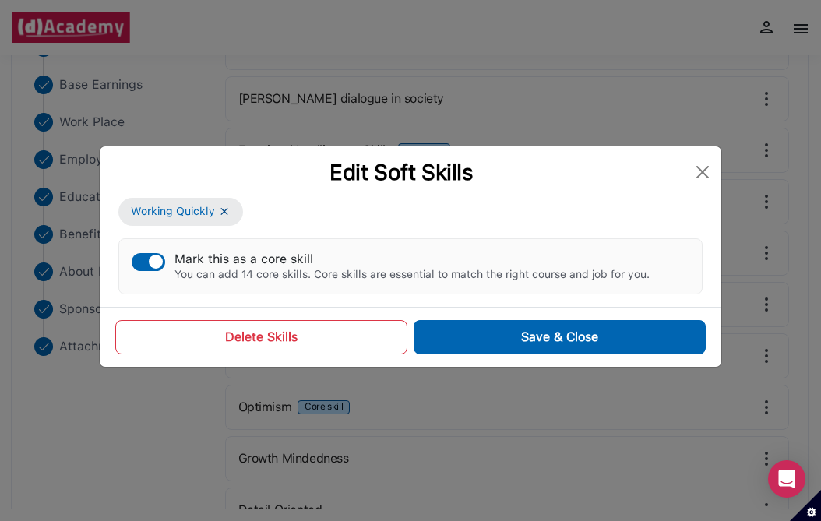
click at [159, 264] on div "button" at bounding box center [156, 262] width 14 height 14
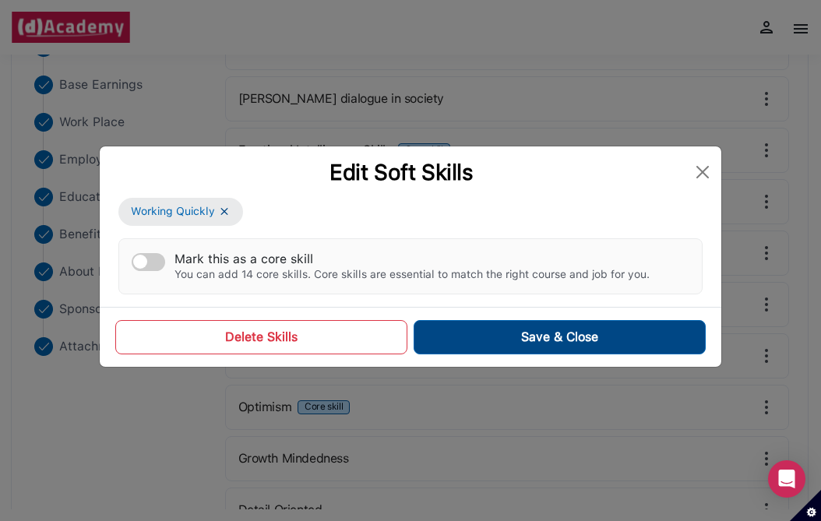
click at [476, 328] on button "Save & Close" at bounding box center [560, 337] width 292 height 34
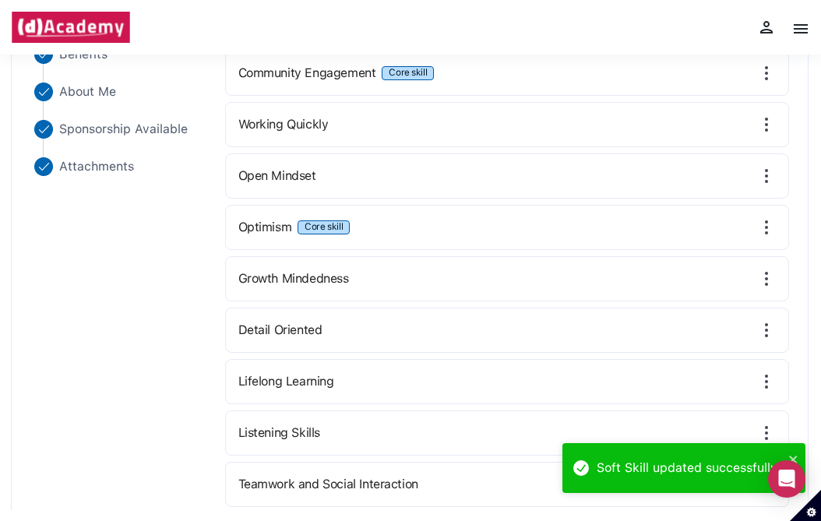
scroll to position [532, 0]
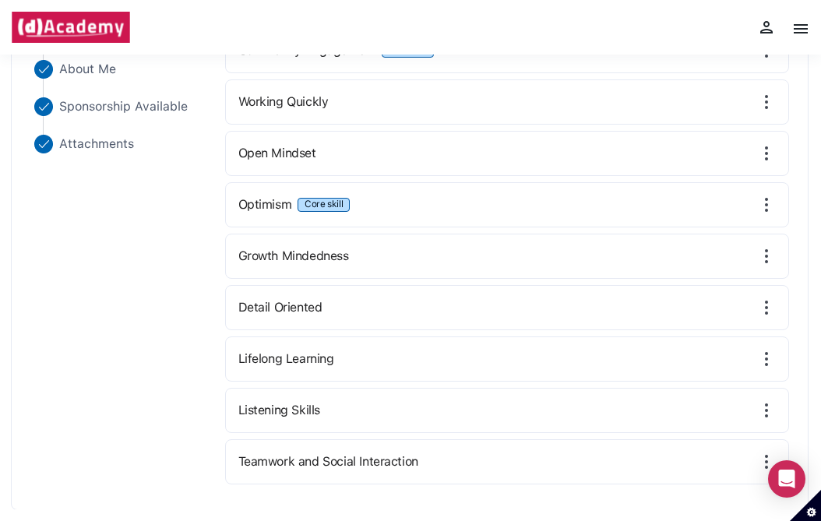
click at [766, 309] on img at bounding box center [767, 307] width 19 height 19
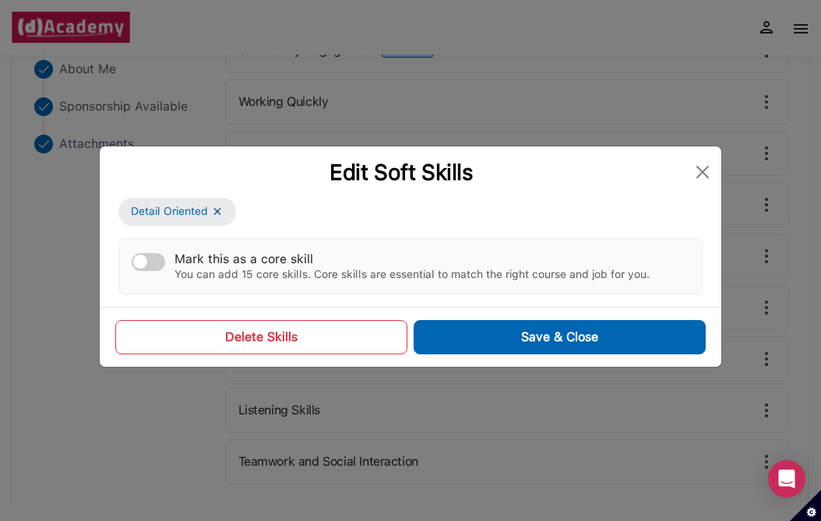
click at [688, 178] on div "Edit Soft Skills" at bounding box center [401, 172] width 578 height 26
click at [703, 166] on button "Close" at bounding box center [703, 172] width 25 height 25
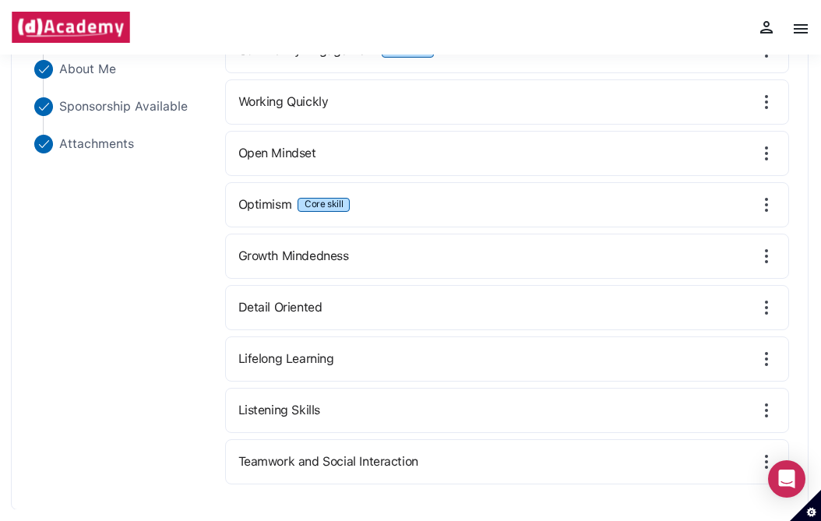
click at [768, 256] on img at bounding box center [767, 256] width 19 height 19
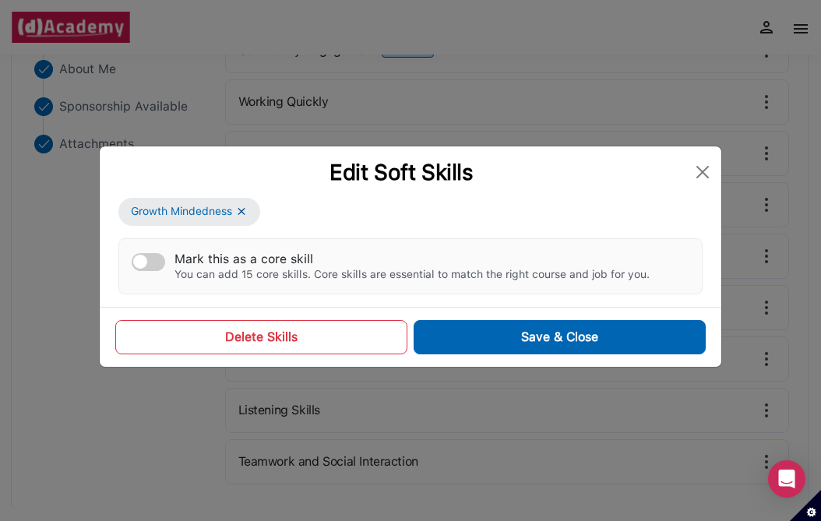
click at [146, 254] on button "Mark this as a core skill You can add 15 core skills. Core skills are essential…" at bounding box center [149, 262] width 34 height 18
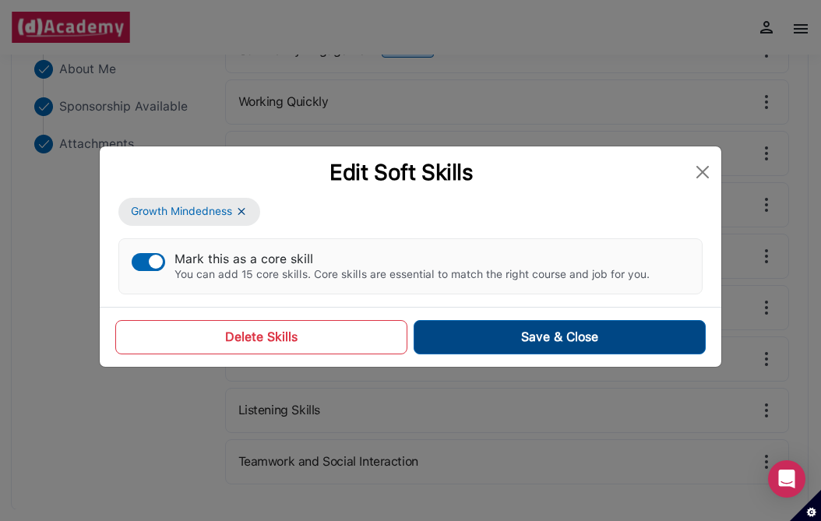
click at [488, 324] on button "Save & Close" at bounding box center [560, 337] width 292 height 34
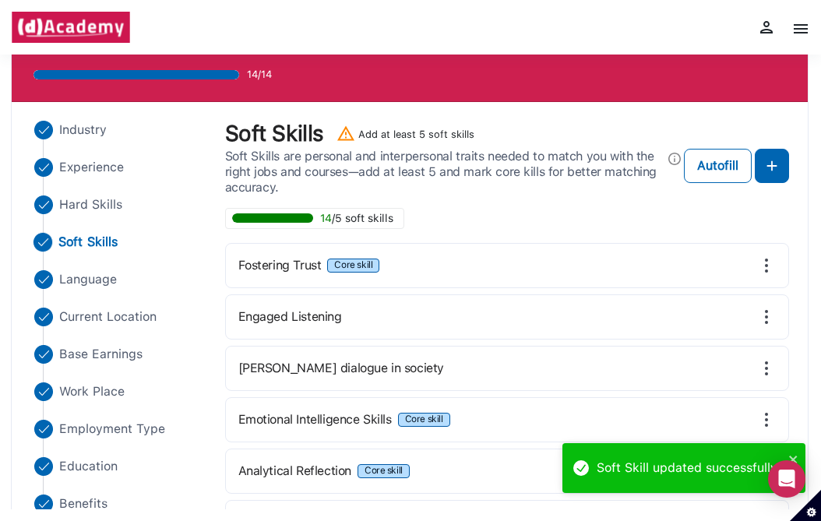
scroll to position [51, 0]
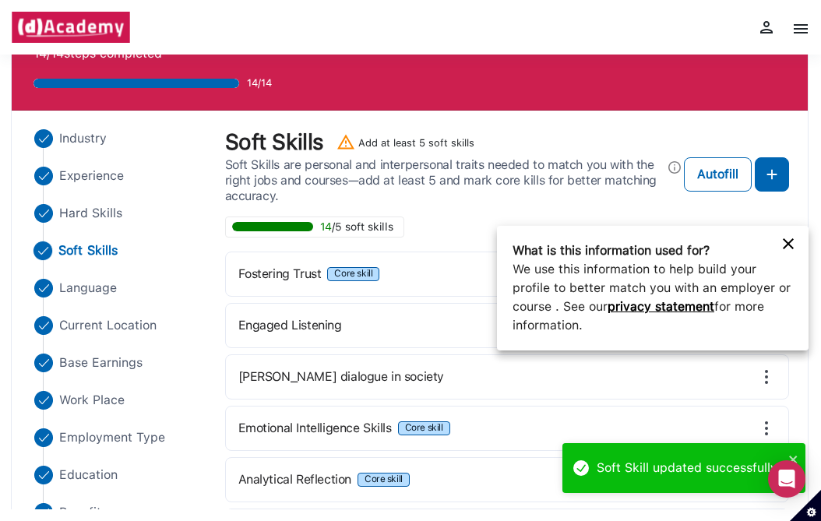
click at [782, 155] on div at bounding box center [410, 260] width 821 height 521
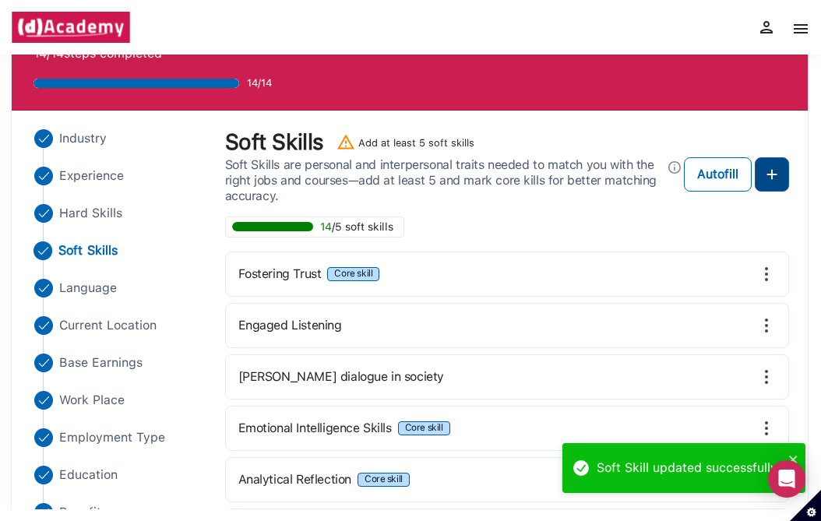
click at [782, 163] on button at bounding box center [772, 174] width 34 height 34
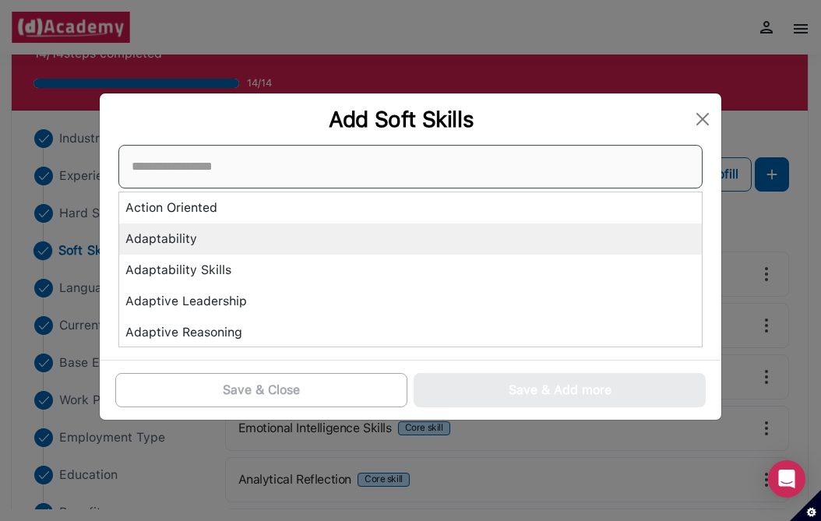
click at [369, 233] on div "Action Oriented Adaptability Adaptability Skills Adaptive Leadership Adaptive R…" at bounding box center [410, 246] width 585 height 203
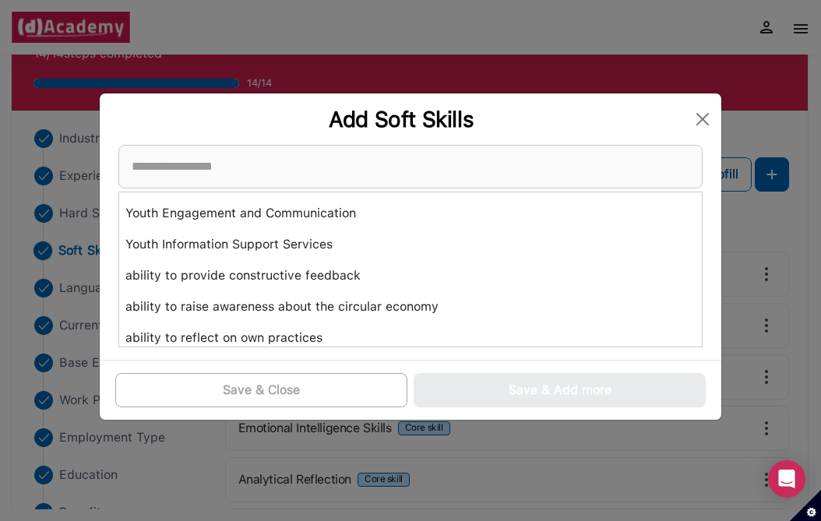
scroll to position [0, 0]
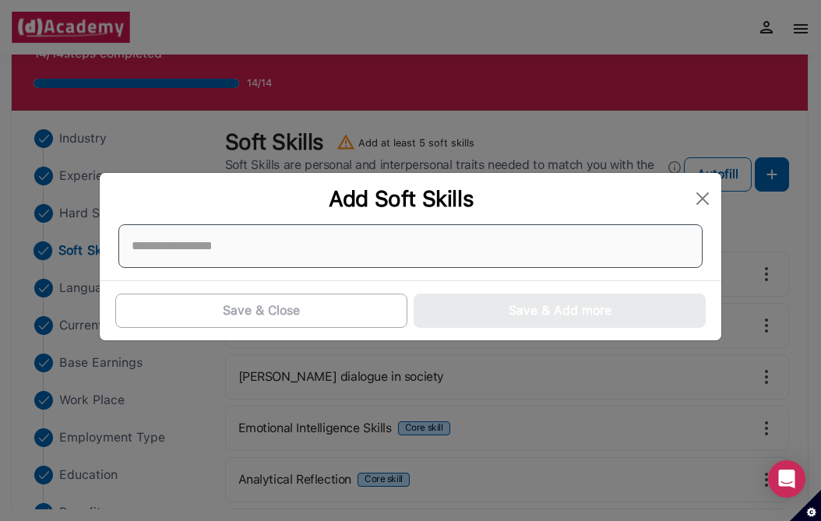
click at [323, 229] on div at bounding box center [410, 246] width 585 height 44
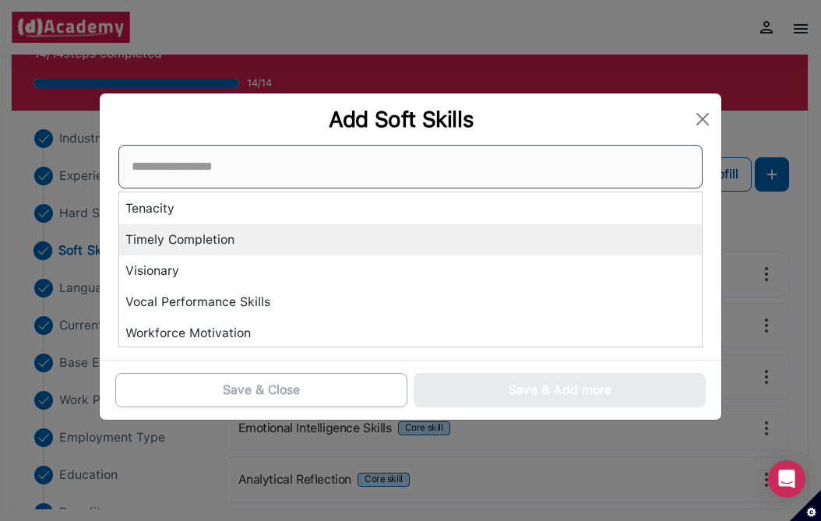
scroll to position [5653, 0]
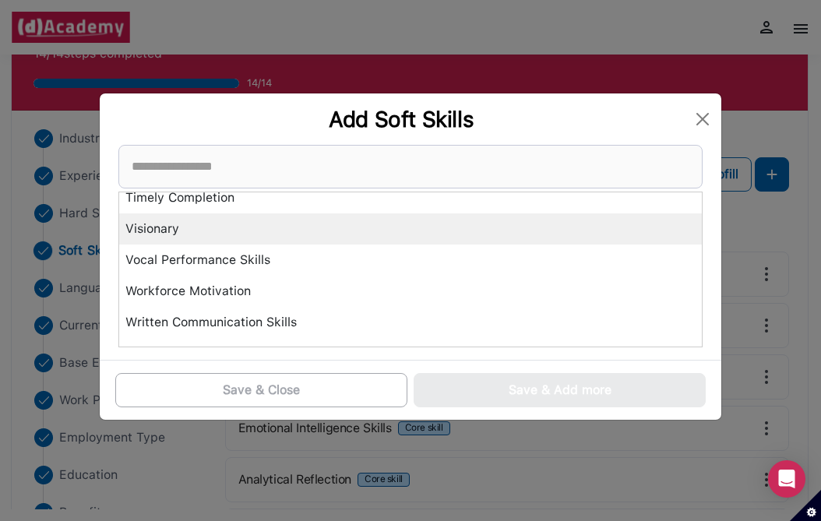
click at [306, 230] on div "Visionary" at bounding box center [410, 229] width 583 height 31
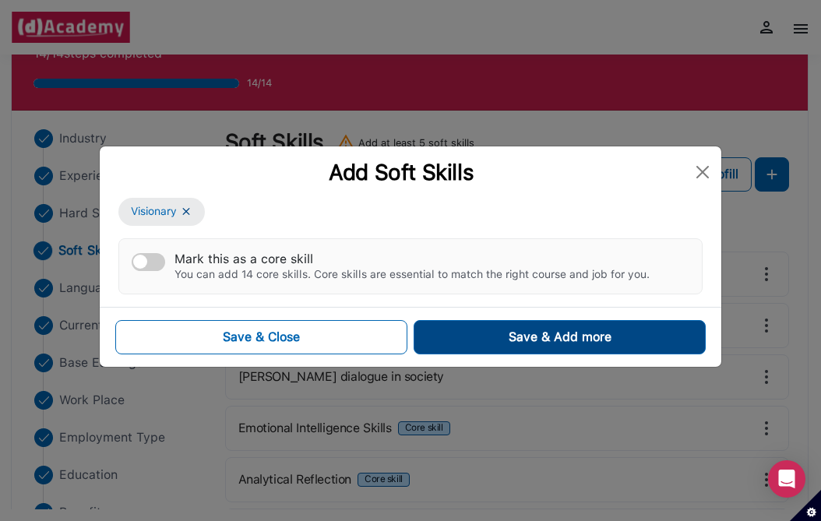
click at [513, 346] on button "Save & Add more" at bounding box center [560, 337] width 292 height 34
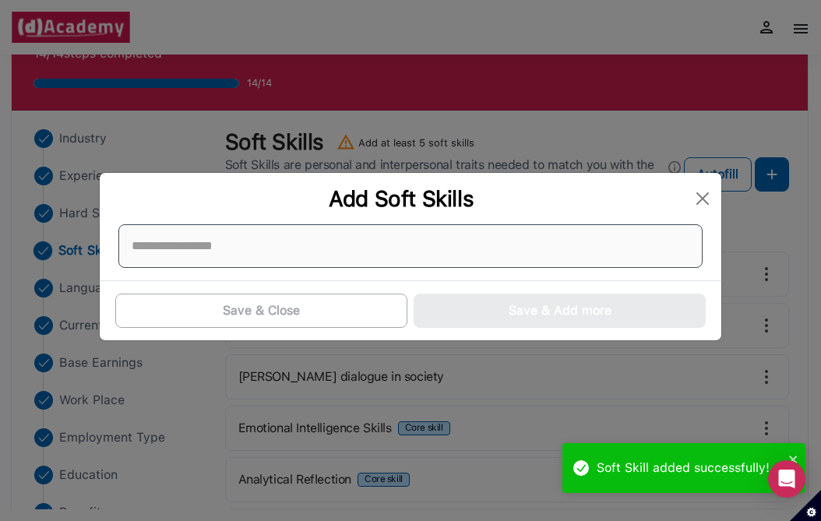
click at [598, 258] on div at bounding box center [410, 246] width 585 height 44
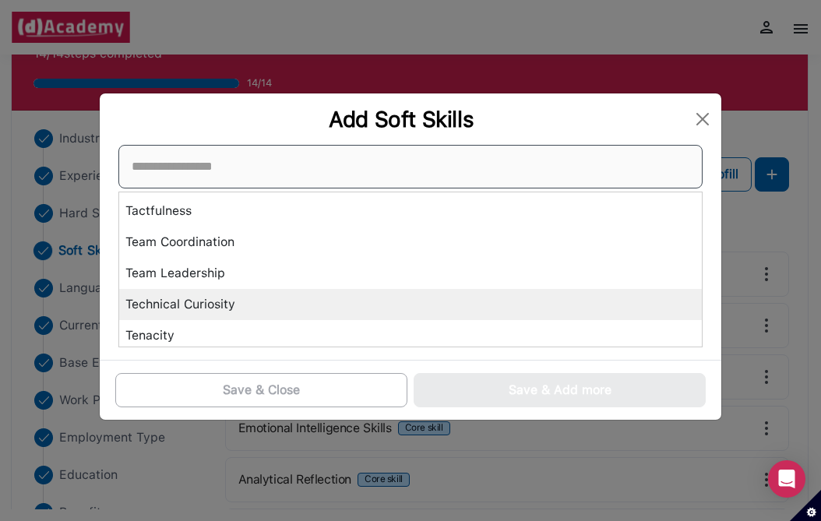
scroll to position [5484, 0]
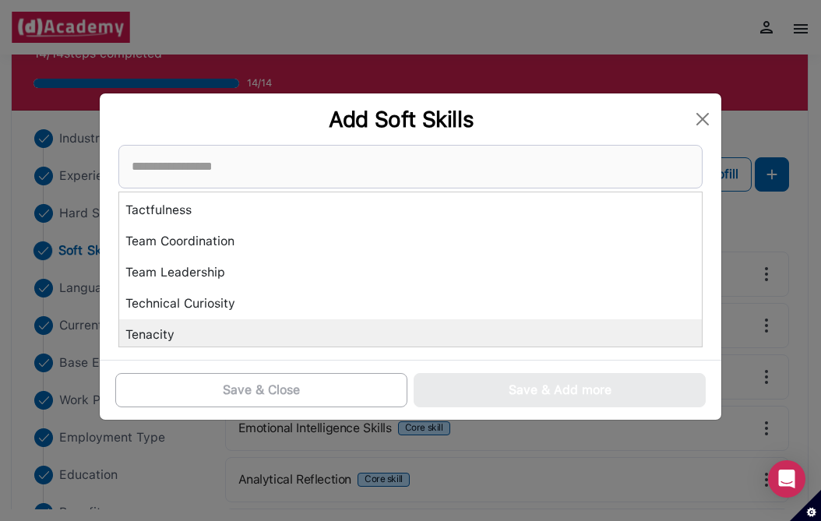
click at [555, 326] on div "Tenacity" at bounding box center [410, 335] width 583 height 31
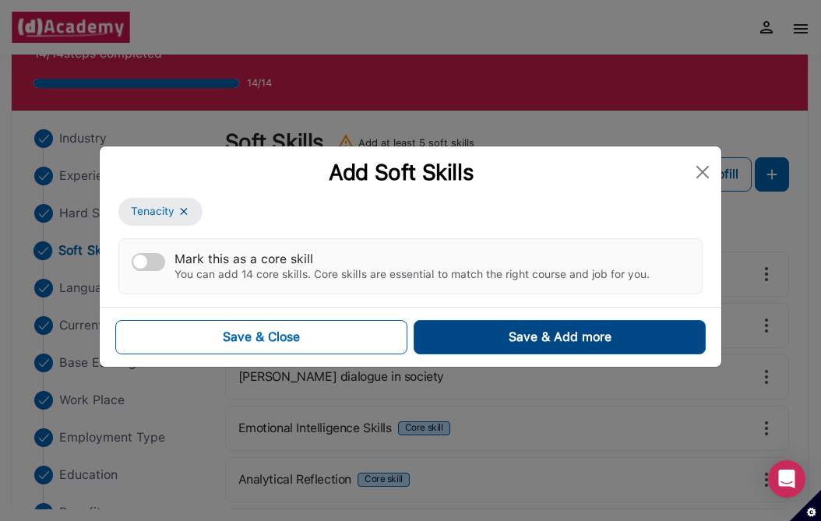
click at [562, 351] on button "Save & Add more" at bounding box center [560, 337] width 292 height 34
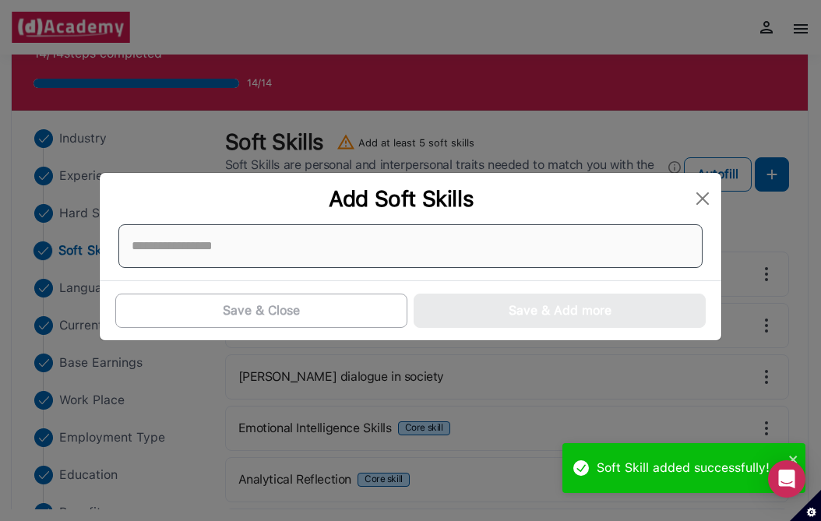
click at [602, 255] on div at bounding box center [410, 246] width 585 height 44
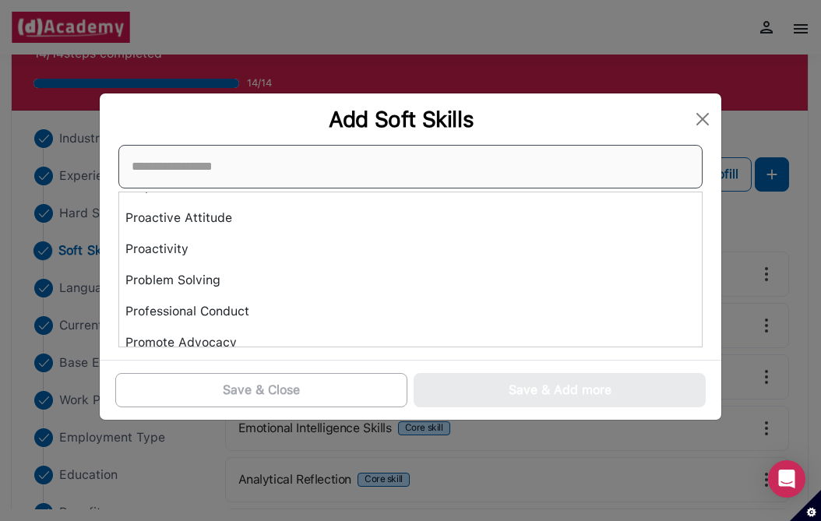
scroll to position [4106, 0]
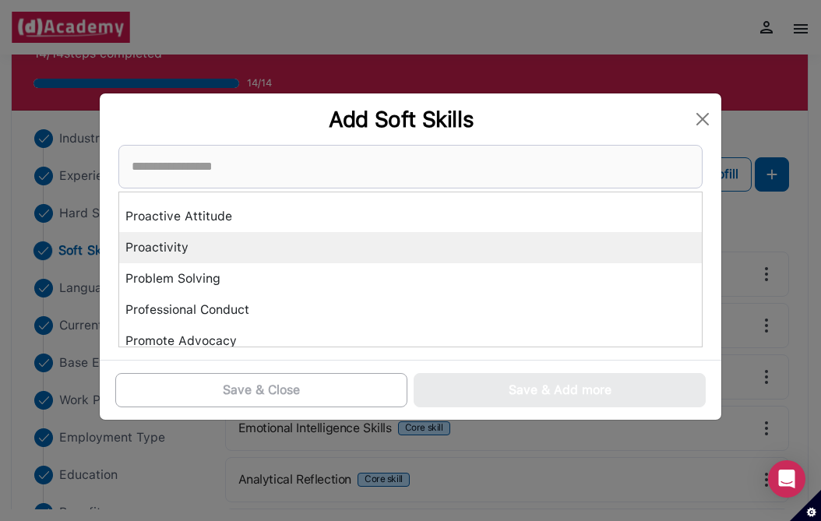
click at [572, 245] on div "Proactivity" at bounding box center [410, 247] width 583 height 31
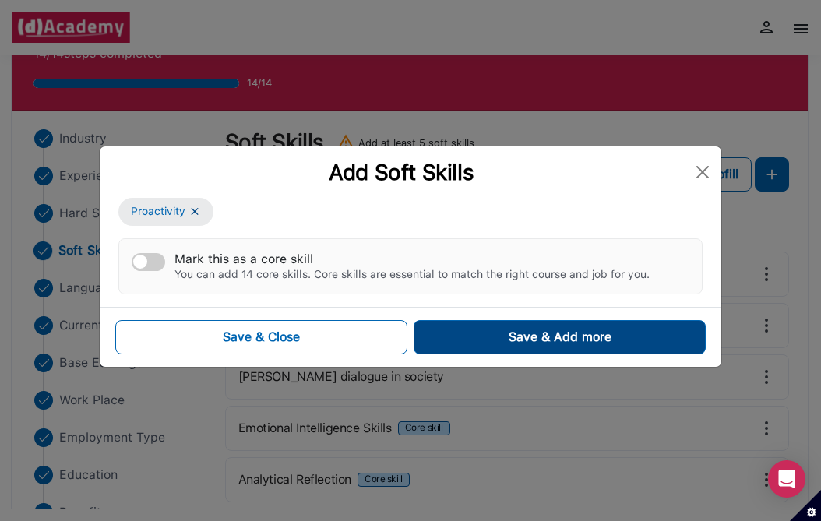
click at [567, 330] on div "Save & Add more" at bounding box center [560, 337] width 103 height 19
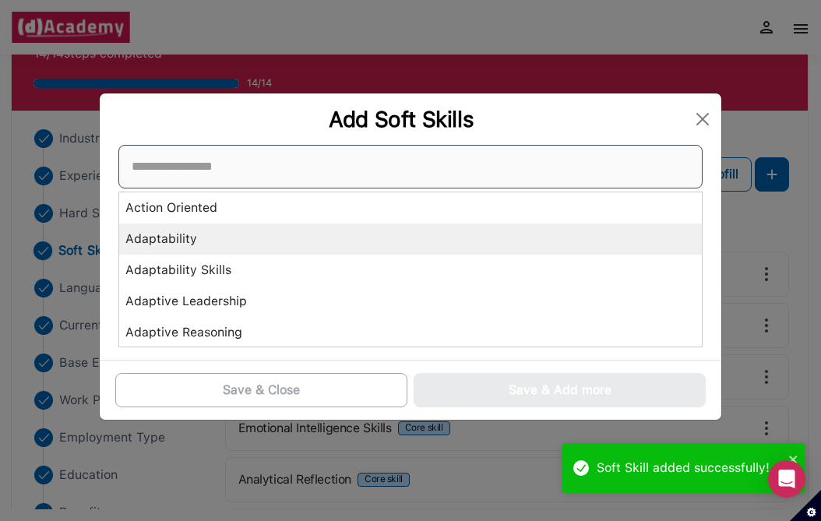
click at [374, 233] on div "Action Oriented Adaptability Adaptability Skills Adaptive Leadership Adaptive R…" at bounding box center [410, 246] width 585 height 203
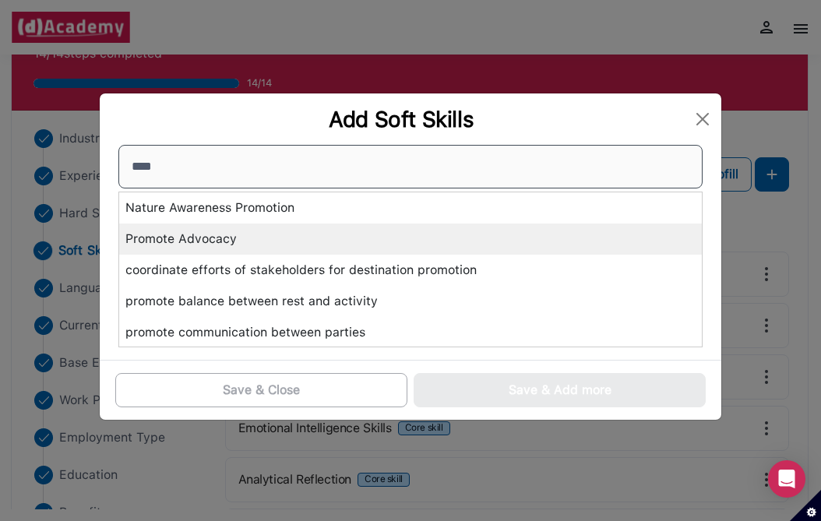
type input "****"
click at [366, 233] on div "Promote Advocacy" at bounding box center [410, 239] width 583 height 31
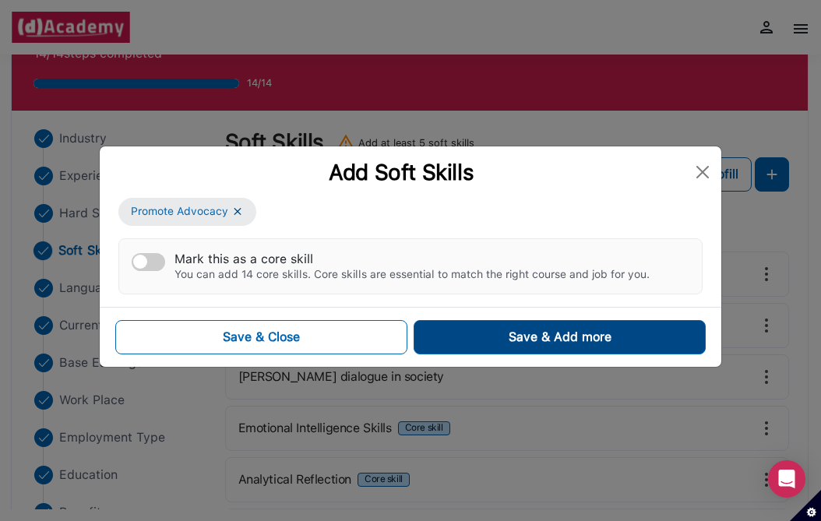
click at [462, 341] on button "Save & Add more" at bounding box center [560, 337] width 292 height 34
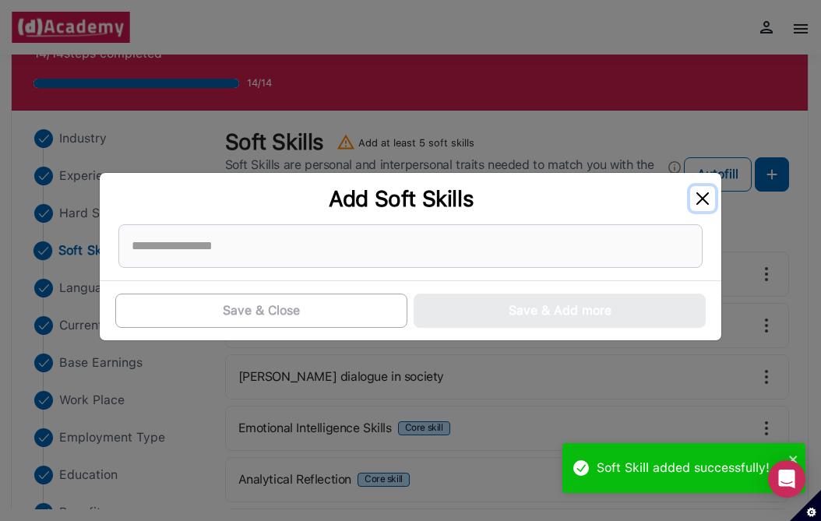
click at [691, 199] on button "Close" at bounding box center [703, 198] width 25 height 25
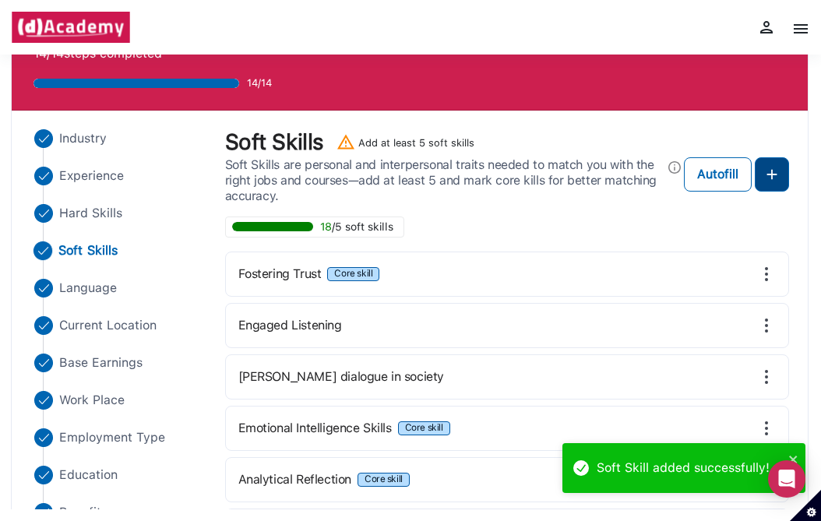
click at [765, 177] on img at bounding box center [772, 174] width 19 height 19
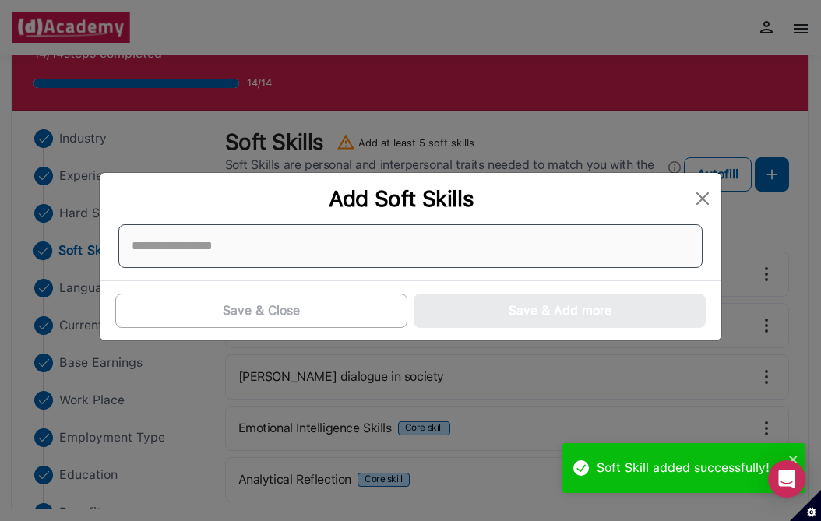
click at [446, 249] on div at bounding box center [410, 246] width 585 height 44
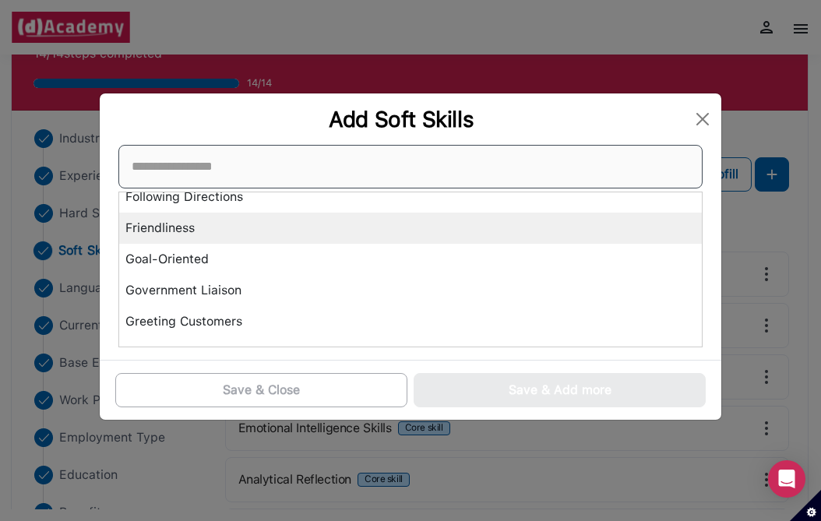
scroll to position [2693, 0]
click at [401, 237] on div "Friendliness" at bounding box center [410, 226] width 583 height 31
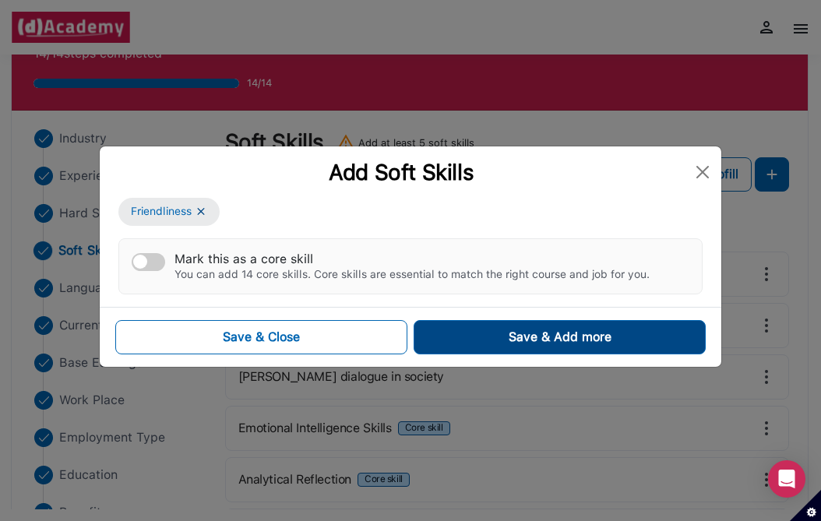
click at [478, 344] on button "Save & Add more" at bounding box center [560, 337] width 292 height 34
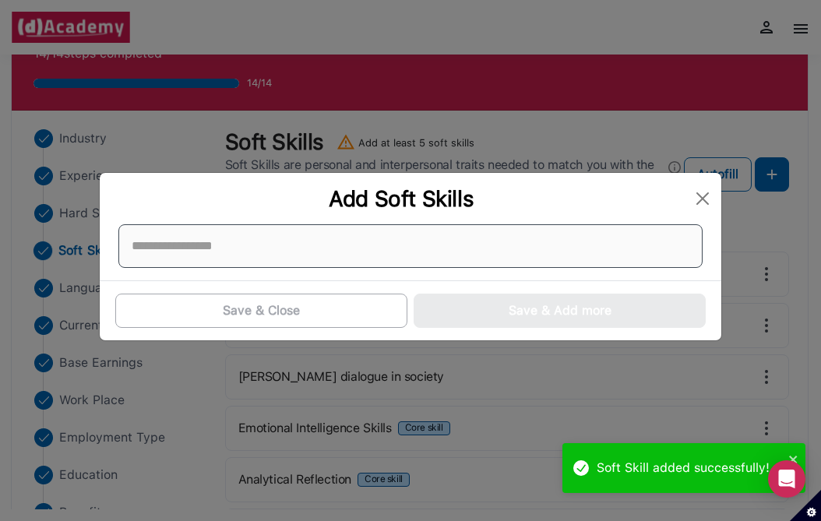
click at [470, 258] on div at bounding box center [410, 246] width 585 height 44
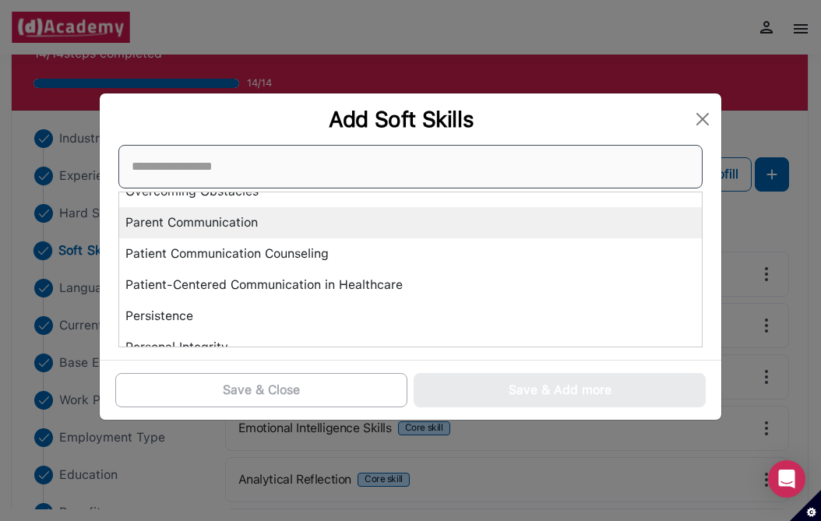
scroll to position [3778, 0]
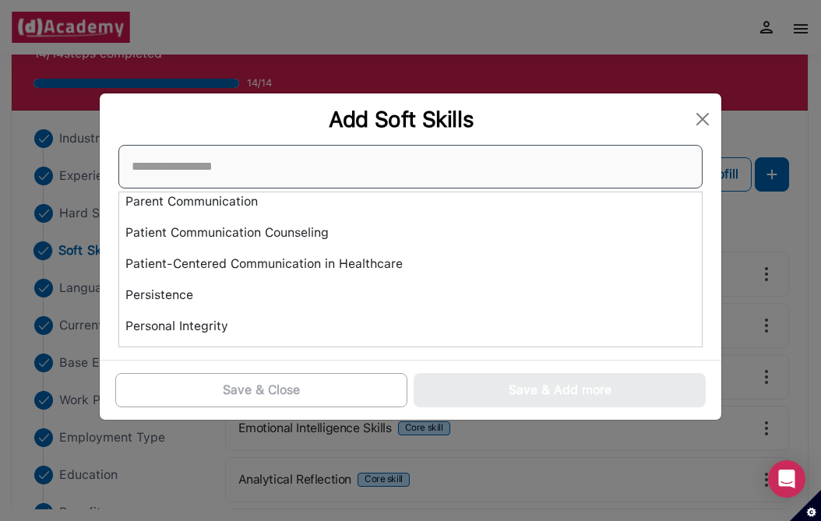
click at [408, 178] on input at bounding box center [410, 167] width 585 height 44
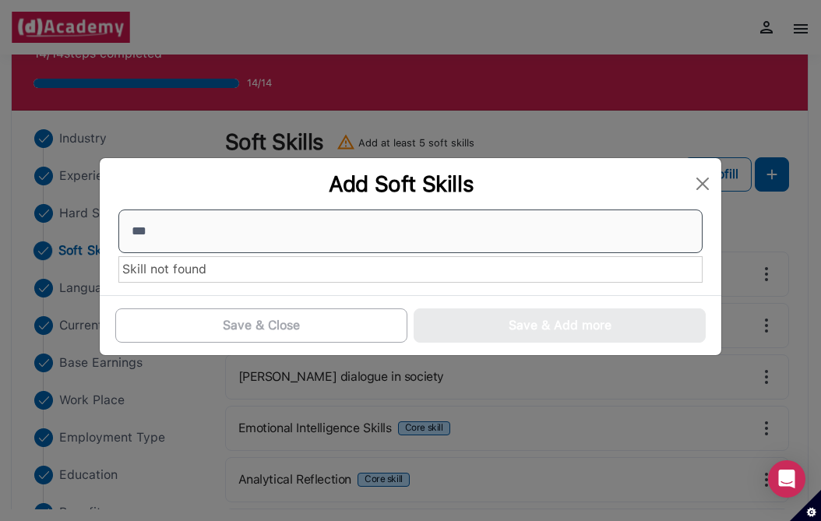
scroll to position [0, 0]
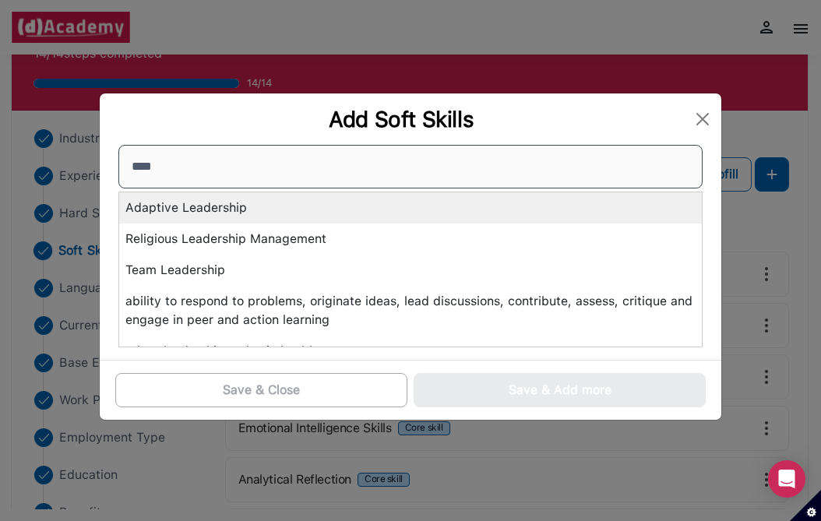
type input "****"
click at [381, 203] on div "Adaptive Leadership" at bounding box center [410, 208] width 583 height 31
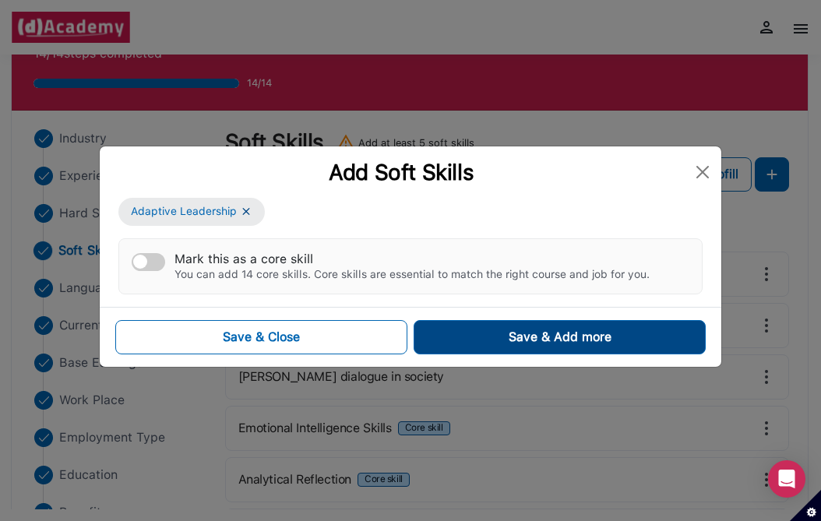
click at [460, 325] on button "Save & Add more" at bounding box center [560, 337] width 292 height 34
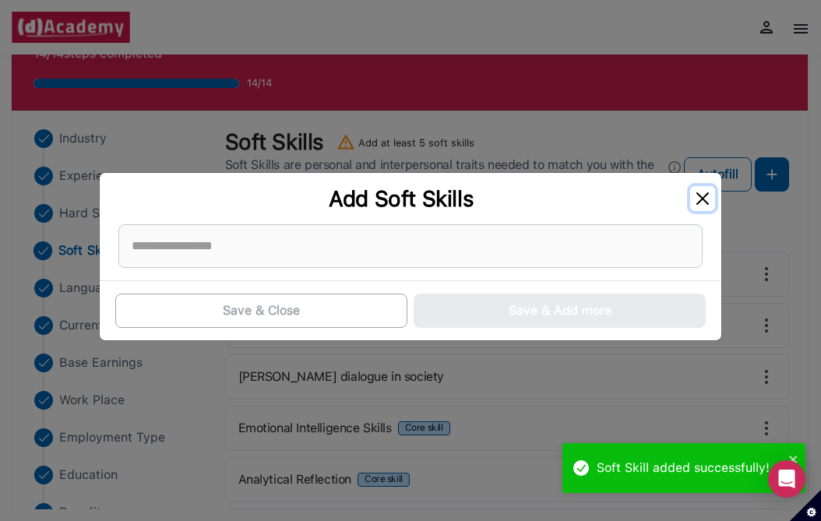
click at [704, 193] on button "Close" at bounding box center [703, 198] width 25 height 25
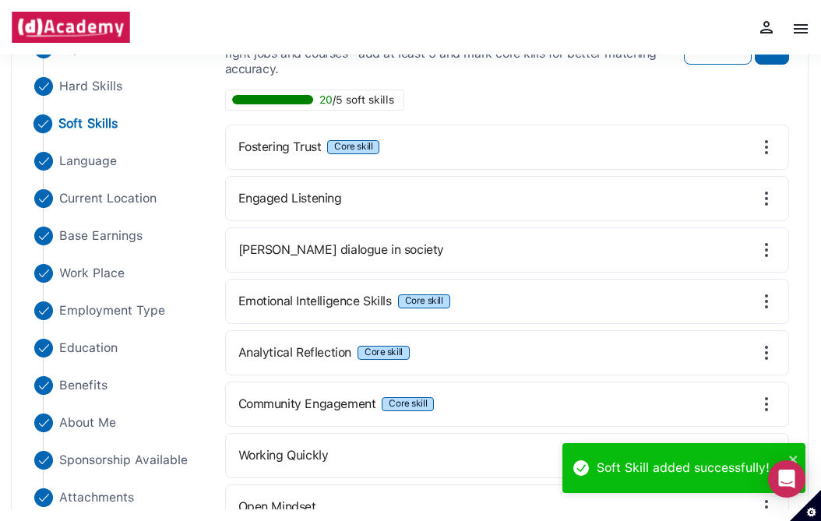
scroll to position [182, 0]
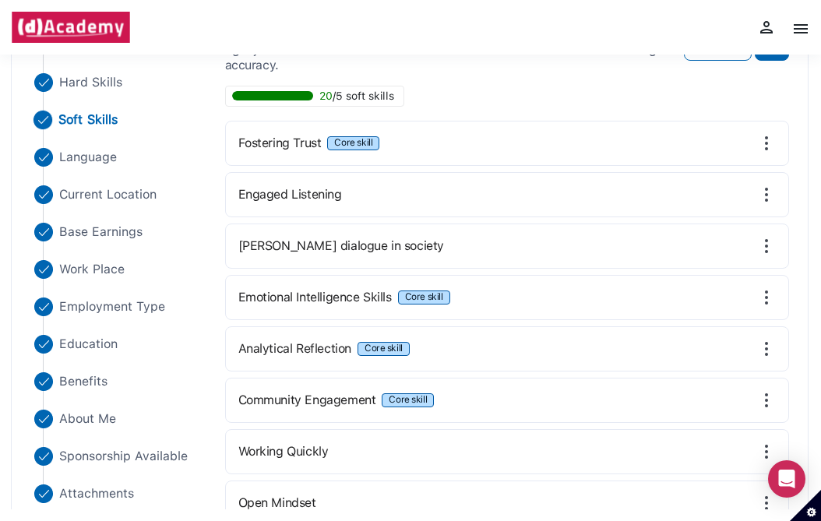
click at [767, 139] on img at bounding box center [767, 143] width 19 height 19
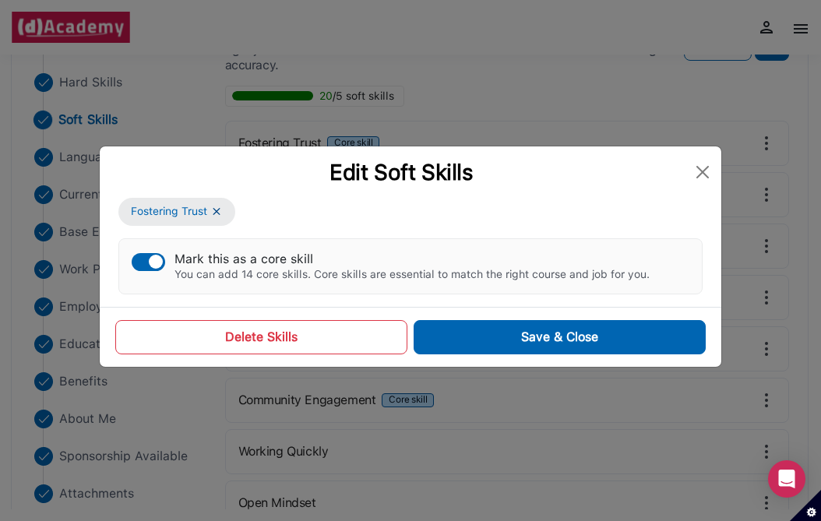
click at [158, 268] on button "Mark this as a core skill You can add 14 core skills. Core skills are essential…" at bounding box center [149, 262] width 34 height 18
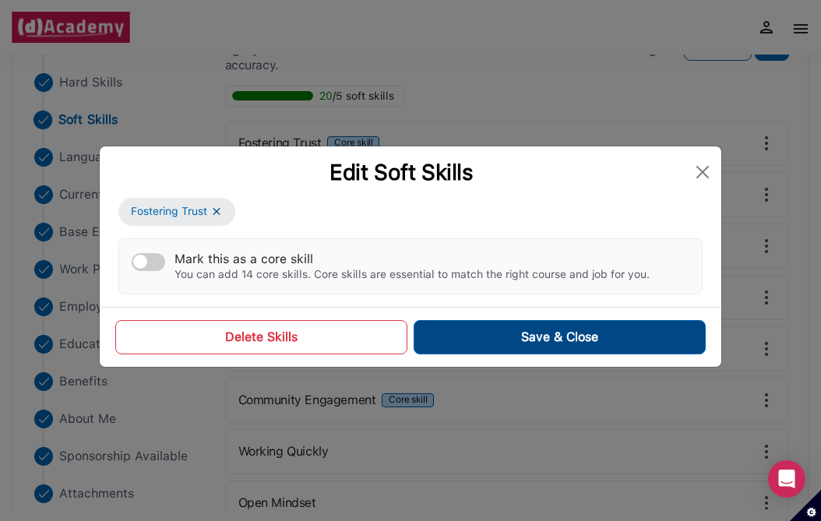
click at [468, 320] on button "Save & Close" at bounding box center [560, 337] width 292 height 34
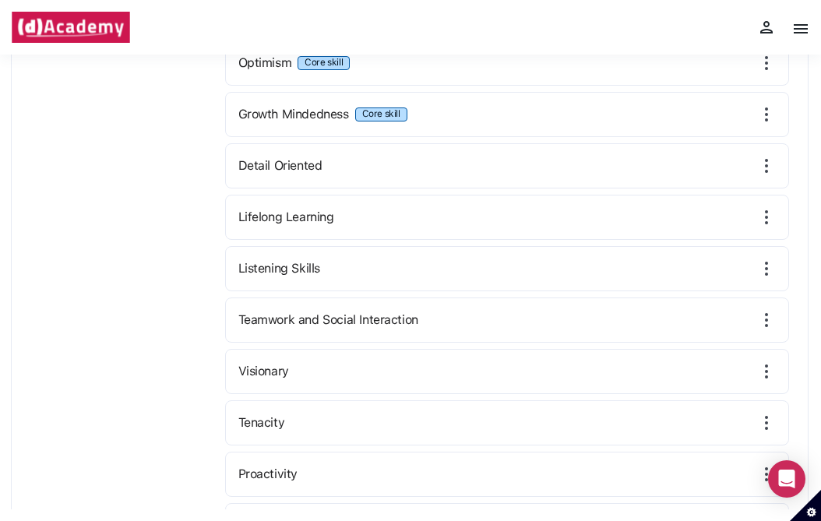
scroll to position [676, 0]
click at [758, 366] on img at bounding box center [767, 370] width 19 height 19
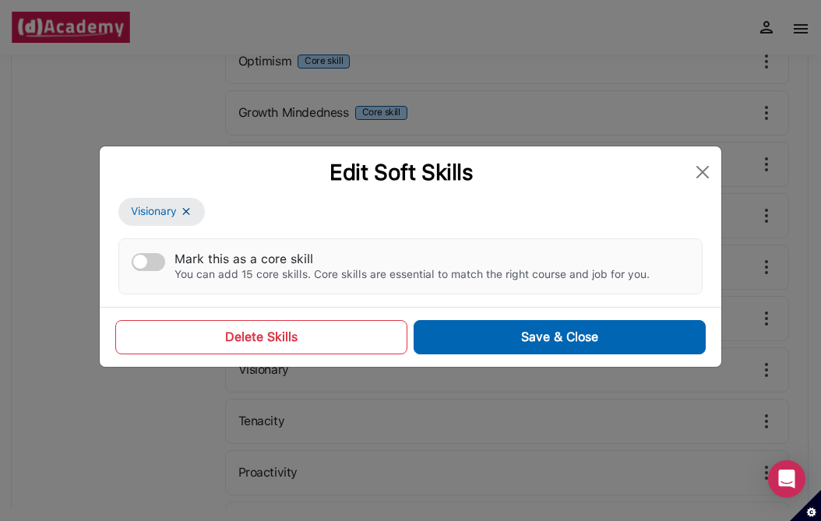
click at [148, 257] on button "Mark this as a core skill You can add 15 core skills. Core skills are essential…" at bounding box center [149, 262] width 34 height 18
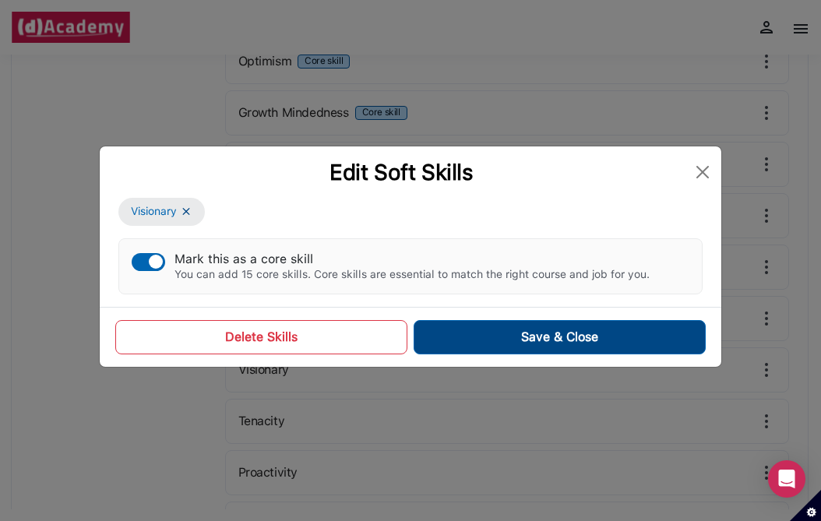
click at [471, 341] on button "Save & Close" at bounding box center [560, 337] width 292 height 34
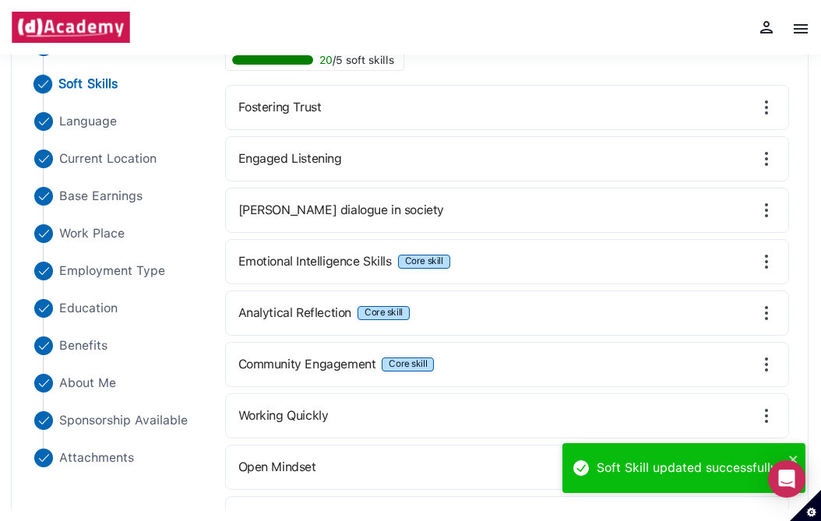
scroll to position [0, 0]
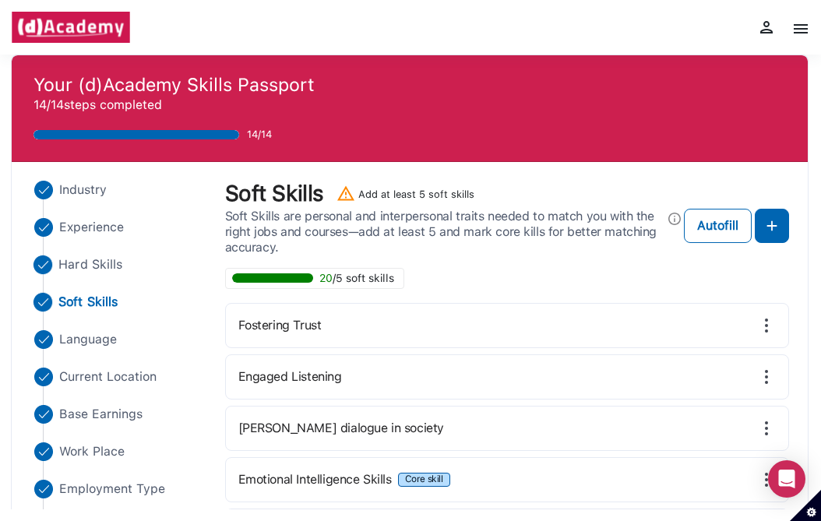
click at [90, 263] on span "Hard Skills" at bounding box center [90, 265] width 64 height 19
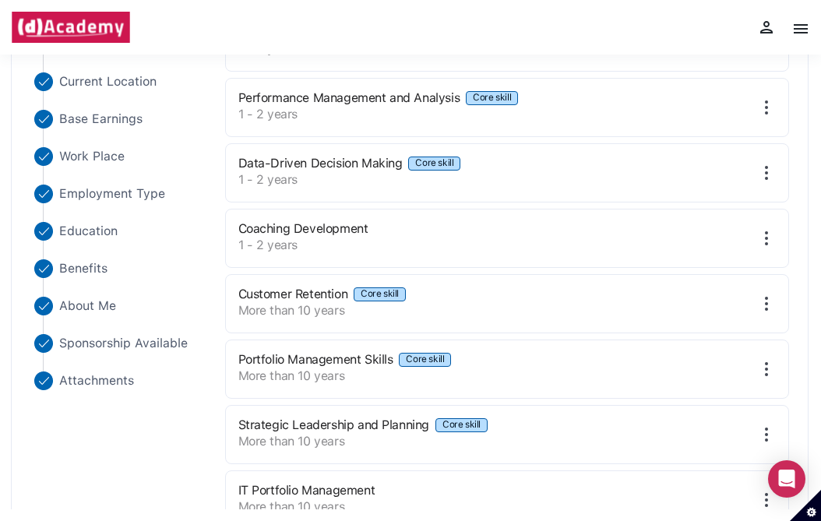
scroll to position [406, 0]
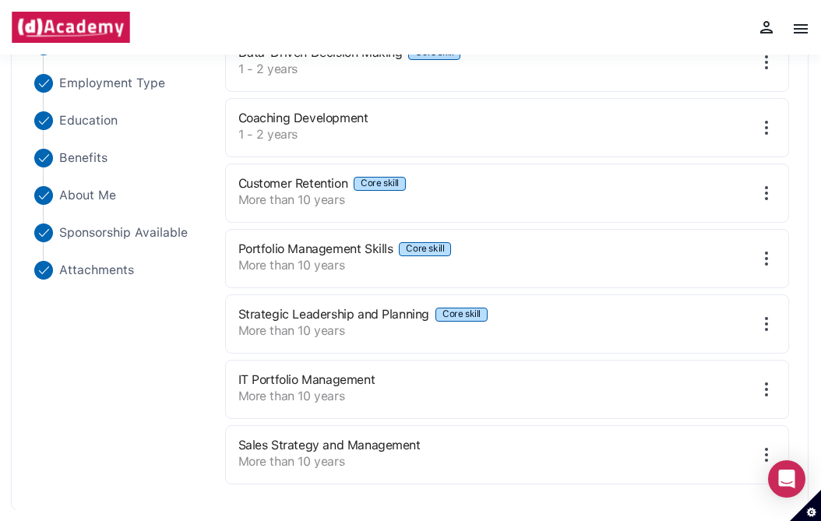
click at [761, 448] on img at bounding box center [767, 455] width 19 height 19
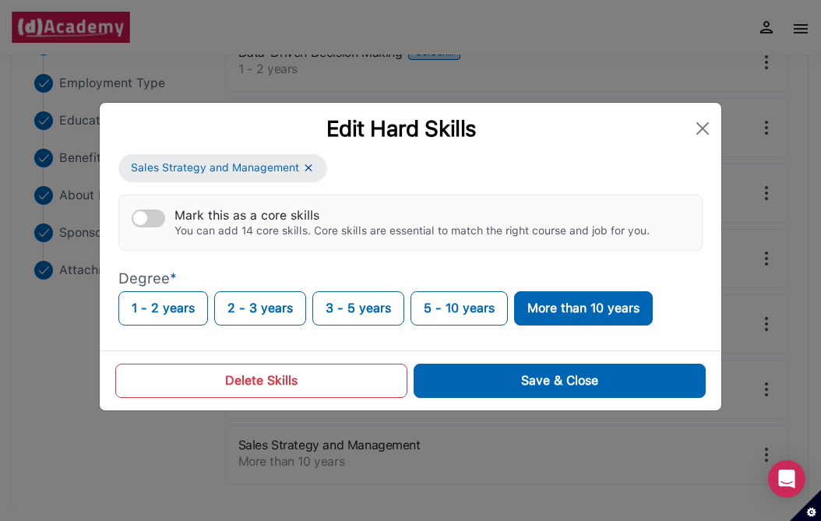
click at [342, 376] on button "Delete Skills" at bounding box center [261, 381] width 292 height 34
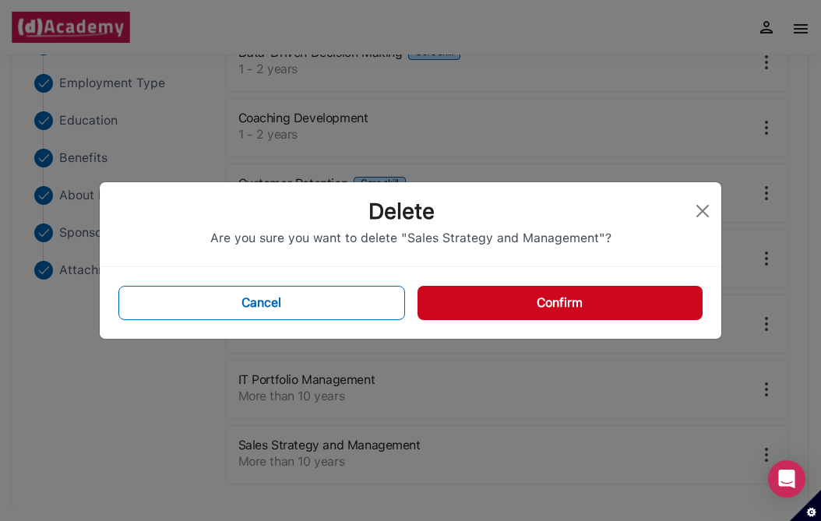
click at [469, 296] on button "Confirm" at bounding box center [560, 303] width 285 height 34
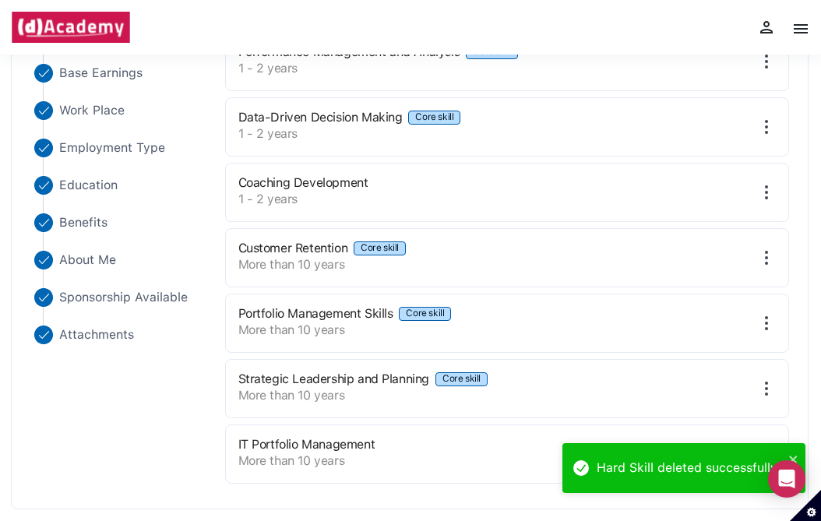
scroll to position [341, 0]
click at [789, 454] on icon "close" at bounding box center [794, 460] width 11 height 12
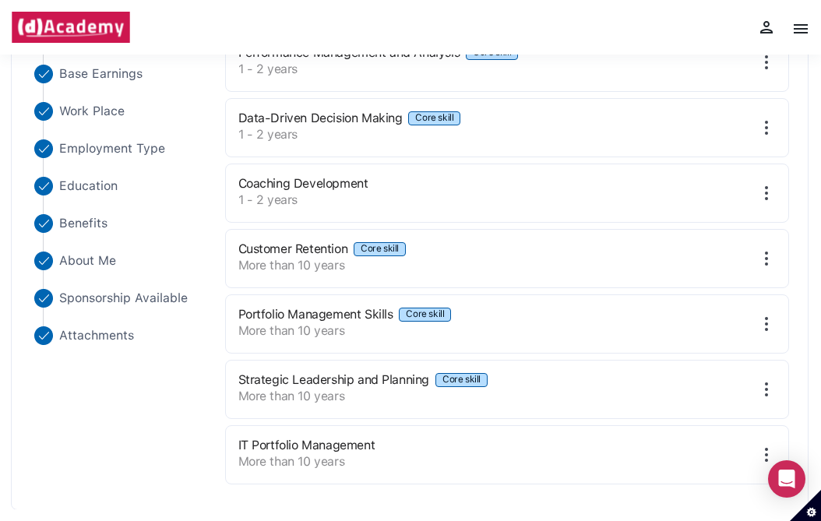
click at [771, 449] on div "Hard Skill deleted successfully!" at bounding box center [684, 474] width 249 height 69
click at [762, 449] on img at bounding box center [767, 455] width 19 height 19
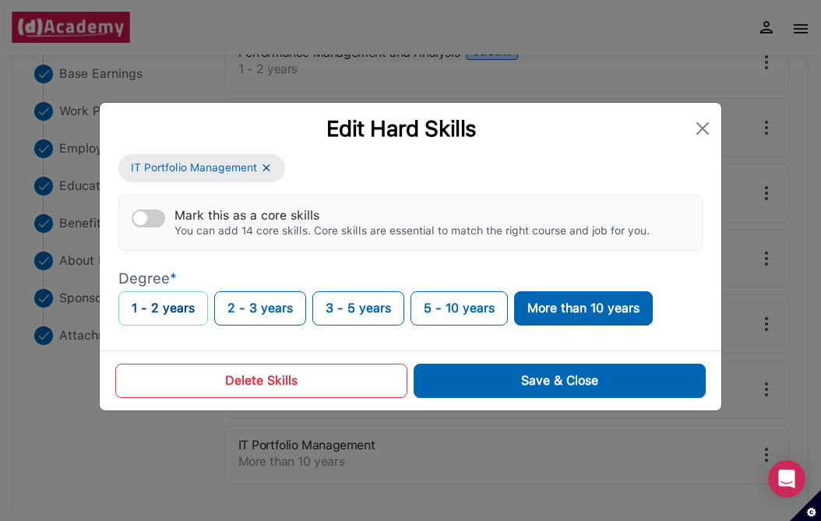
click at [183, 310] on button "1 - 2 years" at bounding box center [163, 308] width 90 height 34
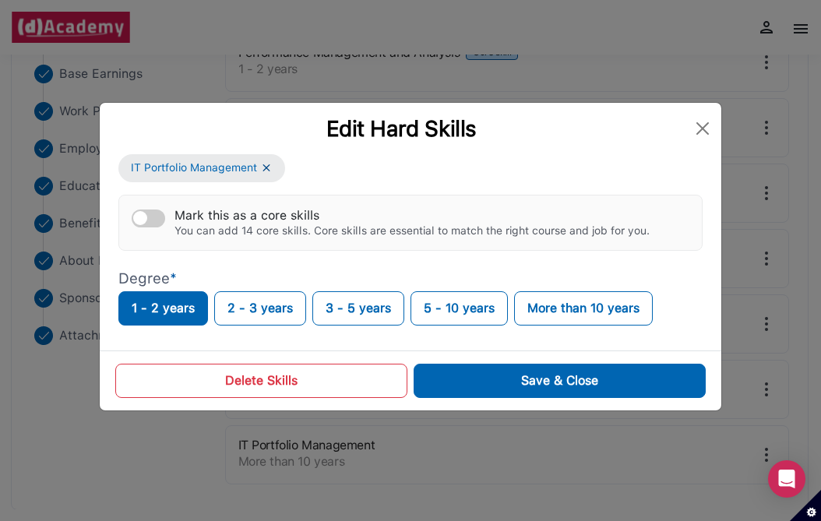
click at [472, 399] on div "Delete Skills Save & Close" at bounding box center [411, 381] width 622 height 60
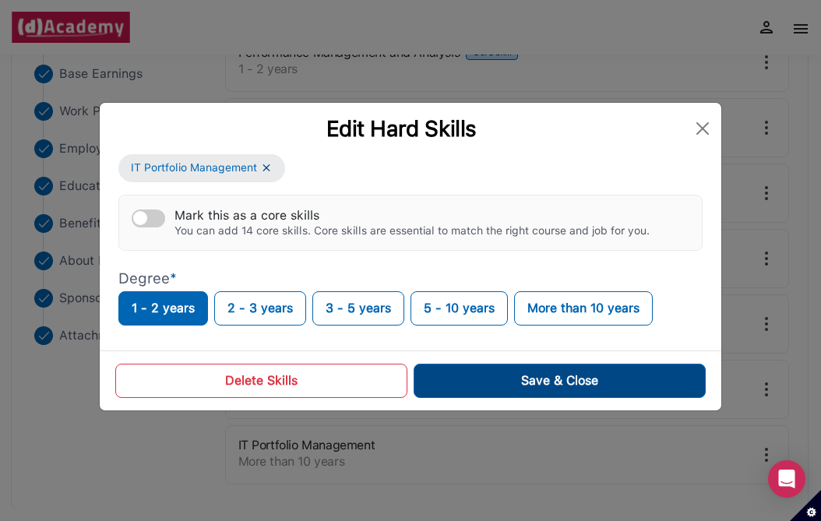
click at [460, 382] on button "Save & Close" at bounding box center [560, 381] width 292 height 34
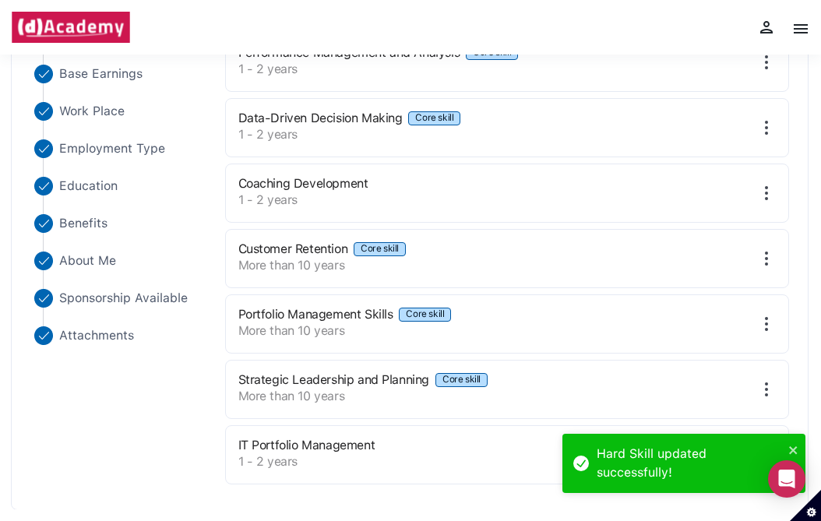
click at [774, 390] on img at bounding box center [767, 389] width 19 height 19
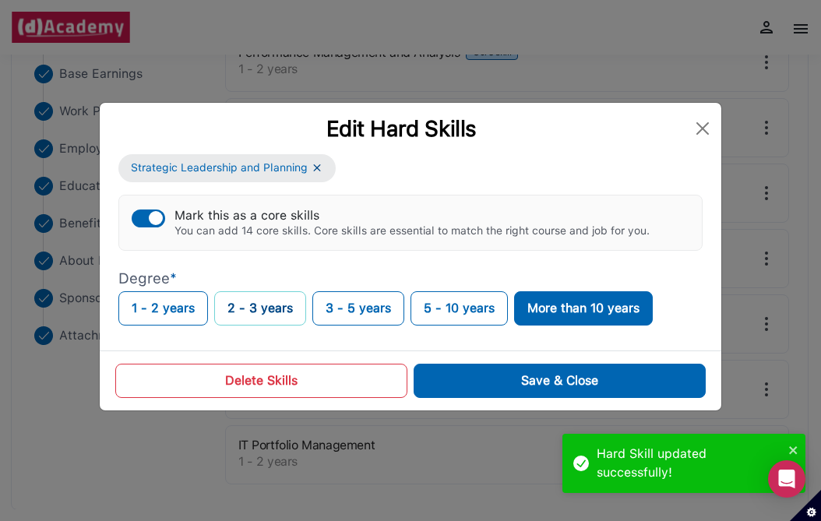
click at [244, 306] on button "2 - 3 years" at bounding box center [260, 308] width 92 height 34
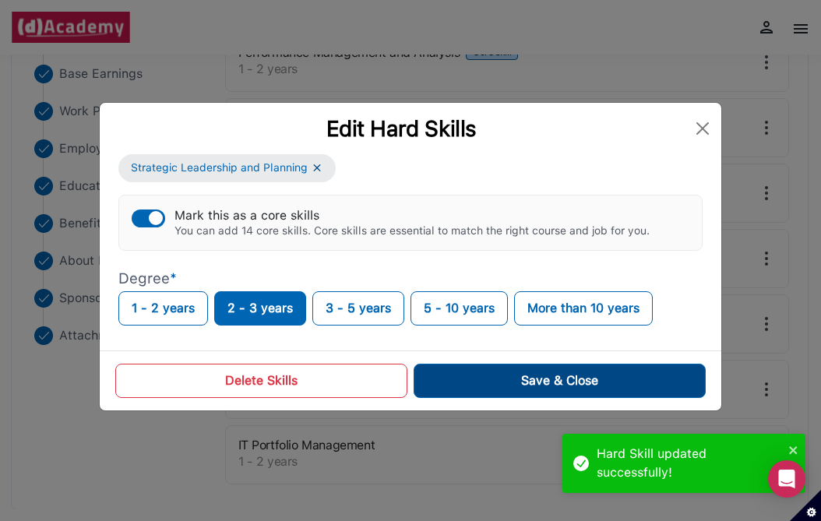
click at [448, 376] on button "Save & Close" at bounding box center [560, 381] width 292 height 34
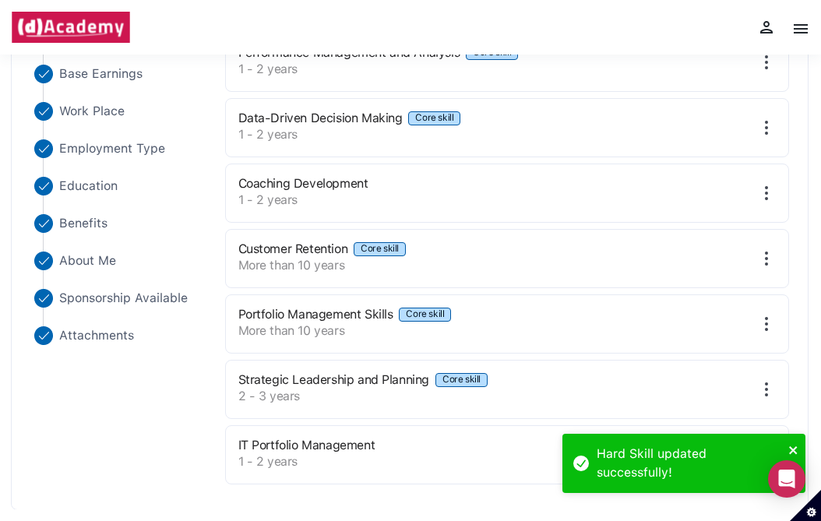
click at [796, 447] on icon "close" at bounding box center [793, 451] width 8 height 8
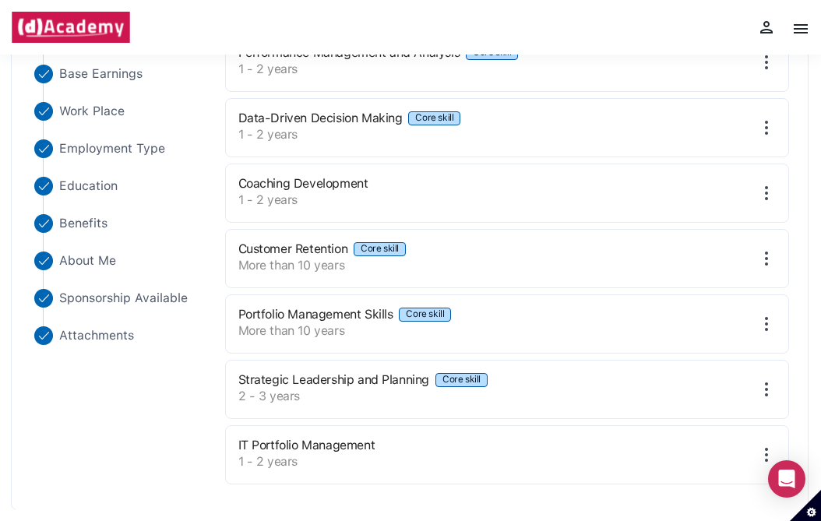
click at [768, 321] on img at bounding box center [767, 324] width 19 height 19
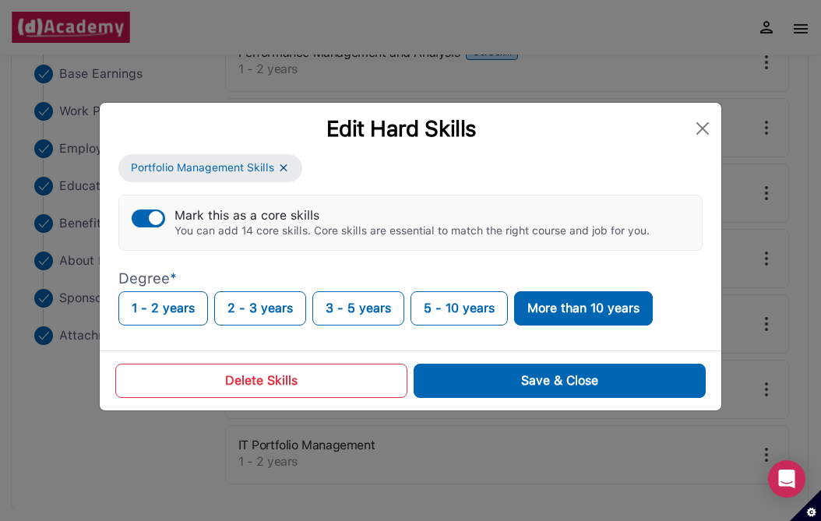
click at [379, 383] on button "Delete Skills" at bounding box center [261, 381] width 292 height 34
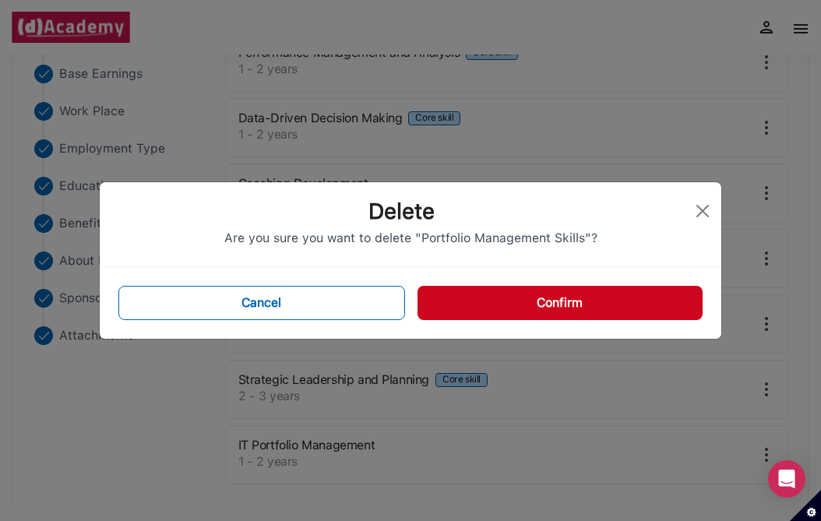
click at [473, 309] on button "Confirm" at bounding box center [560, 303] width 285 height 34
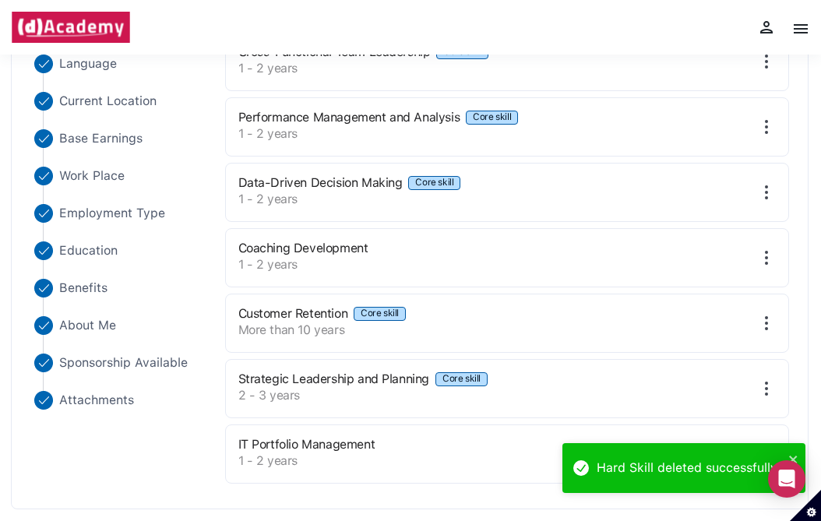
scroll to position [275, 0]
click at [764, 315] on img at bounding box center [767, 324] width 19 height 19
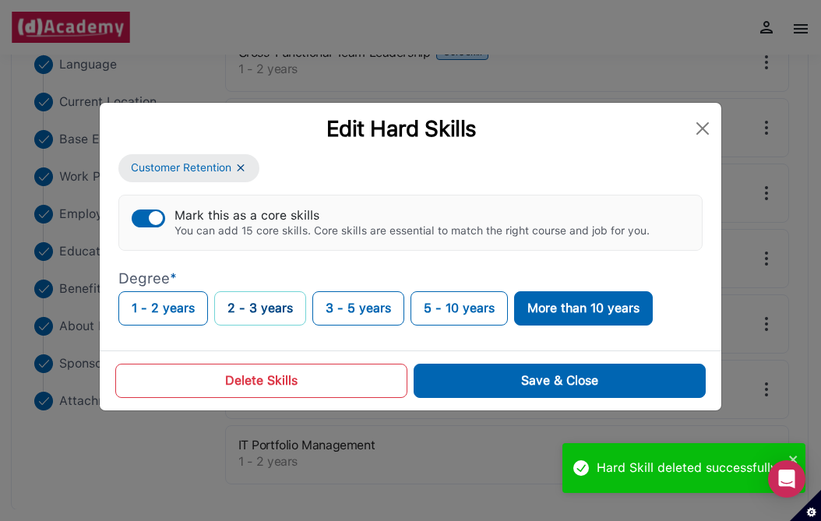
click at [253, 316] on button "2 - 3 years" at bounding box center [260, 308] width 92 height 34
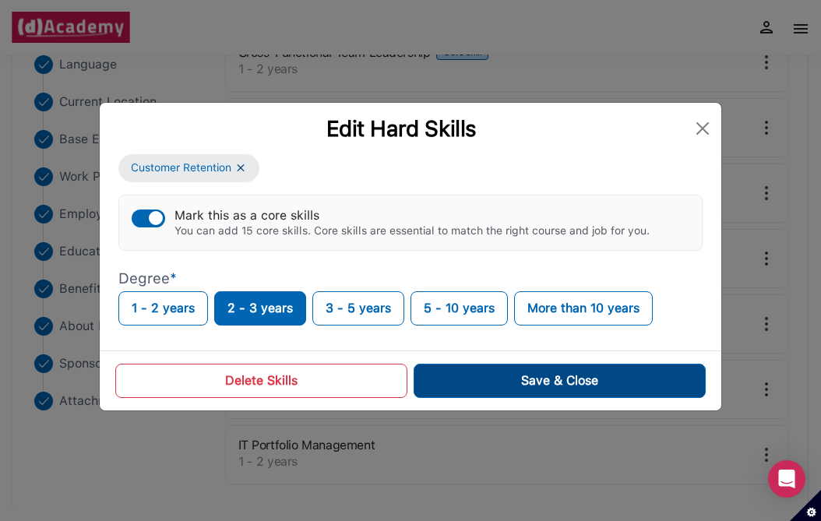
click at [443, 373] on button "Save & Close" at bounding box center [560, 381] width 292 height 34
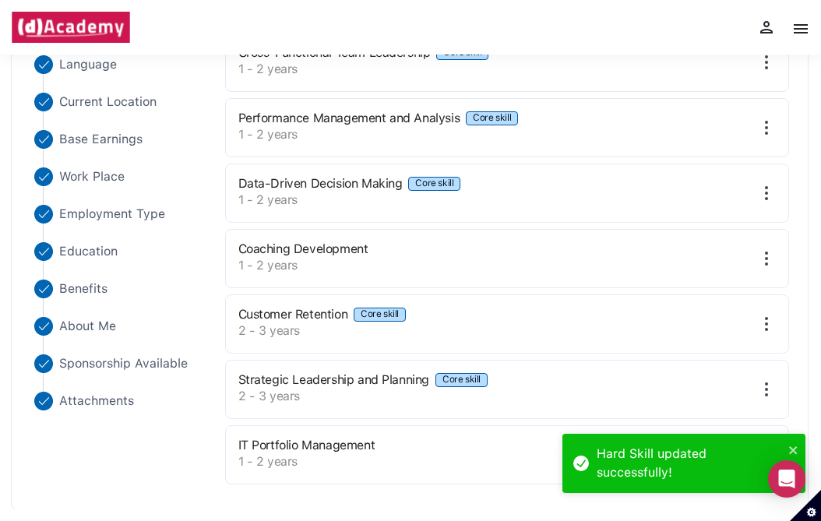
click at [763, 261] on img at bounding box center [767, 258] width 19 height 19
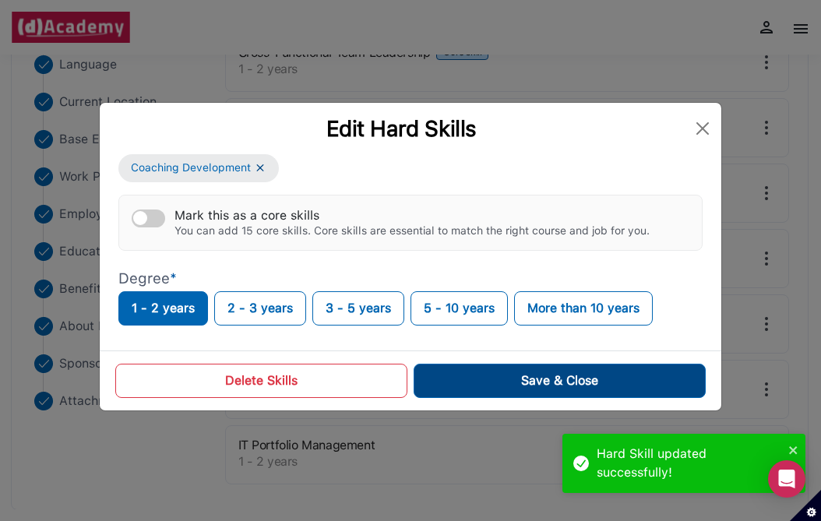
click at [475, 382] on button "Save & Close" at bounding box center [560, 381] width 292 height 34
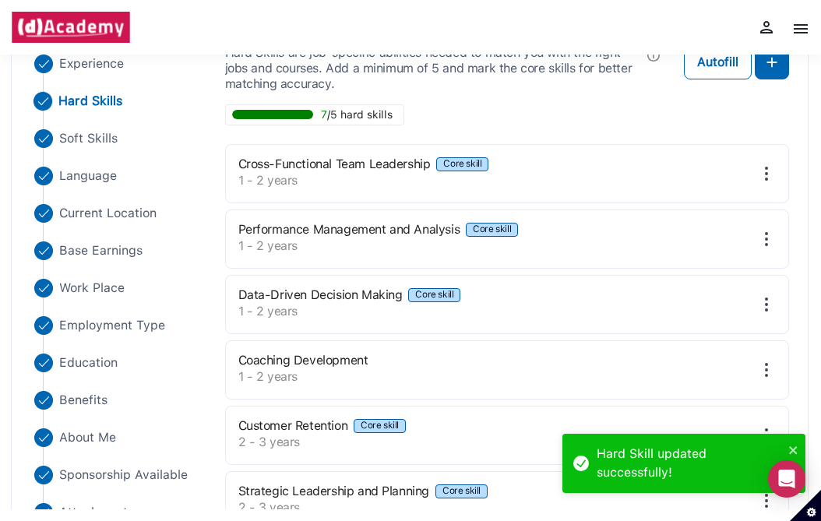
scroll to position [159, 0]
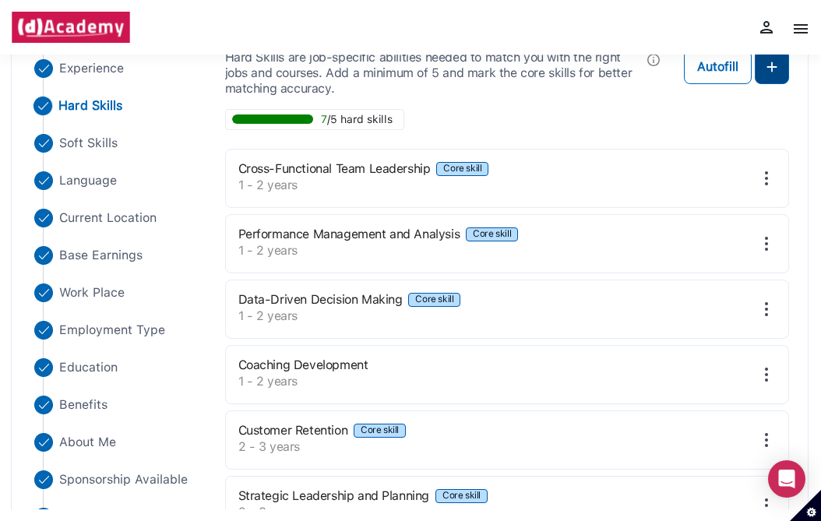
click at [759, 76] on button at bounding box center [772, 67] width 34 height 34
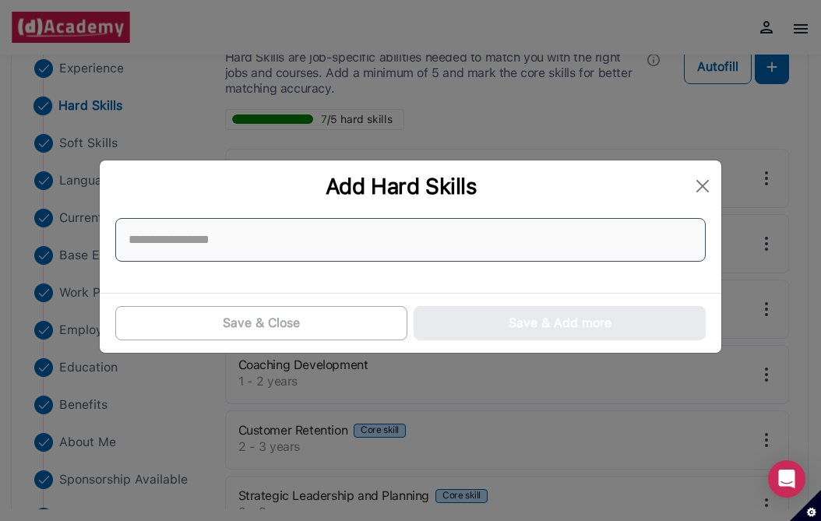
click at [475, 245] on input at bounding box center [410, 240] width 591 height 44
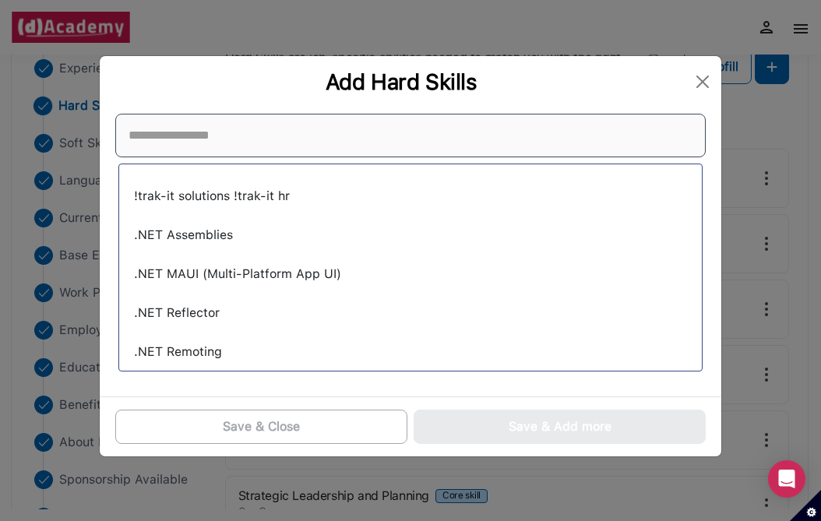
click at [517, 141] on input at bounding box center [410, 136] width 591 height 44
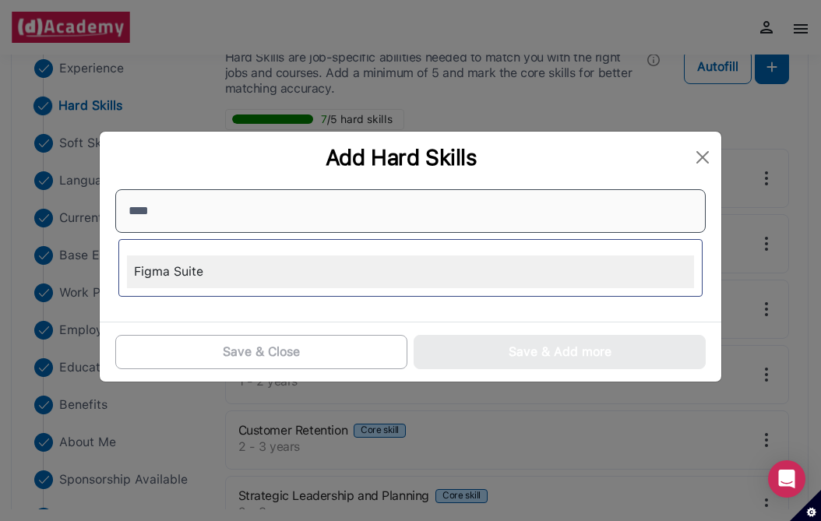
type input "****"
click at [345, 251] on div "Figma Suite" at bounding box center [410, 272] width 583 height 48
click at [330, 265] on div "Figma Suite" at bounding box center [410, 272] width 567 height 33
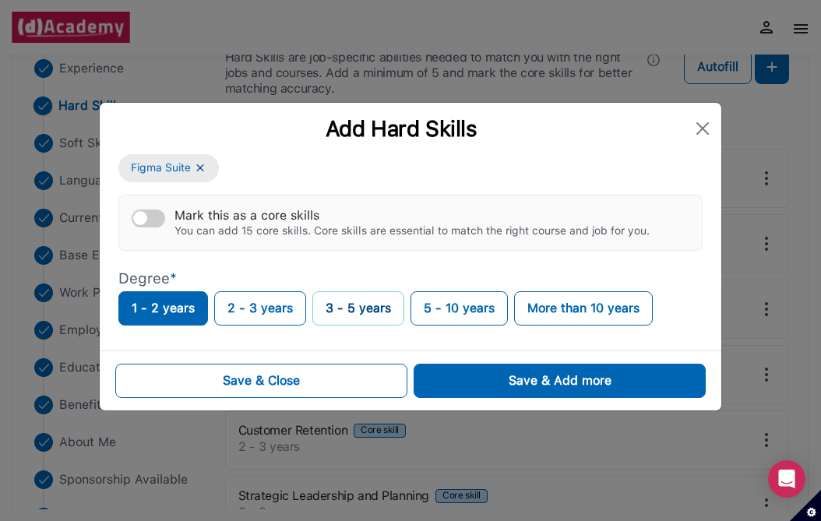
click at [378, 302] on button "3 - 5 years" at bounding box center [359, 308] width 92 height 34
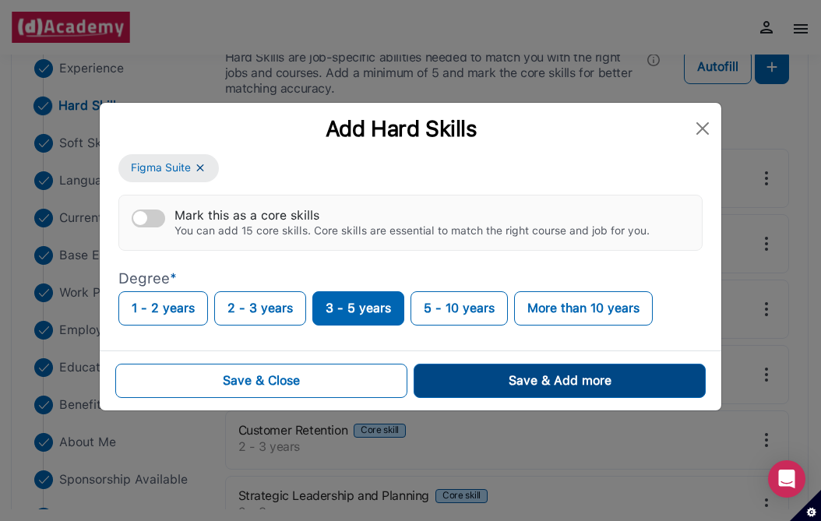
click at [482, 377] on button "Save & Add more" at bounding box center [560, 381] width 292 height 34
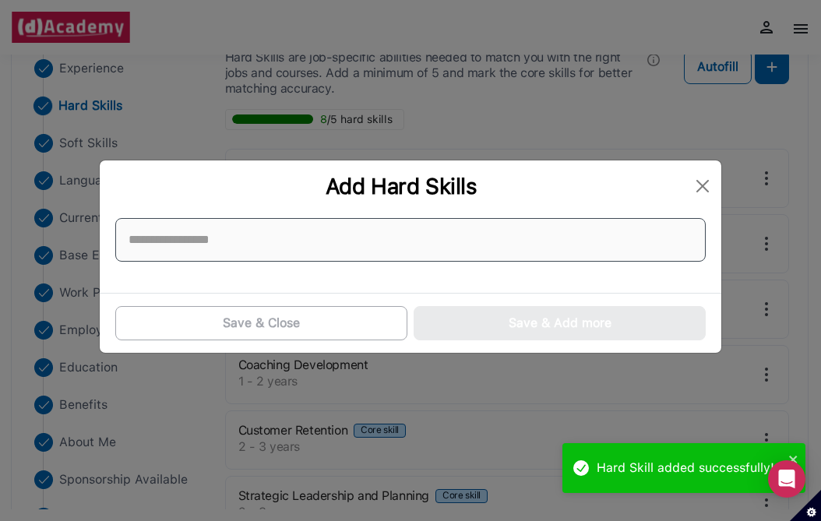
click at [651, 232] on input at bounding box center [410, 240] width 591 height 44
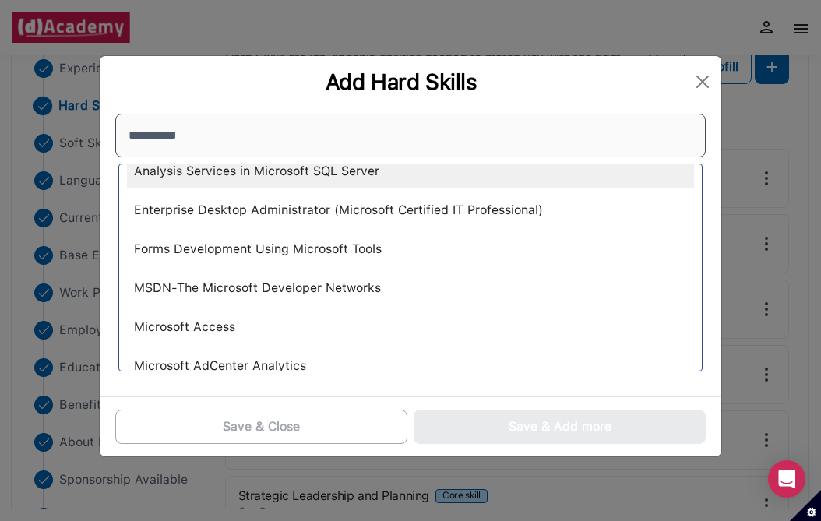
scroll to position [16, 0]
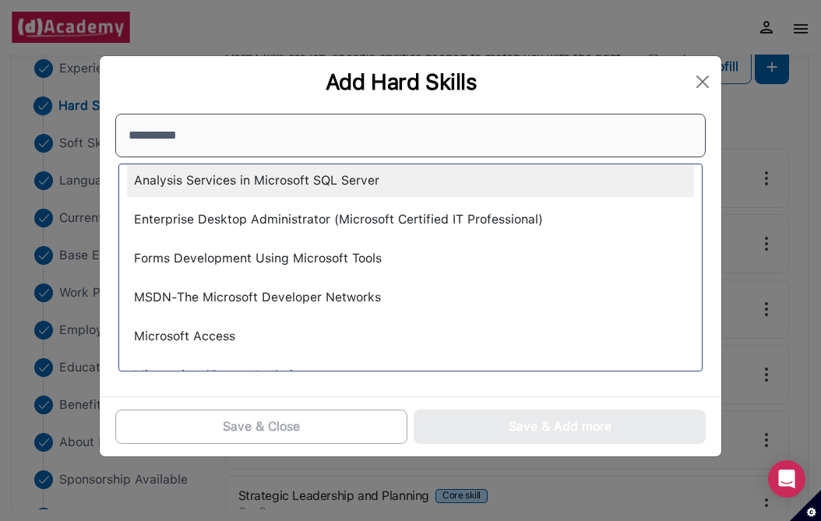
type input "*"
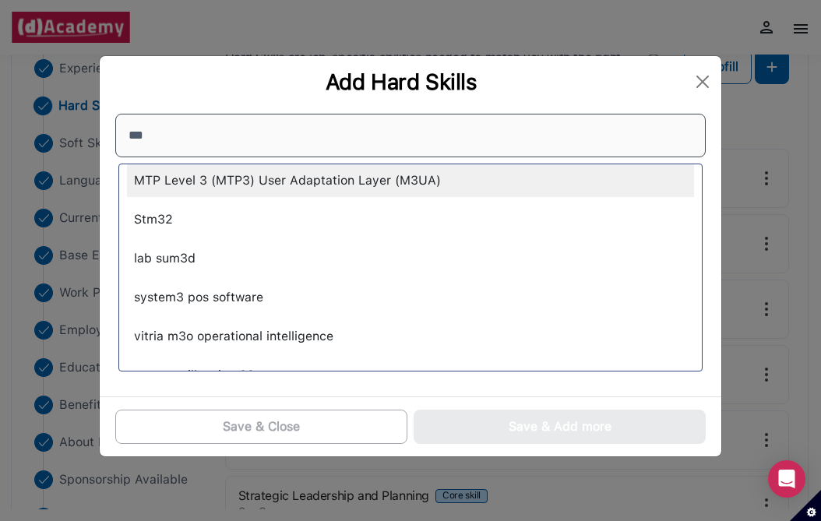
scroll to position [0, 0]
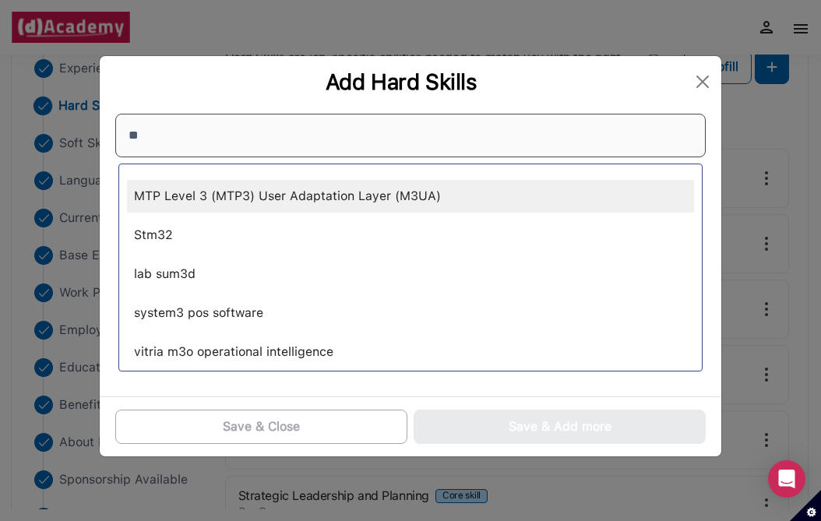
type input "*"
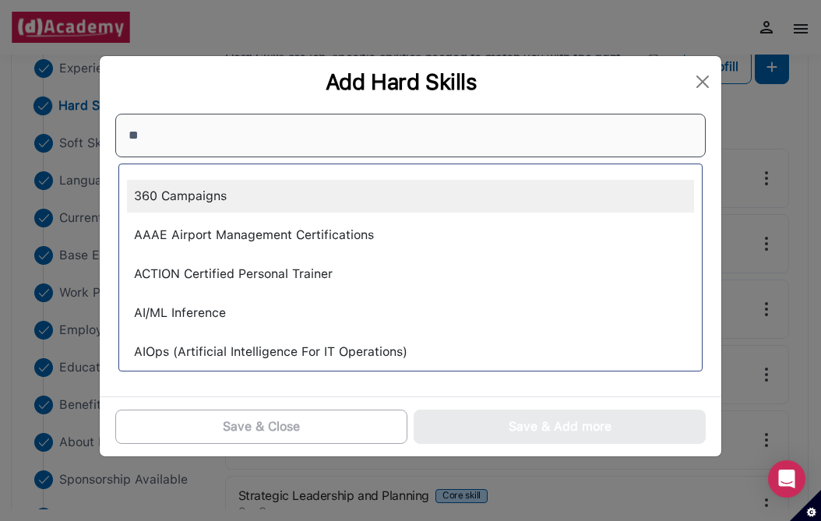
type input "*"
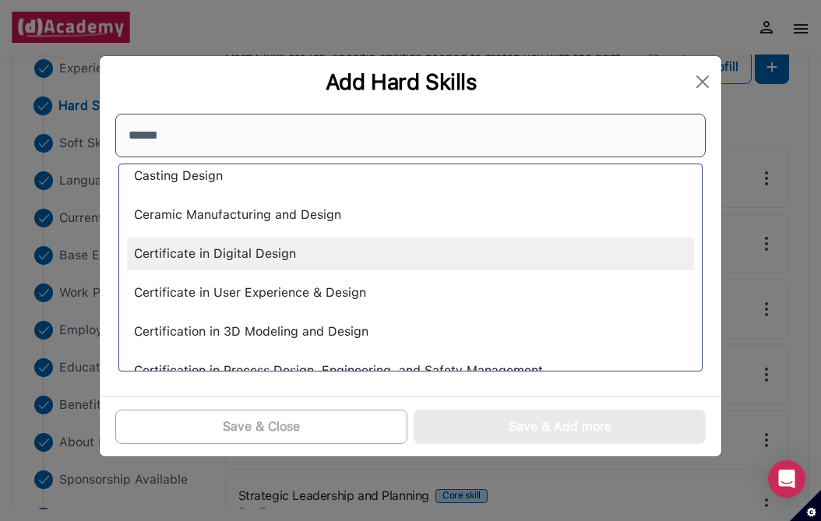
scroll to position [2012, 0]
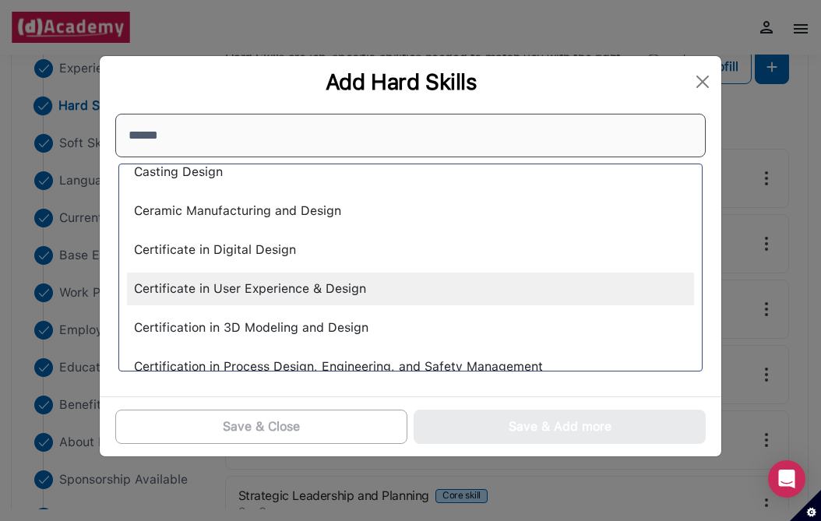
type input "******"
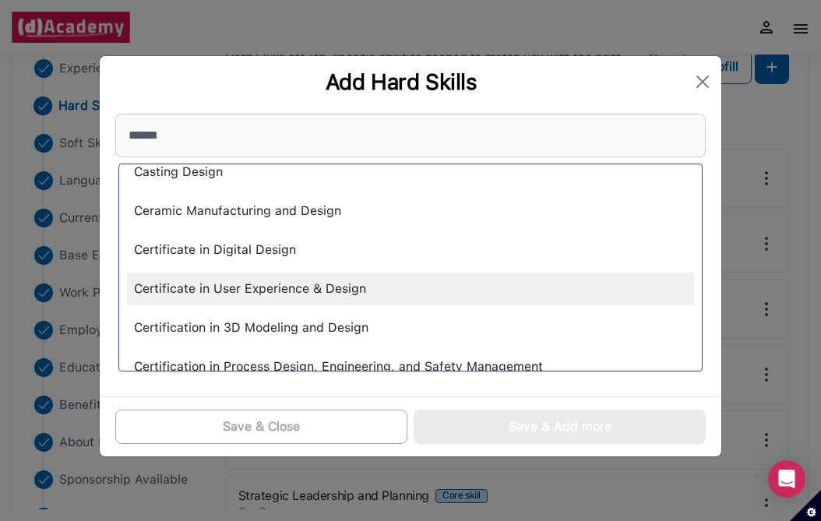
click at [400, 290] on div "Certificate in User Experience & Design" at bounding box center [410, 289] width 567 height 33
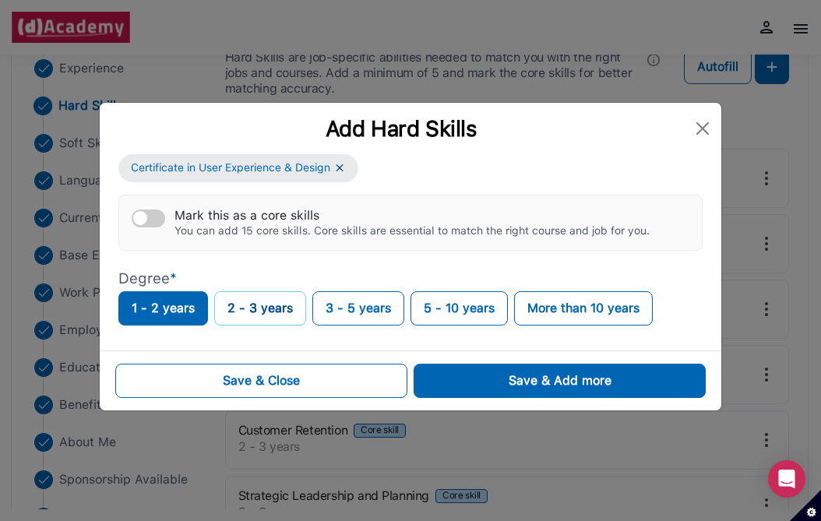
click at [270, 293] on button "2 - 3 years" at bounding box center [260, 308] width 92 height 34
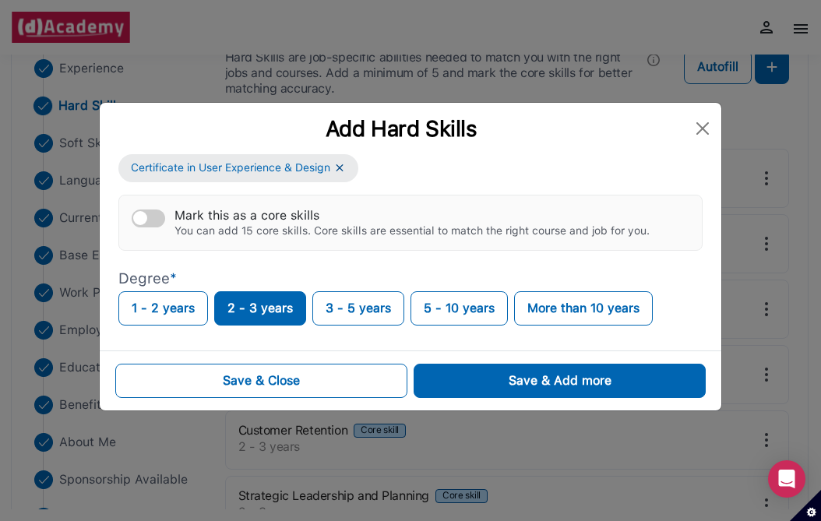
click at [147, 214] on button "Mark this as a core skills You can add 15 core skills. Core skills are essentia…" at bounding box center [149, 219] width 34 height 18
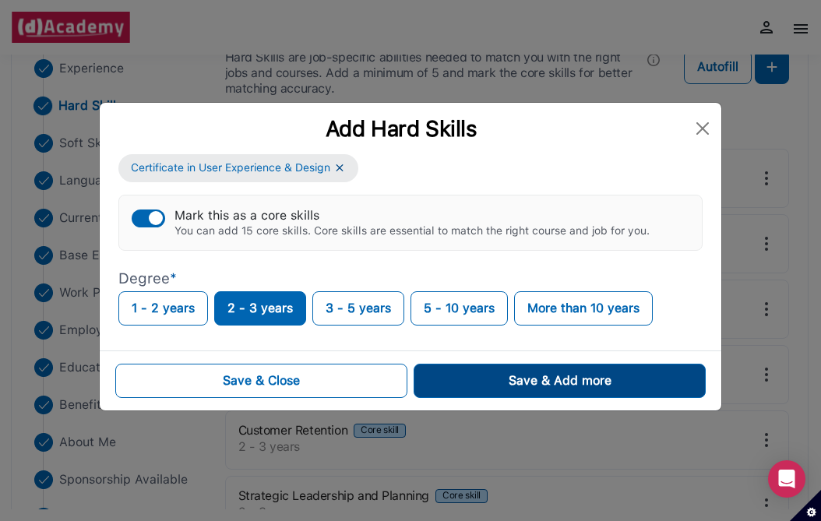
click at [567, 383] on div "Save & Add more" at bounding box center [560, 381] width 103 height 19
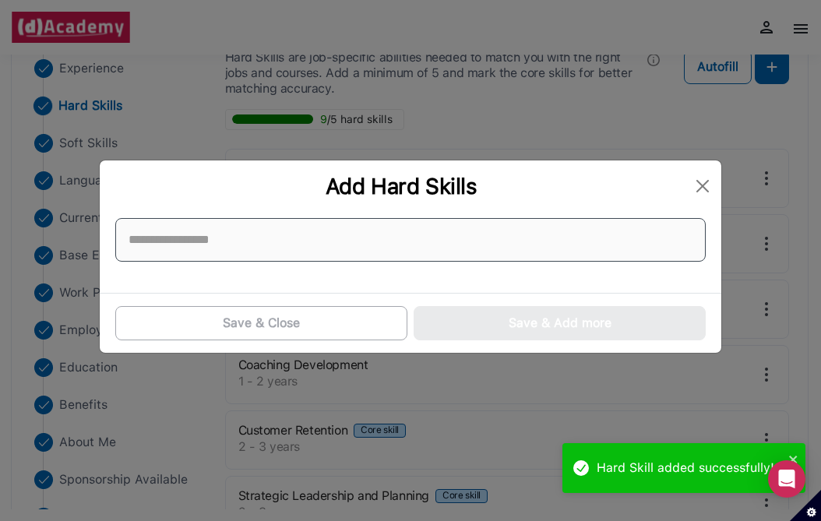
click at [544, 239] on input at bounding box center [410, 240] width 591 height 44
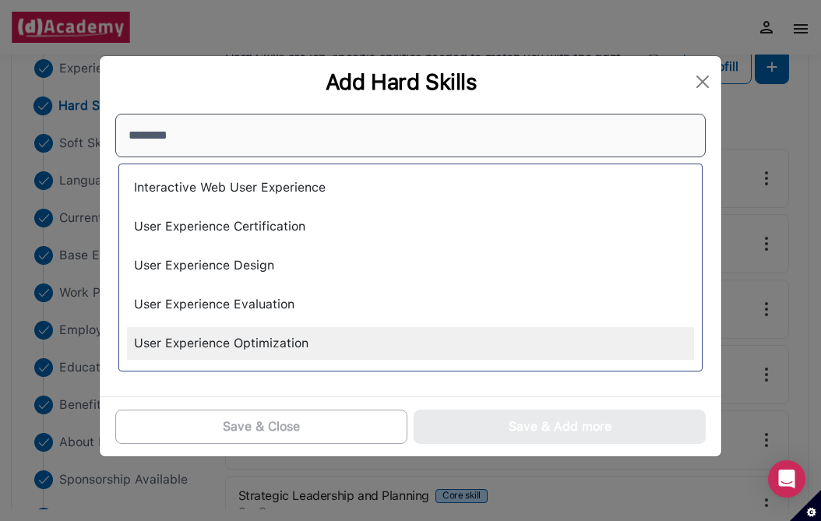
scroll to position [0, 0]
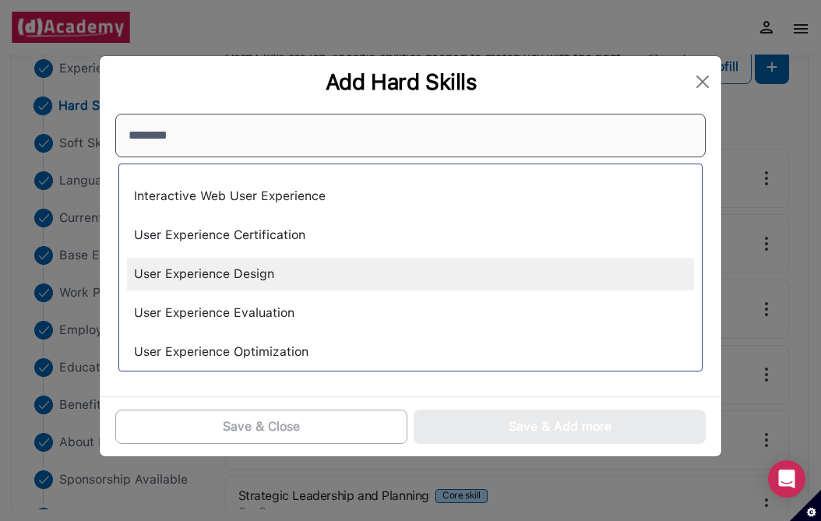
type input "********"
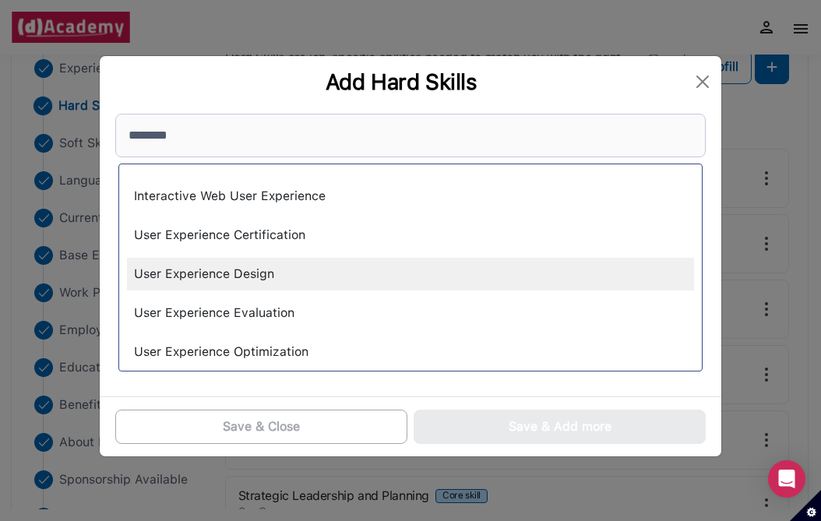
click at [362, 270] on div "User Experience Design" at bounding box center [410, 274] width 567 height 33
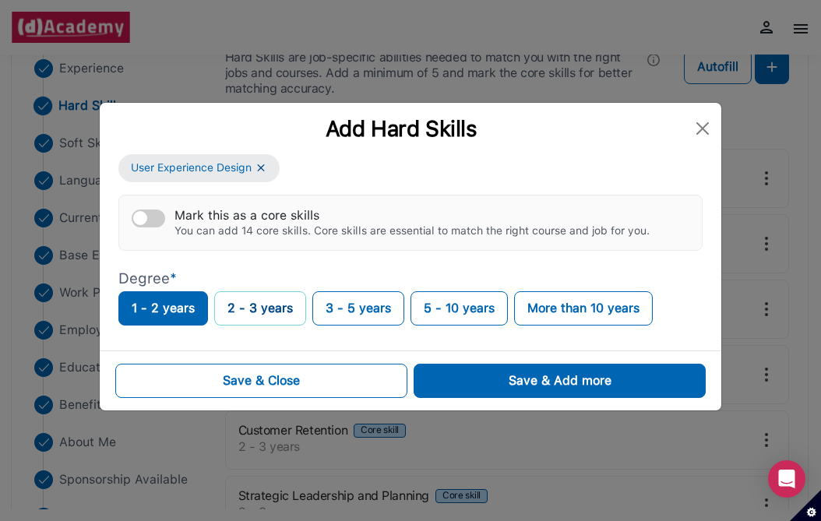
click at [302, 308] on button "2 - 3 years" at bounding box center [260, 308] width 92 height 34
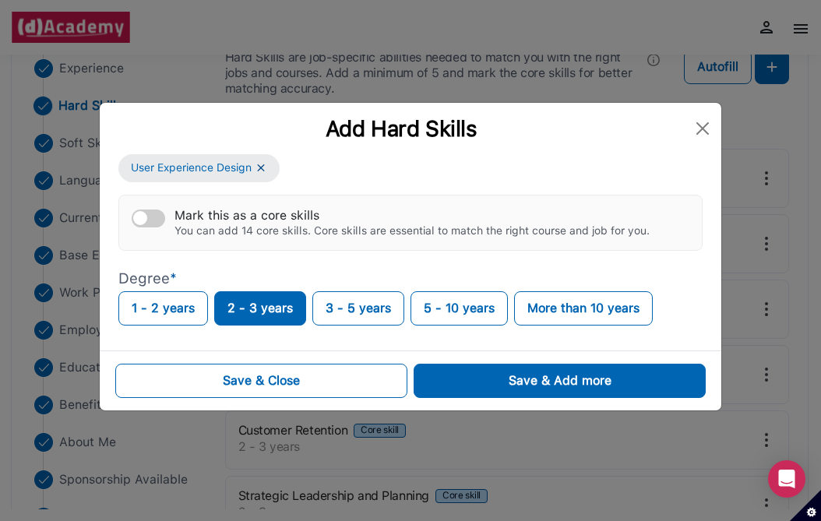
click at [142, 219] on div "button" at bounding box center [140, 218] width 14 height 14
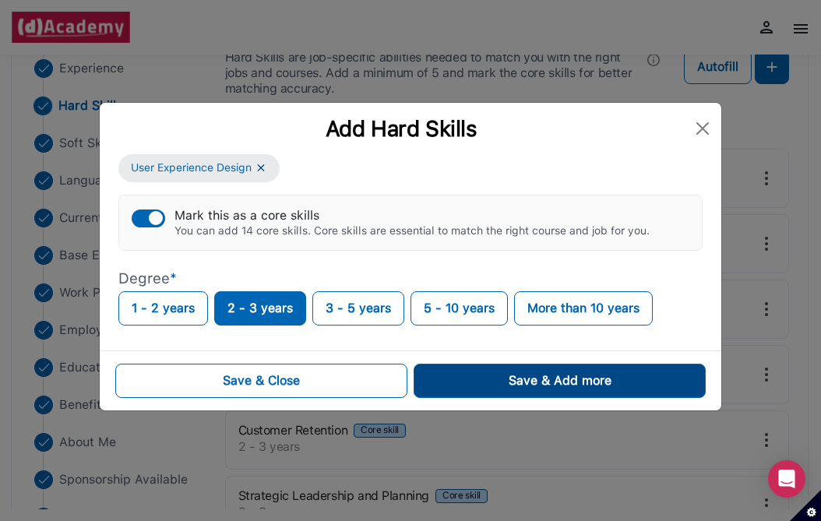
click at [492, 368] on button "Save & Add more" at bounding box center [560, 381] width 292 height 34
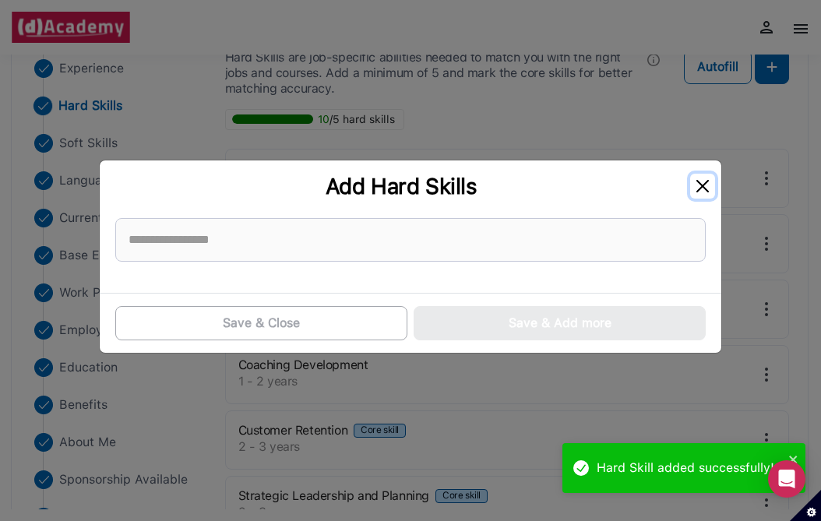
click at [703, 183] on button "Close" at bounding box center [703, 186] width 25 height 25
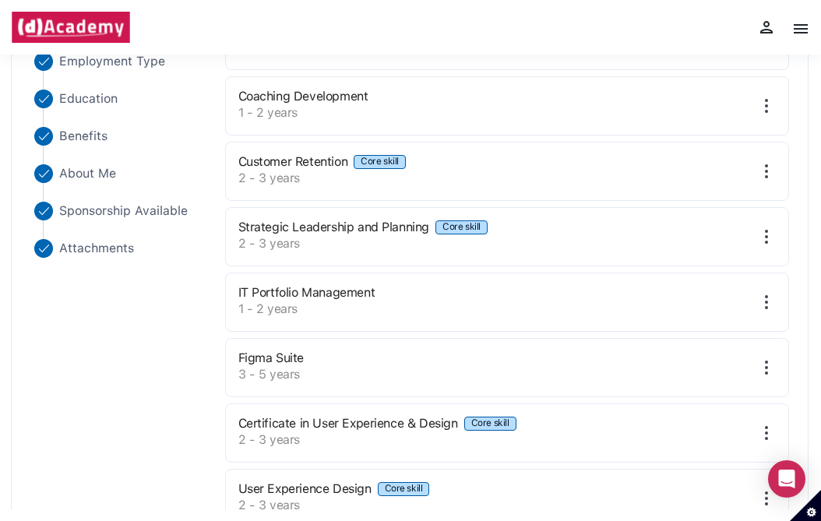
scroll to position [472, 0]
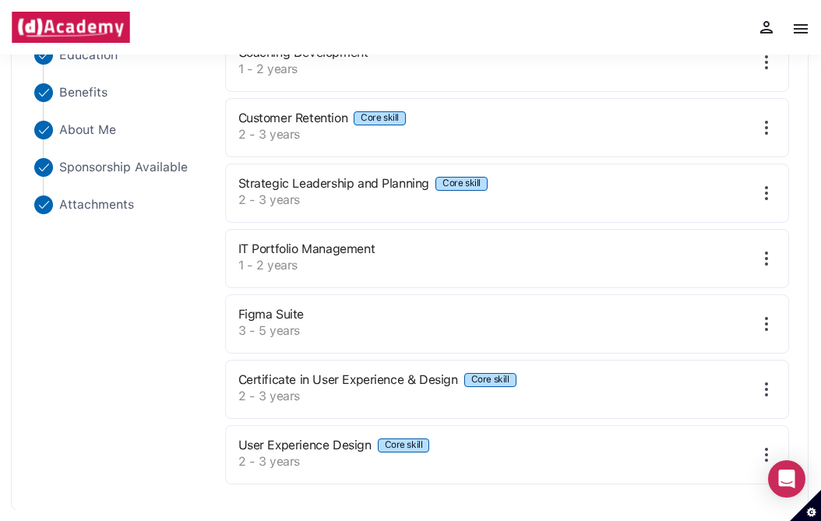
click at [767, 400] on div "Certificate in User Experience & Design Core skill 2 - 3 years" at bounding box center [507, 389] width 565 height 59
click at [764, 383] on img at bounding box center [767, 389] width 19 height 19
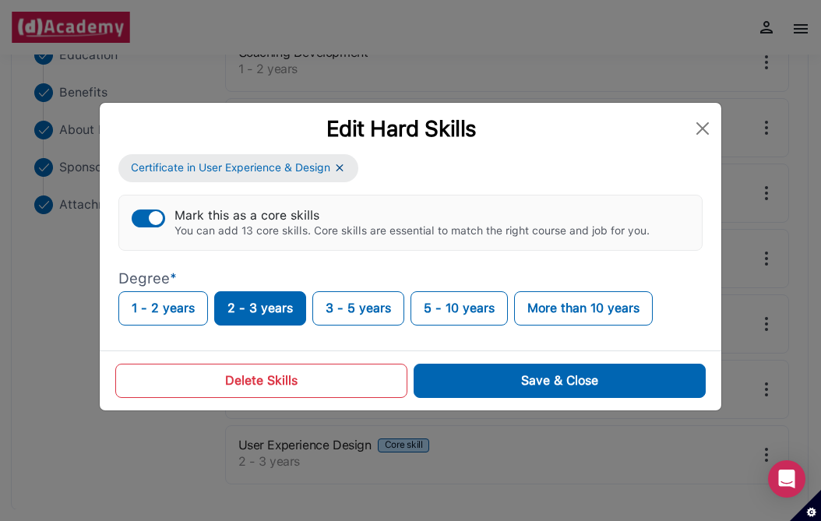
click at [326, 384] on button "Delete Skills" at bounding box center [261, 381] width 292 height 34
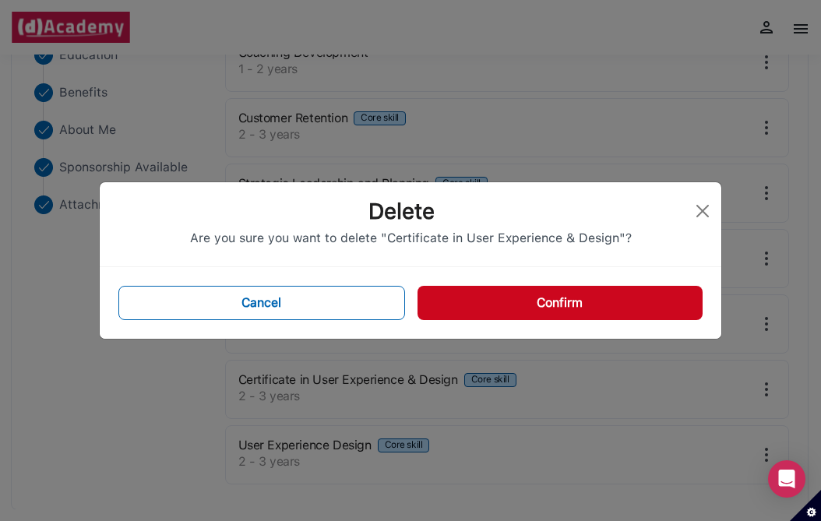
click at [506, 307] on button "Confirm" at bounding box center [560, 303] width 285 height 34
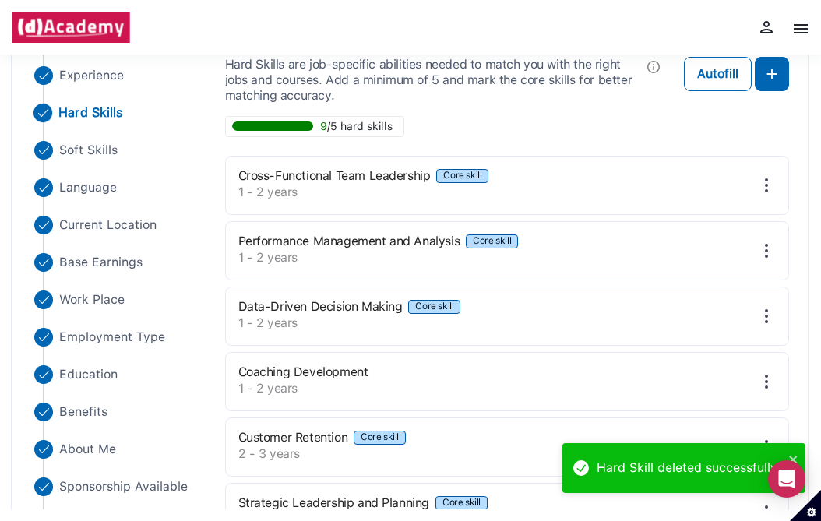
scroll to position [0, 0]
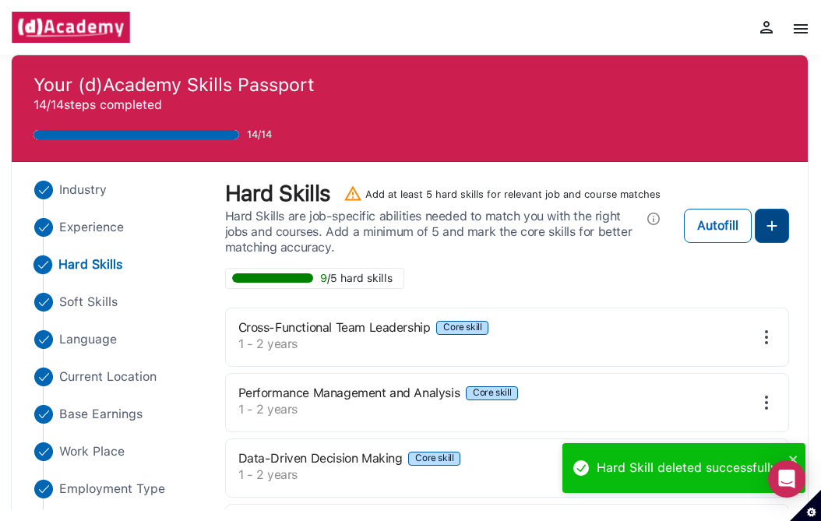
click at [774, 227] on img at bounding box center [772, 226] width 19 height 19
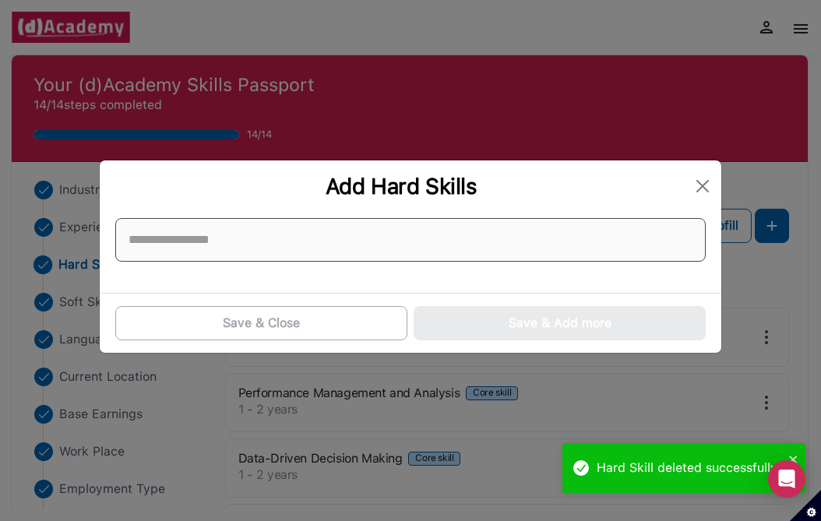
click at [353, 240] on input at bounding box center [410, 240] width 591 height 44
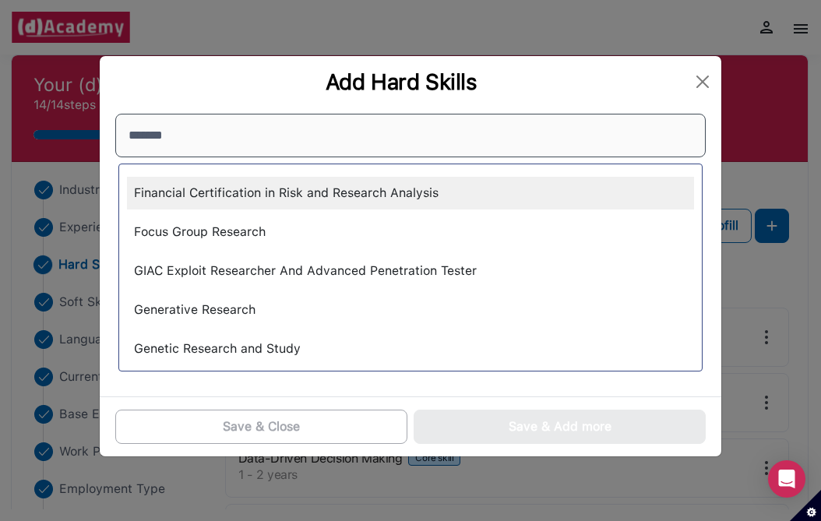
scroll to position [1058, 0]
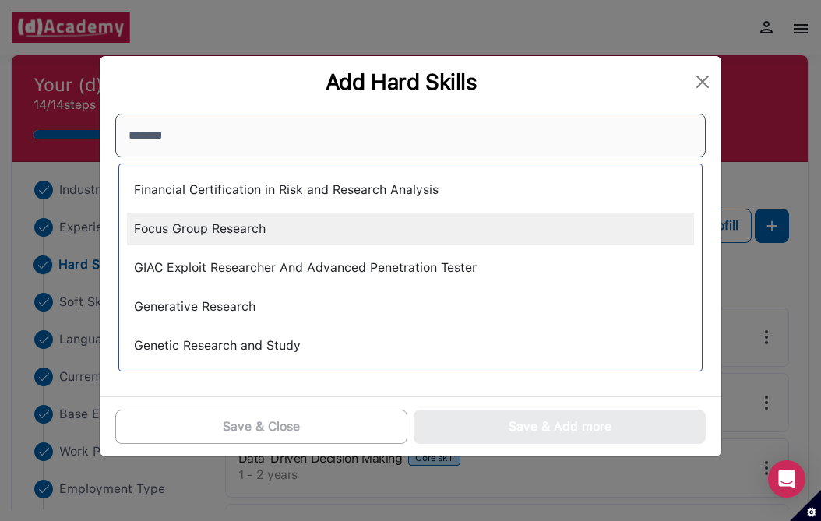
type input "*******"
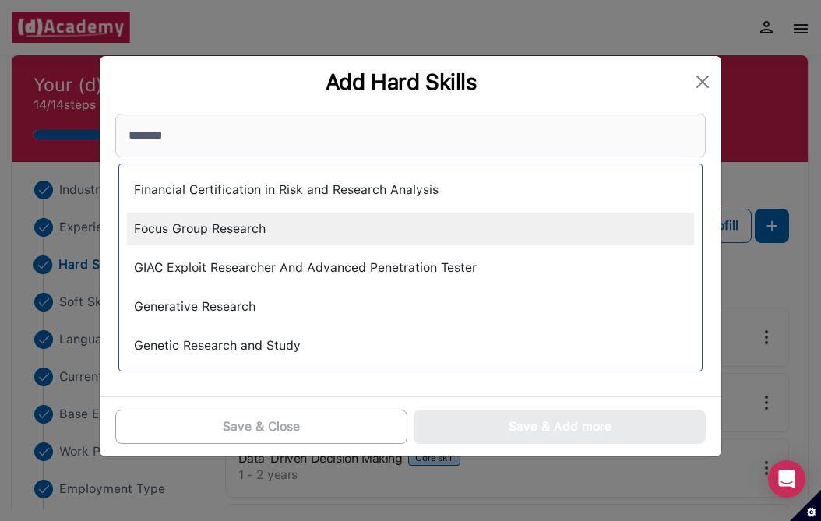
click at [233, 232] on div "Focus Group Research" at bounding box center [410, 229] width 567 height 33
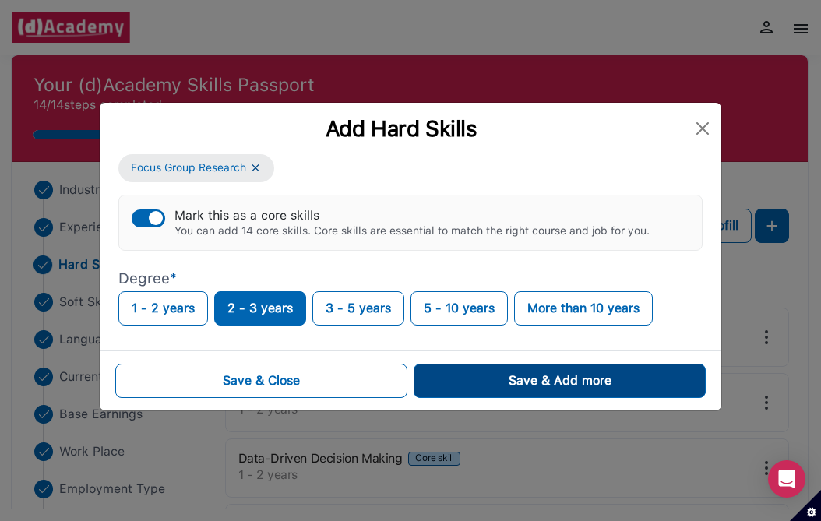
click at [485, 367] on button "Save & Add more" at bounding box center [560, 381] width 292 height 34
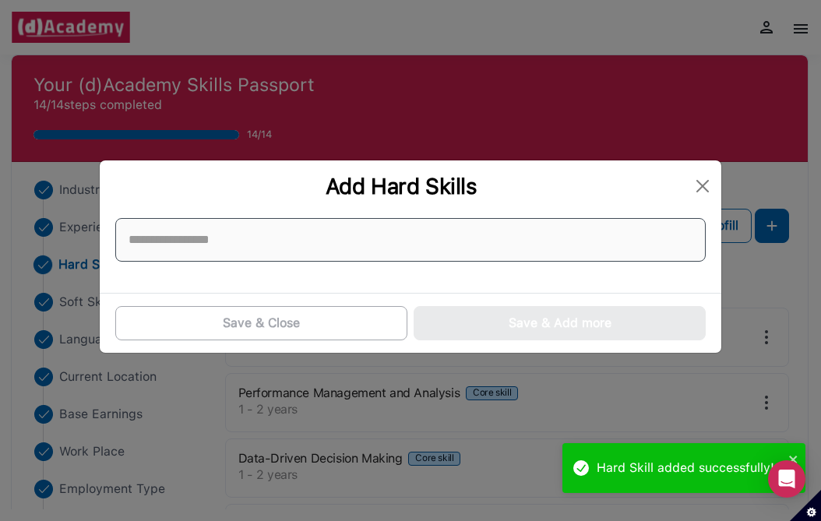
click at [364, 258] on input at bounding box center [410, 240] width 591 height 44
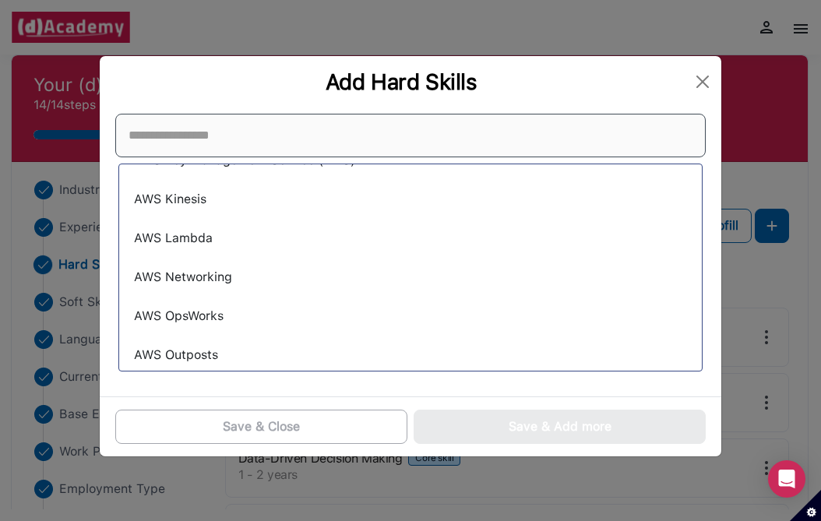
scroll to position [11472, 0]
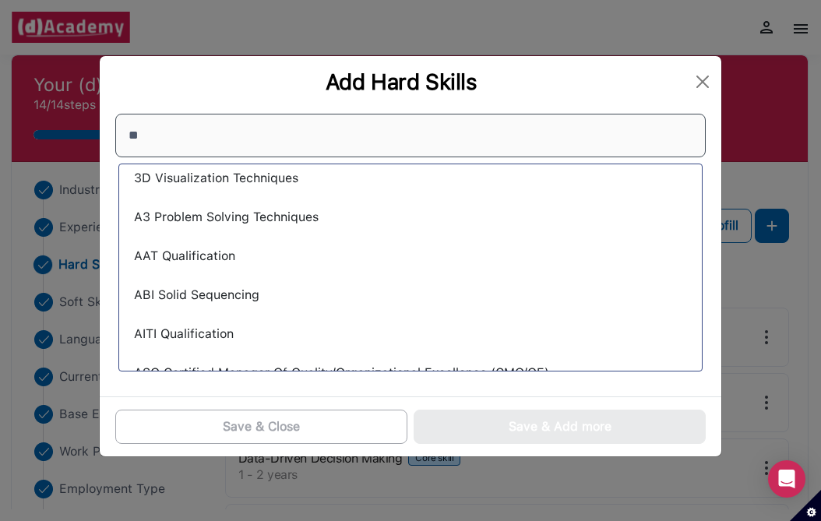
type input "*"
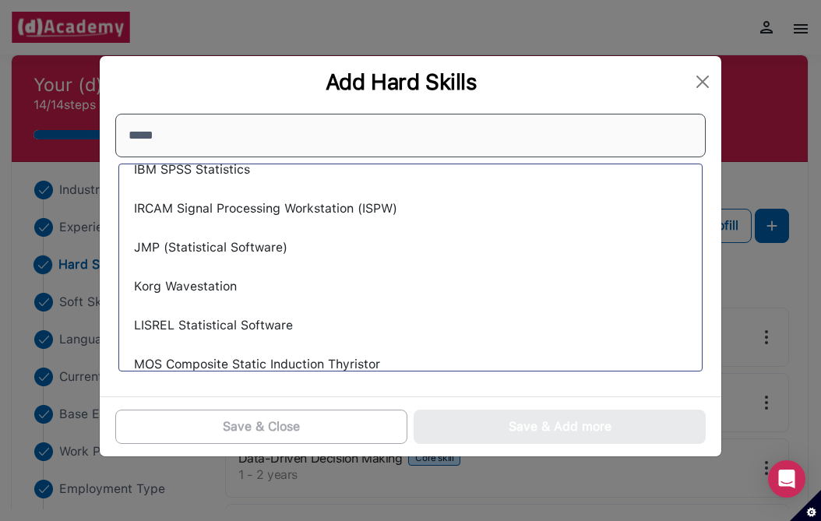
scroll to position [1146, 0]
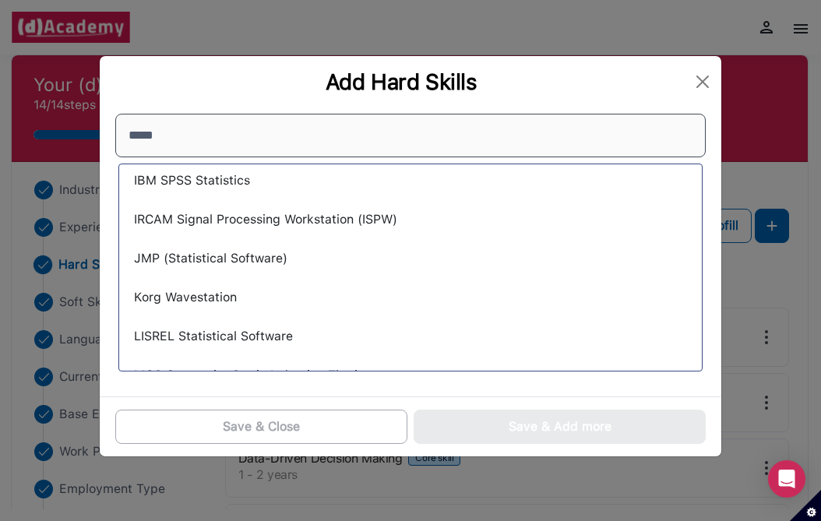
click at [146, 133] on input "*****" at bounding box center [410, 136] width 591 height 44
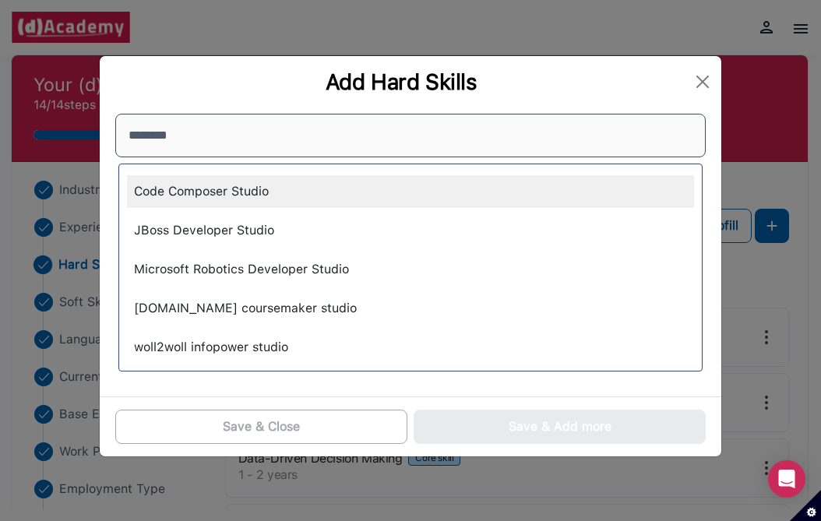
scroll to position [5, 0]
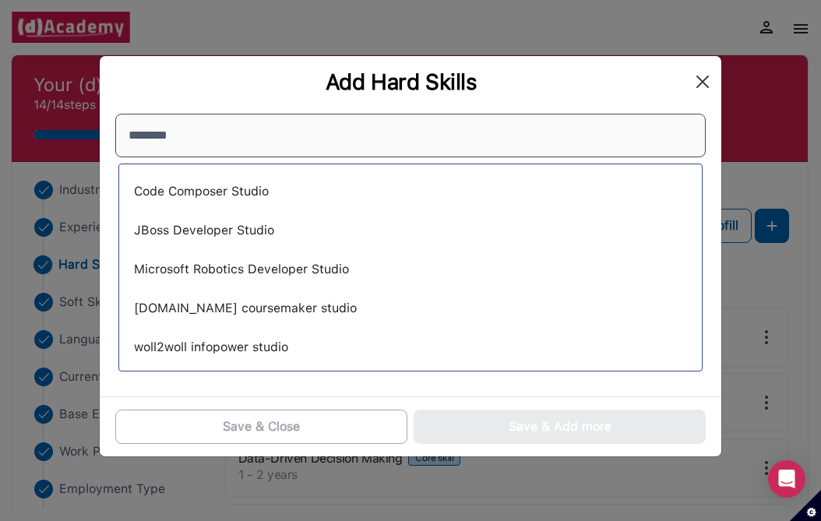
type input "********"
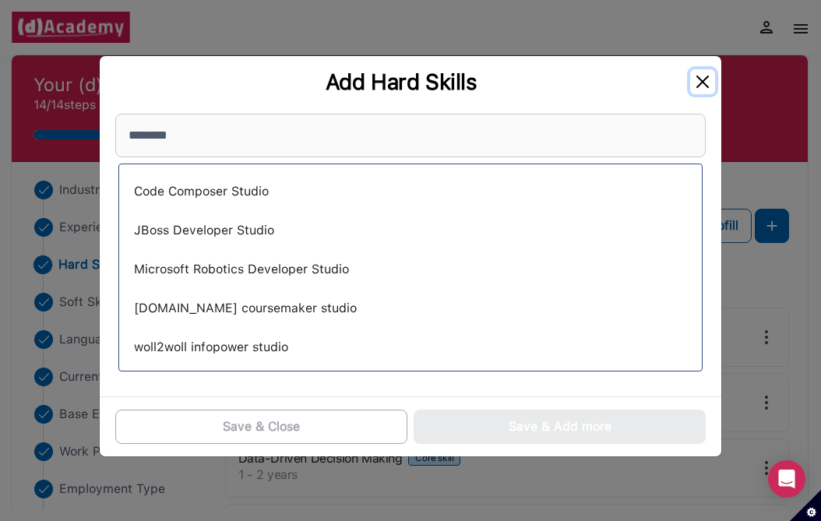
click at [699, 79] on button "Close" at bounding box center [703, 81] width 25 height 25
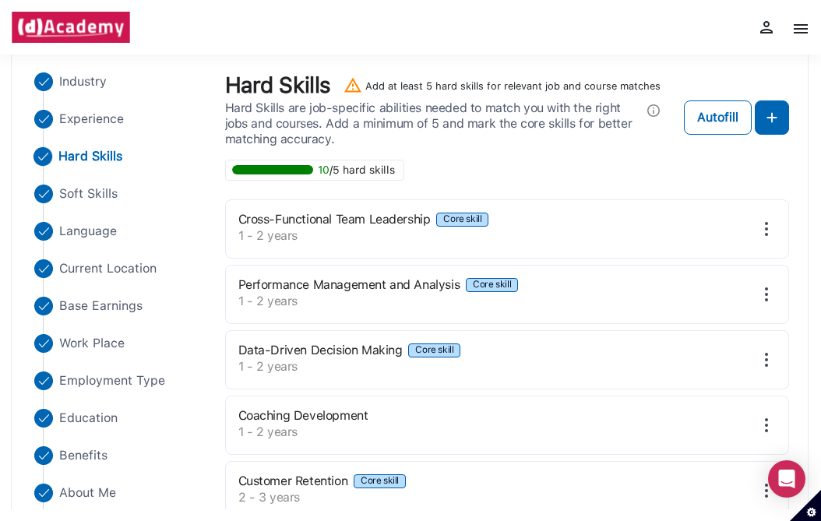
scroll to position [110, 0]
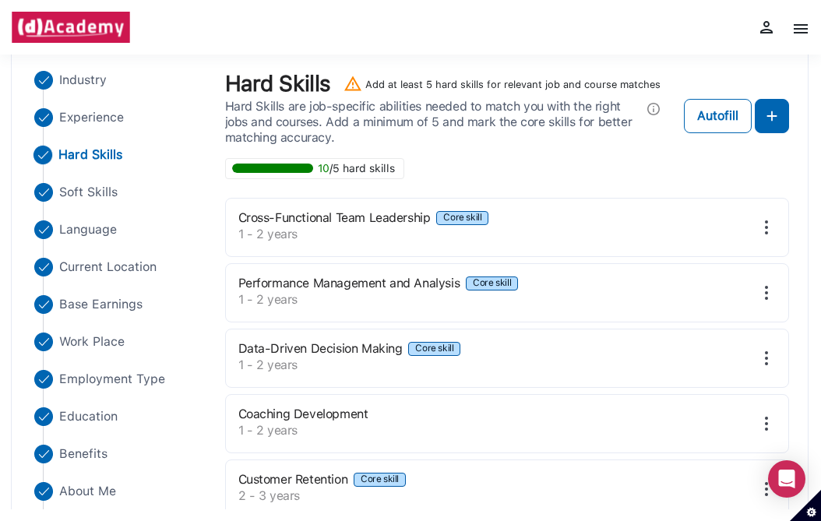
click at [767, 295] on img at bounding box center [767, 293] width 19 height 19
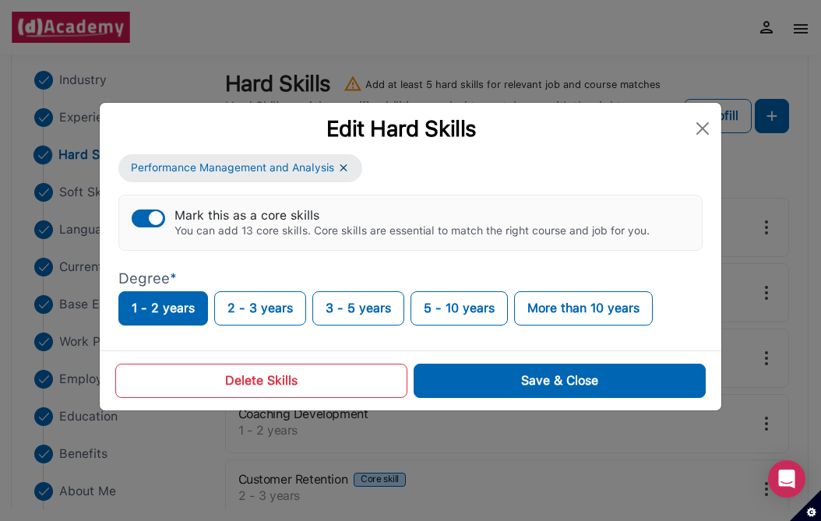
click at [284, 379] on button "Delete Skills" at bounding box center [261, 381] width 292 height 34
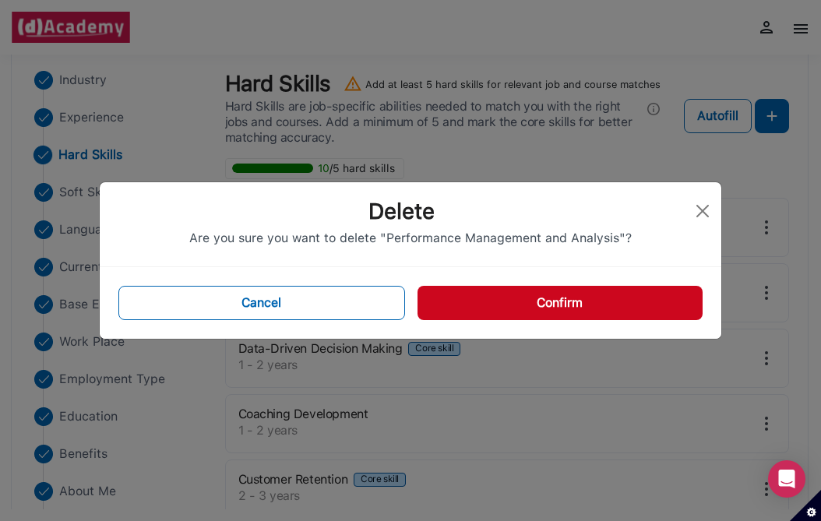
click at [464, 319] on button "Confirm" at bounding box center [560, 303] width 285 height 34
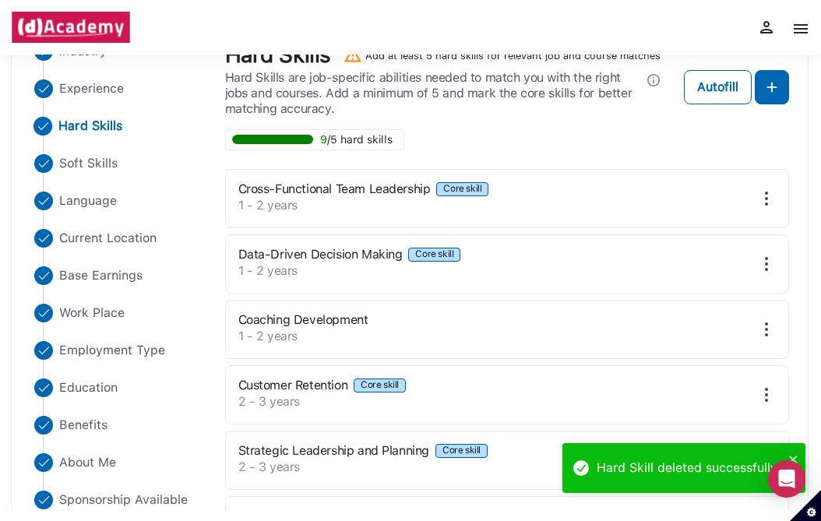
scroll to position [150, 0]
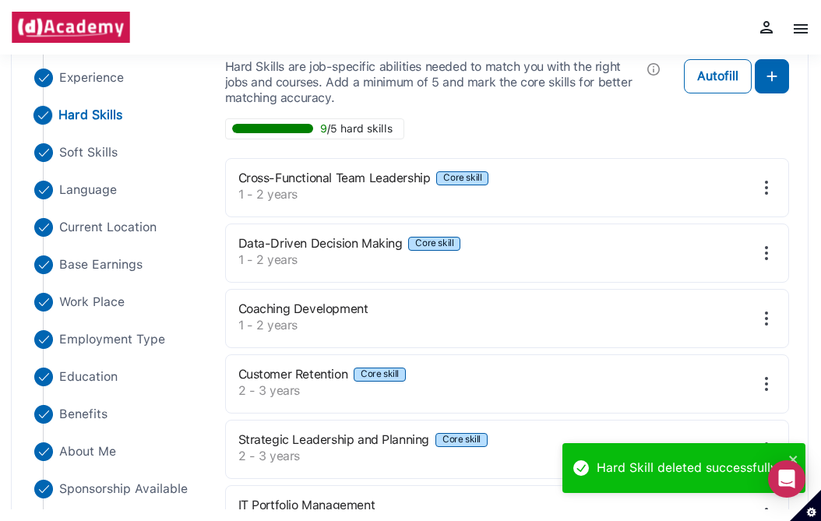
click at [768, 306] on div "Coaching Development 1 - 2 years" at bounding box center [507, 318] width 565 height 59
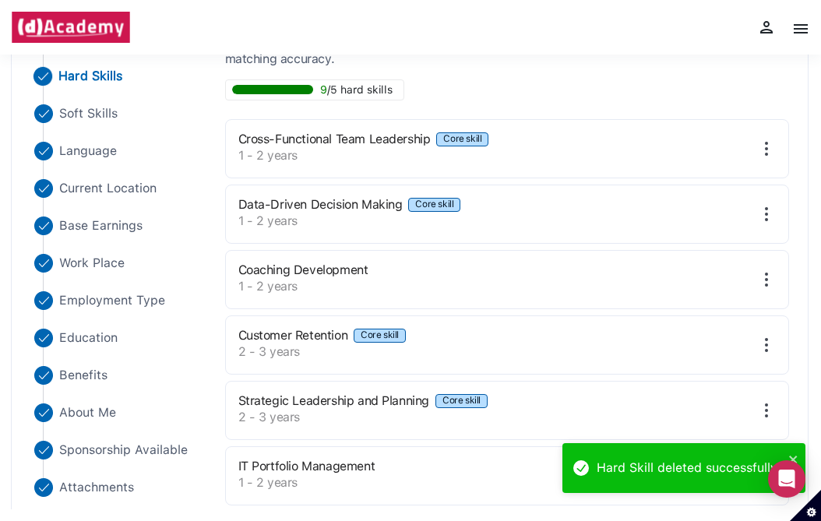
scroll to position [189, 0]
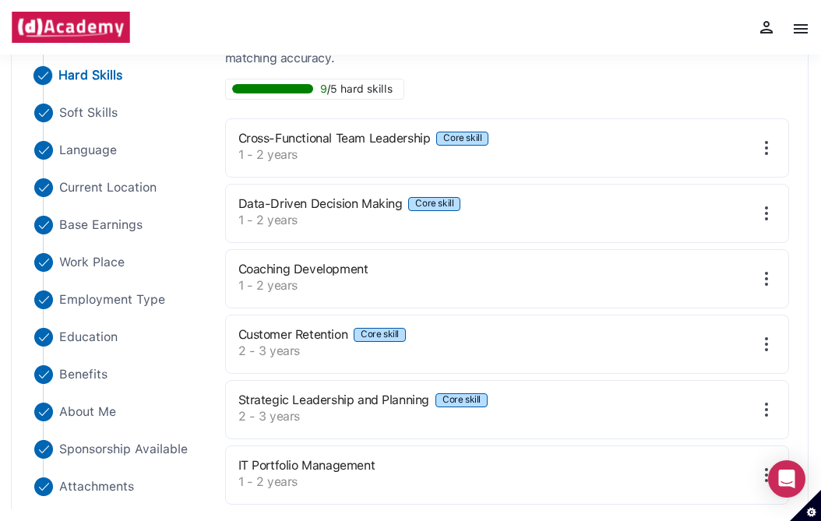
click at [764, 280] on img at bounding box center [767, 279] width 19 height 19
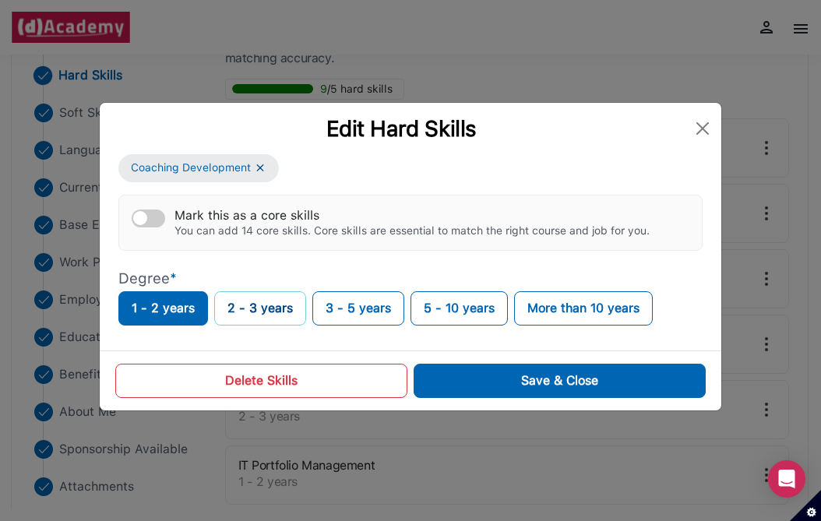
click at [265, 316] on button "2 - 3 years" at bounding box center [260, 308] width 92 height 34
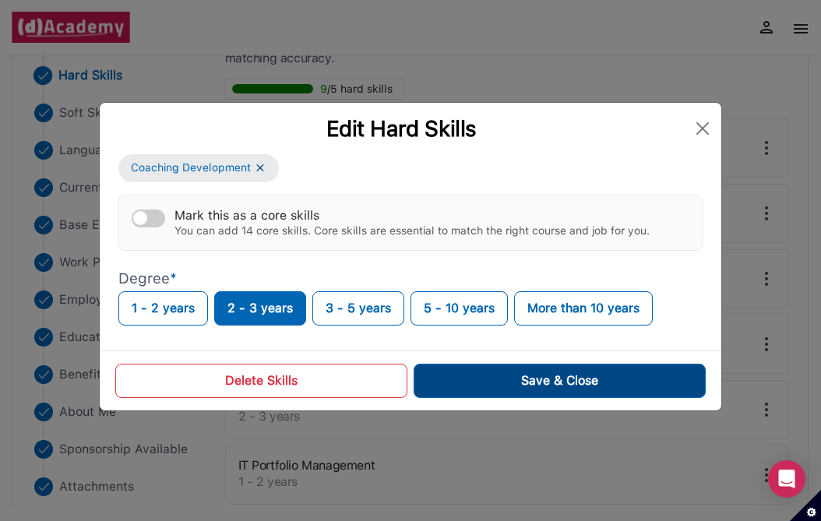
click at [457, 383] on button "Save & Close" at bounding box center [560, 381] width 292 height 34
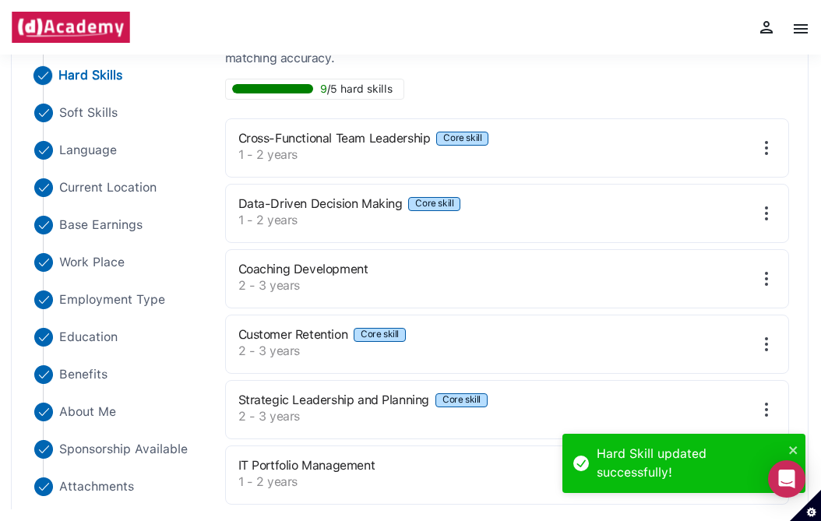
click at [768, 278] on img at bounding box center [767, 279] width 19 height 19
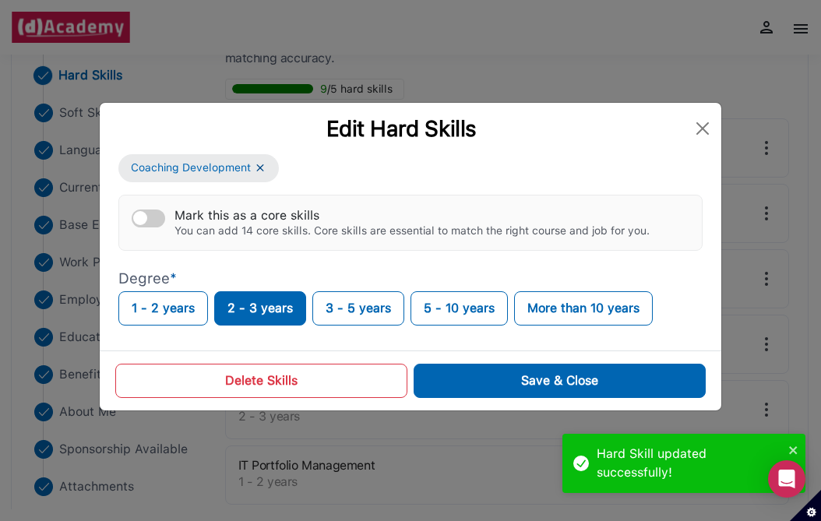
click at [154, 220] on button "Mark this as a core skills You can add 14 core skills. Core skills are essentia…" at bounding box center [149, 219] width 34 height 18
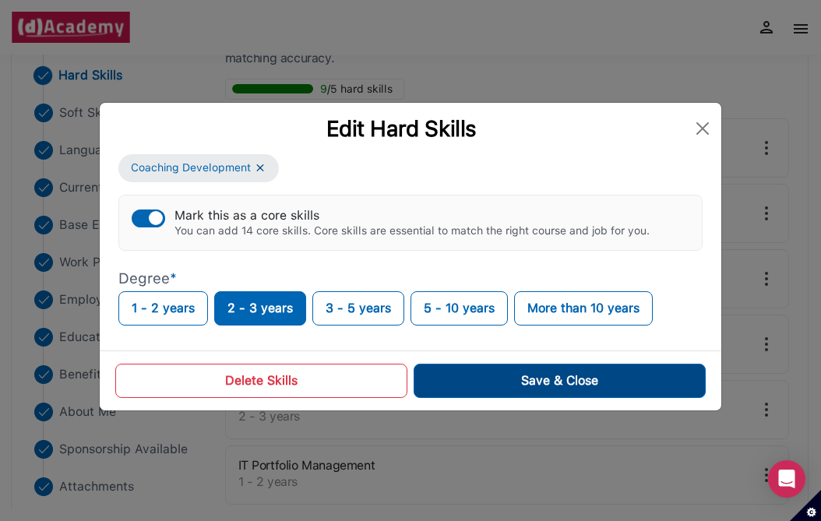
click at [512, 380] on button "Save & Close" at bounding box center [560, 381] width 292 height 34
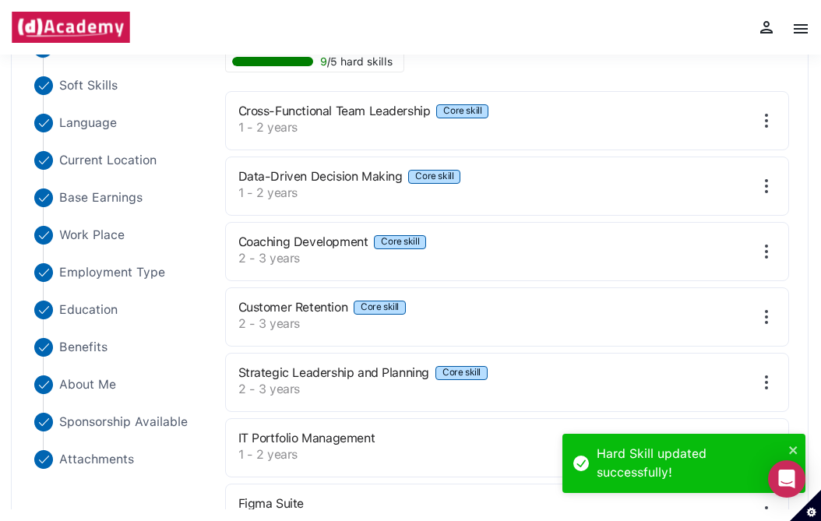
scroll to position [224, 0]
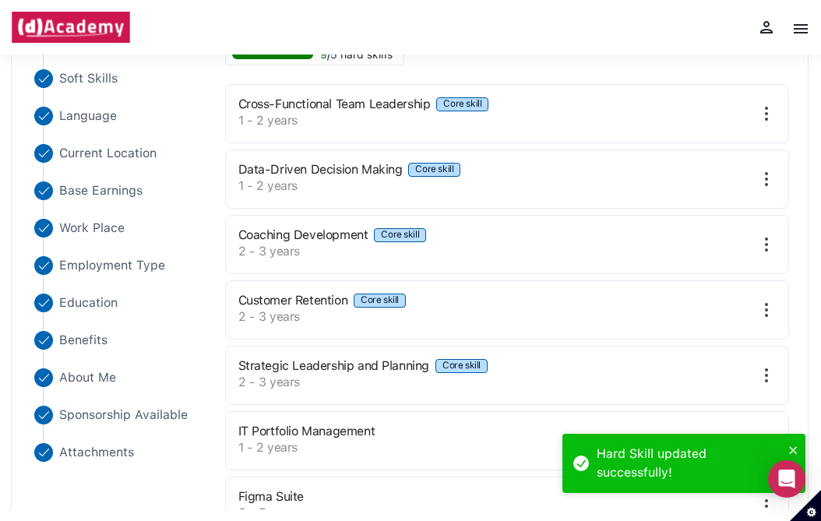
click at [769, 320] on div "Customer Retention Core skill 2 - 3 years" at bounding box center [507, 310] width 565 height 59
click at [767, 312] on img at bounding box center [767, 310] width 19 height 19
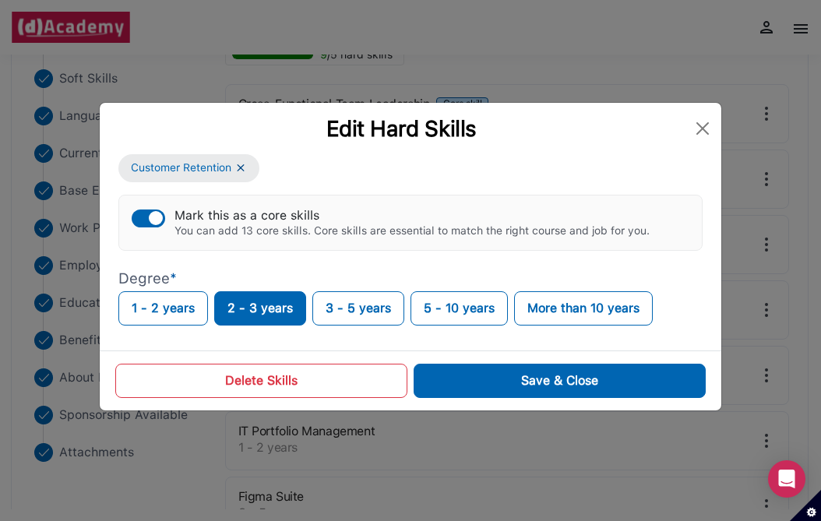
click at [151, 225] on button "Mark this as a core skills You can add 13 core skills. Core skills are essentia…" at bounding box center [149, 219] width 34 height 18
click at [154, 294] on button "1 - 2 years" at bounding box center [163, 308] width 90 height 34
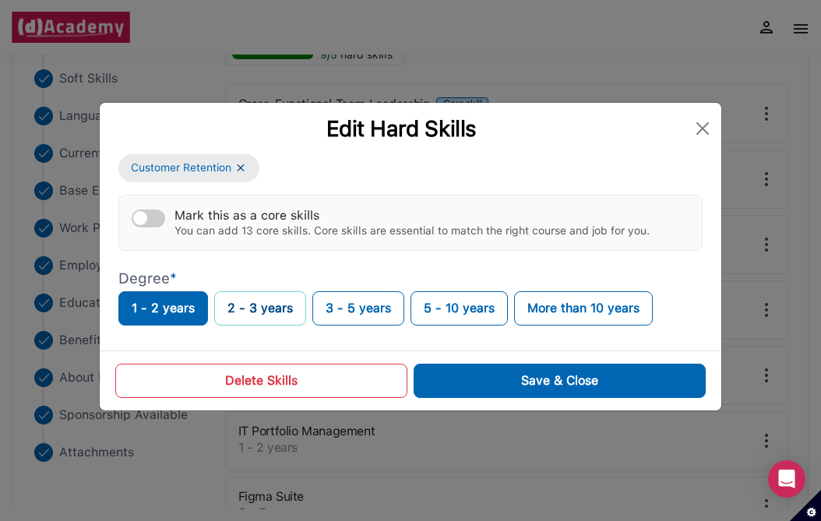
click at [256, 295] on button "2 - 3 years" at bounding box center [260, 308] width 92 height 34
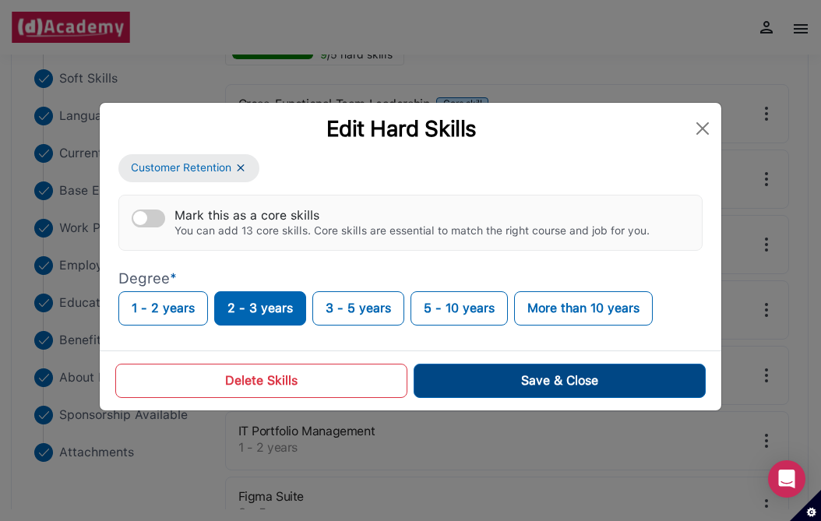
click at [532, 373] on button "Save & Close" at bounding box center [560, 381] width 292 height 34
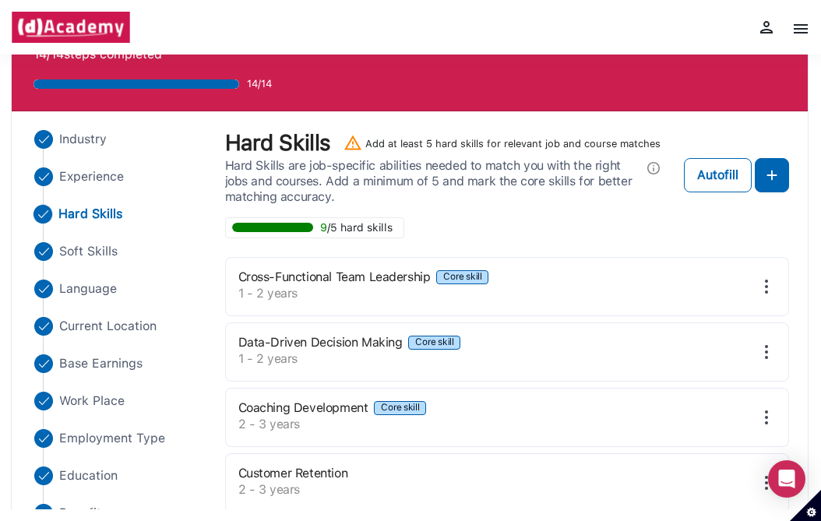
scroll to position [0, 0]
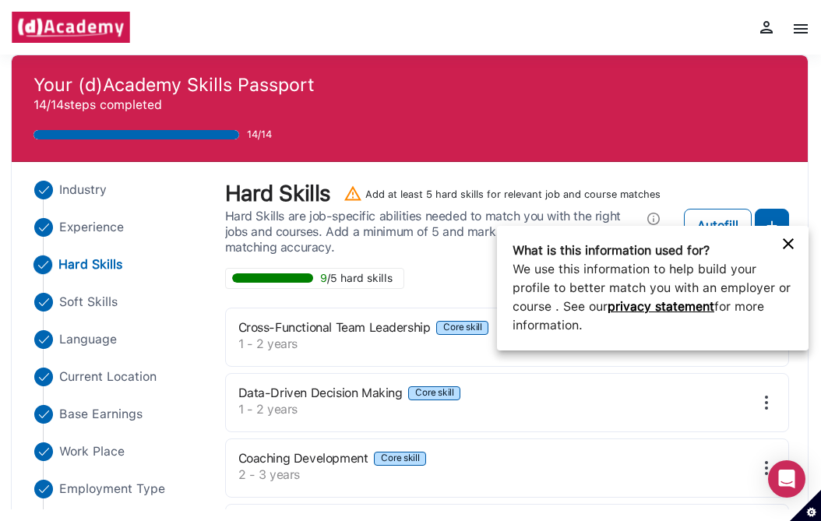
click at [776, 221] on div at bounding box center [410, 260] width 821 height 521
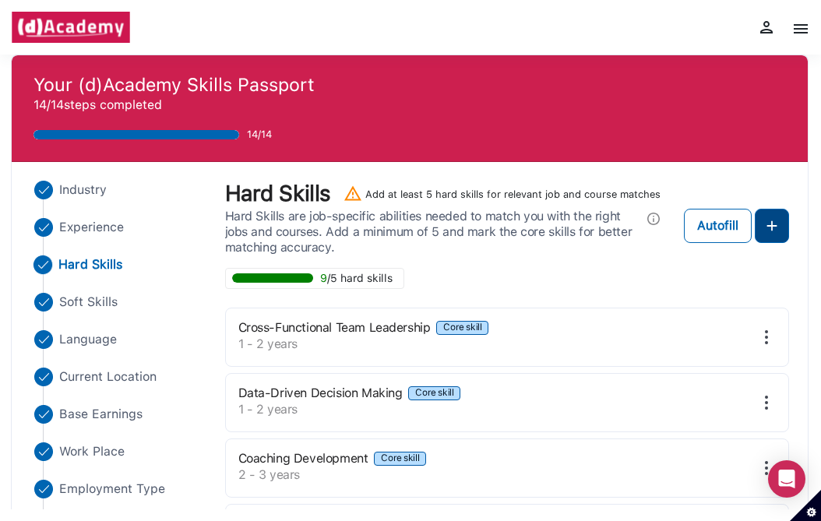
click at [772, 217] on img at bounding box center [772, 226] width 19 height 19
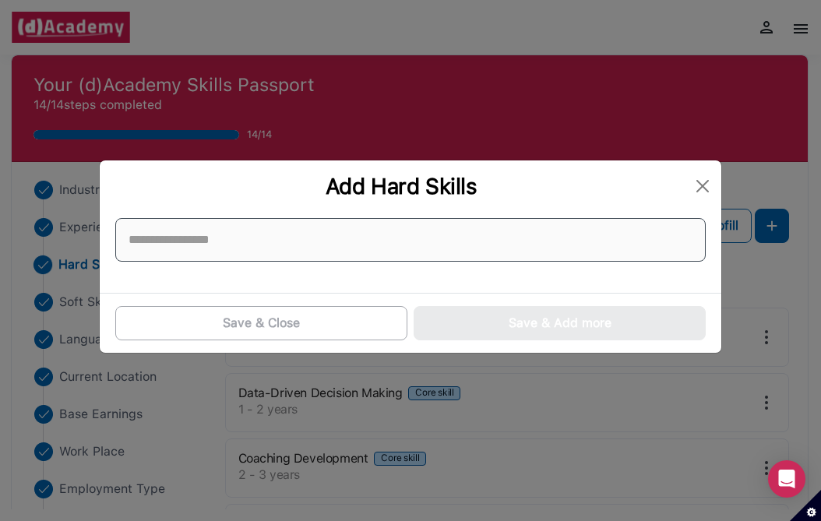
click at [486, 243] on input at bounding box center [410, 240] width 591 height 44
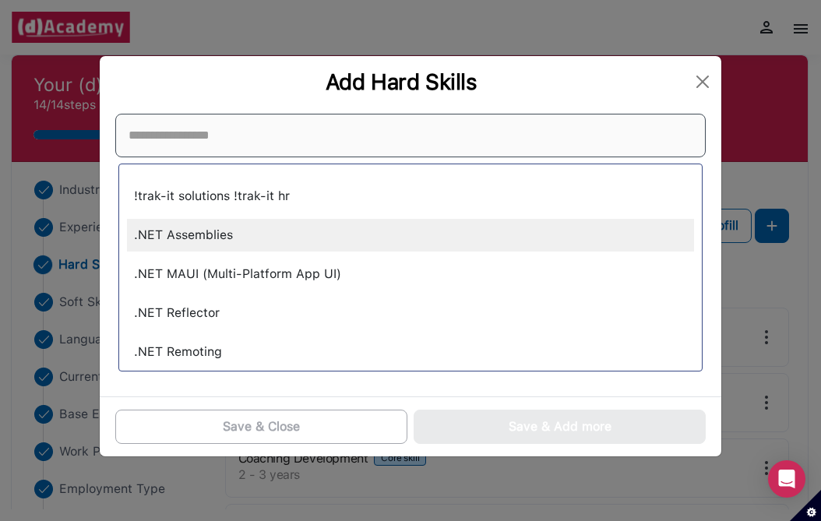
type input "*"
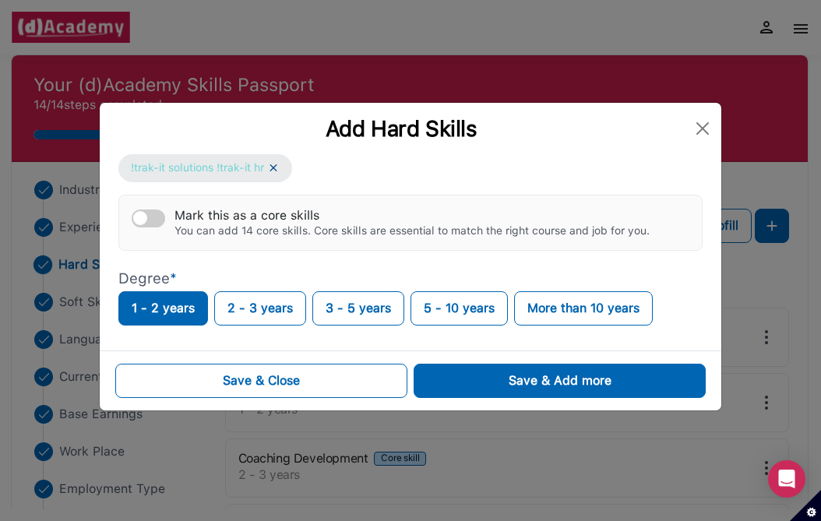
click at [280, 163] on img at bounding box center [273, 167] width 12 height 13
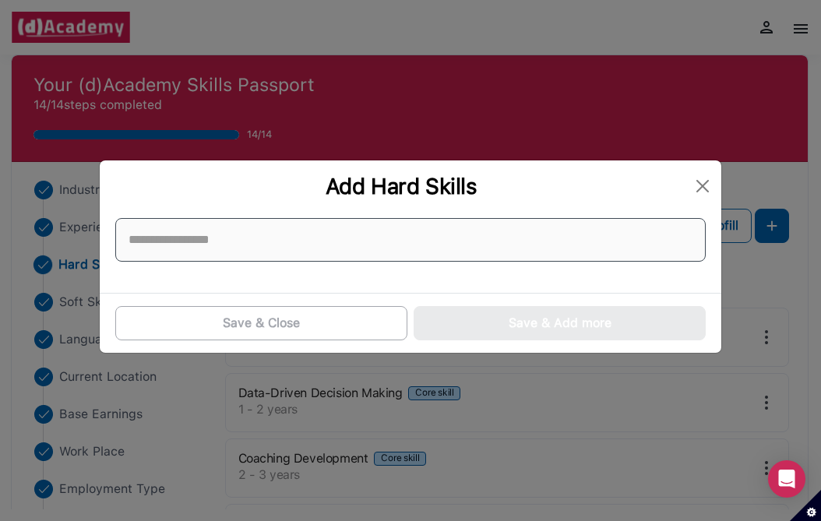
click at [231, 227] on input at bounding box center [410, 240] width 591 height 44
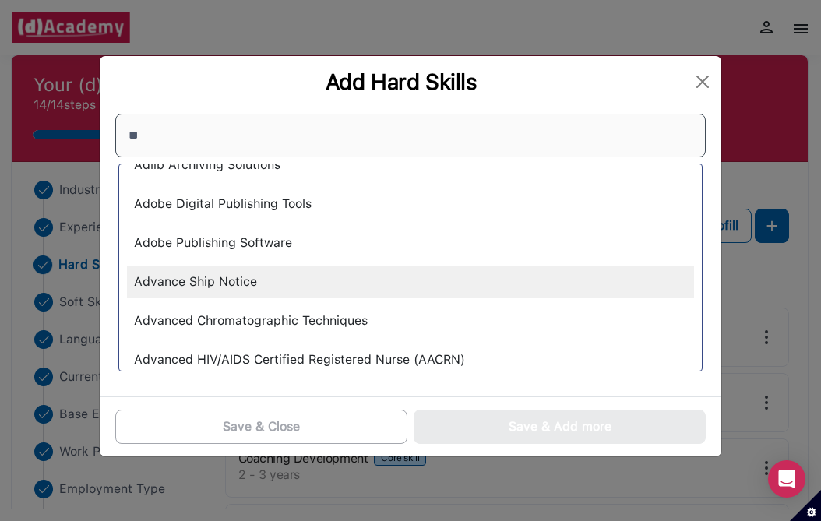
scroll to position [828, 0]
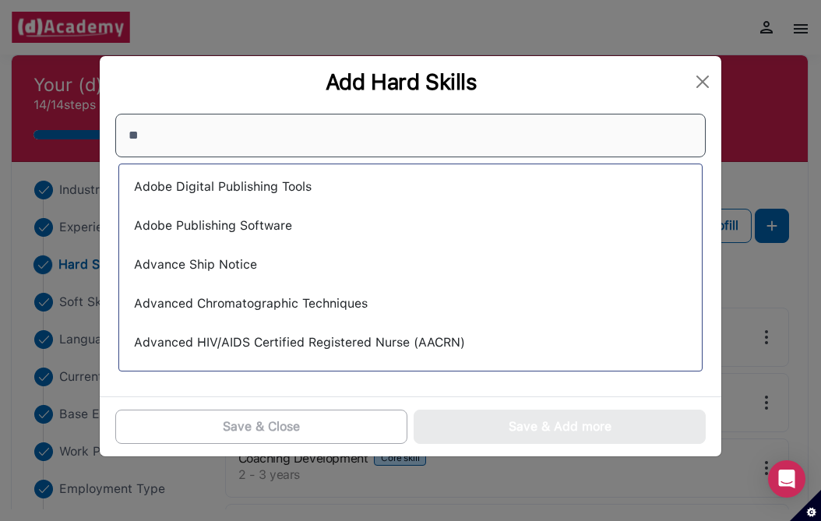
click at [150, 144] on input "**" at bounding box center [410, 136] width 591 height 44
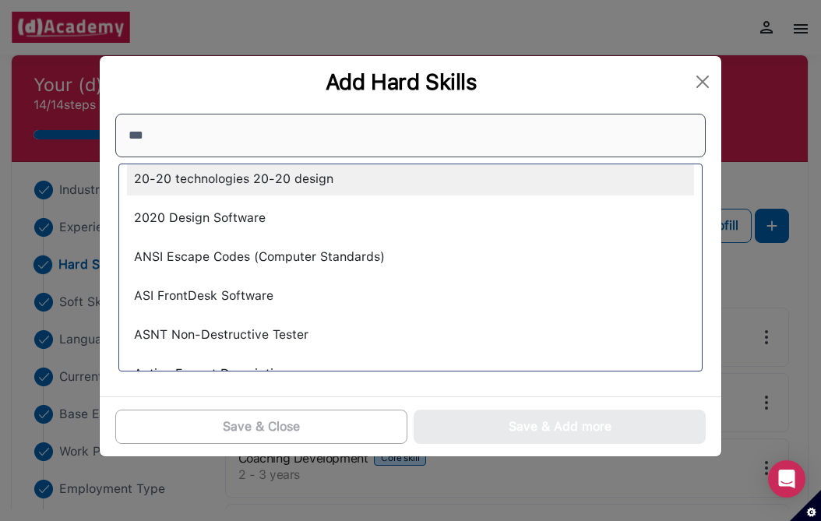
scroll to position [16, 0]
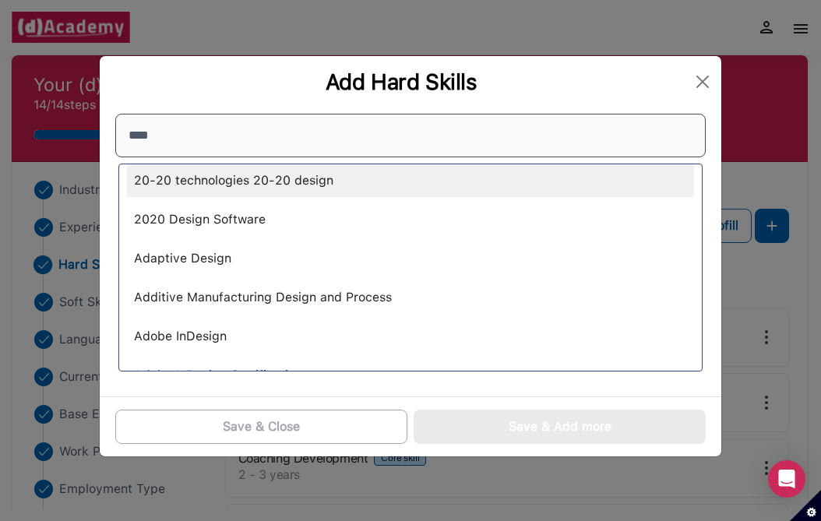
type input "*****"
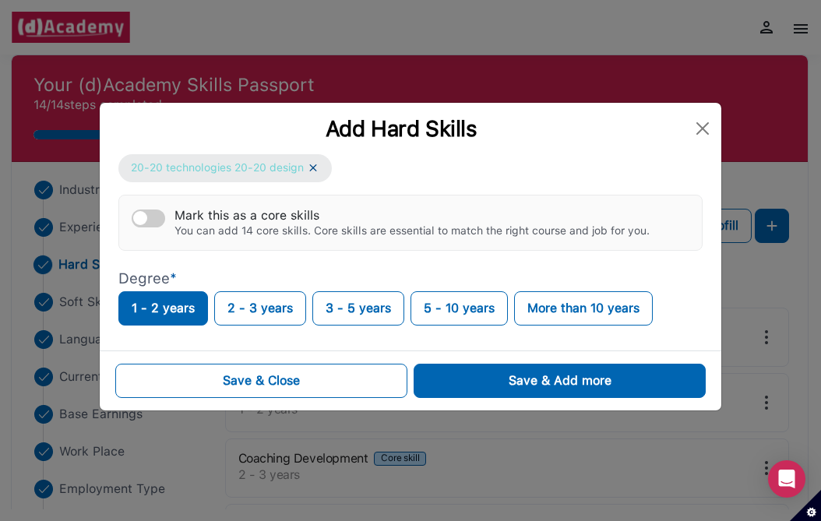
click at [313, 170] on img at bounding box center [313, 167] width 12 height 13
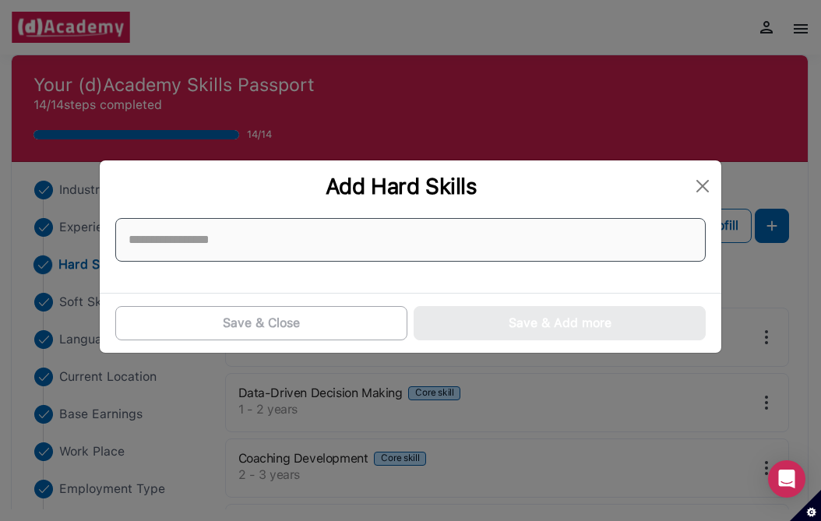
click at [189, 242] on input at bounding box center [410, 240] width 591 height 44
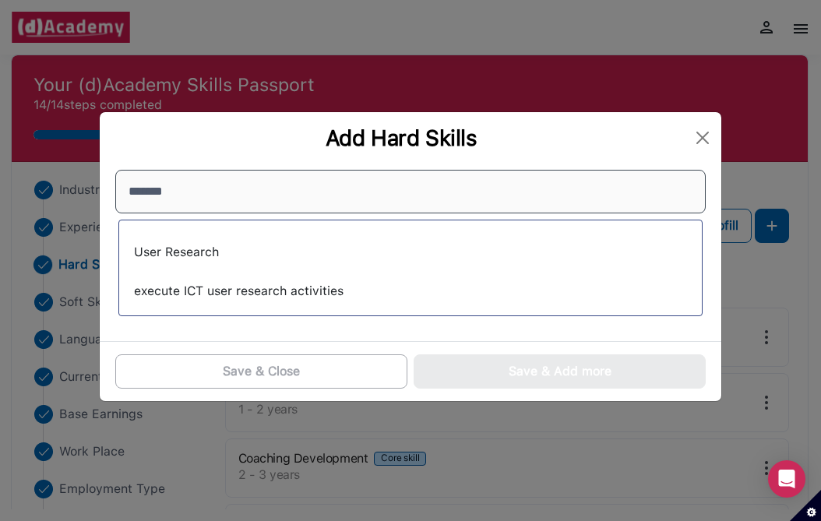
type input "*******"
click at [175, 259] on div "User Research" at bounding box center [410, 252] width 567 height 33
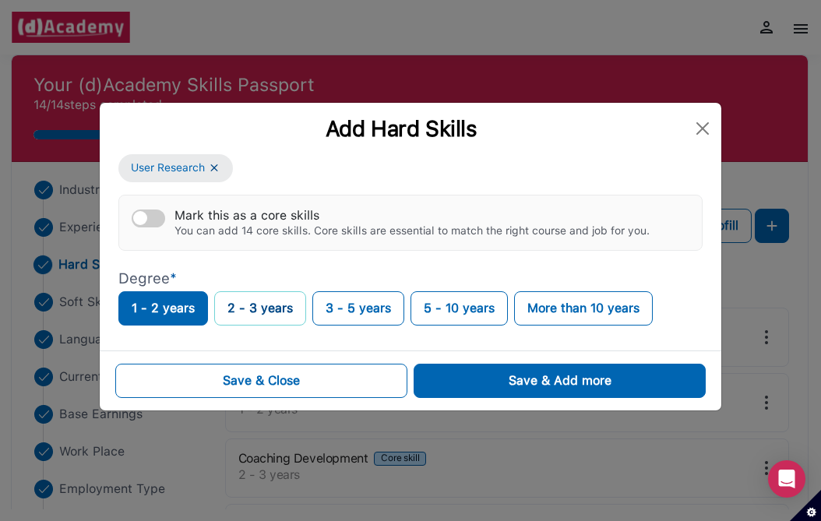
click at [257, 309] on button "2 - 3 years" at bounding box center [260, 308] width 92 height 34
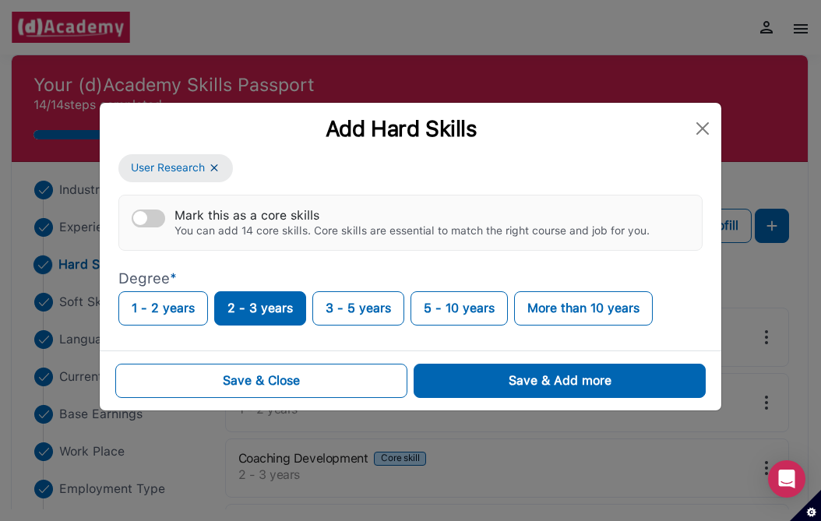
click at [148, 219] on button "Mark this as a core skills You can add 14 core skills. Core skills are essentia…" at bounding box center [149, 219] width 34 height 18
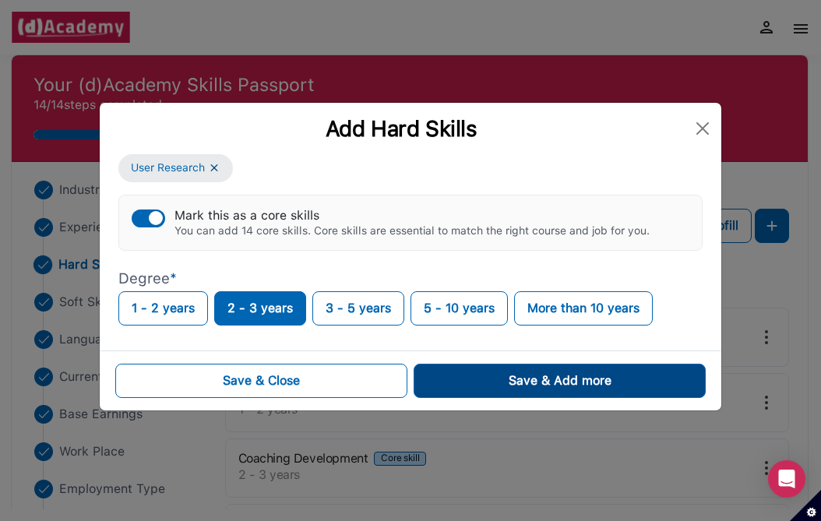
click at [511, 383] on div "Save & Add more" at bounding box center [560, 381] width 103 height 19
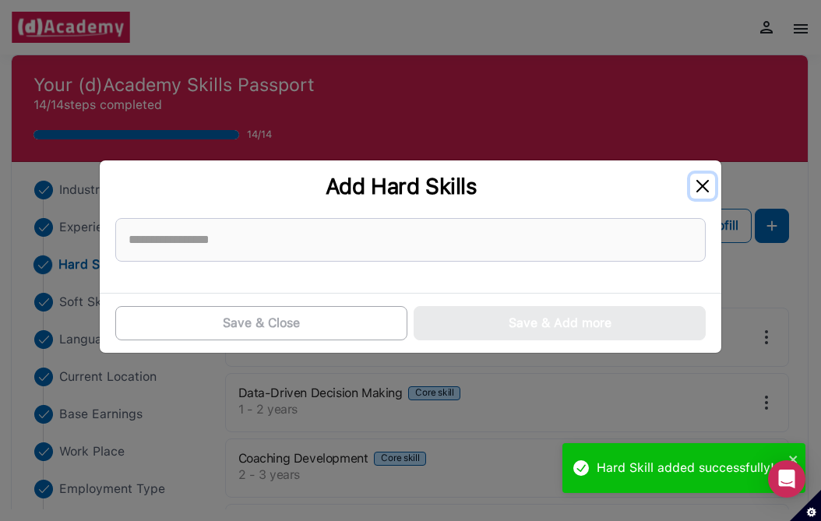
click at [705, 189] on button "Close" at bounding box center [703, 186] width 25 height 25
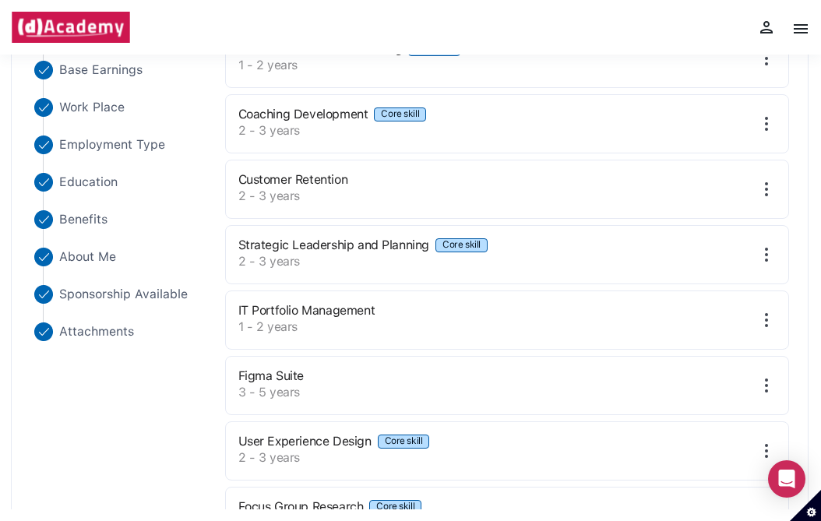
scroll to position [472, 0]
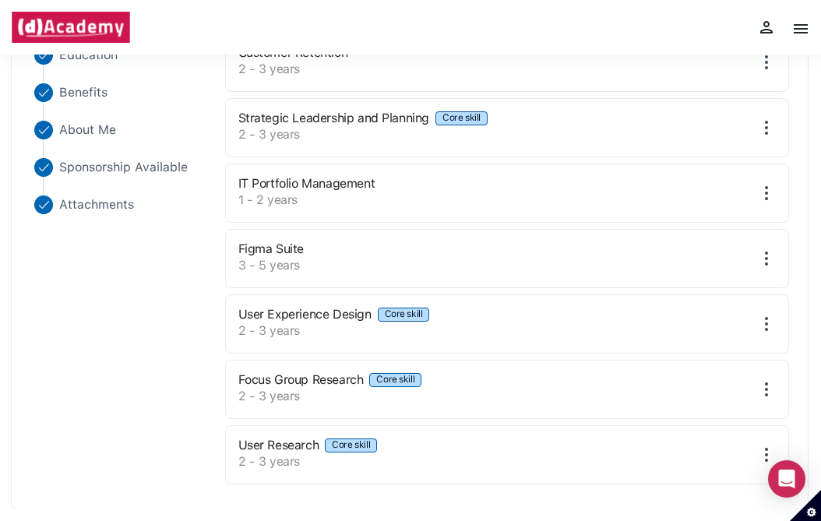
click at [770, 390] on img at bounding box center [767, 389] width 19 height 19
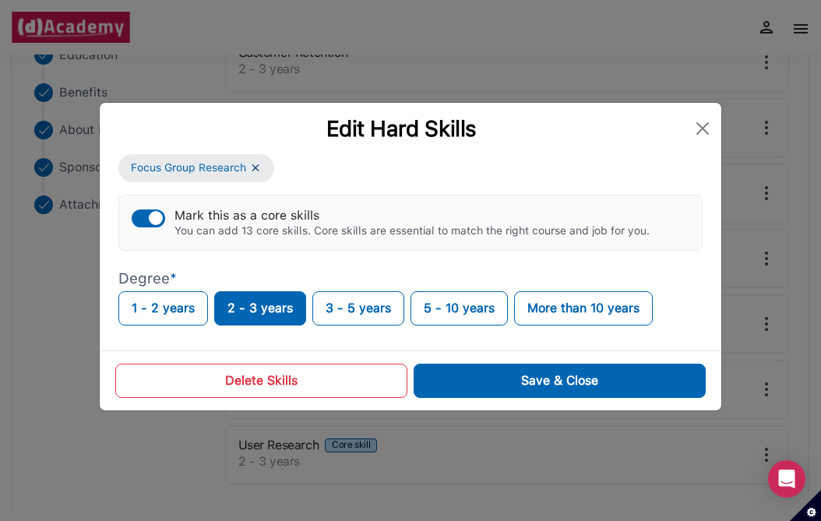
click at [152, 213] on div "button" at bounding box center [156, 218] width 14 height 14
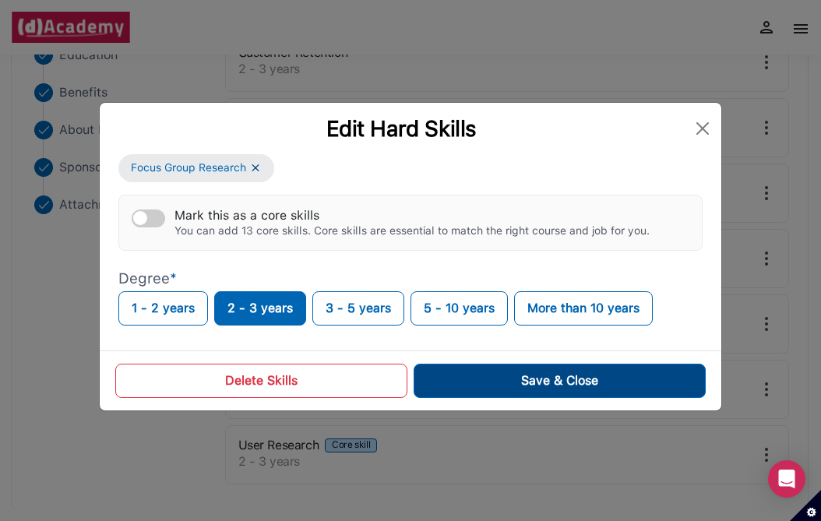
click at [465, 371] on button "Save & Close" at bounding box center [560, 381] width 292 height 34
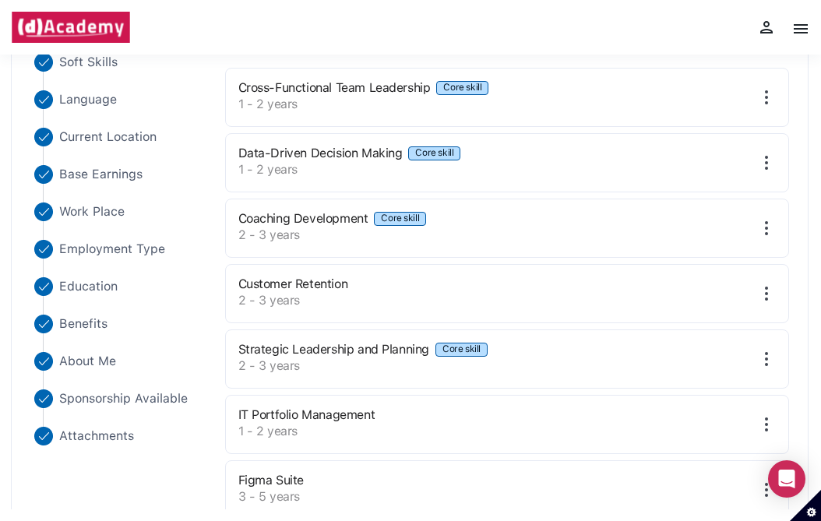
scroll to position [244, 0]
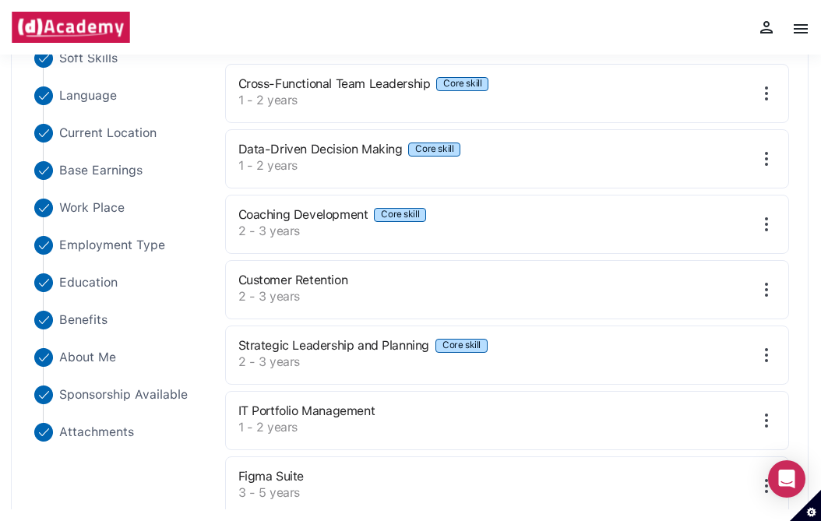
click at [765, 224] on img at bounding box center [767, 224] width 19 height 19
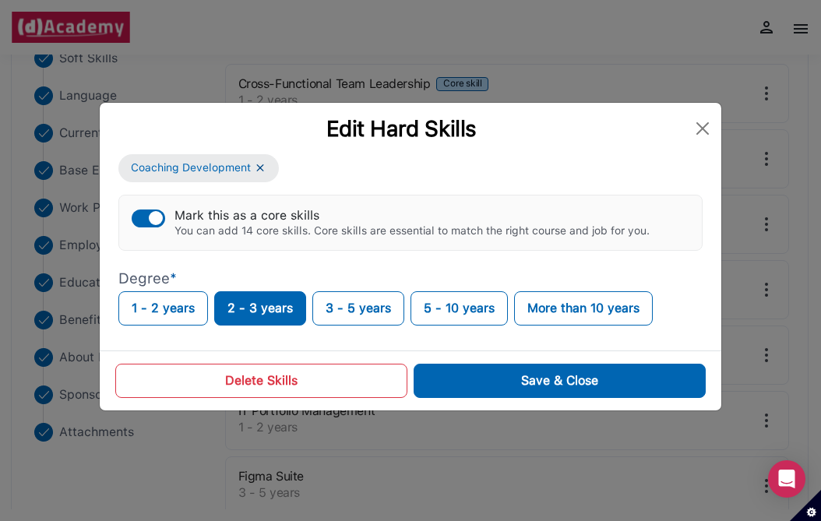
click at [156, 221] on div "button" at bounding box center [156, 218] width 14 height 14
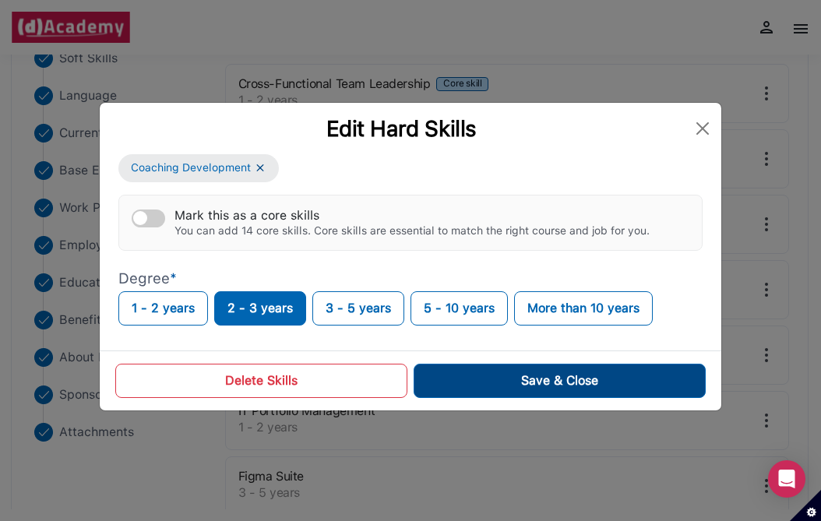
click at [486, 374] on button "Save & Close" at bounding box center [560, 381] width 292 height 34
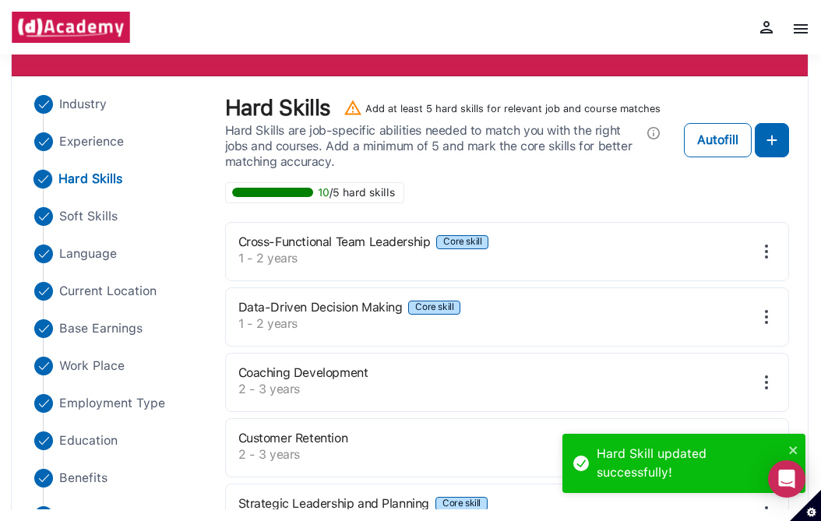
scroll to position [0, 0]
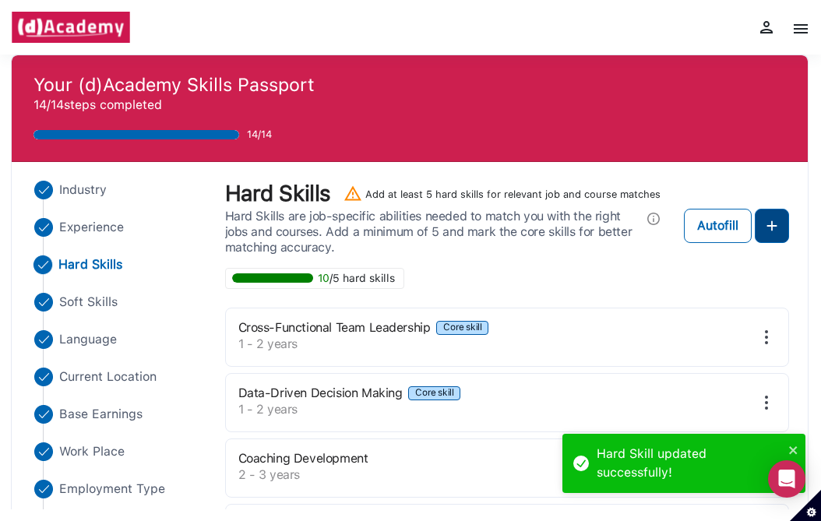
click at [771, 221] on img at bounding box center [772, 226] width 19 height 19
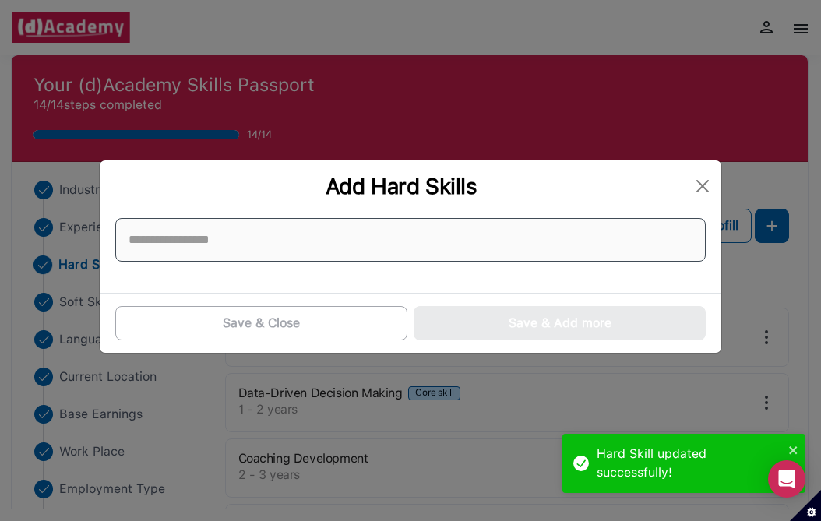
click at [270, 250] on input at bounding box center [410, 240] width 591 height 44
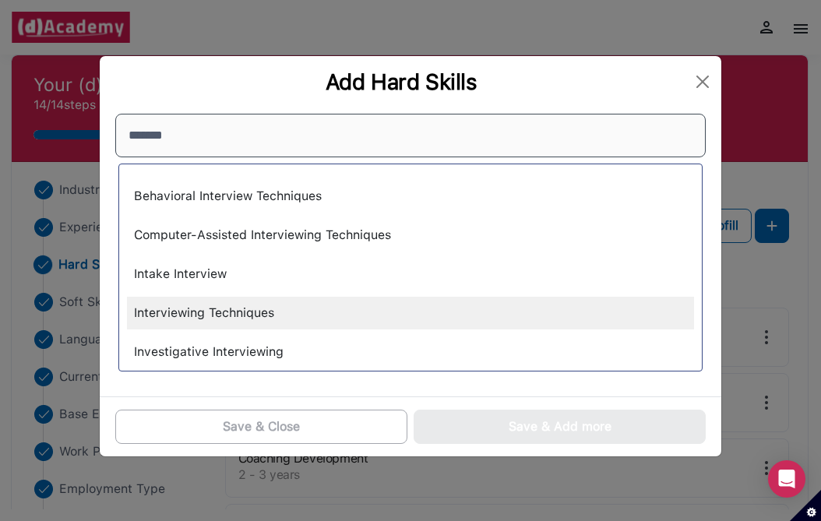
type input "*******"
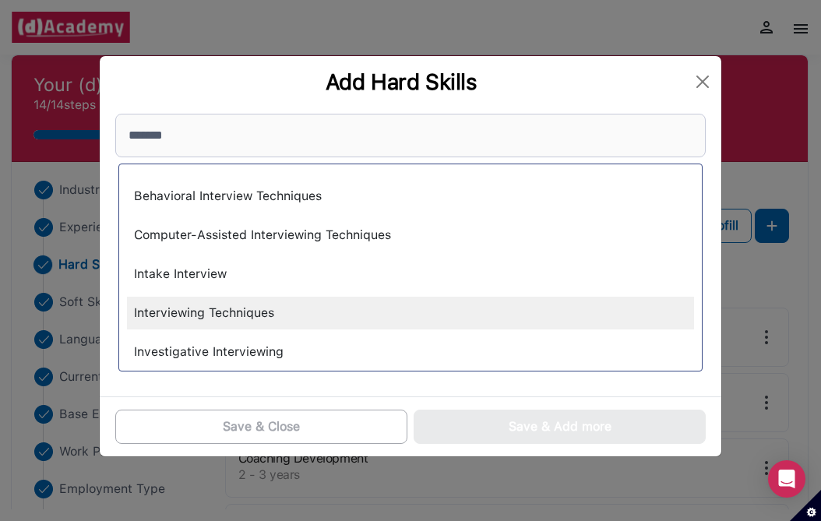
click at [294, 319] on div "Interviewing Techniques" at bounding box center [410, 313] width 567 height 33
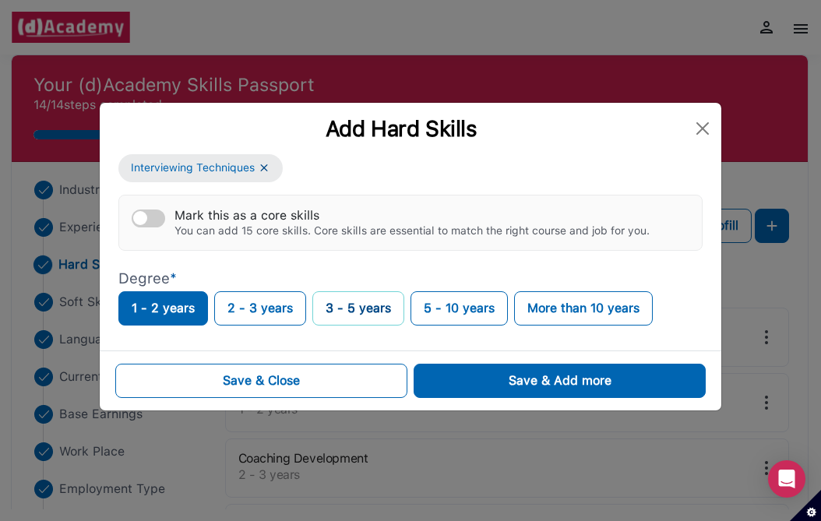
click at [341, 320] on button "3 - 5 years" at bounding box center [359, 308] width 92 height 34
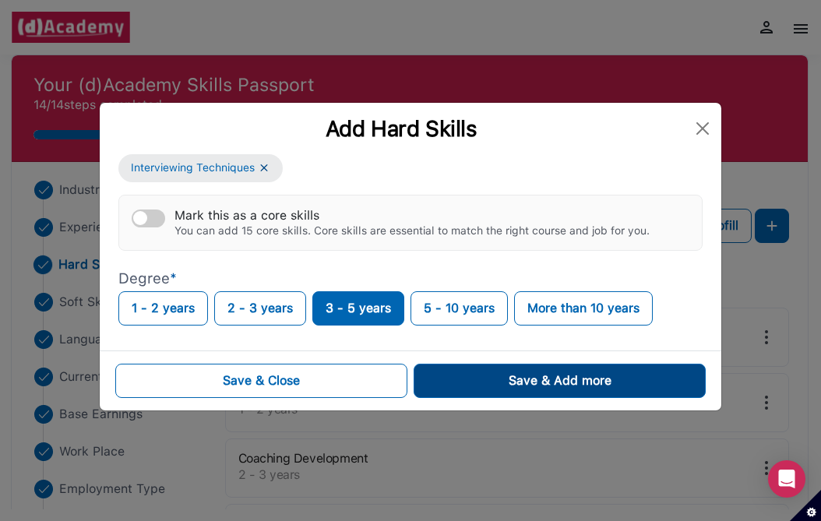
click at [503, 390] on button "Save & Add more" at bounding box center [560, 381] width 292 height 34
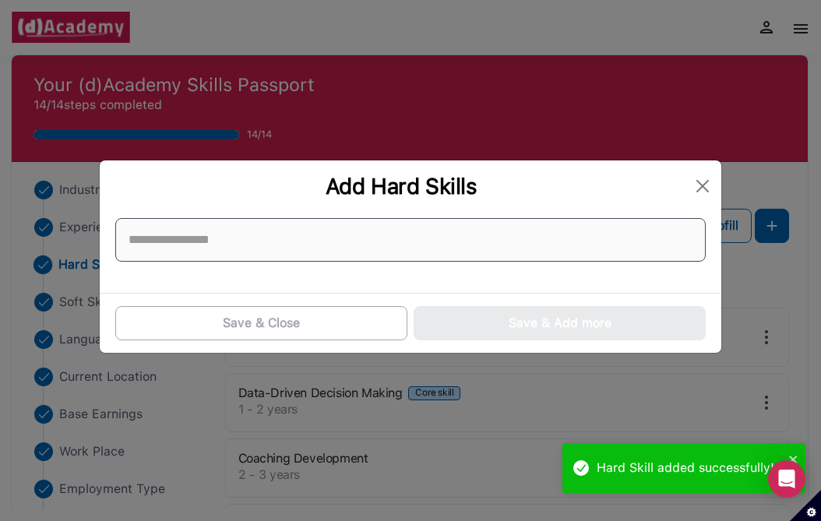
click at [513, 245] on input at bounding box center [410, 240] width 591 height 44
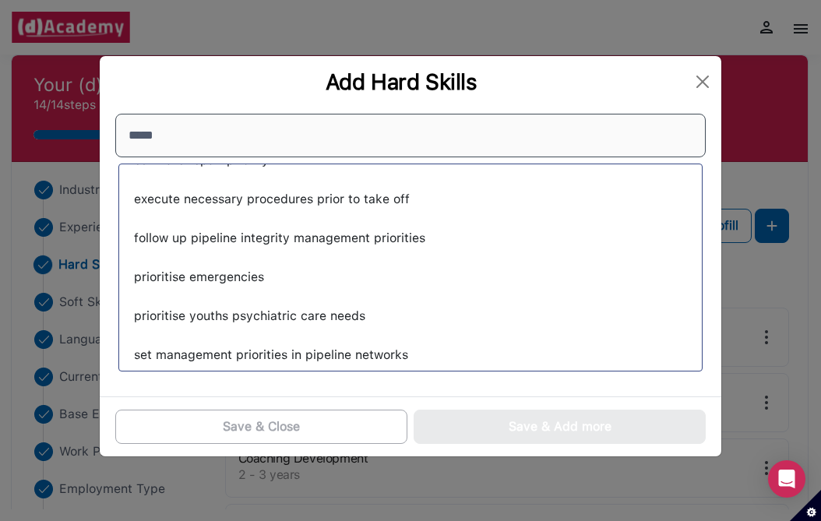
scroll to position [522, 0]
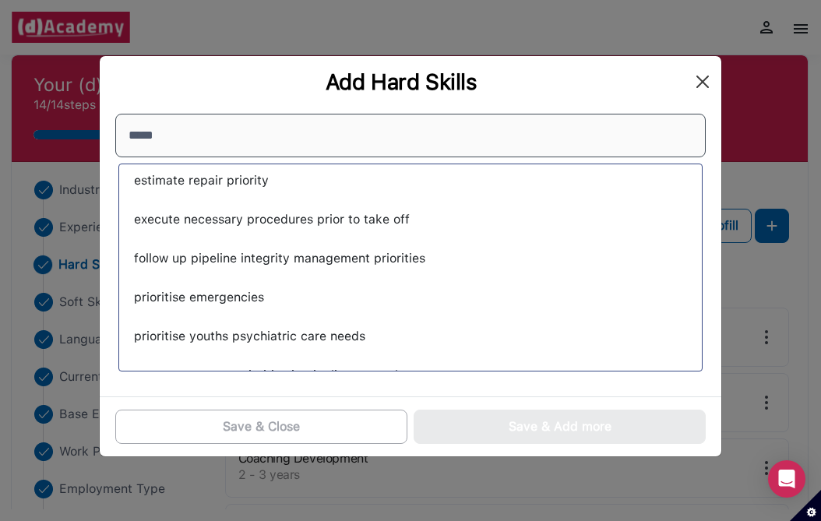
type input "*****"
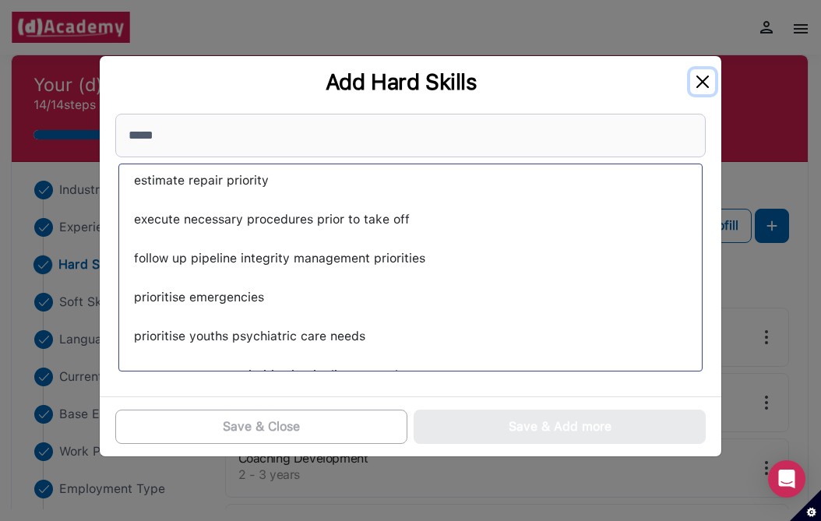
click at [712, 74] on button "Close" at bounding box center [703, 81] width 25 height 25
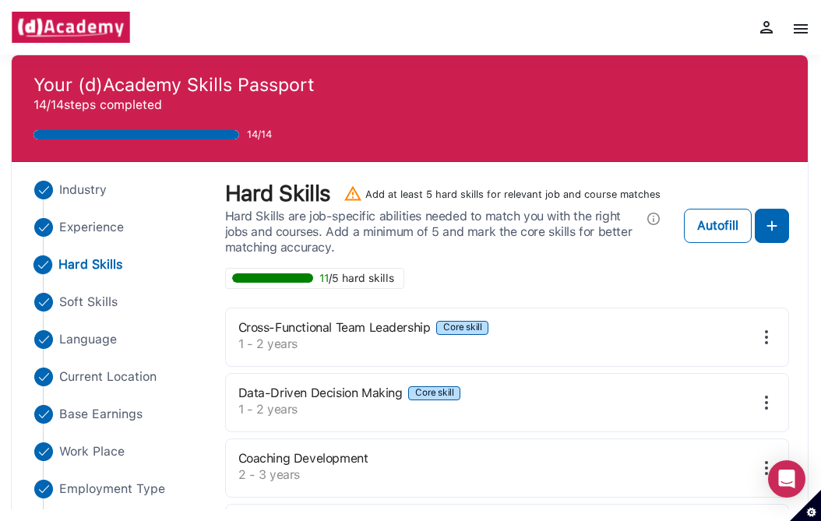
click at [708, 79] on h4 "Your (d)Academy Skills Passport" at bounding box center [410, 85] width 753 height 22
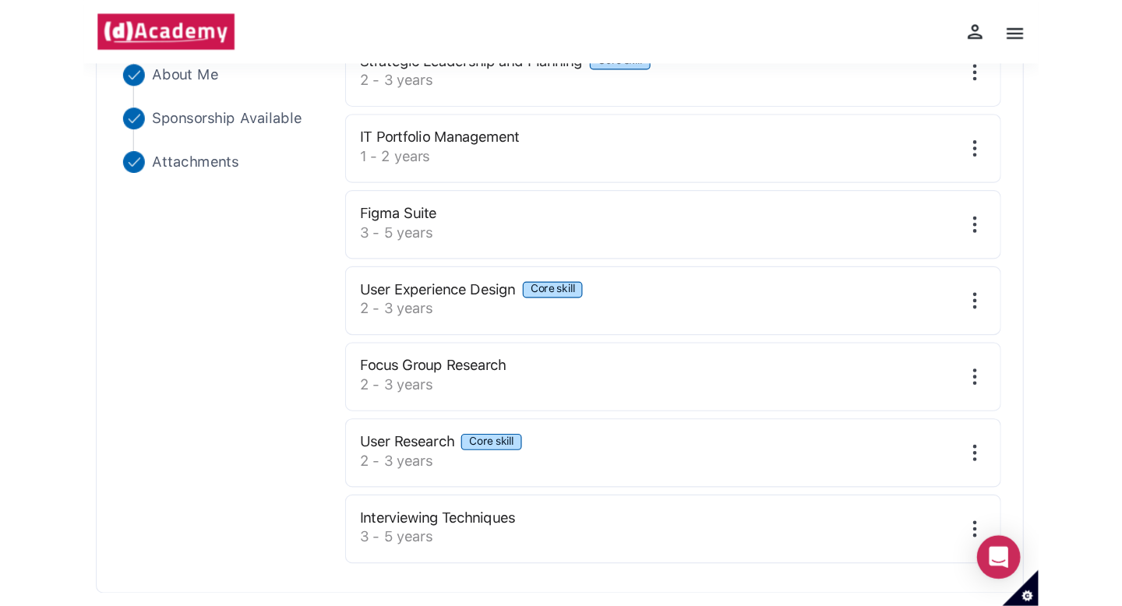
scroll to position [0, 0]
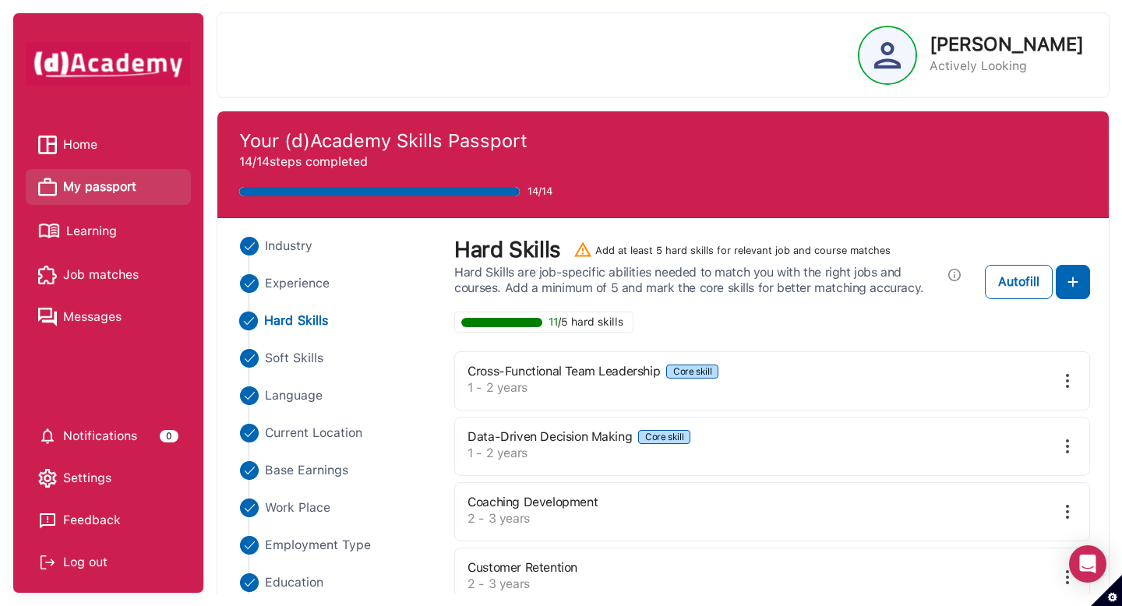
click at [122, 139] on link "Home" at bounding box center [108, 144] width 140 height 23
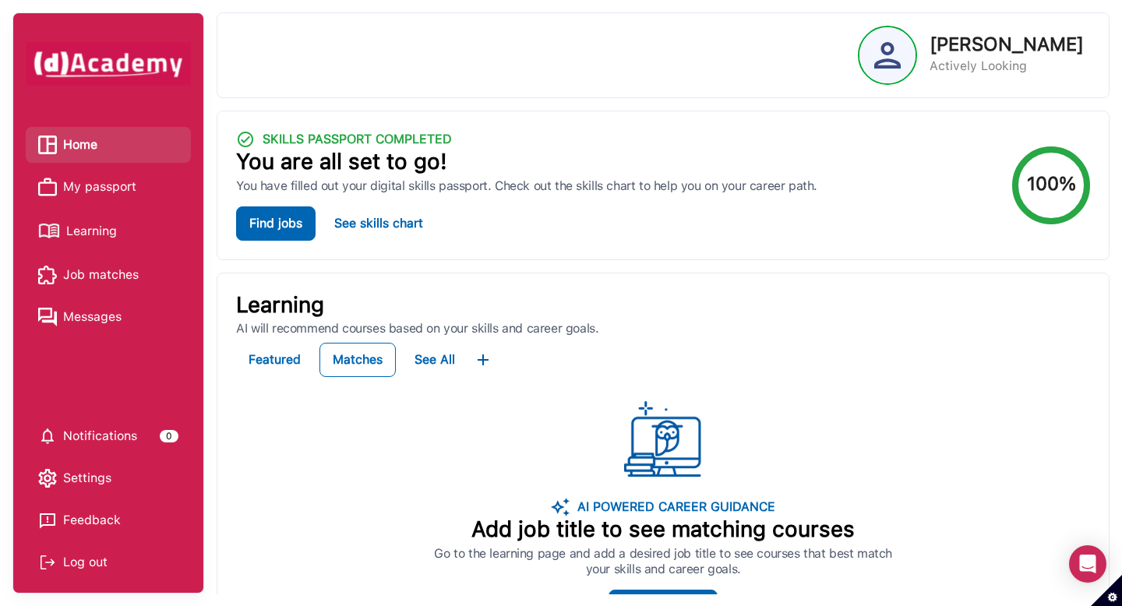
click at [325, 192] on div "You have filled out your digital skills passport. Check out the skills chart to…" at bounding box center [526, 186] width 581 height 16
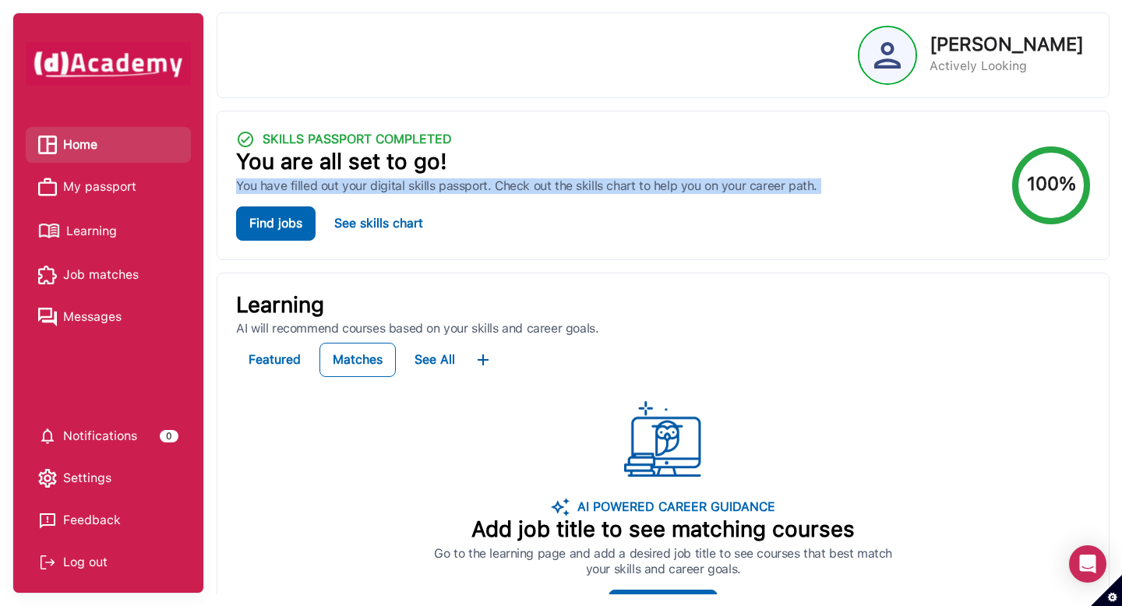
click at [325, 192] on div "You have filled out your digital skills passport. Check out the skills chart to…" at bounding box center [526, 186] width 581 height 16
click at [284, 228] on button "Find jobs" at bounding box center [275, 224] width 79 height 34
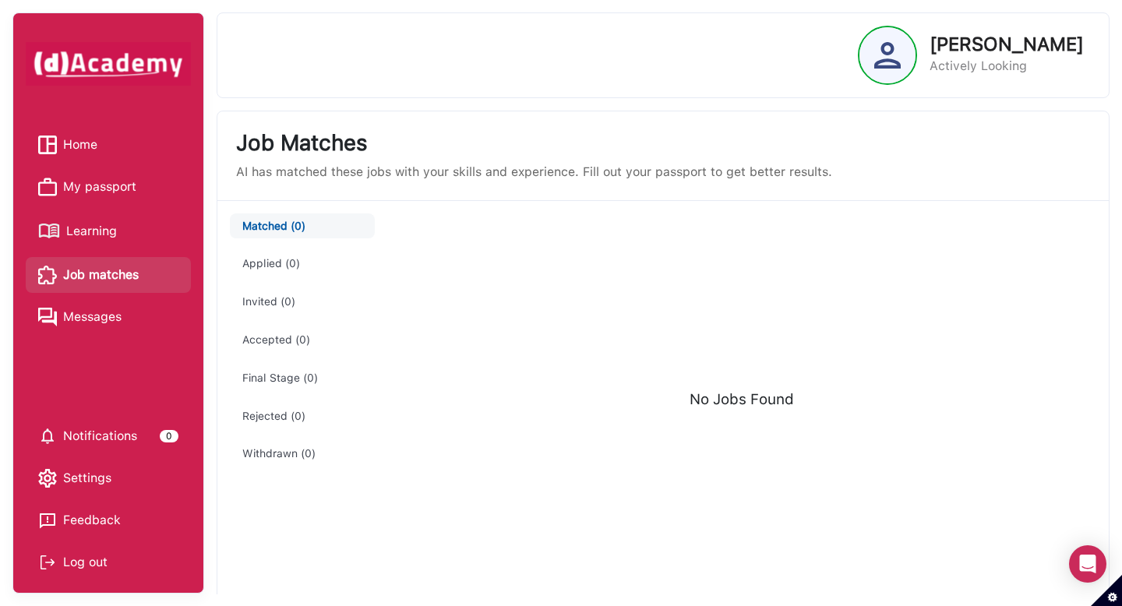
click at [274, 268] on button "Applied (0)" at bounding box center [302, 264] width 144 height 26
click at [283, 298] on button "Invited (0)" at bounding box center [302, 302] width 144 height 26
click at [288, 342] on button "Accepted (0)" at bounding box center [302, 340] width 144 height 26
click at [288, 379] on button "Final Stage (0)" at bounding box center [302, 379] width 144 height 26
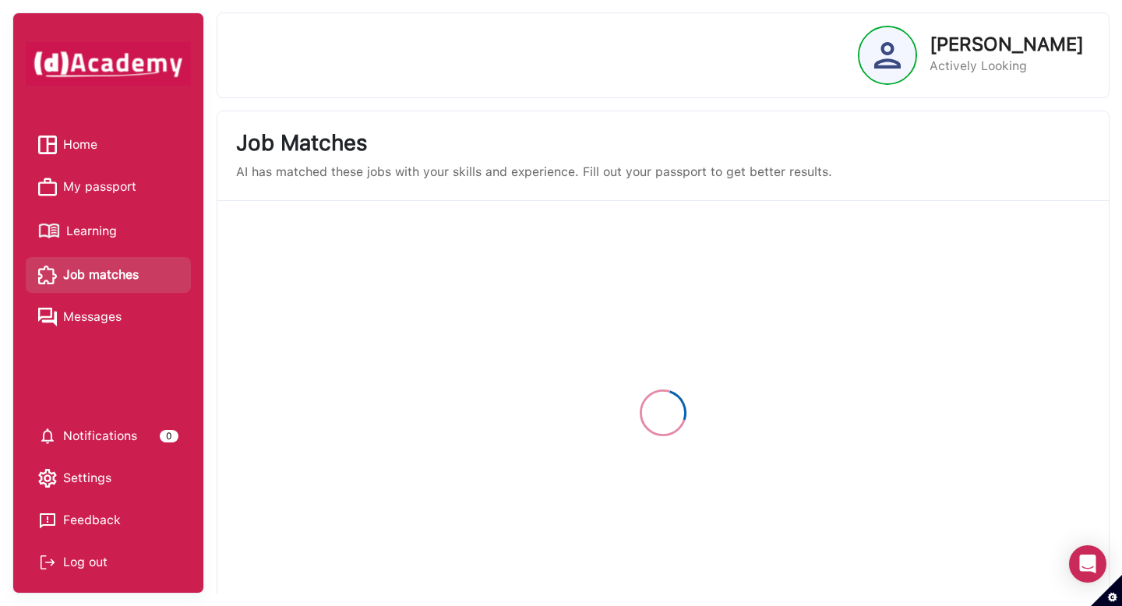
click at [281, 413] on div at bounding box center [663, 413] width 892 height 425
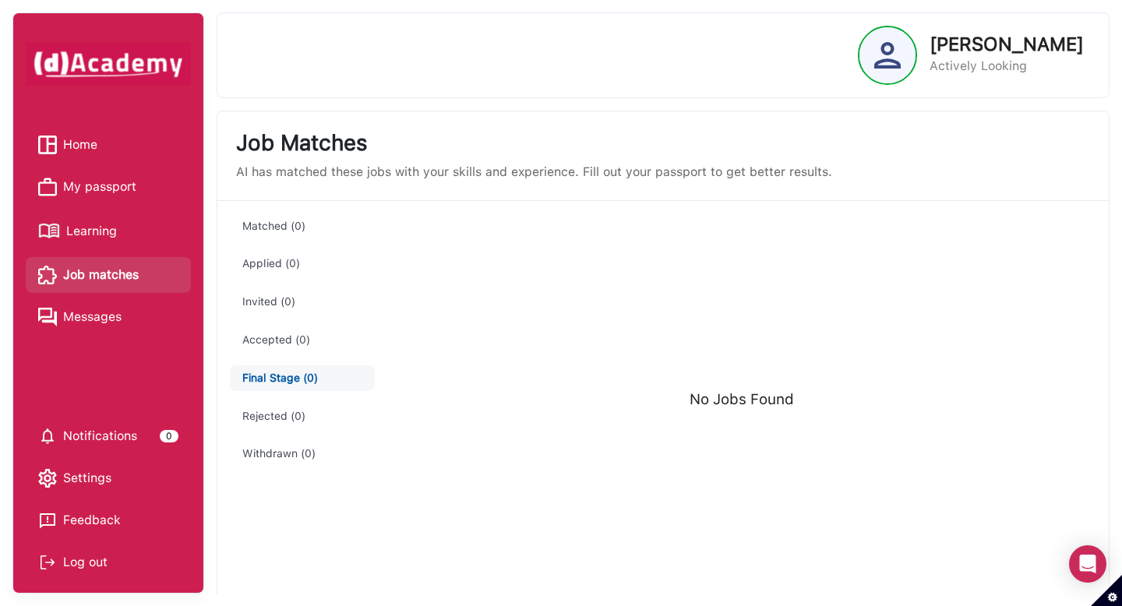
click at [129, 301] on li "Messages" at bounding box center [108, 317] width 165 height 36
click at [115, 321] on span "Messages" at bounding box center [92, 317] width 58 height 23
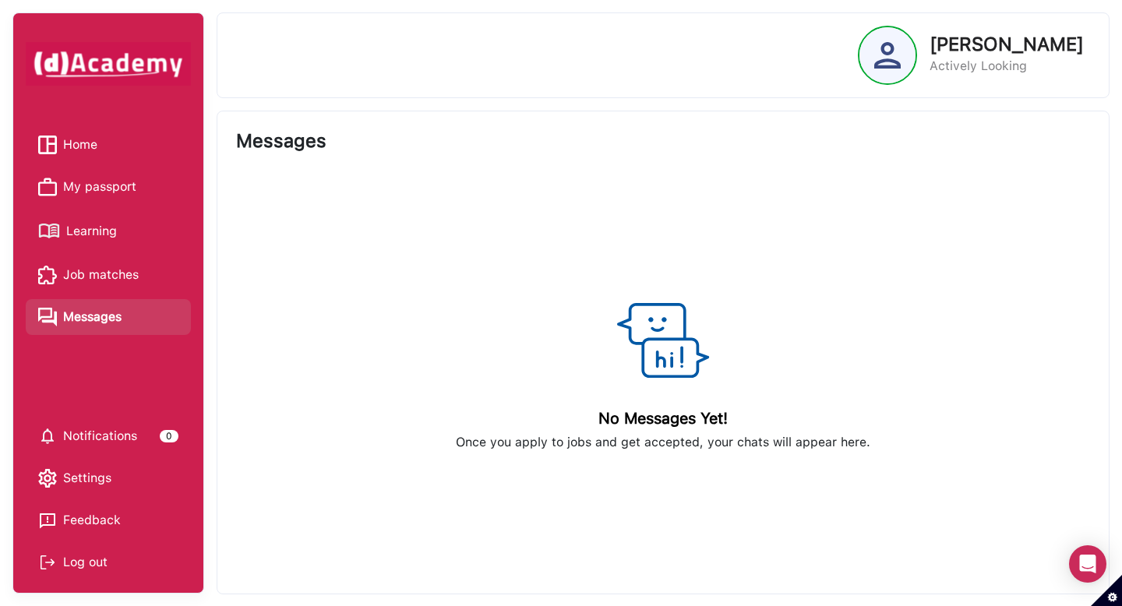
click at [109, 235] on span "Learning" at bounding box center [91, 231] width 51 height 23
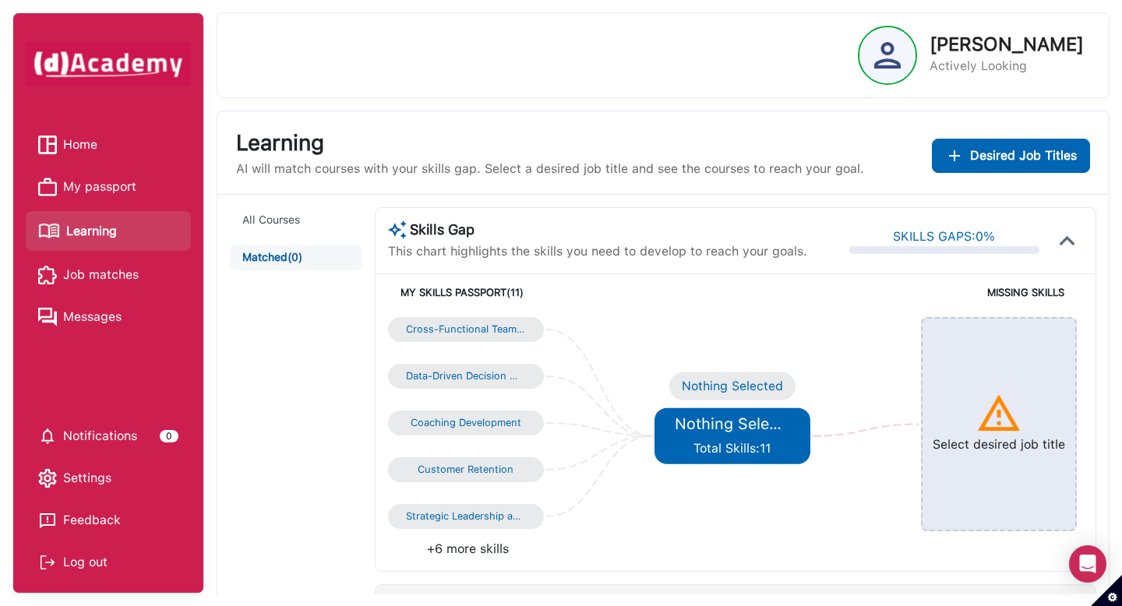
click at [722, 451] on span "Total Skills: 11" at bounding box center [732, 448] width 77 height 15
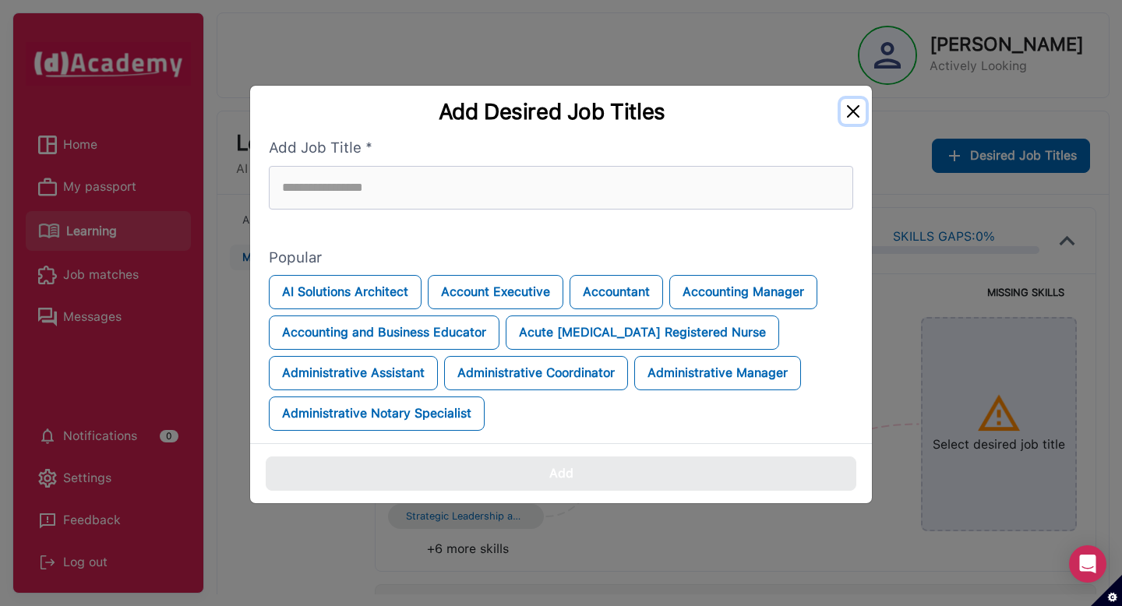
click at [861, 113] on button "Close" at bounding box center [853, 111] width 25 height 25
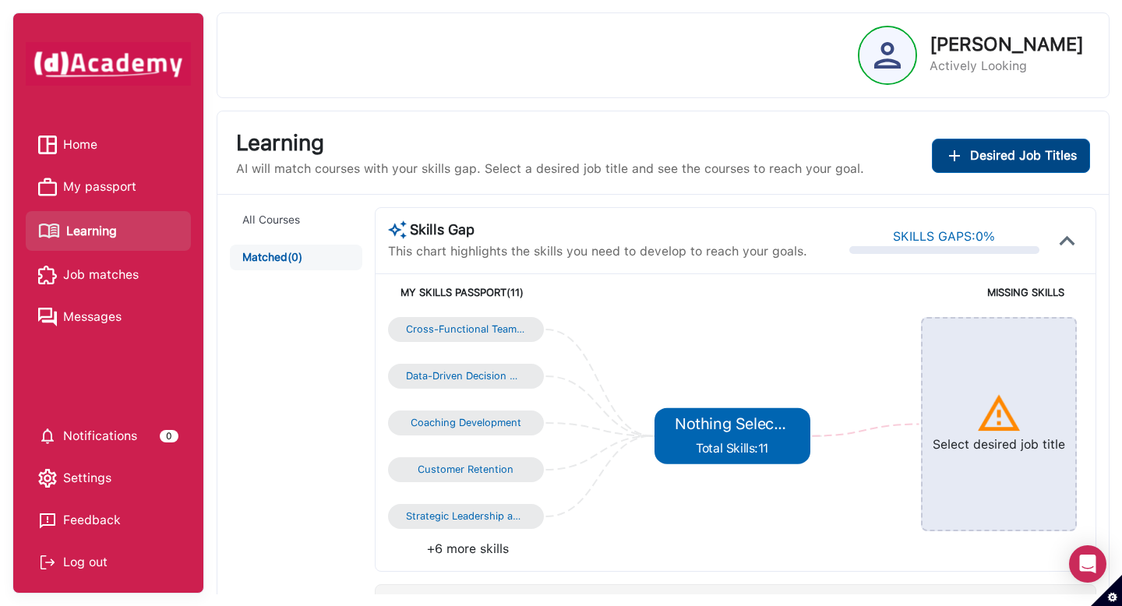
click at [992, 161] on span "Desired Job Titles" at bounding box center [1023, 156] width 107 height 19
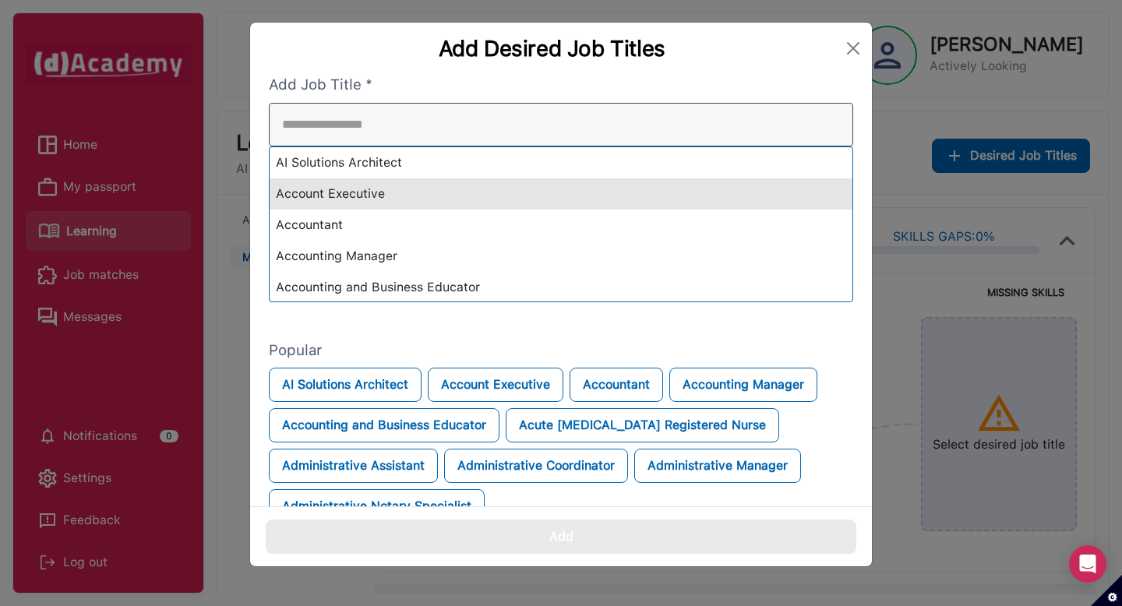
click at [429, 183] on div "AI Solutions Architect Account Executive Accountant Accounting Manager Accounti…" at bounding box center [561, 203] width 585 height 200
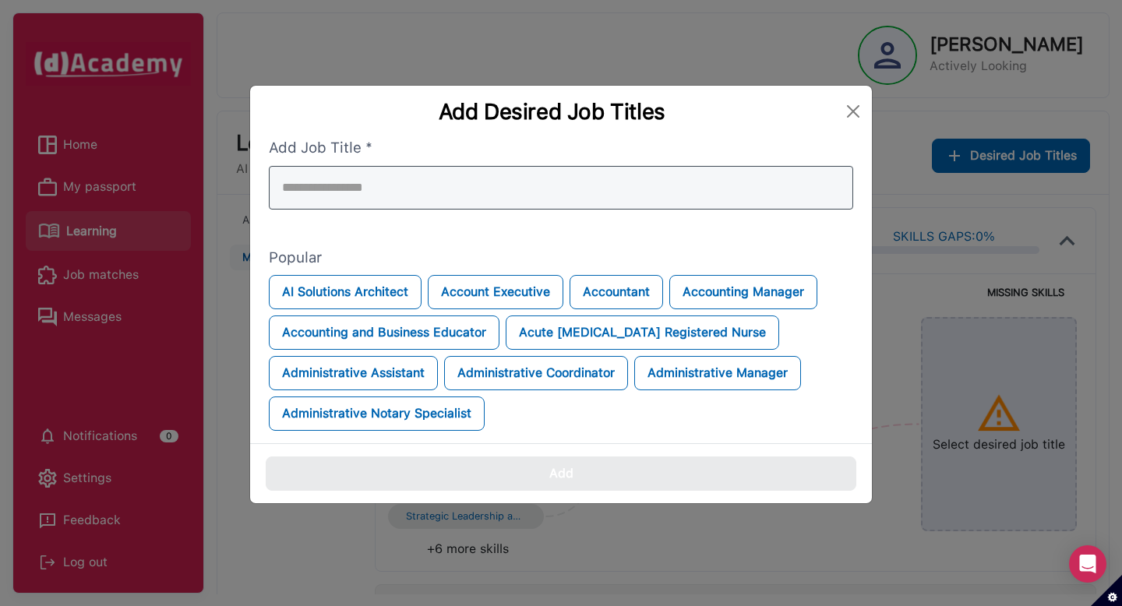
click at [427, 184] on input "search" at bounding box center [561, 188] width 585 height 44
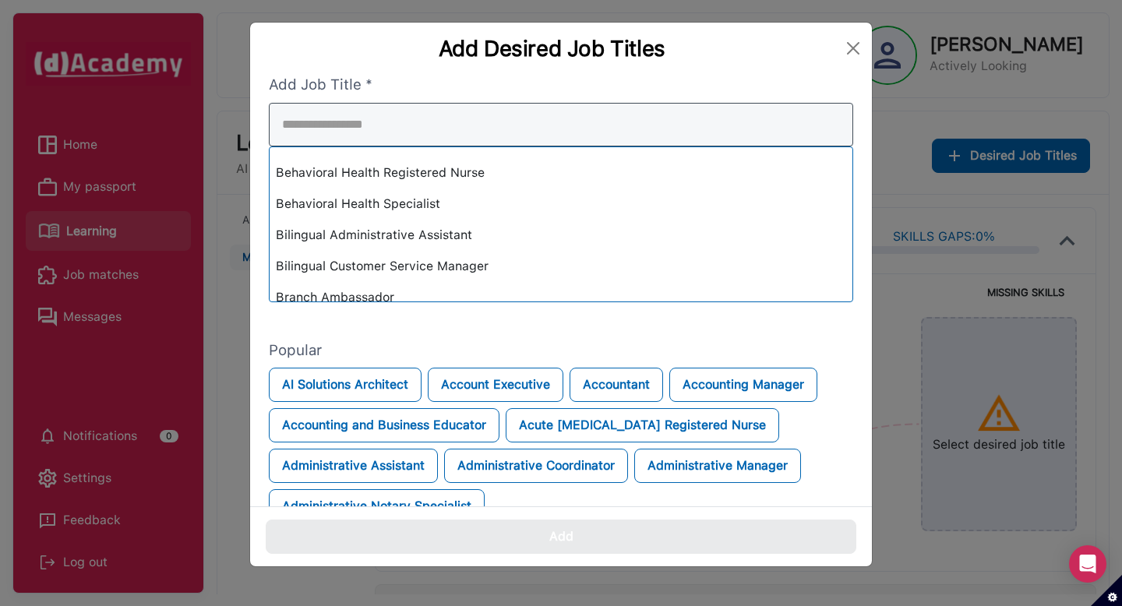
scroll to position [1304, 0]
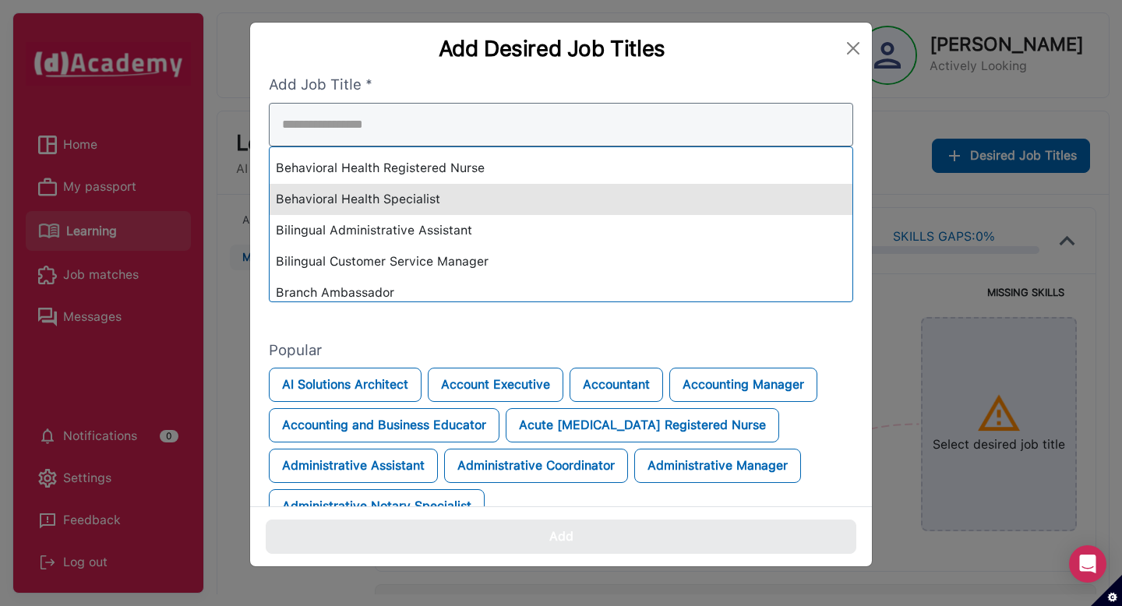
click at [427, 185] on div "Behavioral Health Specialist" at bounding box center [561, 199] width 583 height 31
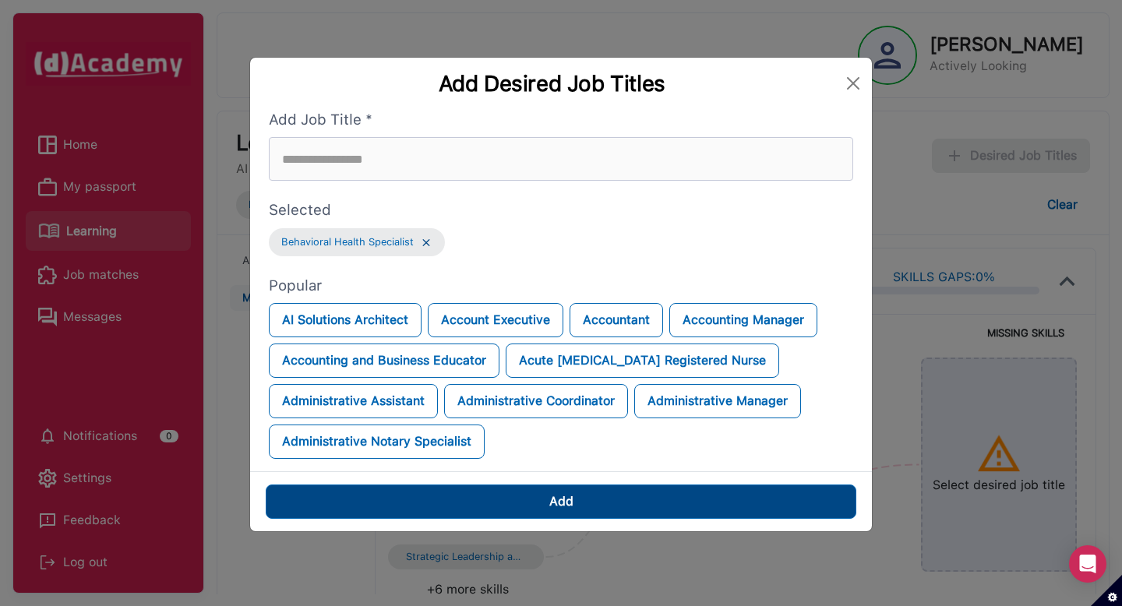
click at [456, 507] on button "Add" at bounding box center [561, 502] width 591 height 34
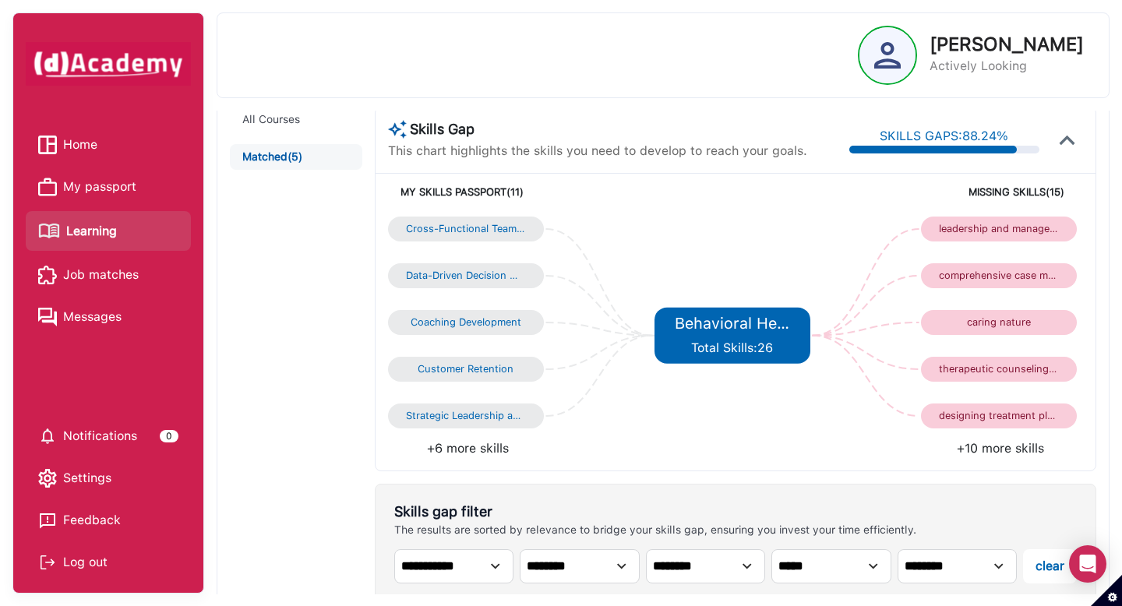
scroll to position [149, 0]
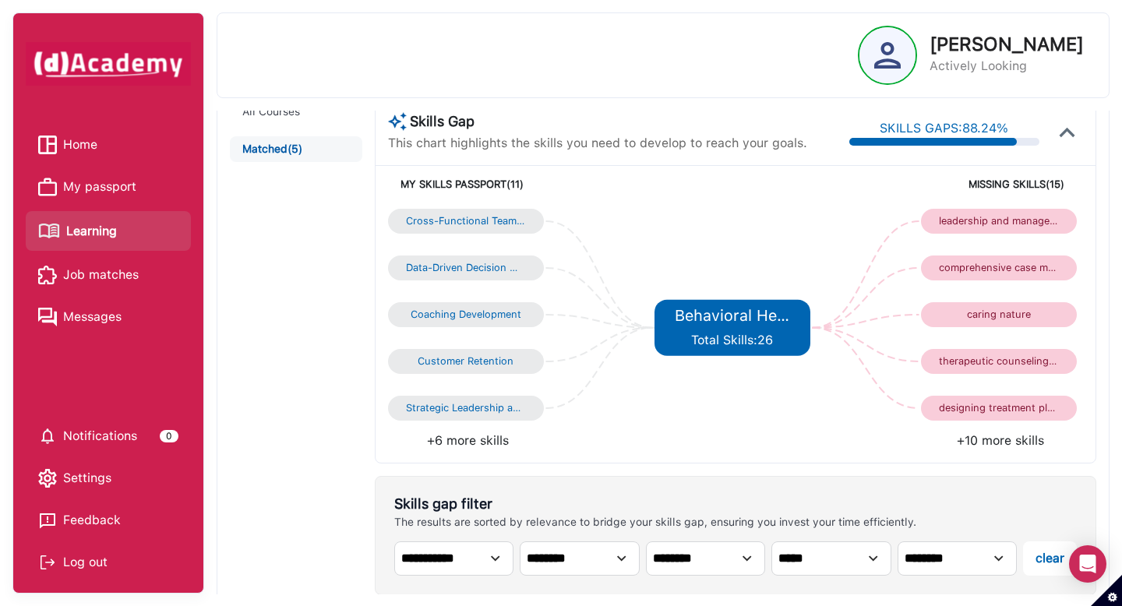
click at [967, 438] on li "+10 more skills" at bounding box center [910, 441] width 348 height 19
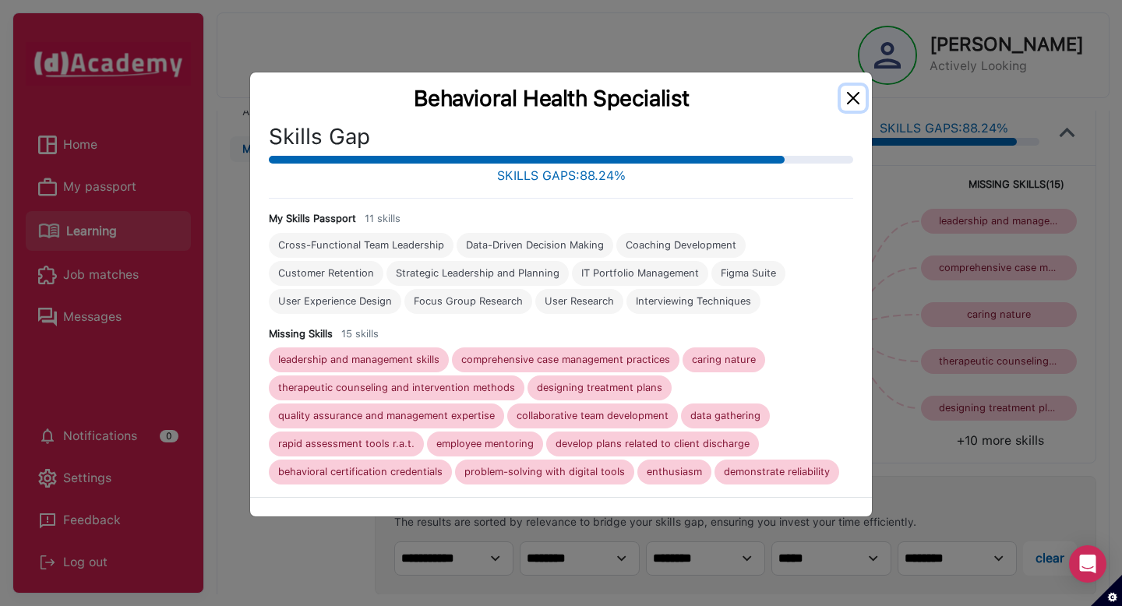
click at [855, 96] on button "Close" at bounding box center [853, 98] width 25 height 25
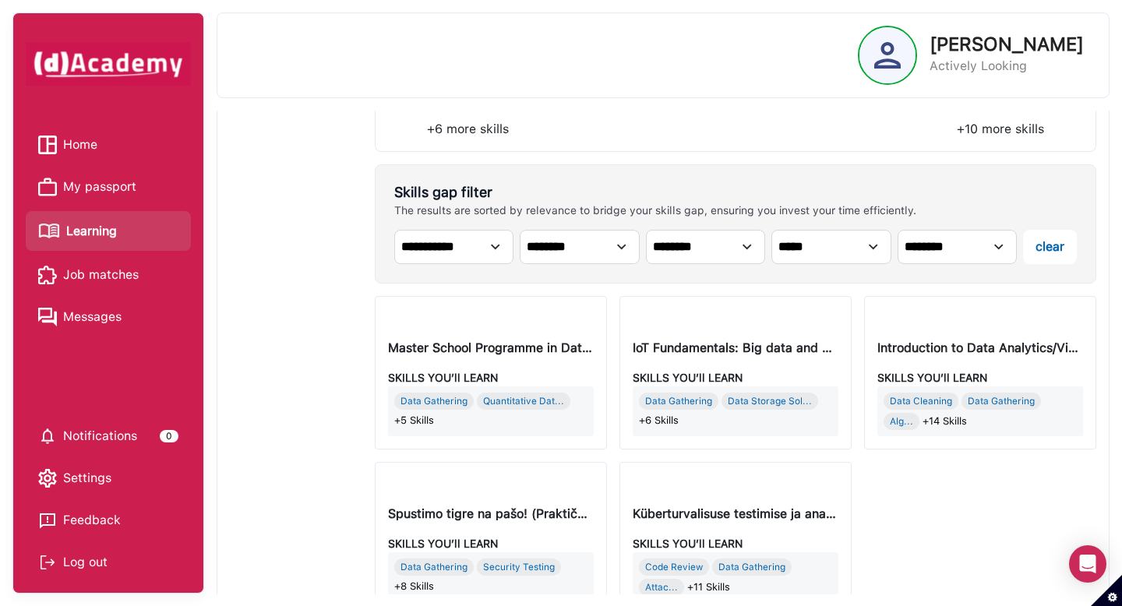
scroll to position [494, 0]
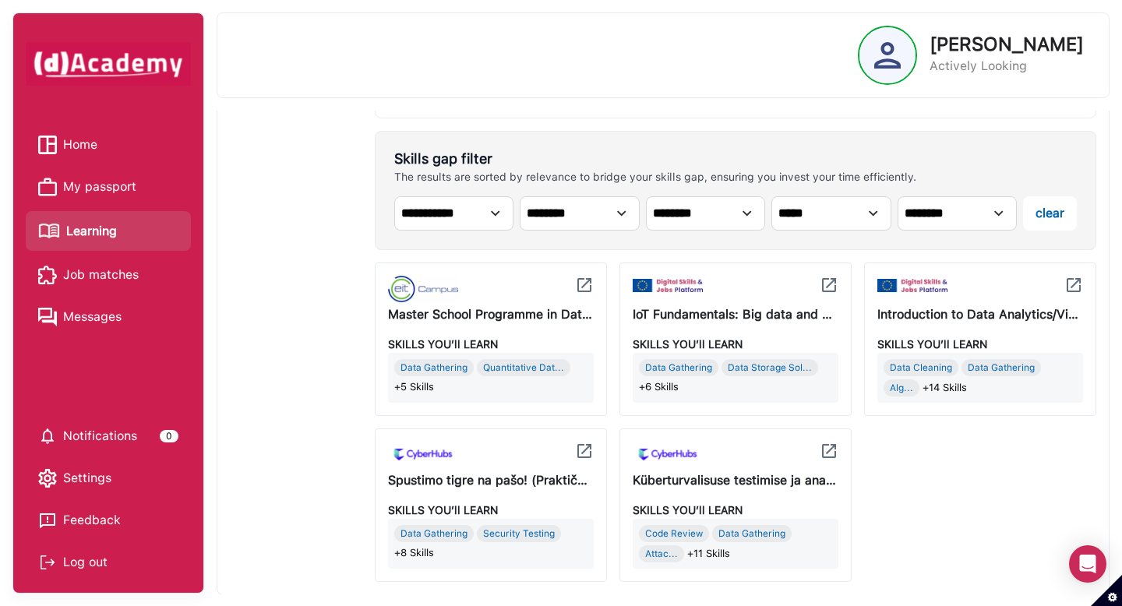
click at [705, 309] on div "IoT Fundamentals: Big data and analytics" at bounding box center [736, 315] width 206 height 19
click at [704, 316] on div "IoT Fundamentals: Big data and analytics" at bounding box center [736, 315] width 206 height 19
click at [829, 282] on img at bounding box center [829, 285] width 19 height 19
